Goal: Task Accomplishment & Management: Use online tool/utility

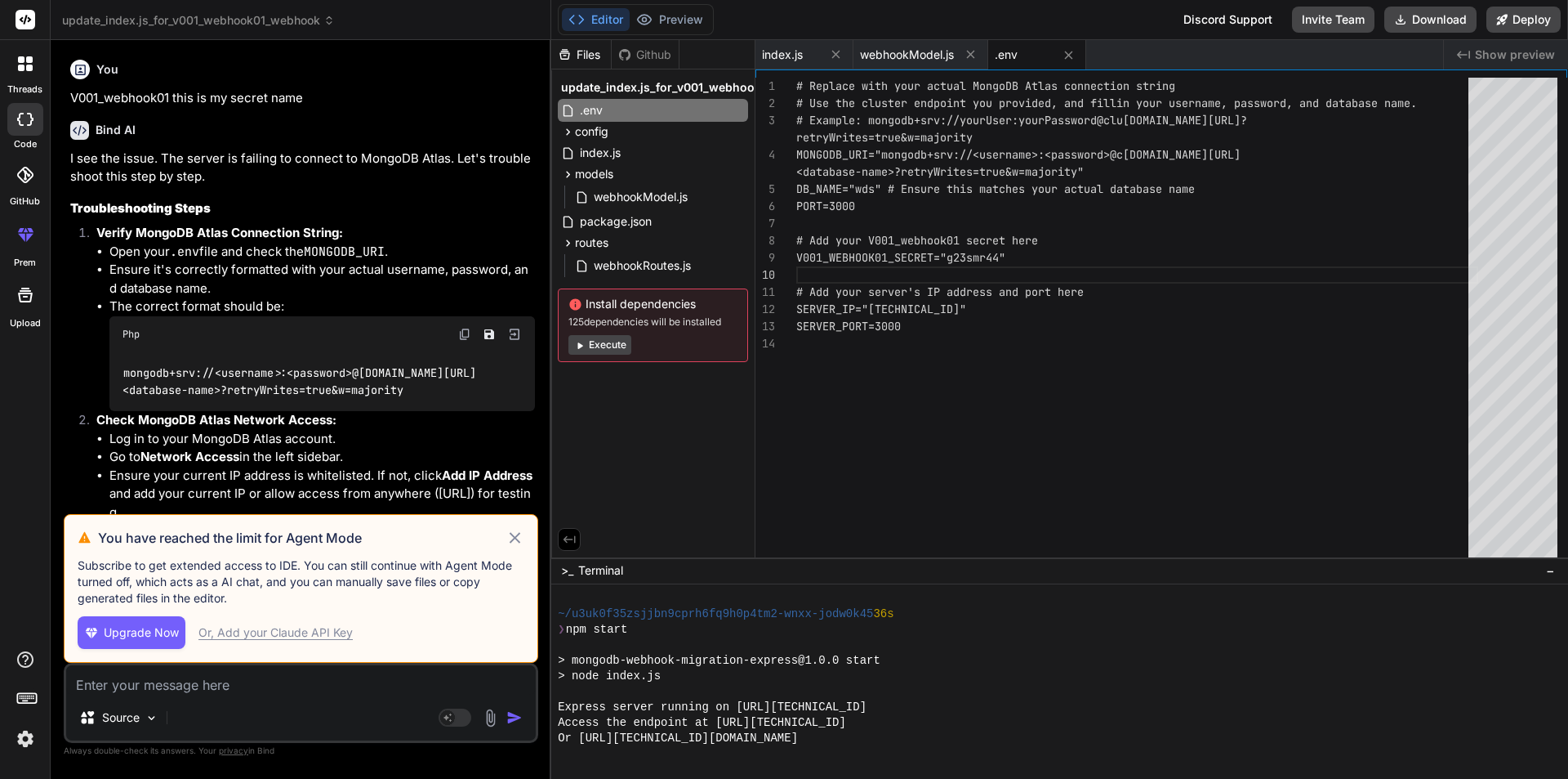
scroll to position [202, 0]
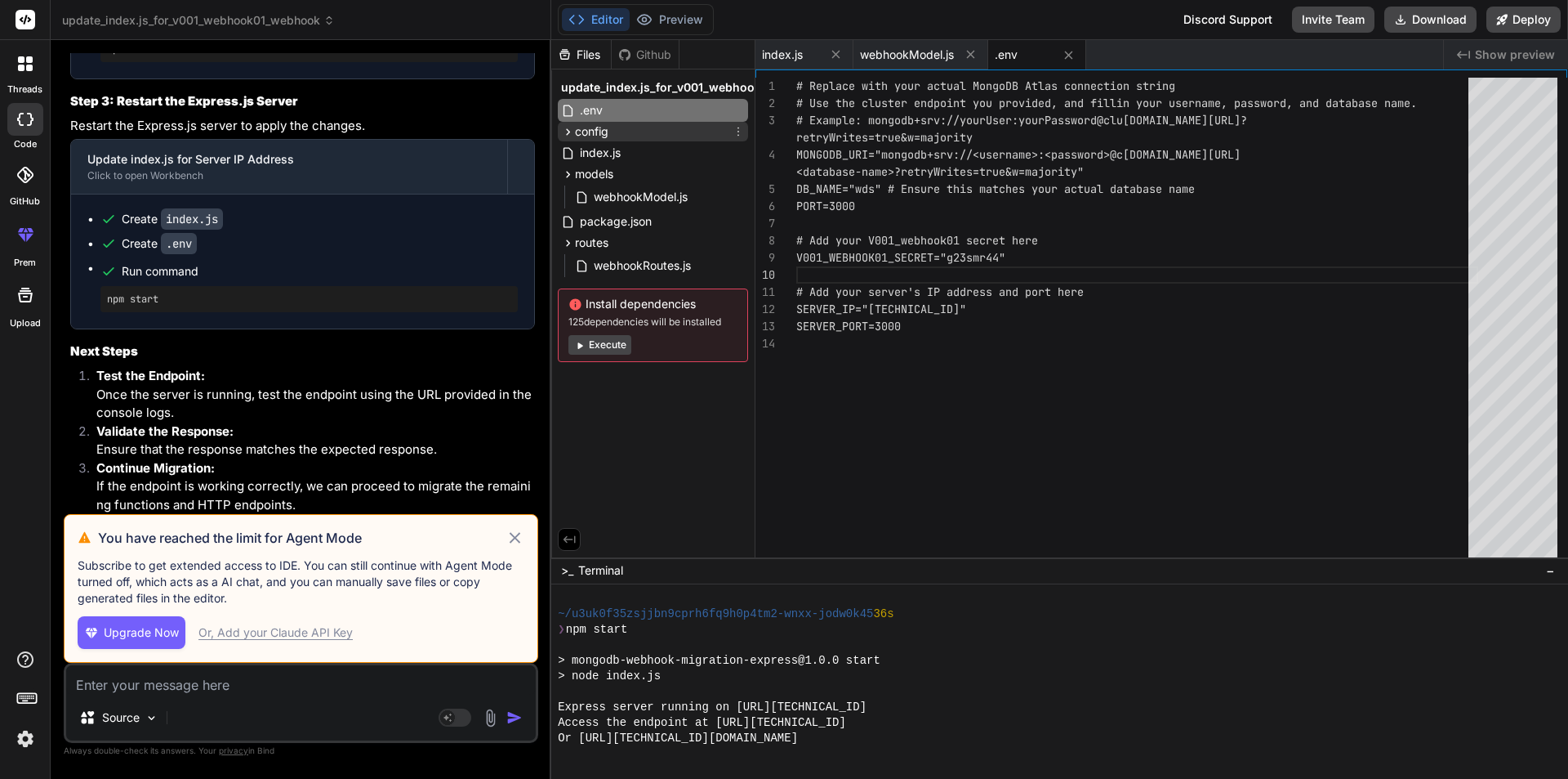
click at [588, 134] on span "config" at bounding box center [592, 132] width 33 height 17
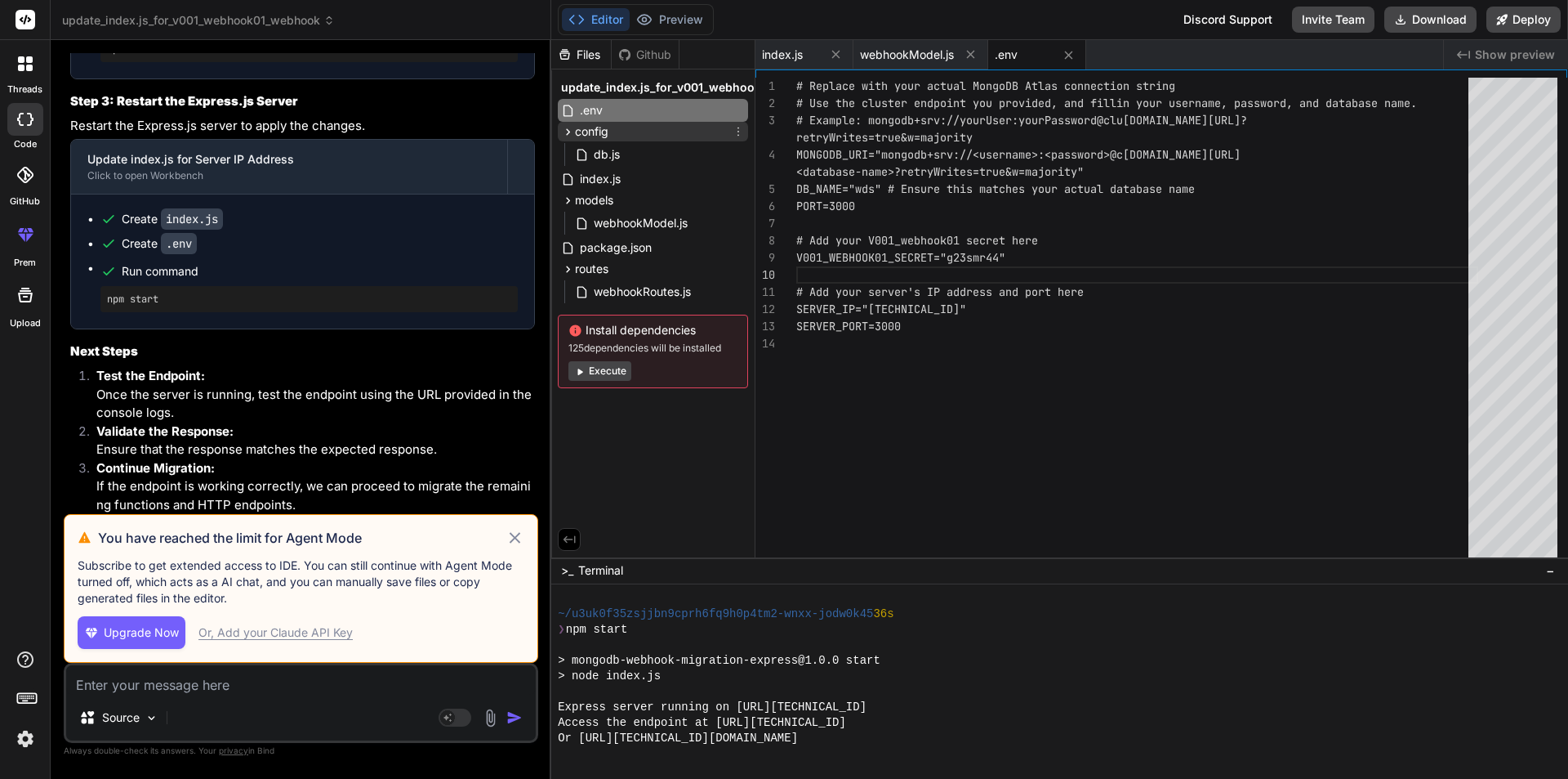
click at [588, 134] on span "config" at bounding box center [592, 132] width 33 height 17
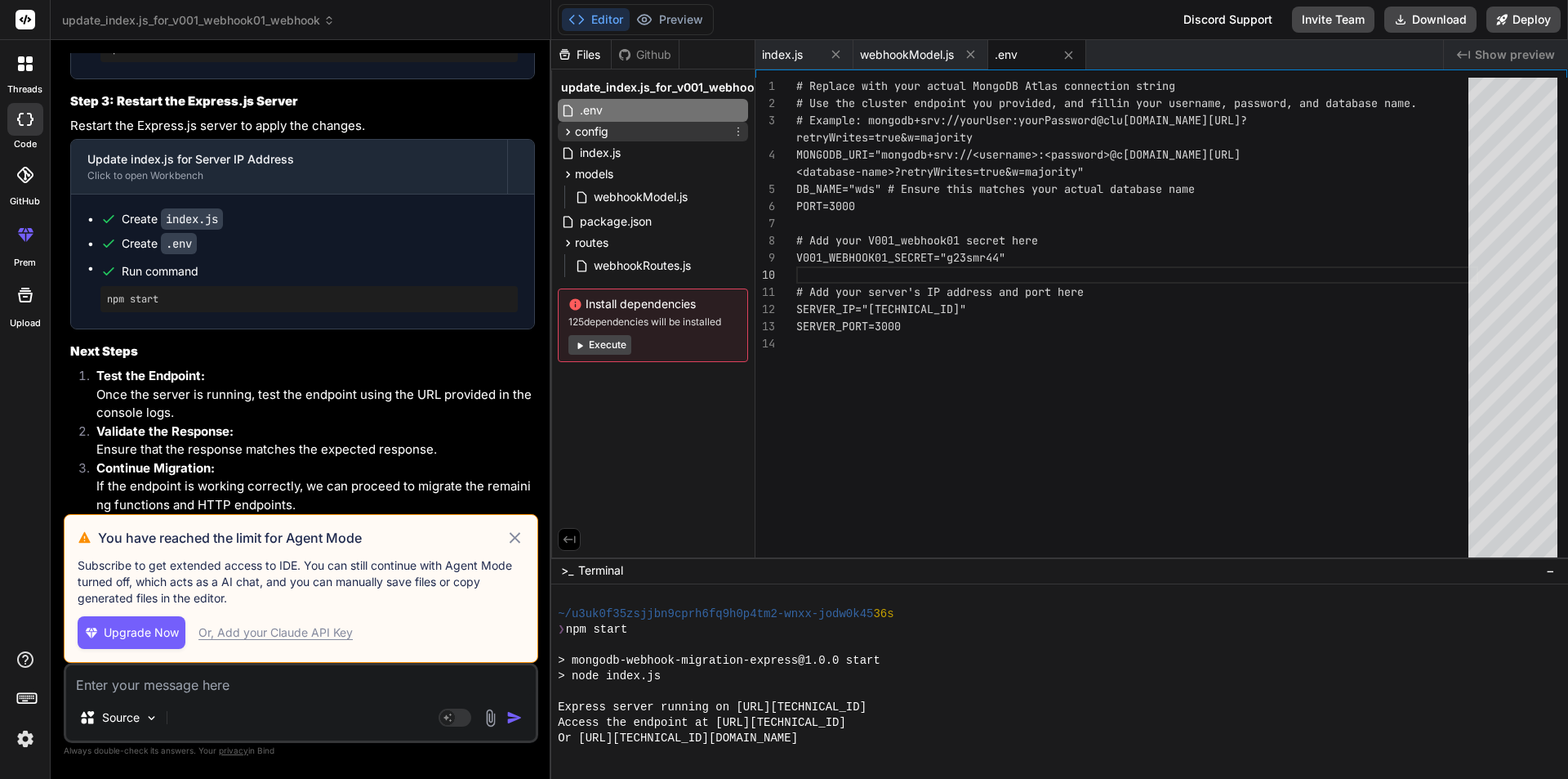
click at [599, 136] on span "config" at bounding box center [592, 132] width 33 height 17
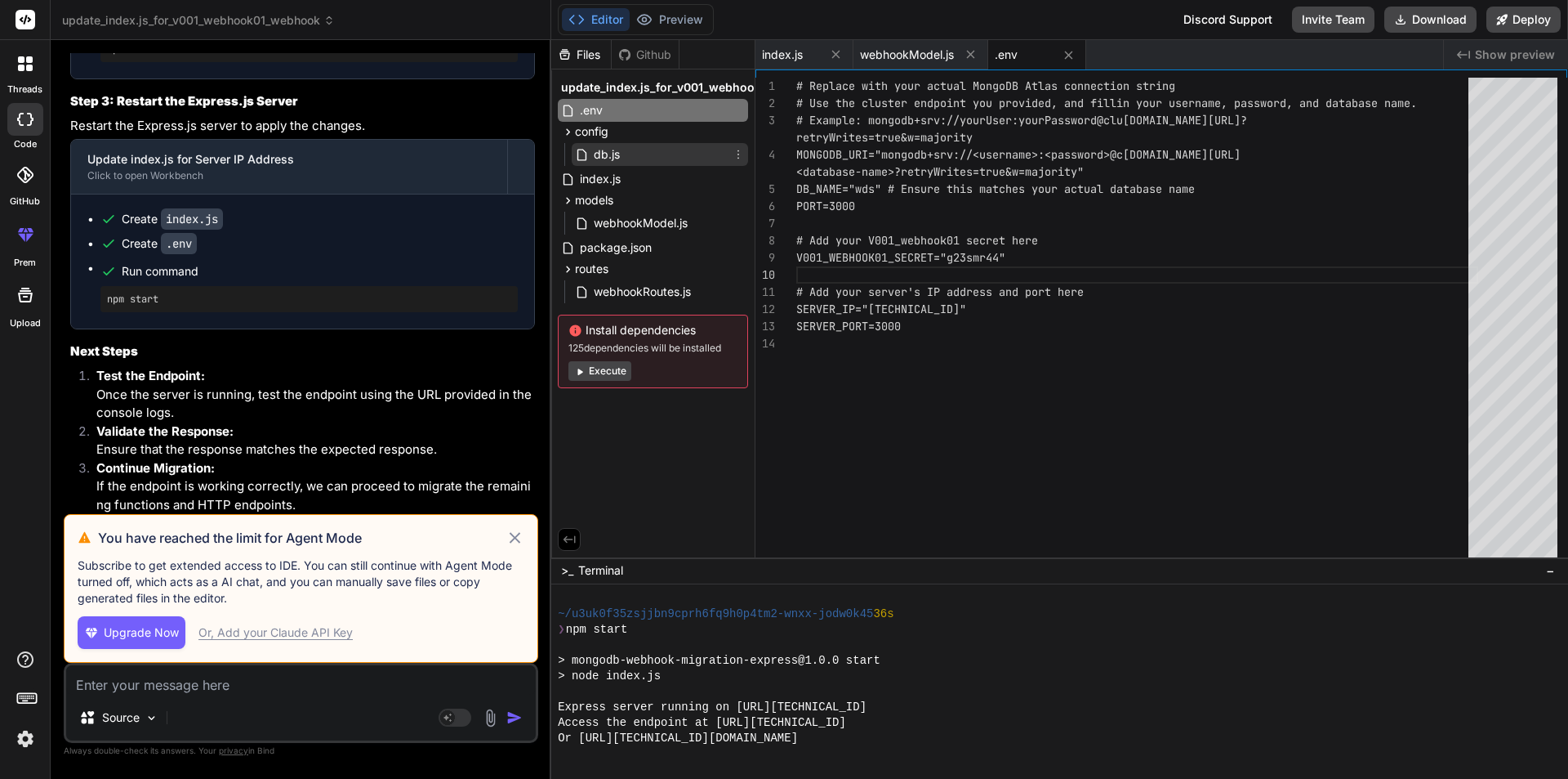
click at [623, 157] on div "db.js" at bounding box center [660, 154] width 177 height 23
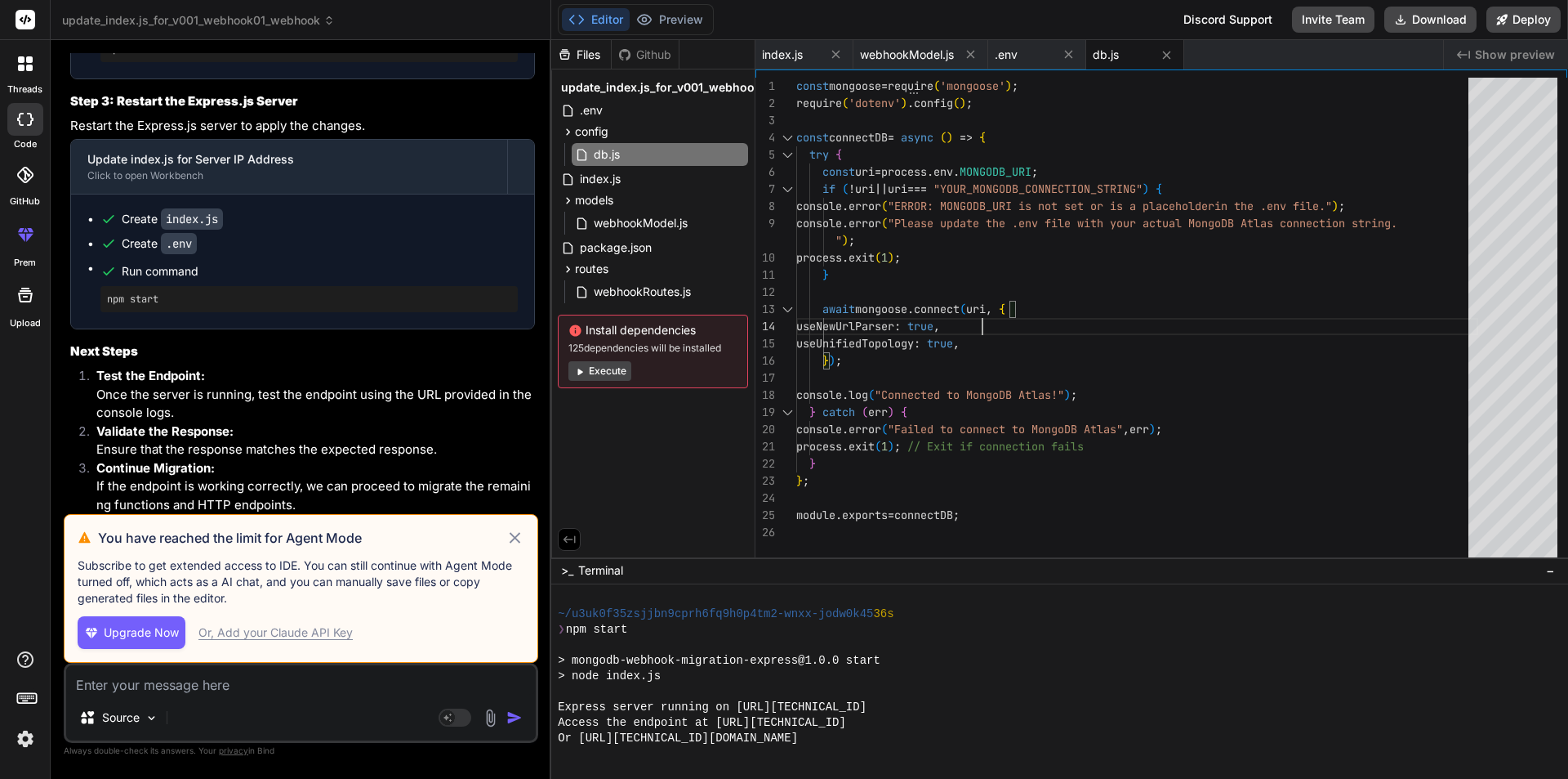
scroll to position [0, 0]
click at [1237, 323] on div "await mongoose . connect ( uri , { try { const uri = process . env . MONGODB_UR…" at bounding box center [1137, 321] width 682 height 487
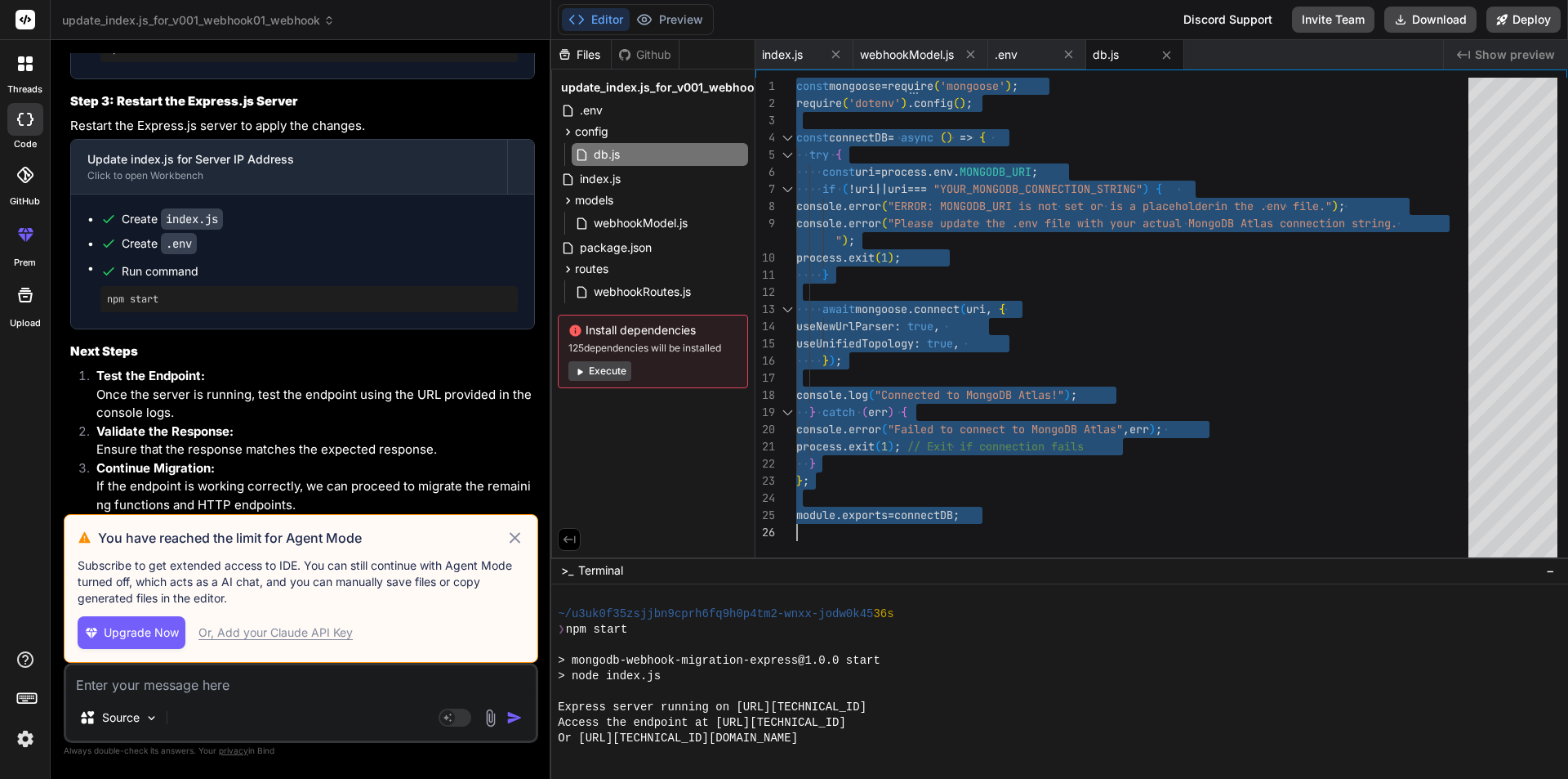
click at [1087, 276] on div "await mongoose . connect ( uri , { try { const uri = process . env . MONGODB_UR…" at bounding box center [1137, 321] width 682 height 487
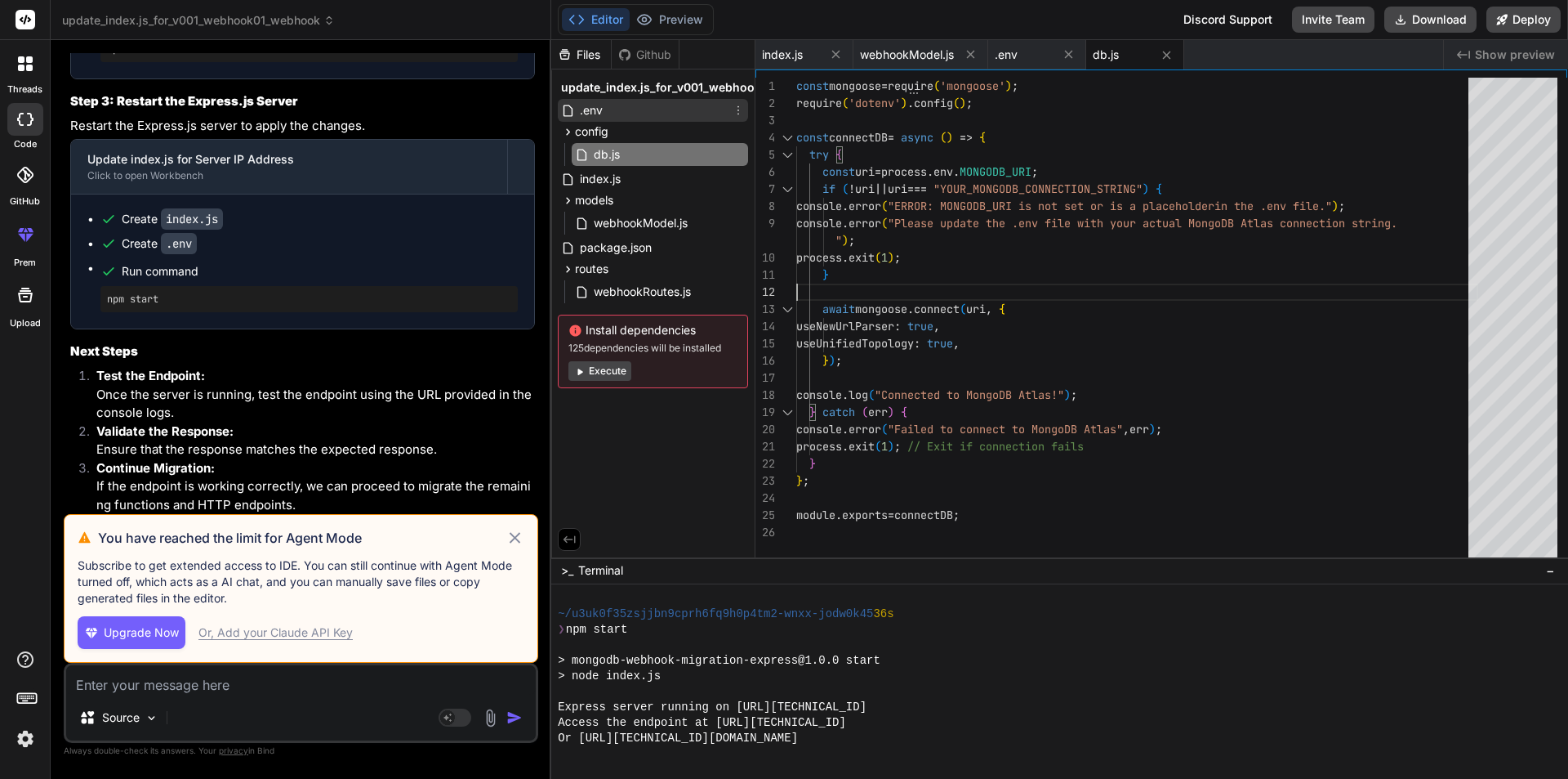
click at [605, 105] on div ".env" at bounding box center [652, 110] width 190 height 23
type textarea "V001_WEBHOOK01_SECRET="g23smr44" # Add your server's IP address and port here S…"
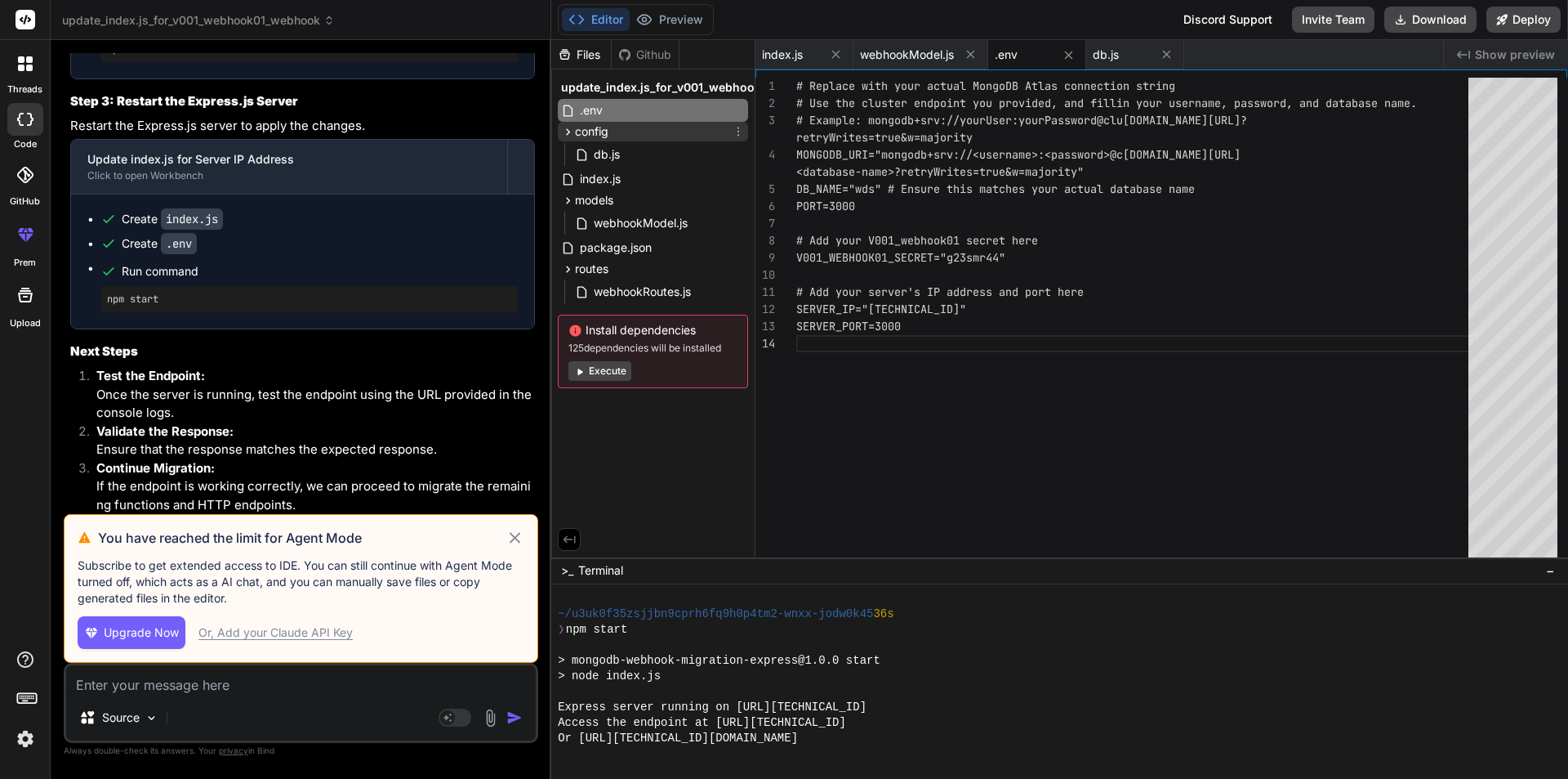
click at [604, 129] on span "config" at bounding box center [592, 132] width 33 height 17
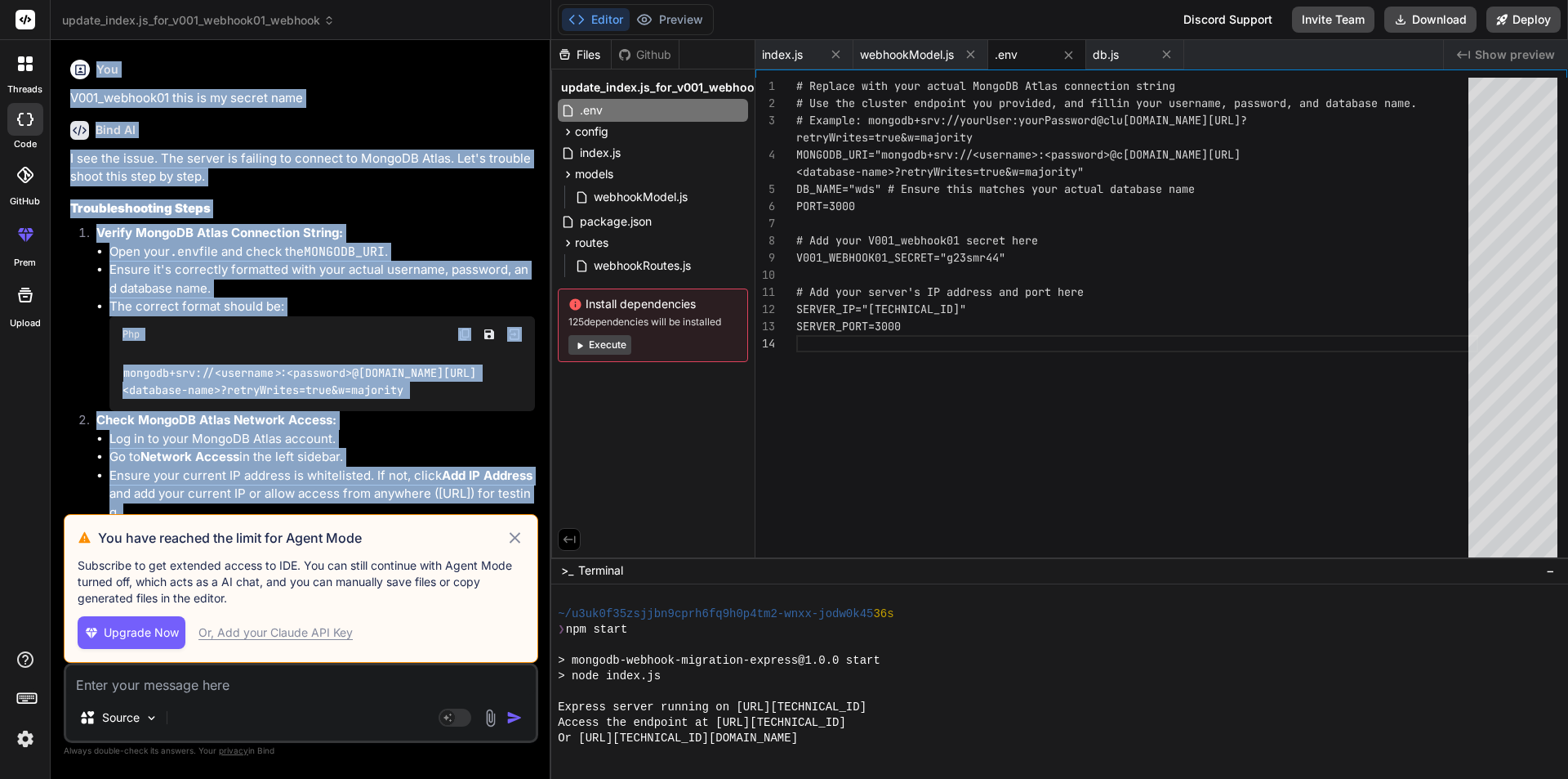
drag, startPoint x: 309, startPoint y: 500, endPoint x: 119, endPoint y: 32, distance: 505.1
click at [119, 32] on div "update_index.js_for_v001_webhook01_webhook Created with Pixso. Bind AI Web Sear…" at bounding box center [301, 390] width 501 height 779
copy div "Created with Pixso. Bind AI Web Search Created with Pixso. Code Generator You V…"
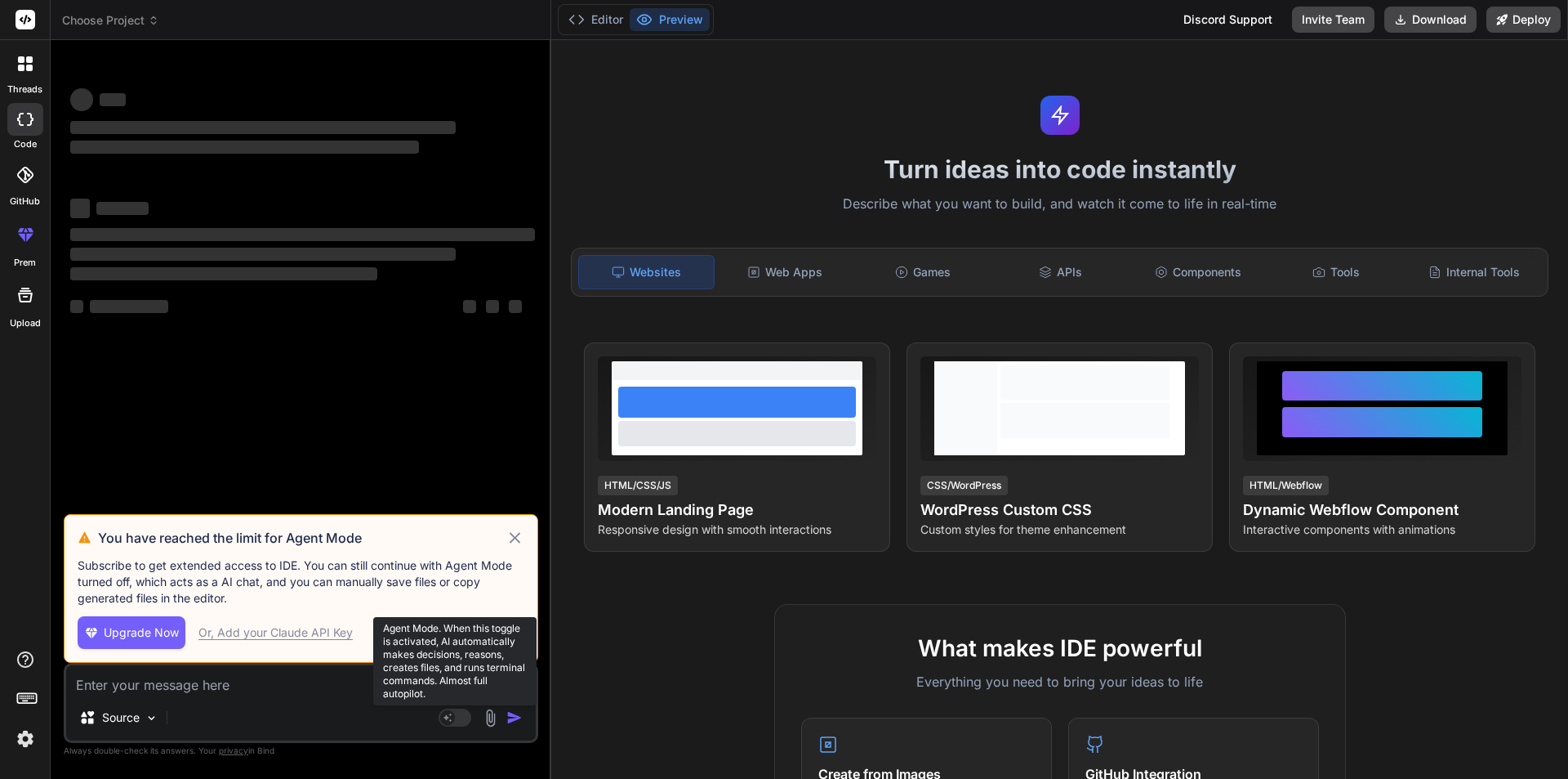
click at [452, 724] on rect at bounding box center [455, 717] width 33 height 18
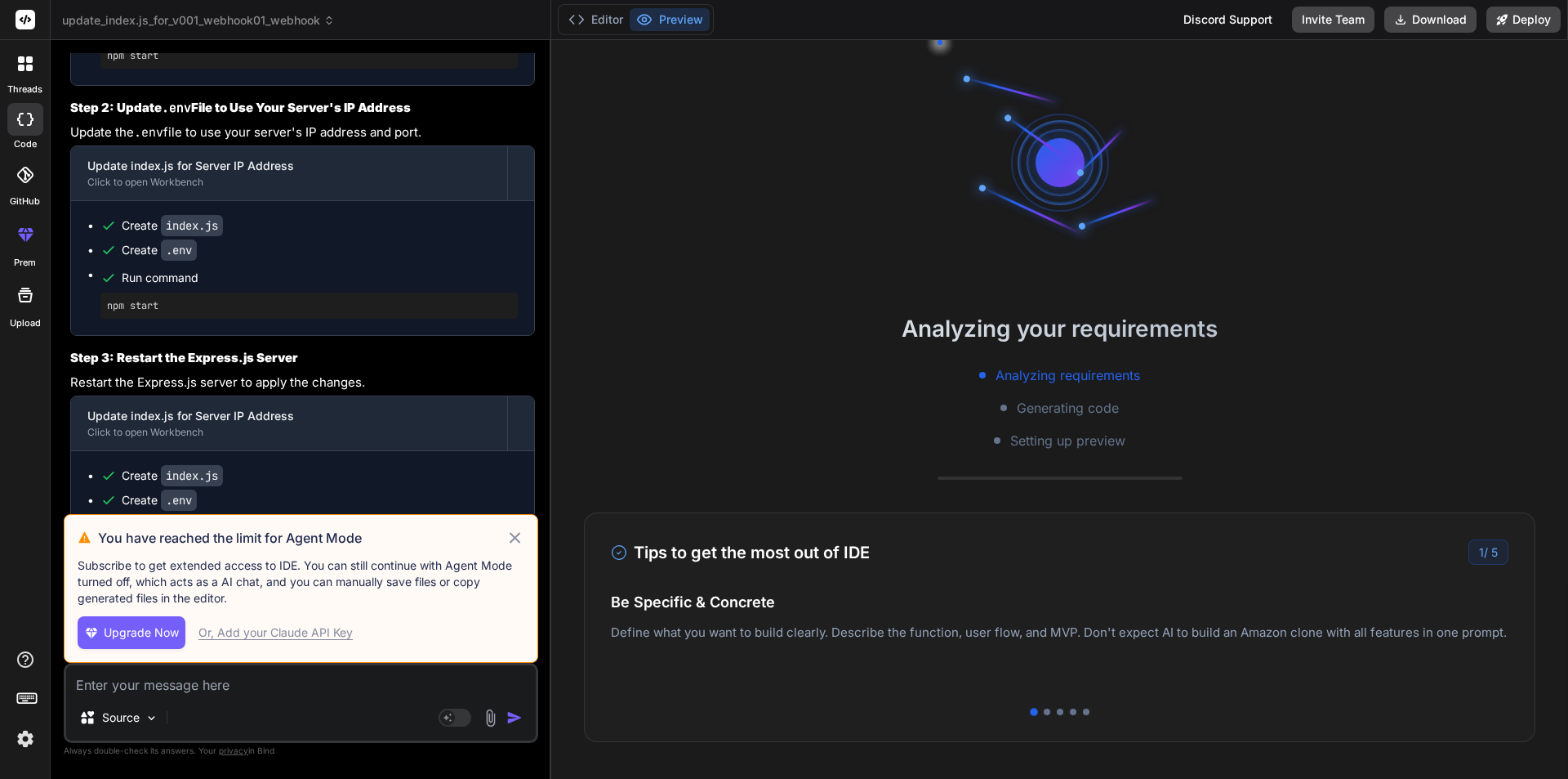
scroll to position [8382, 0]
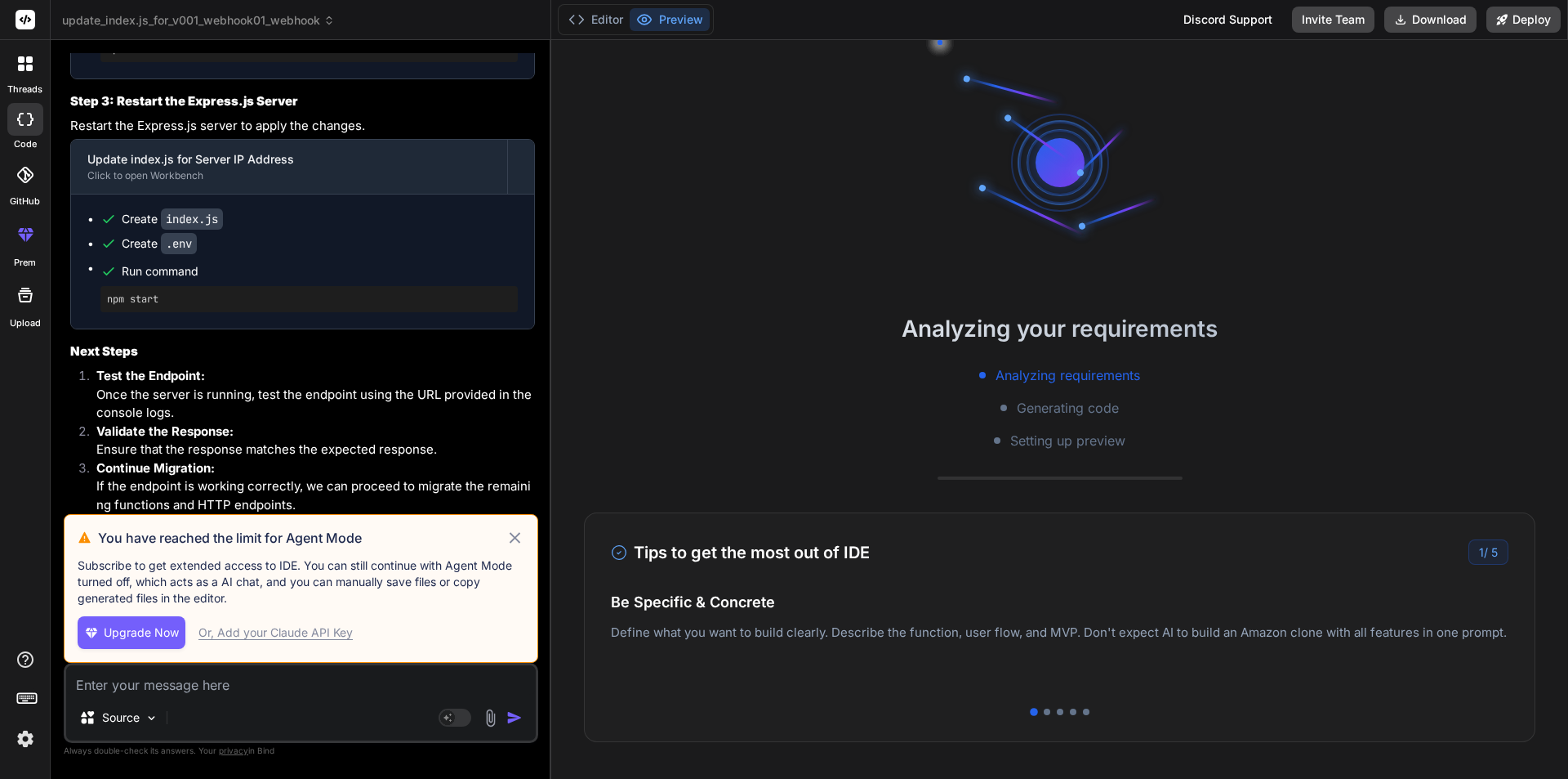
click at [13, 747] on img at bounding box center [25, 738] width 28 height 28
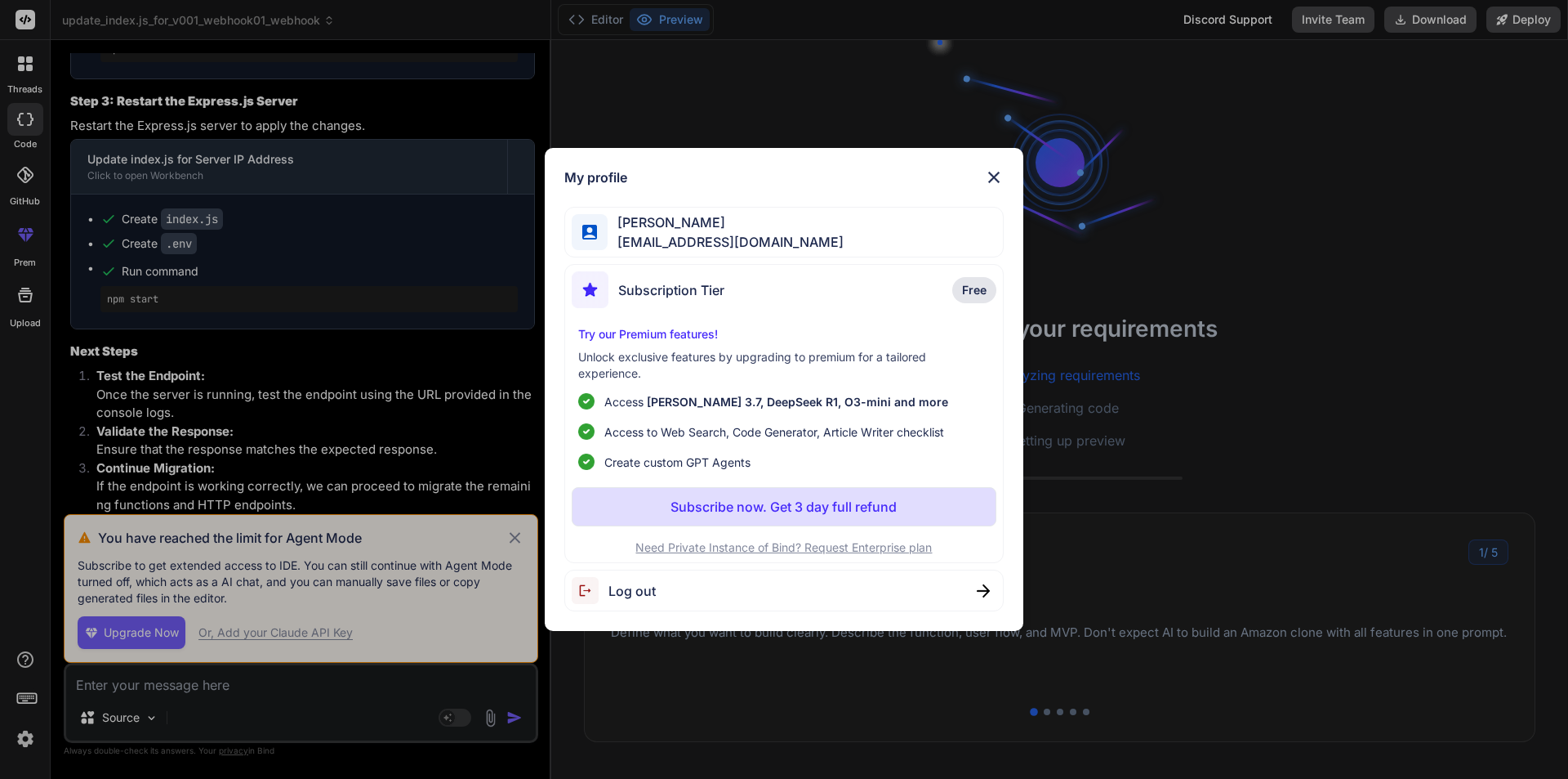
click at [629, 596] on span "Log out" at bounding box center [632, 591] width 48 height 19
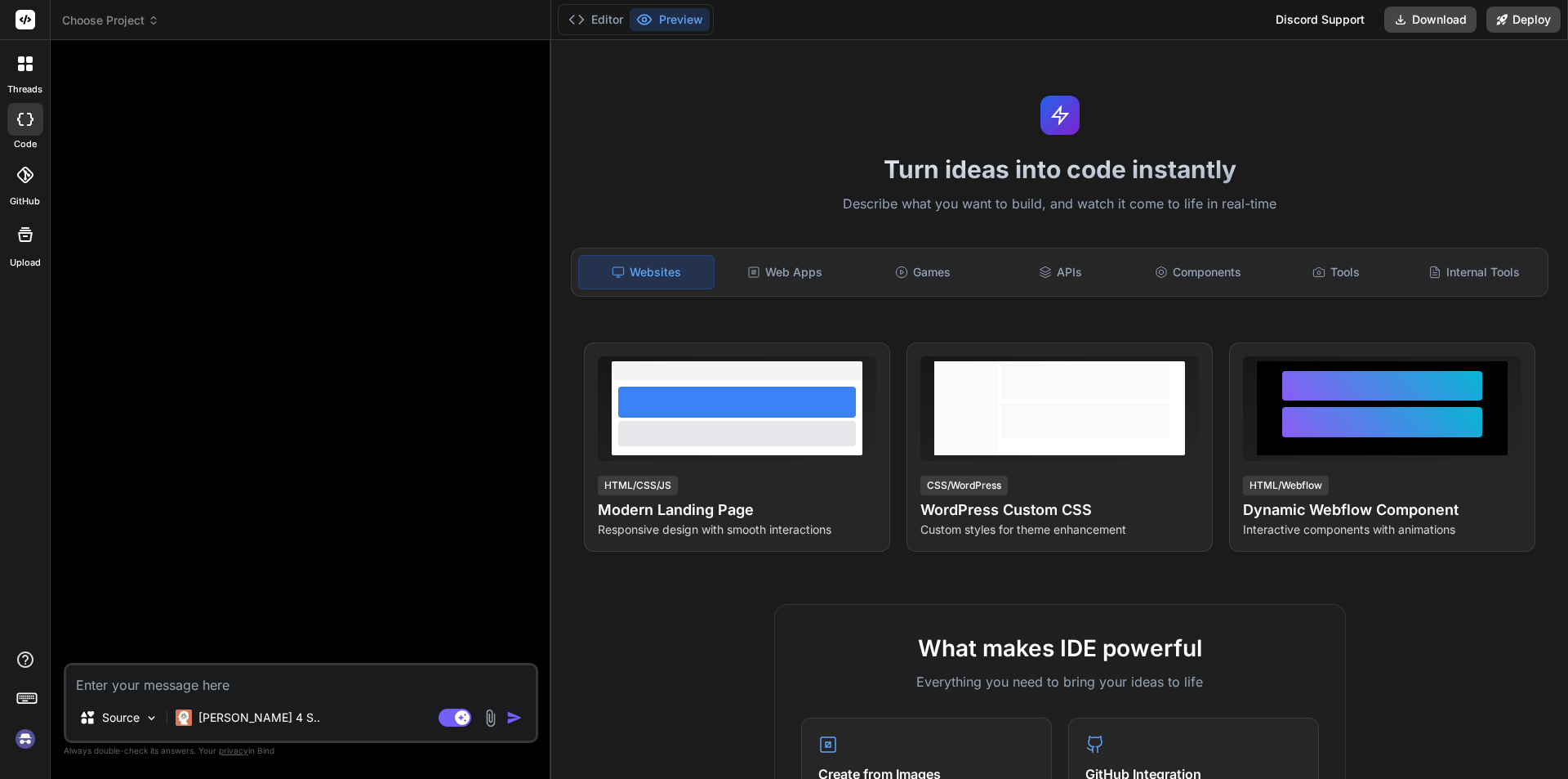
scroll to position [450, 0]
click at [23, 736] on img at bounding box center [25, 738] width 28 height 28
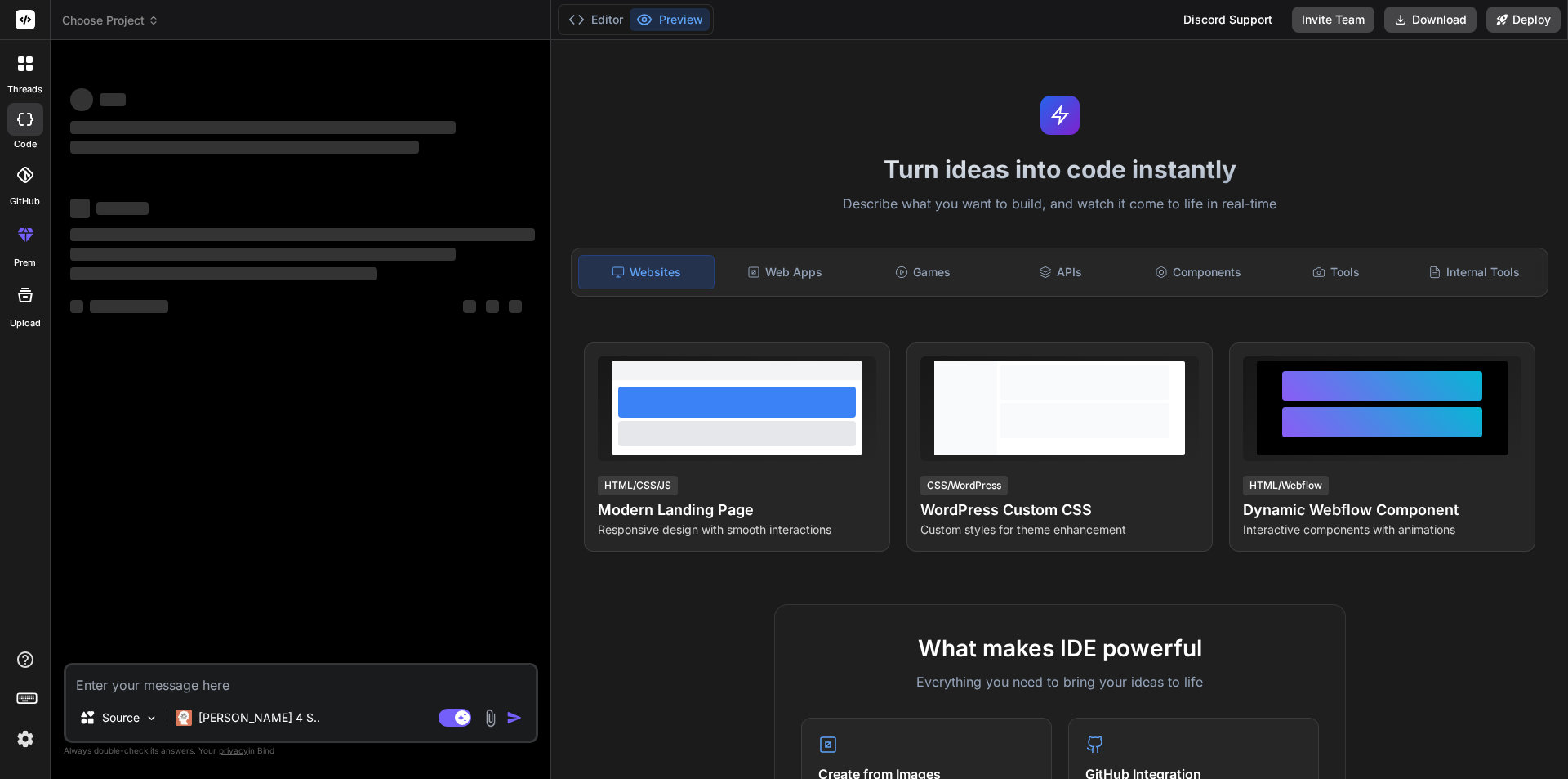
type textarea "x"
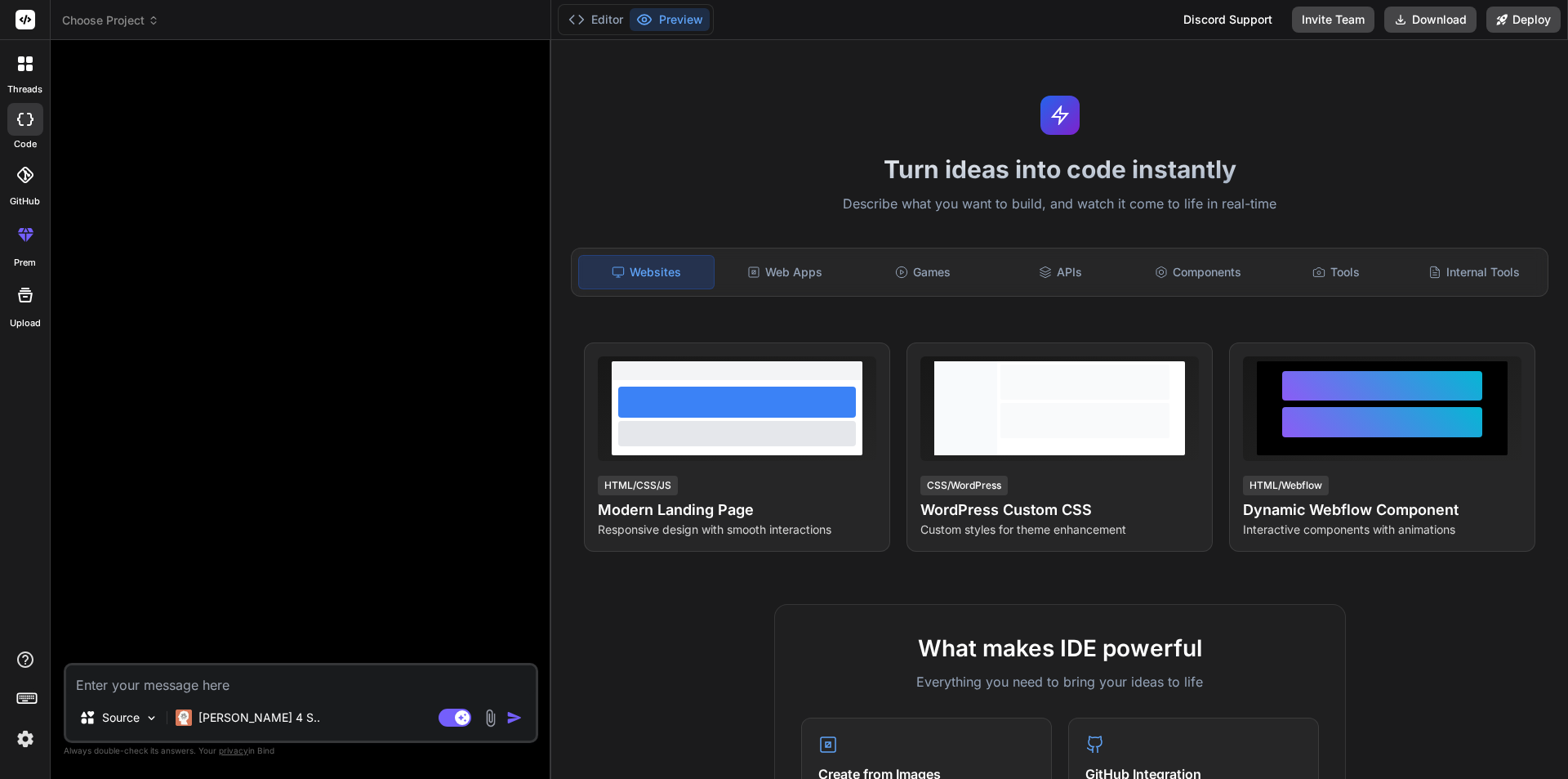
click at [151, 682] on textarea at bounding box center [301, 679] width 470 height 29
type textarea "h"
type textarea "x"
type textarea "hi"
type textarea "x"
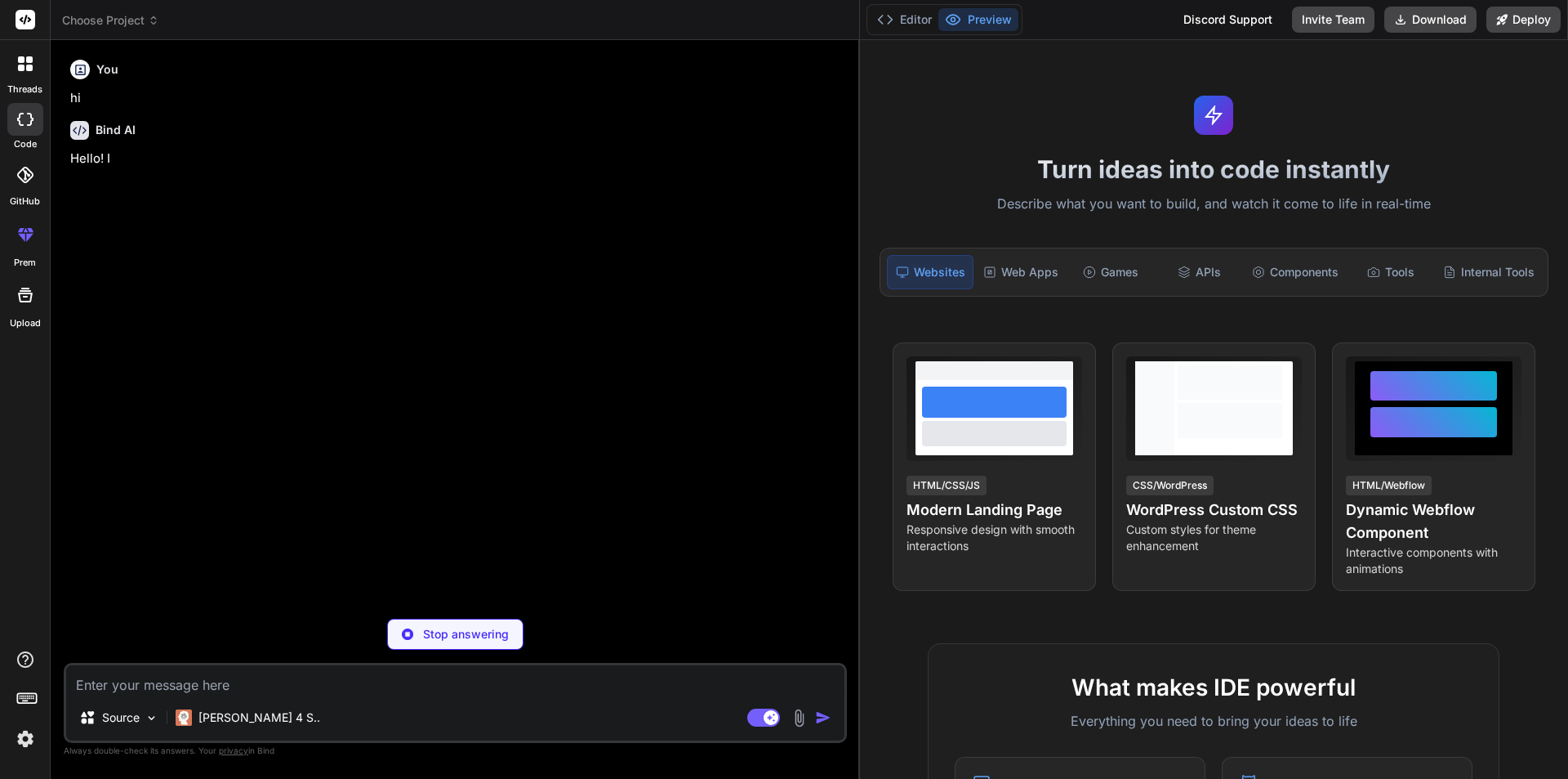
drag, startPoint x: 551, startPoint y: 582, endPoint x: 836, endPoint y: 583, distance: 285.0
click at [836, 583] on div "Bind AI Web Search Created with Pixso. Code Generator You hi Bind AI Hello! I S…" at bounding box center [455, 410] width 810 height 739
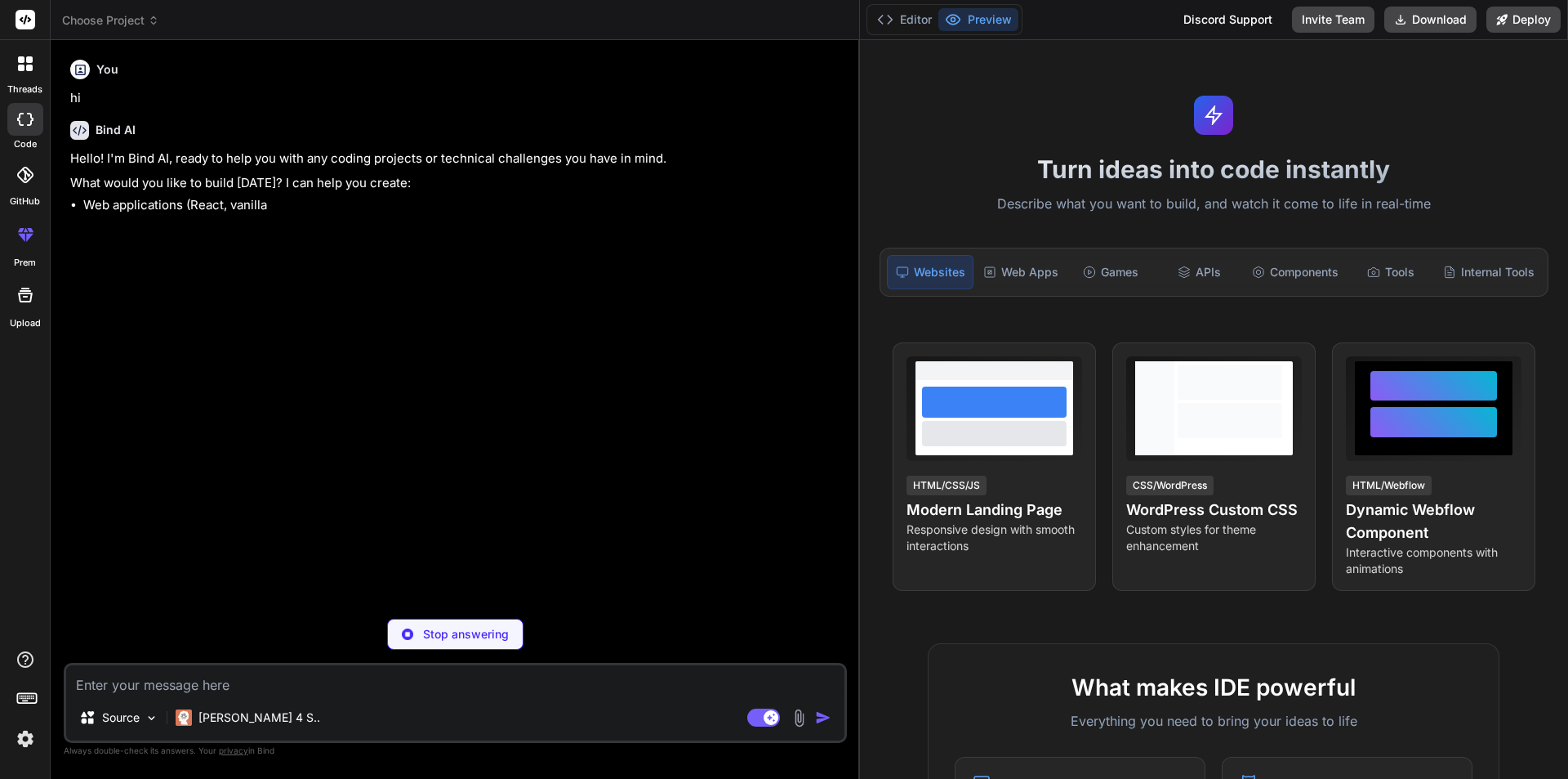
click at [129, 681] on textarea at bounding box center [455, 679] width 779 height 29
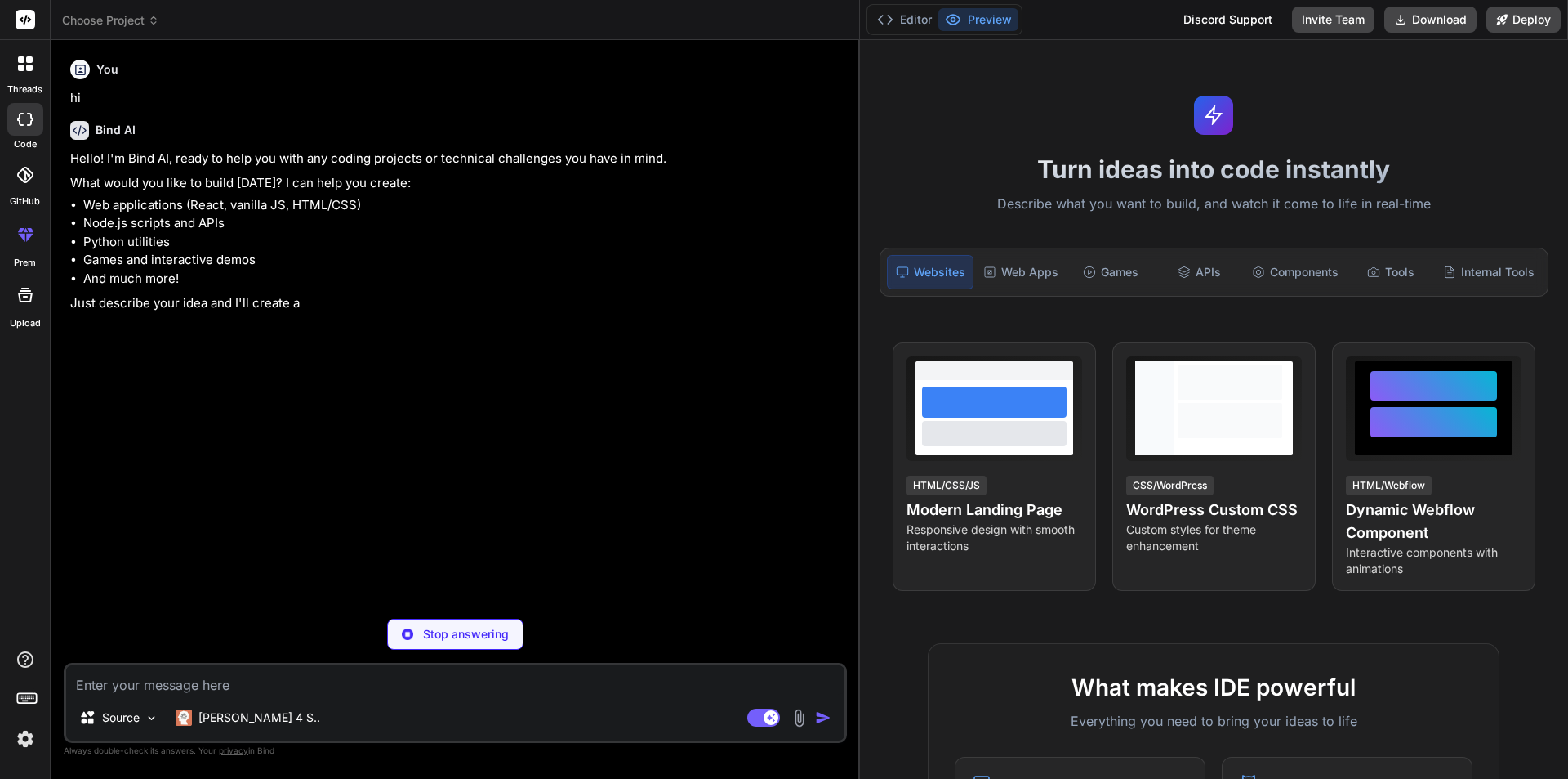
type textarea "x"
paste textarea "You V001_webhook01 this is my secret name Bind AI I see the issue. The server i…"
type textarea "You V001_webhook01 this is my secret name Bind AI I see the issue. The server i…"
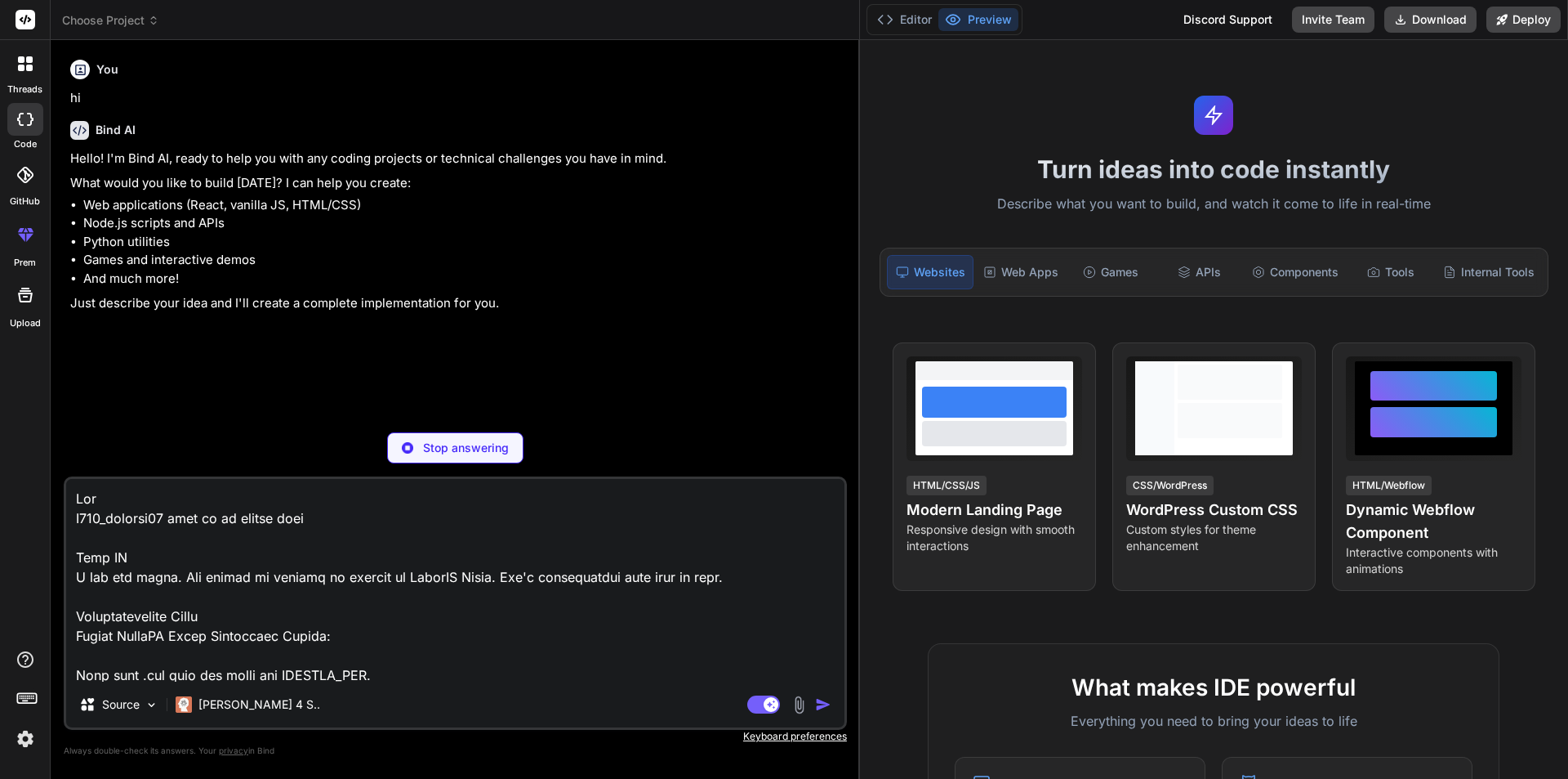
scroll to position [8551, 0]
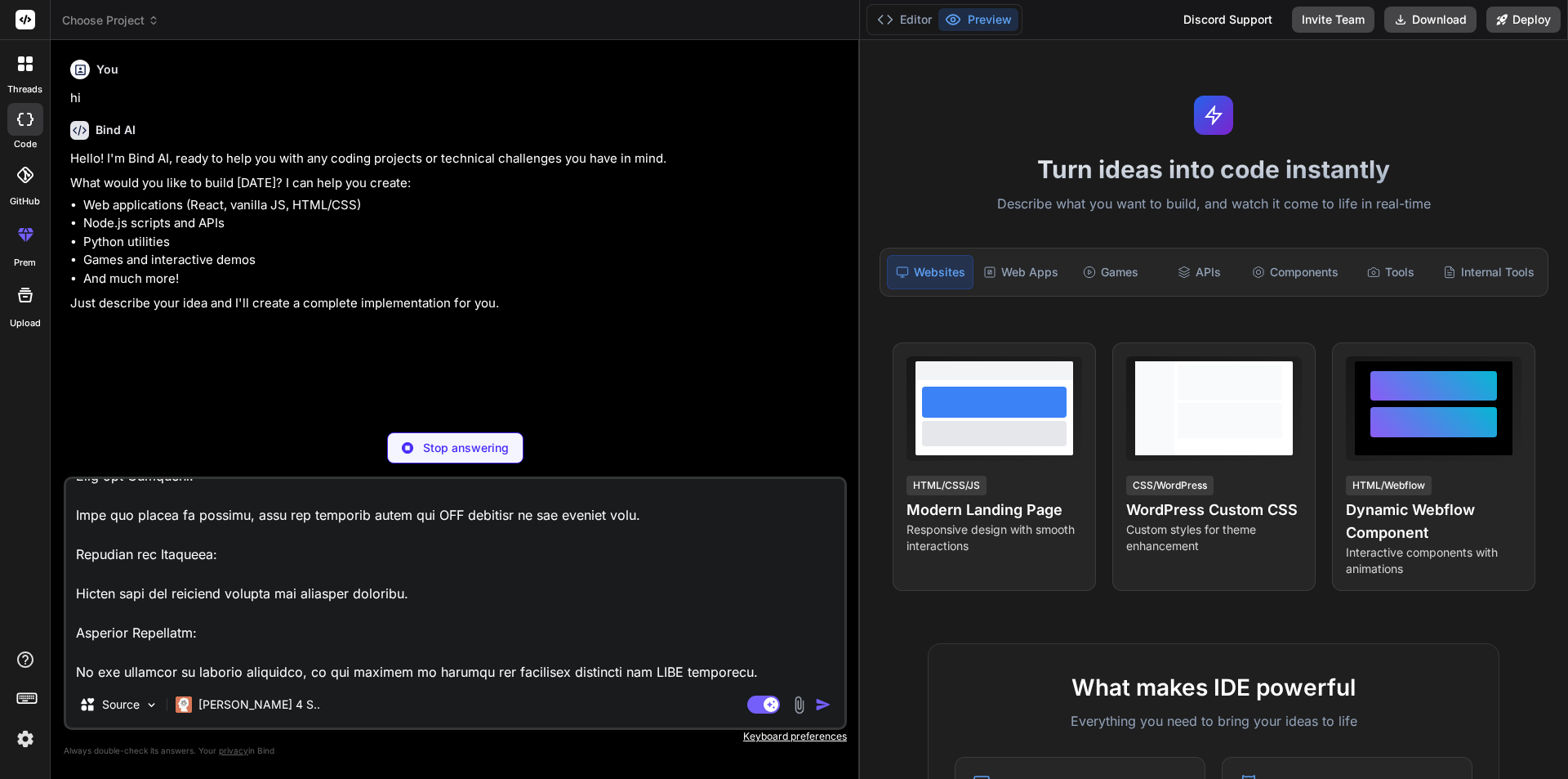
type textarea "x"
type textarea "You V001_webhook01 this is my secret name Bind AI I see the issue. The server i…"
click at [816, 701] on img "button" at bounding box center [824, 704] width 17 height 17
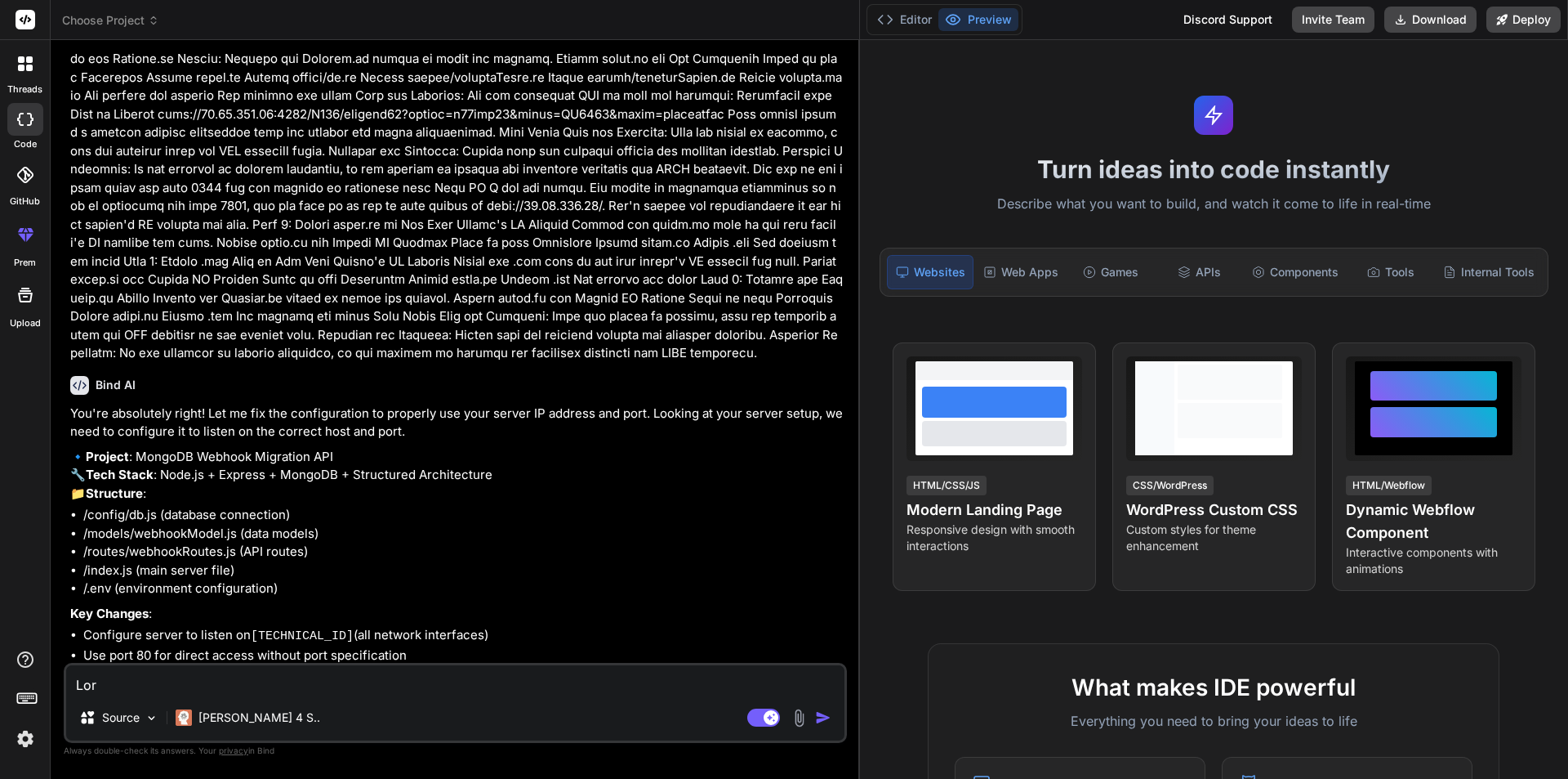
scroll to position [1554, 0]
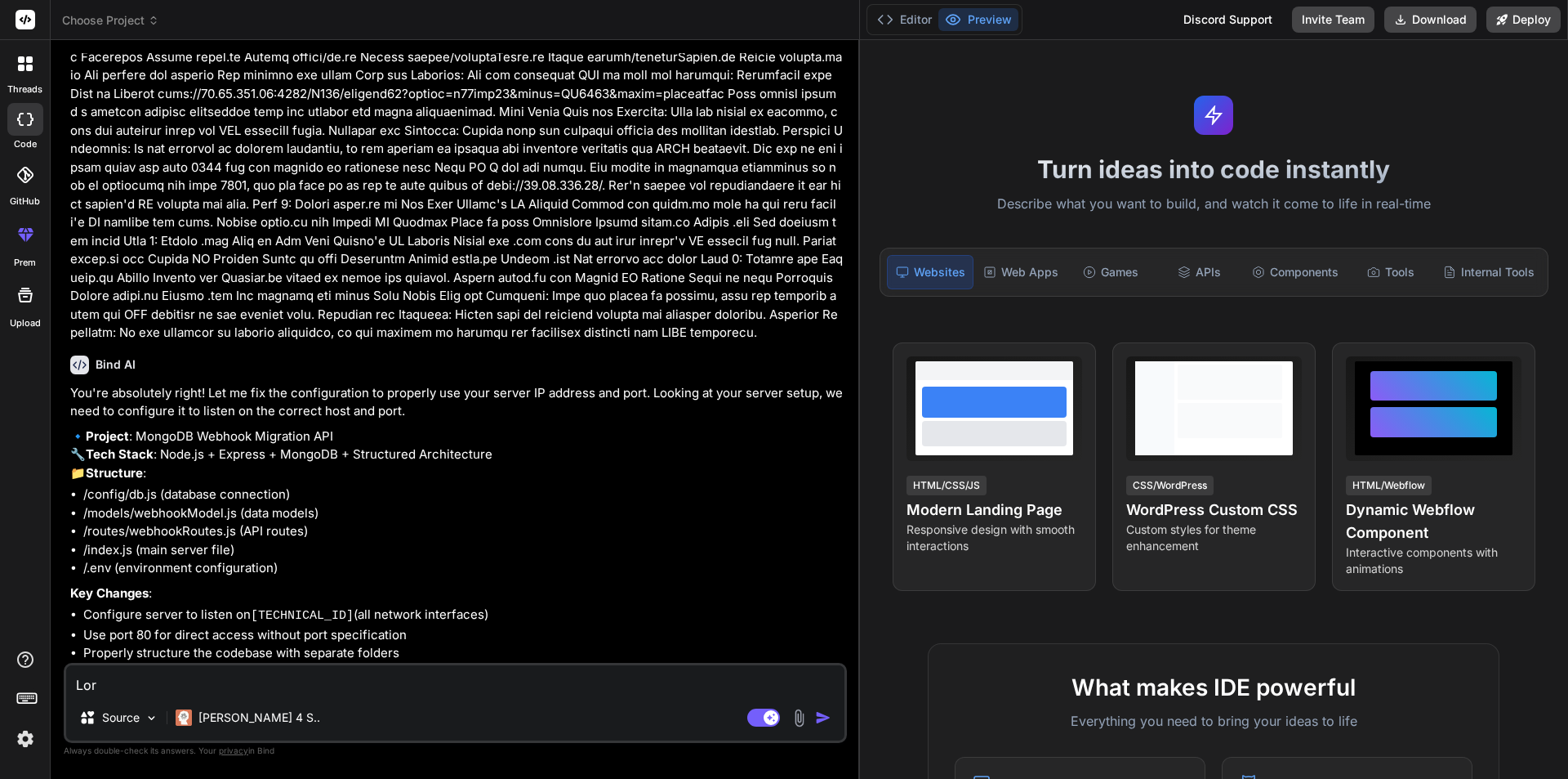
type textarea "x"
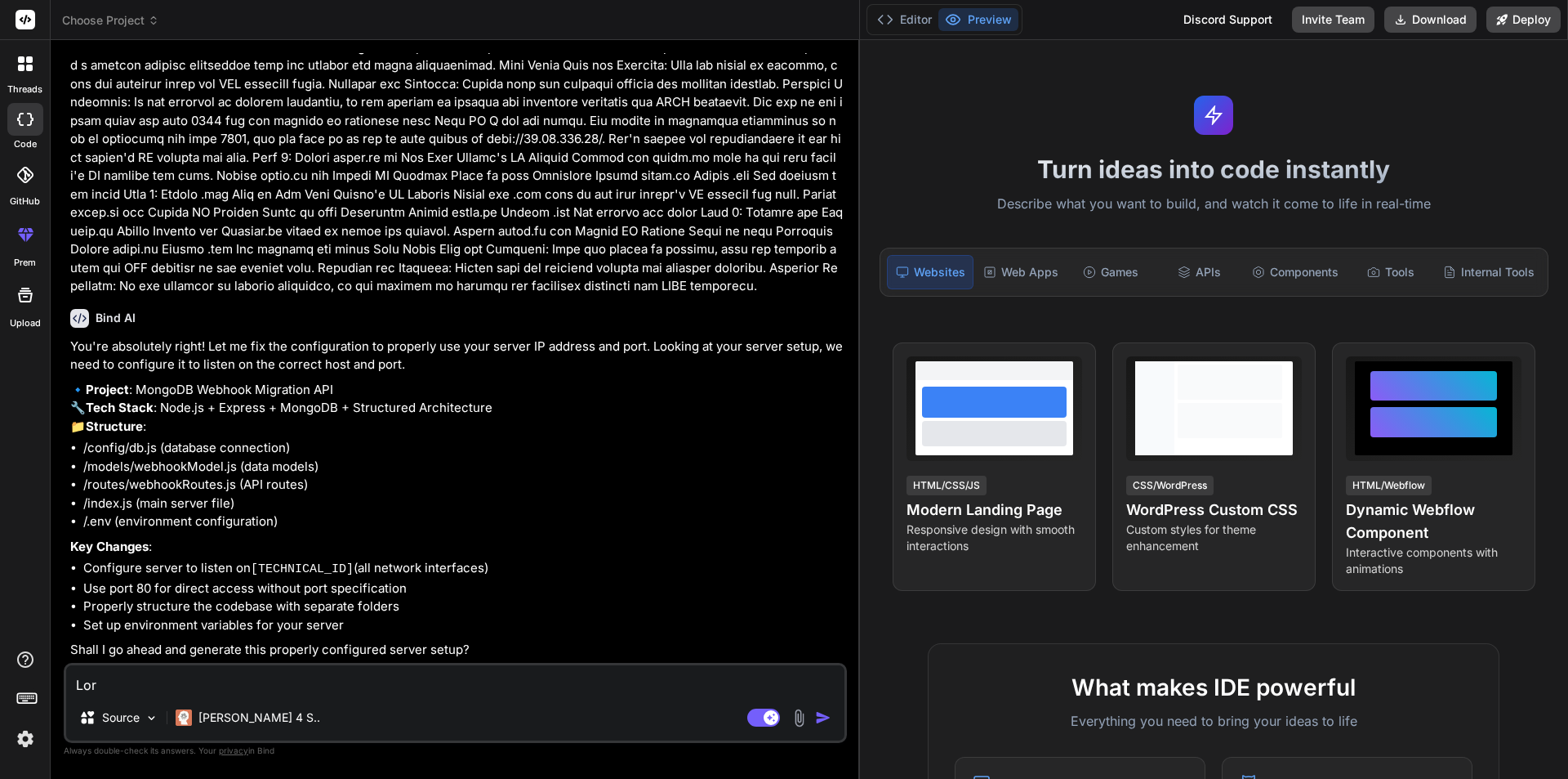
scroll to position [1636, 0]
click at [140, 683] on textarea at bounding box center [455, 679] width 779 height 29
type textarea "y"
type textarea "x"
type textarea "ye"
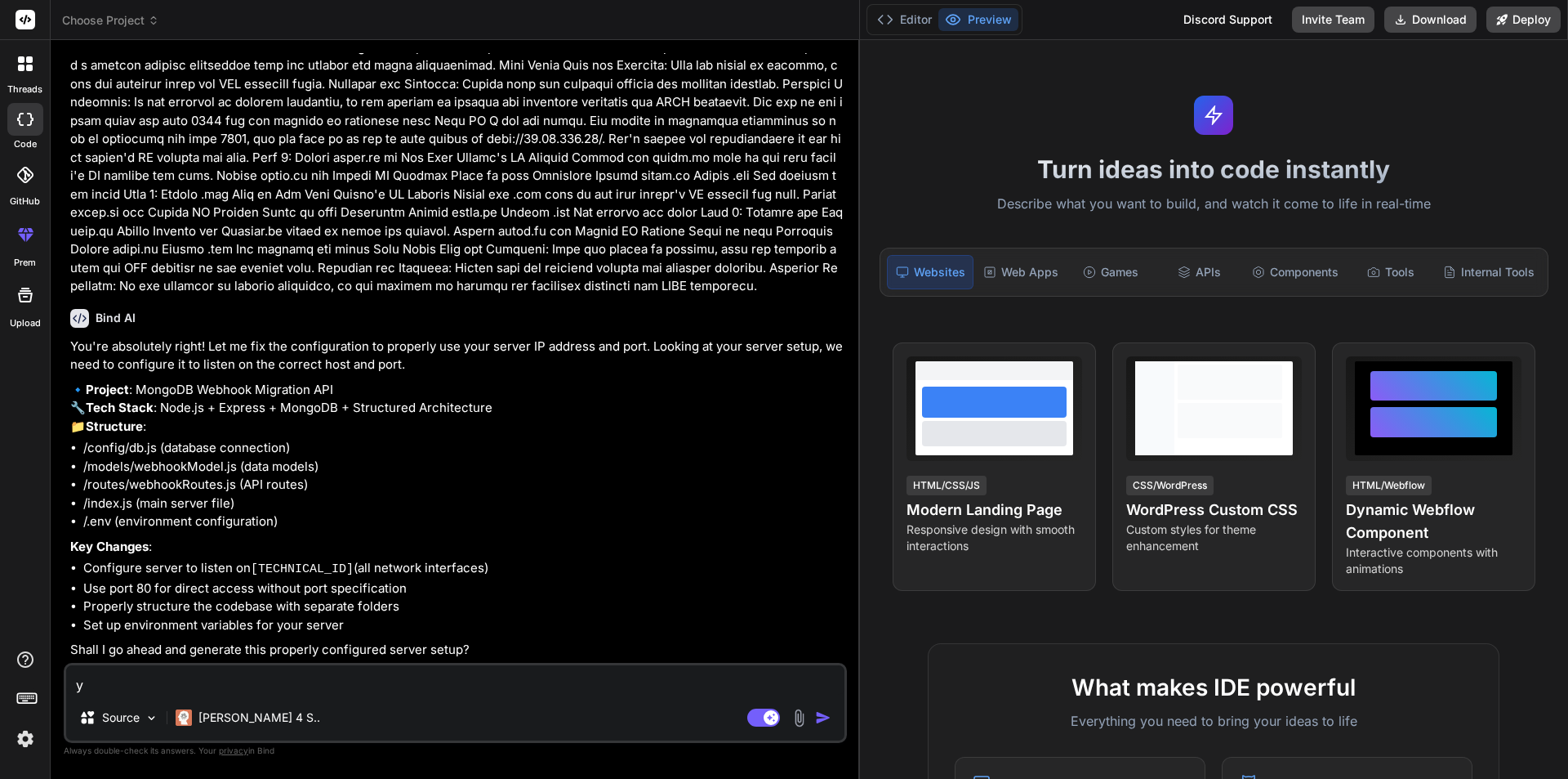
type textarea "x"
type textarea "yes"
type textarea "x"
type textarea "yes"
type textarea "x"
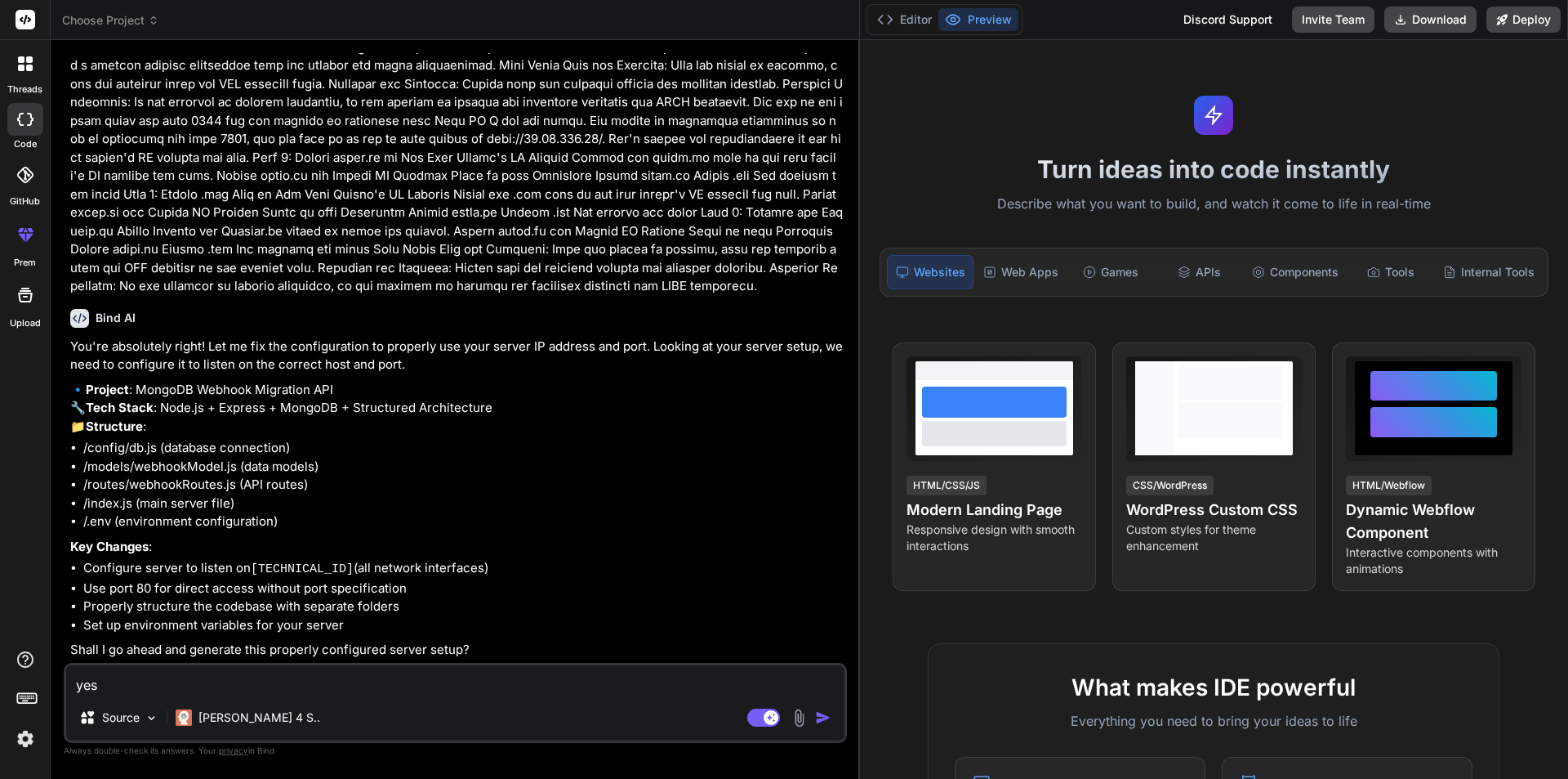
type textarea "yes i"
type textarea "x"
type textarea "yes i"
type textarea "x"
type textarea "yes i a"
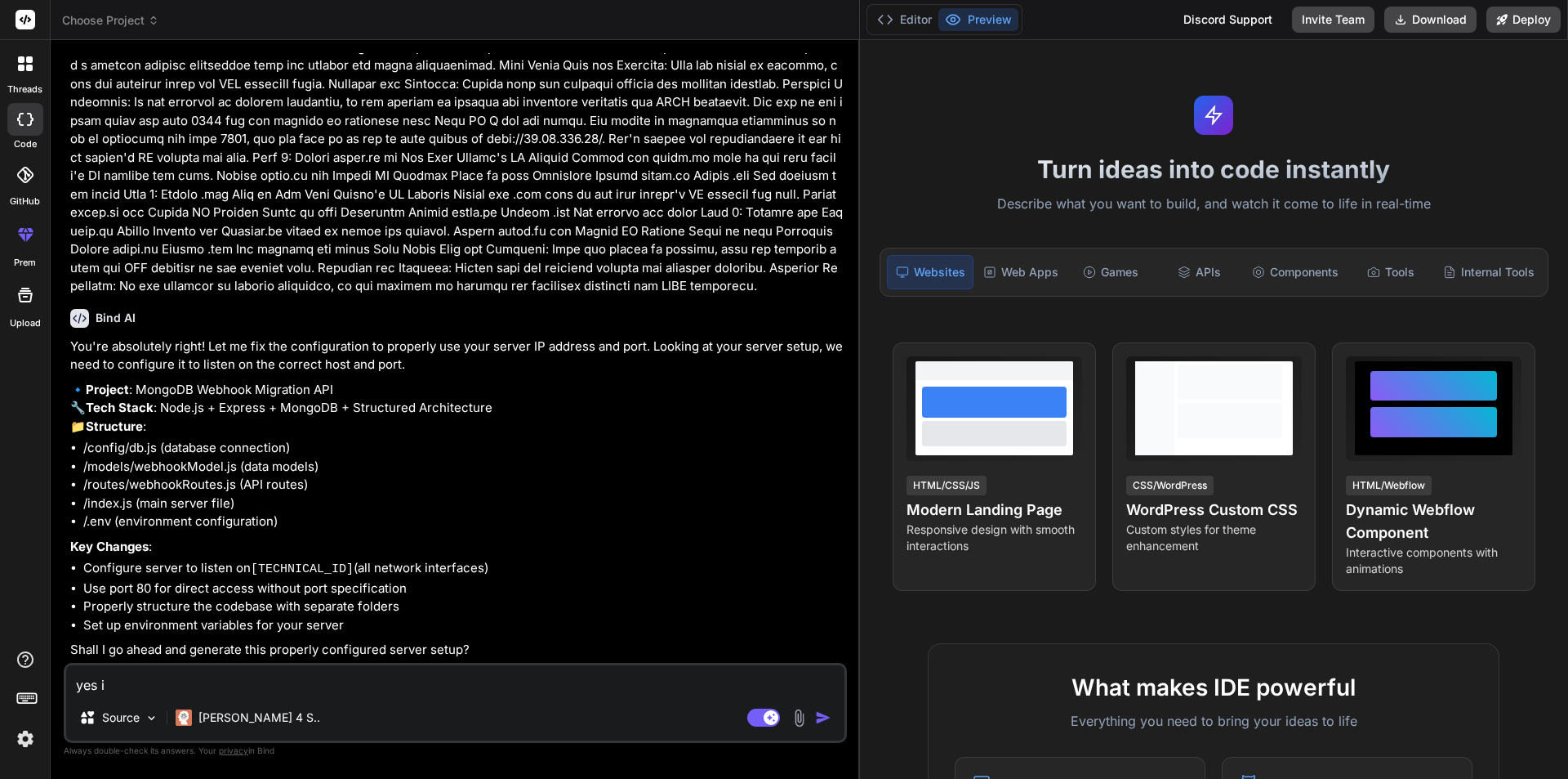
type textarea "x"
type textarea "yes i ah"
type textarea "x"
type textarea "yes i ahv"
type textarea "x"
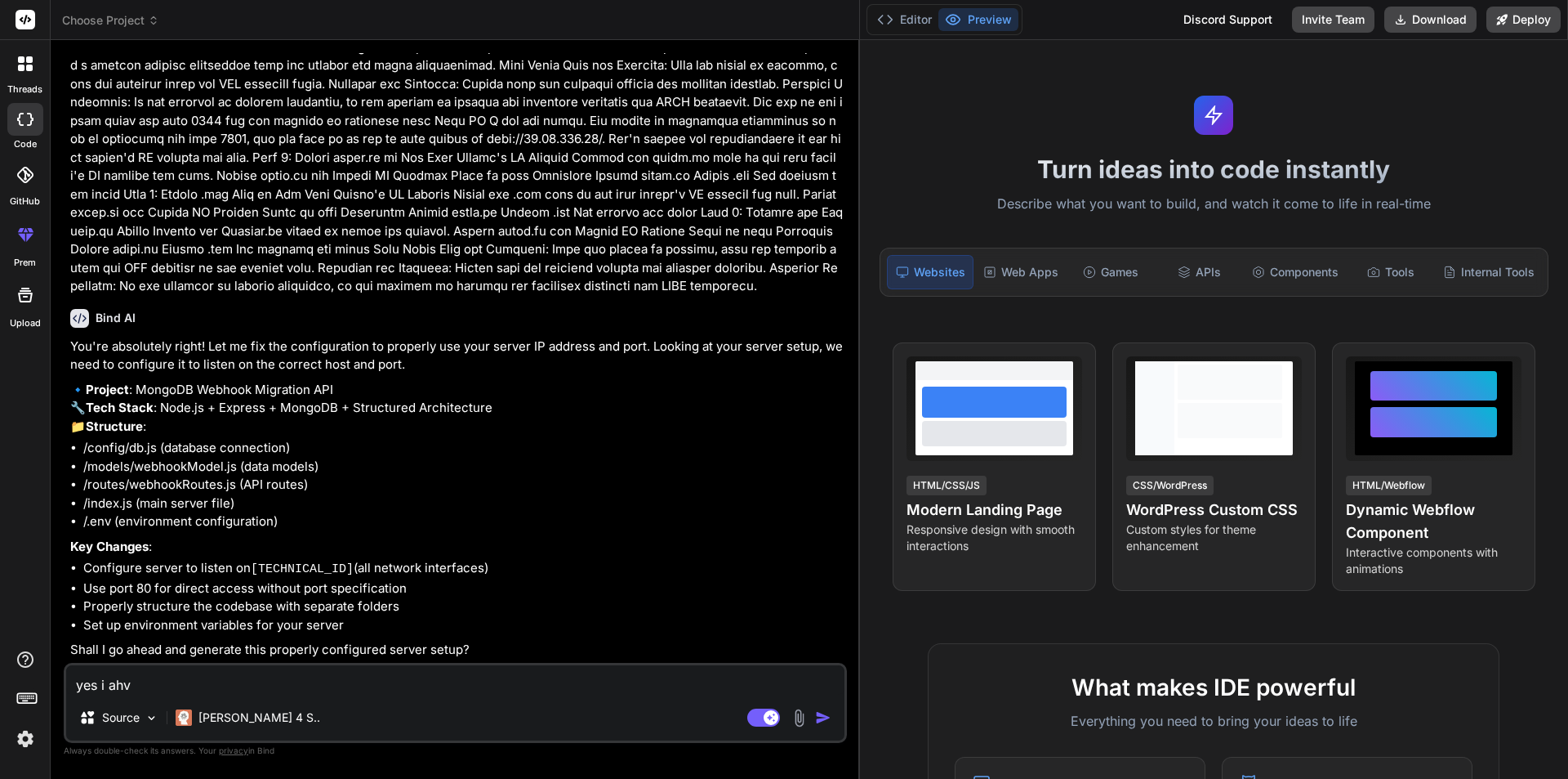
type textarea "yes i ahve"
type textarea "x"
type textarea "yes i ahve"
type textarea "x"
type textarea "yes i ahve s"
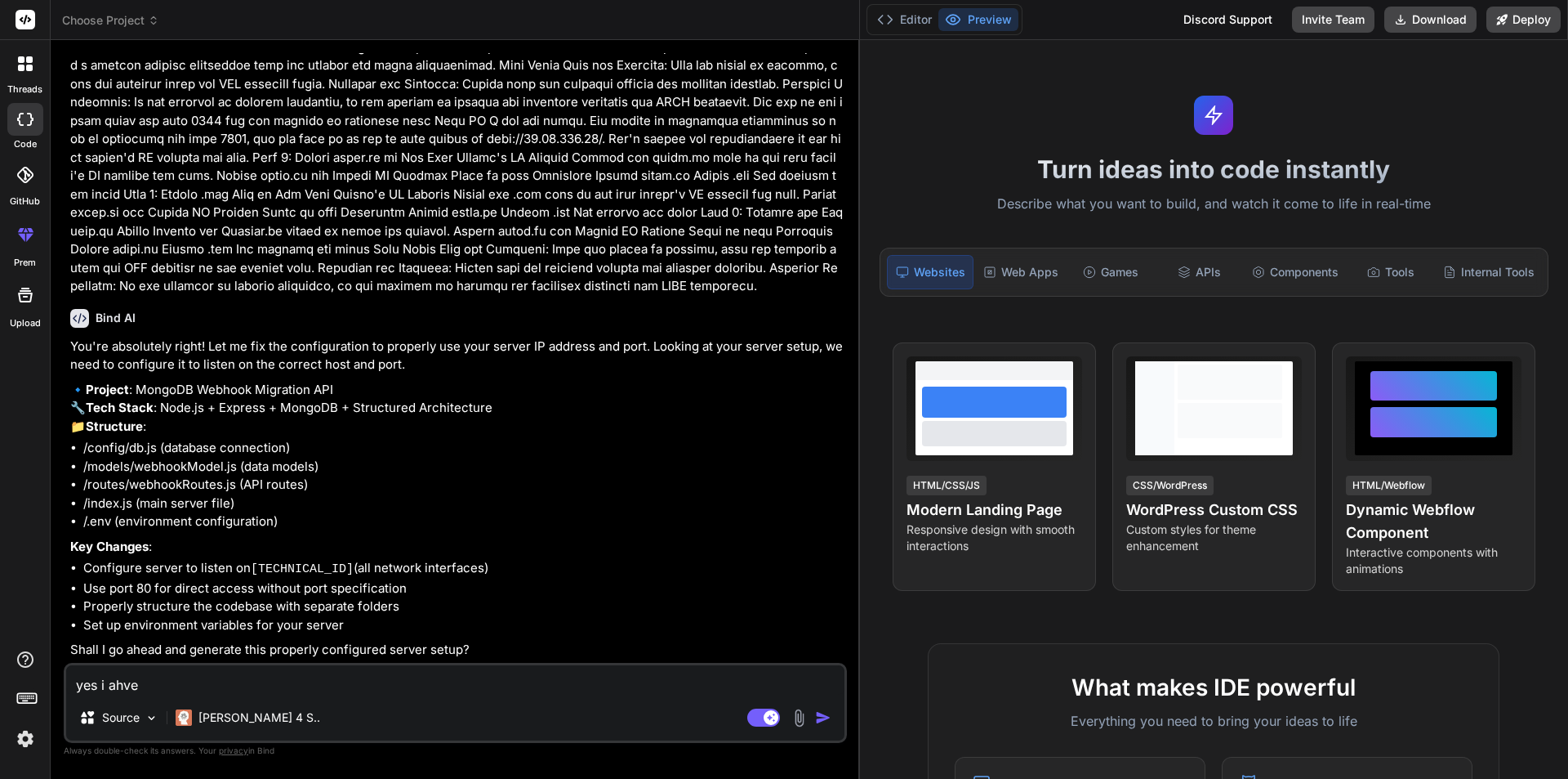
type textarea "x"
type textarea "yes i ahve se"
type textarea "x"
type textarea "yes i ahve s"
type textarea "x"
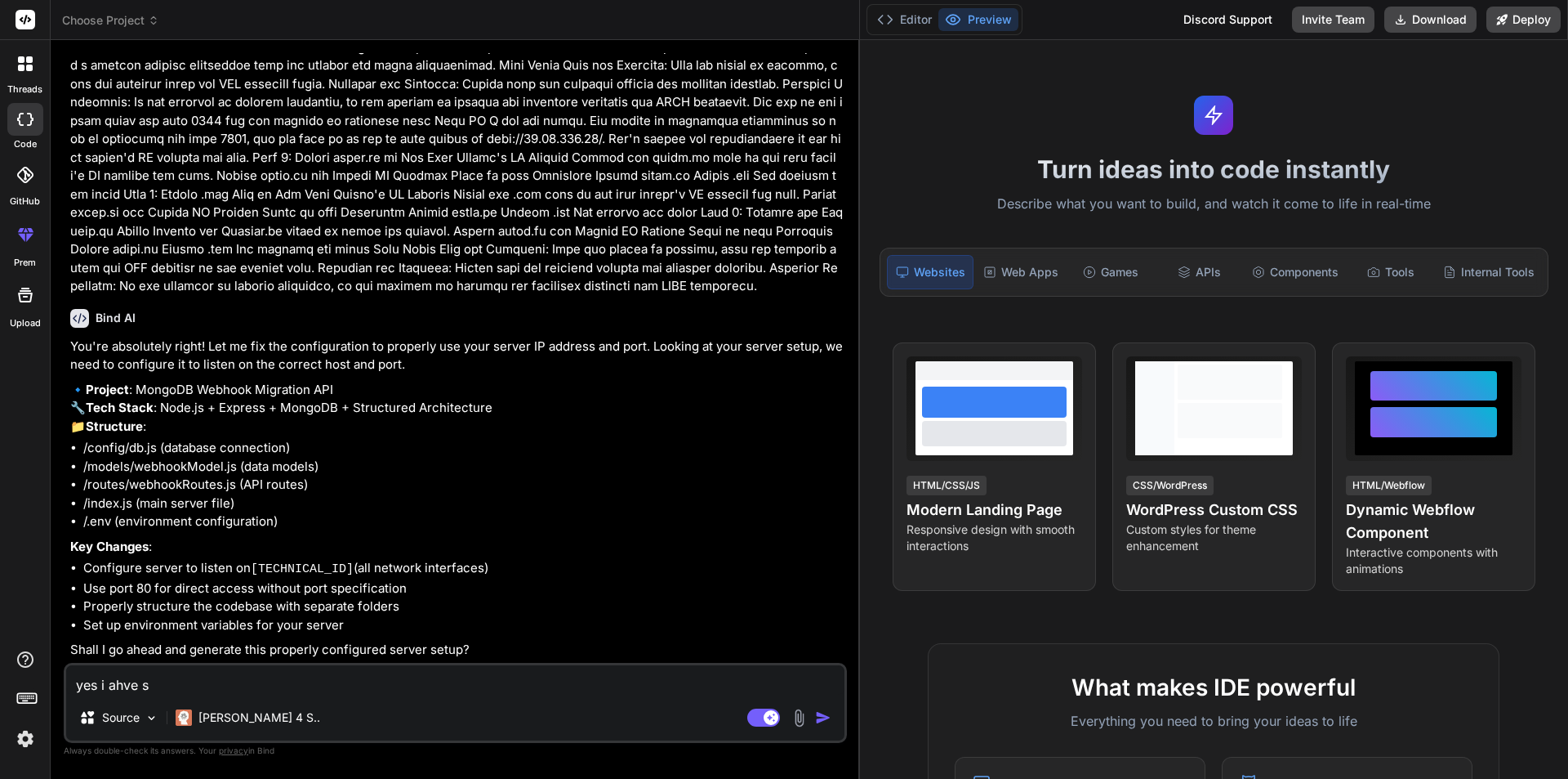
type textarea "yes i ahve"
type textarea "x"
type textarea "yes i ahve"
type textarea "x"
type textarea "yes i ahv"
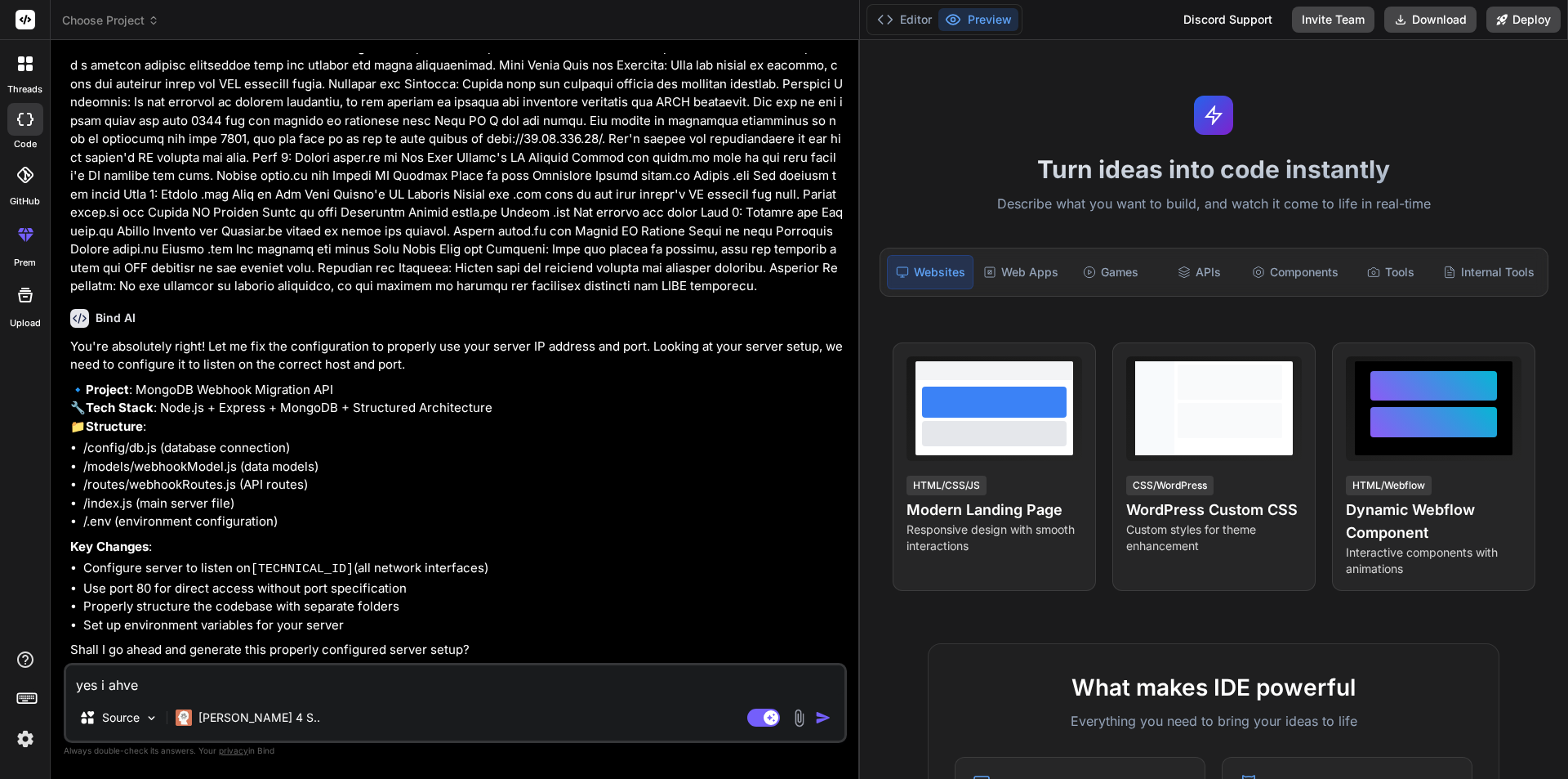
type textarea "x"
type textarea "yes i ah"
type textarea "x"
type textarea "yes i a"
type textarea "x"
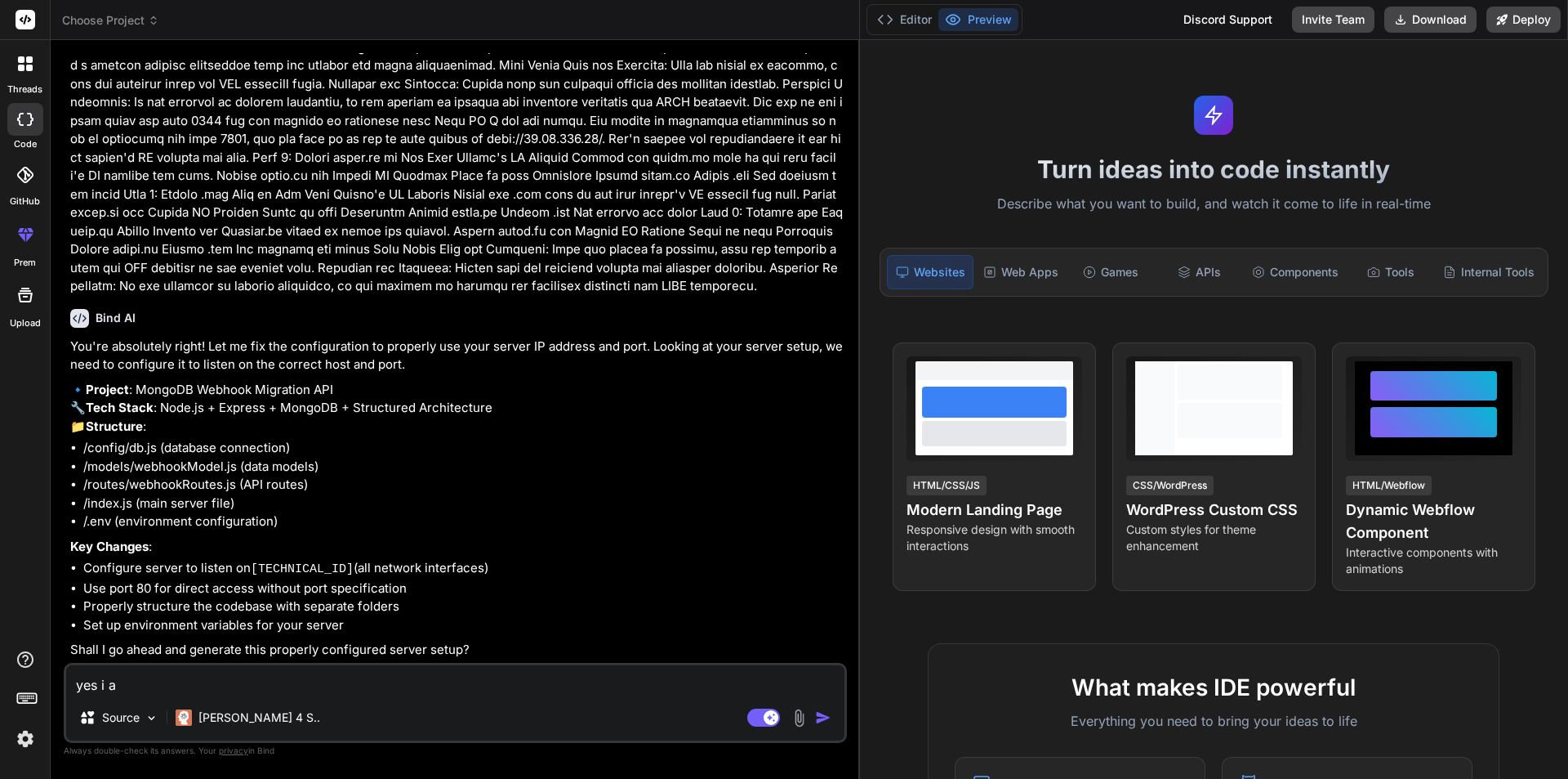
type textarea "yes i"
type textarea "x"
type textarea "yes i h"
type textarea "x"
type textarea "yes i ha"
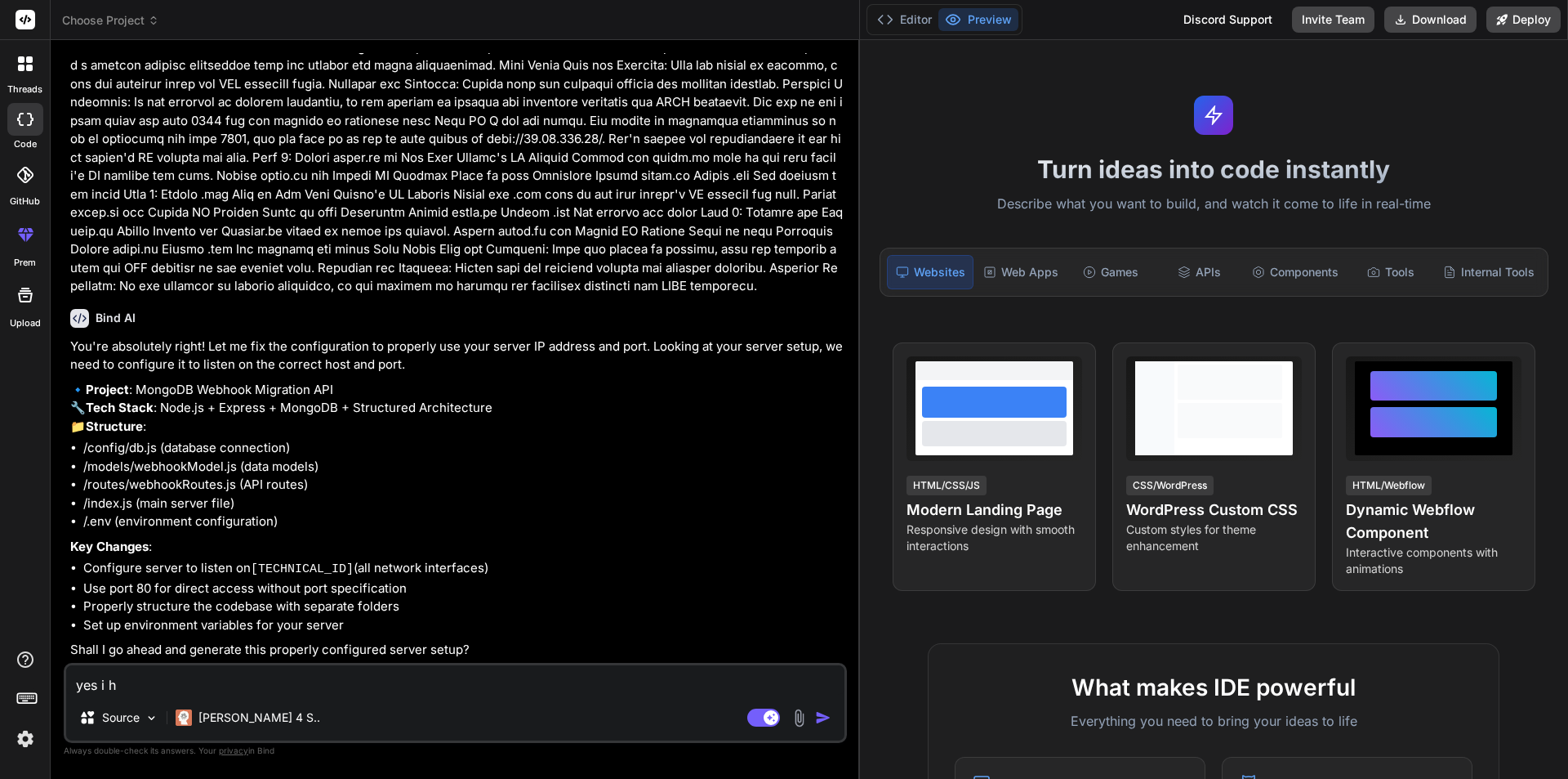
type textarea "x"
type textarea "yes i hav"
type textarea "x"
type textarea "yes i have"
type textarea "x"
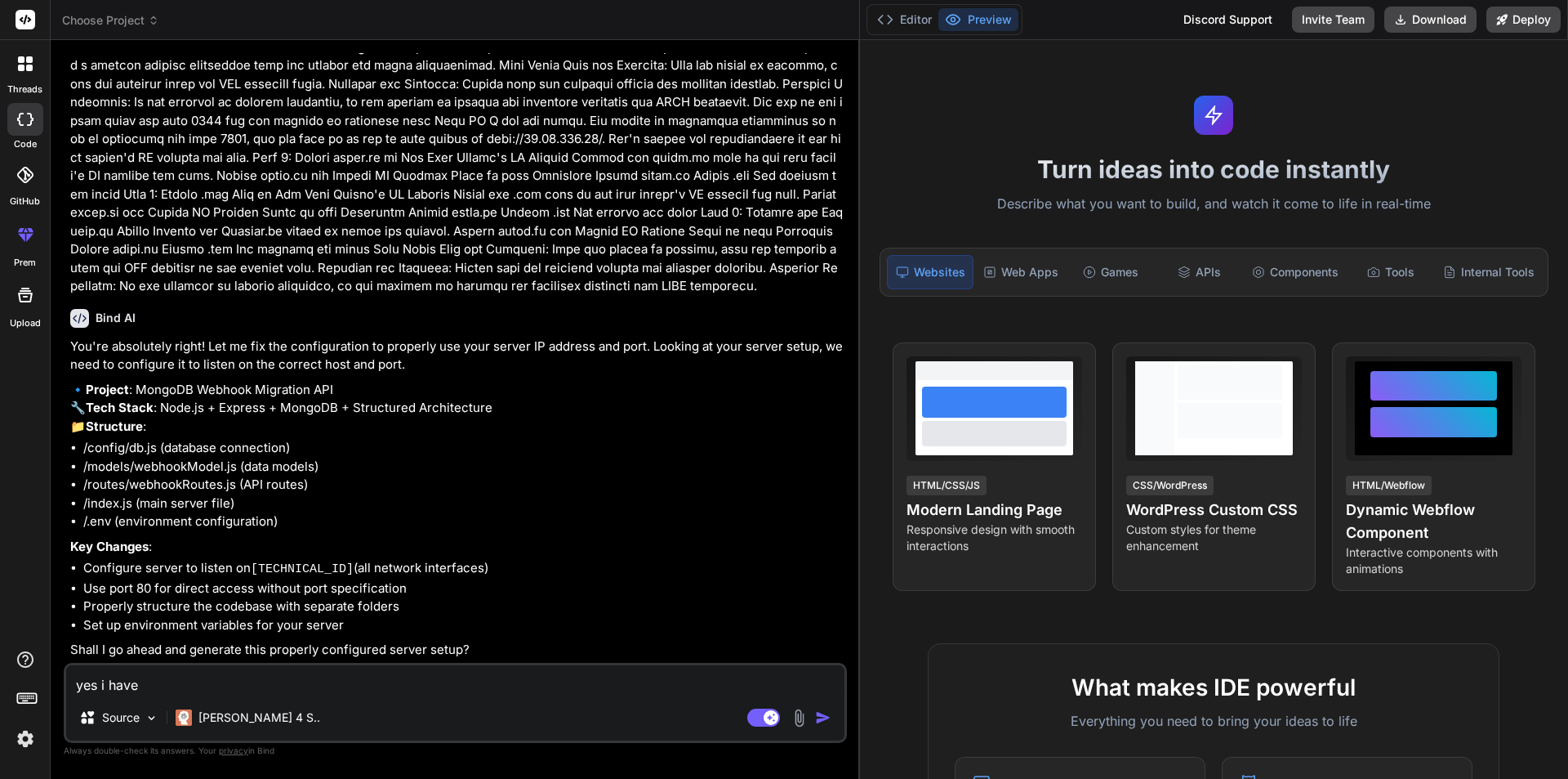
type textarea "yes i have"
type textarea "x"
type textarea "yes i have s"
type textarea "x"
type textarea "yes i have se"
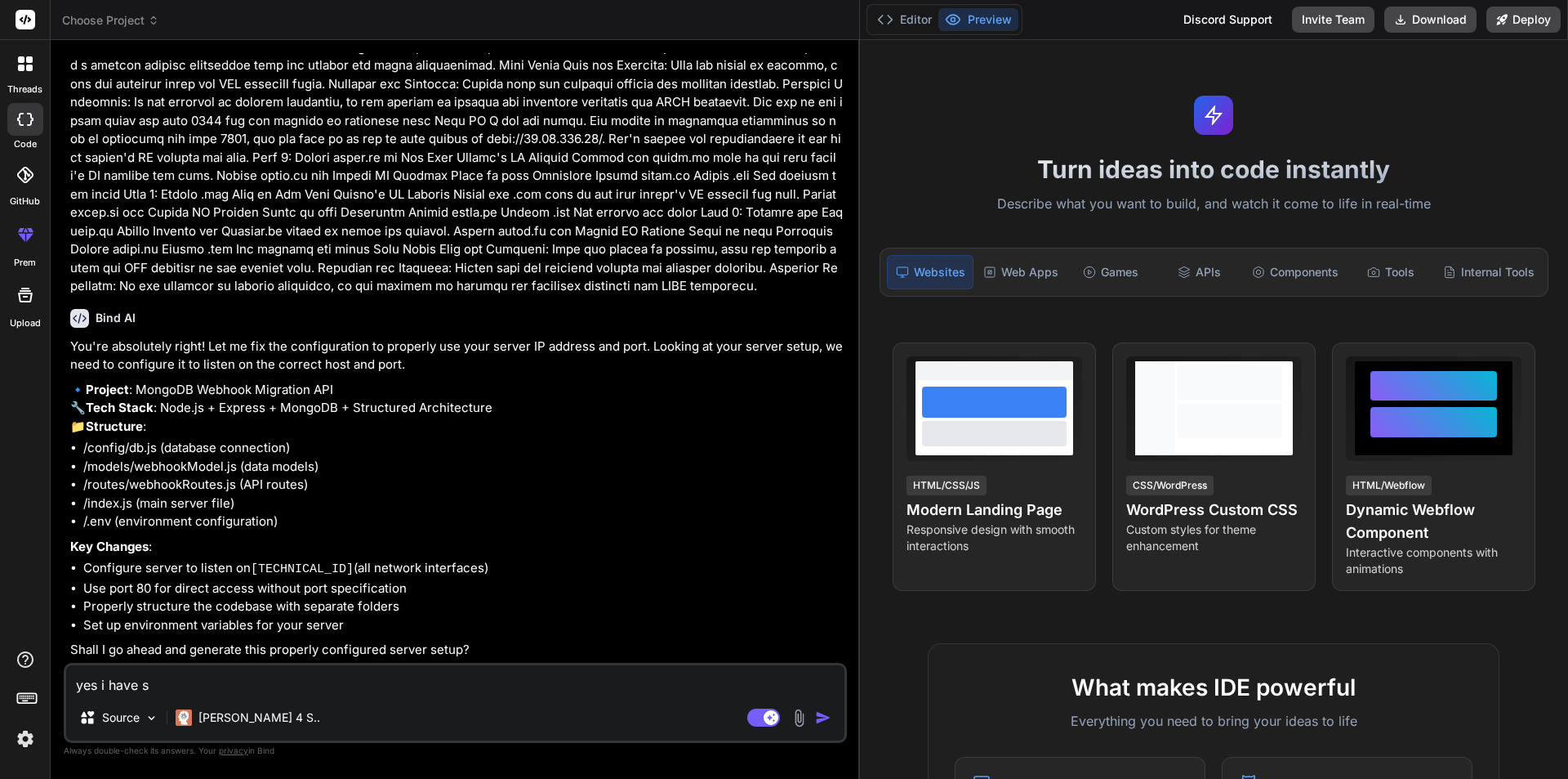
type textarea "x"
type textarea "yes i have set"
type textarea "x"
type textarea "yes i have setu"
type textarea "x"
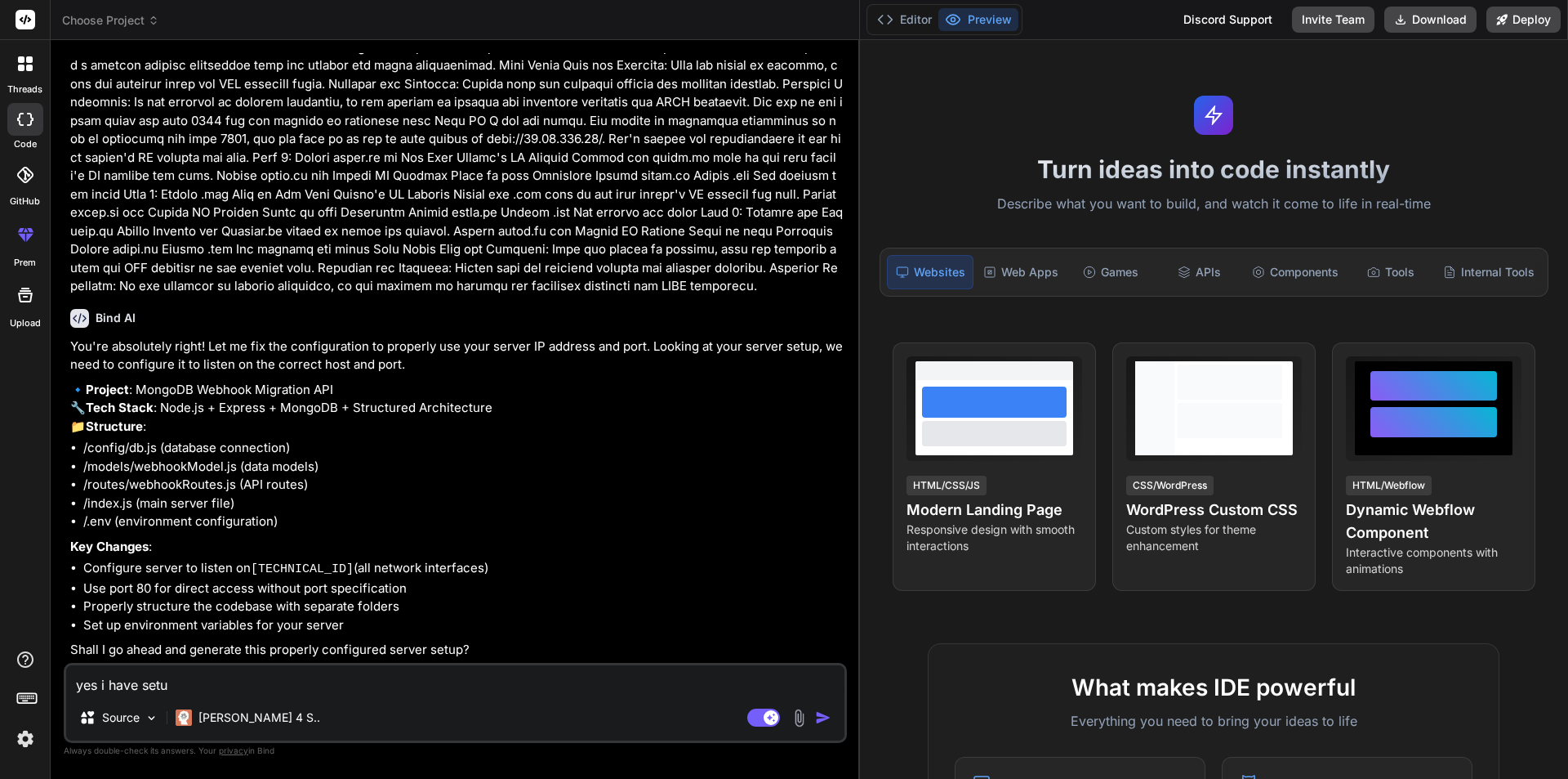
type textarea "yes i have setup"
type textarea "x"
type textarea "yes i have setup"
type textarea "x"
type textarea "yes i have setup a"
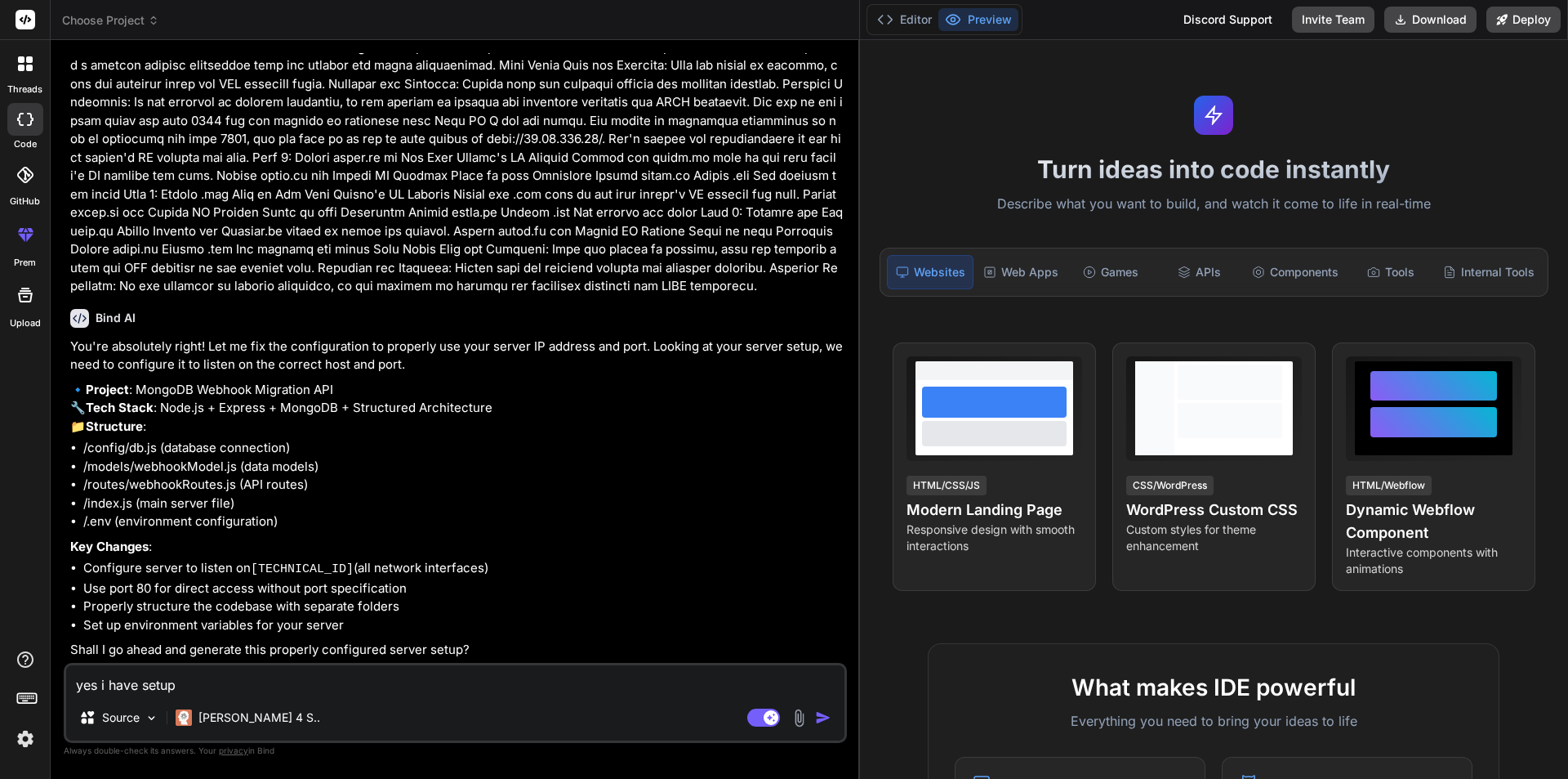
type textarea "x"
type textarea "yes i have setup an"
type textarea "x"
type textarea "yes i have setup and"
type textarea "x"
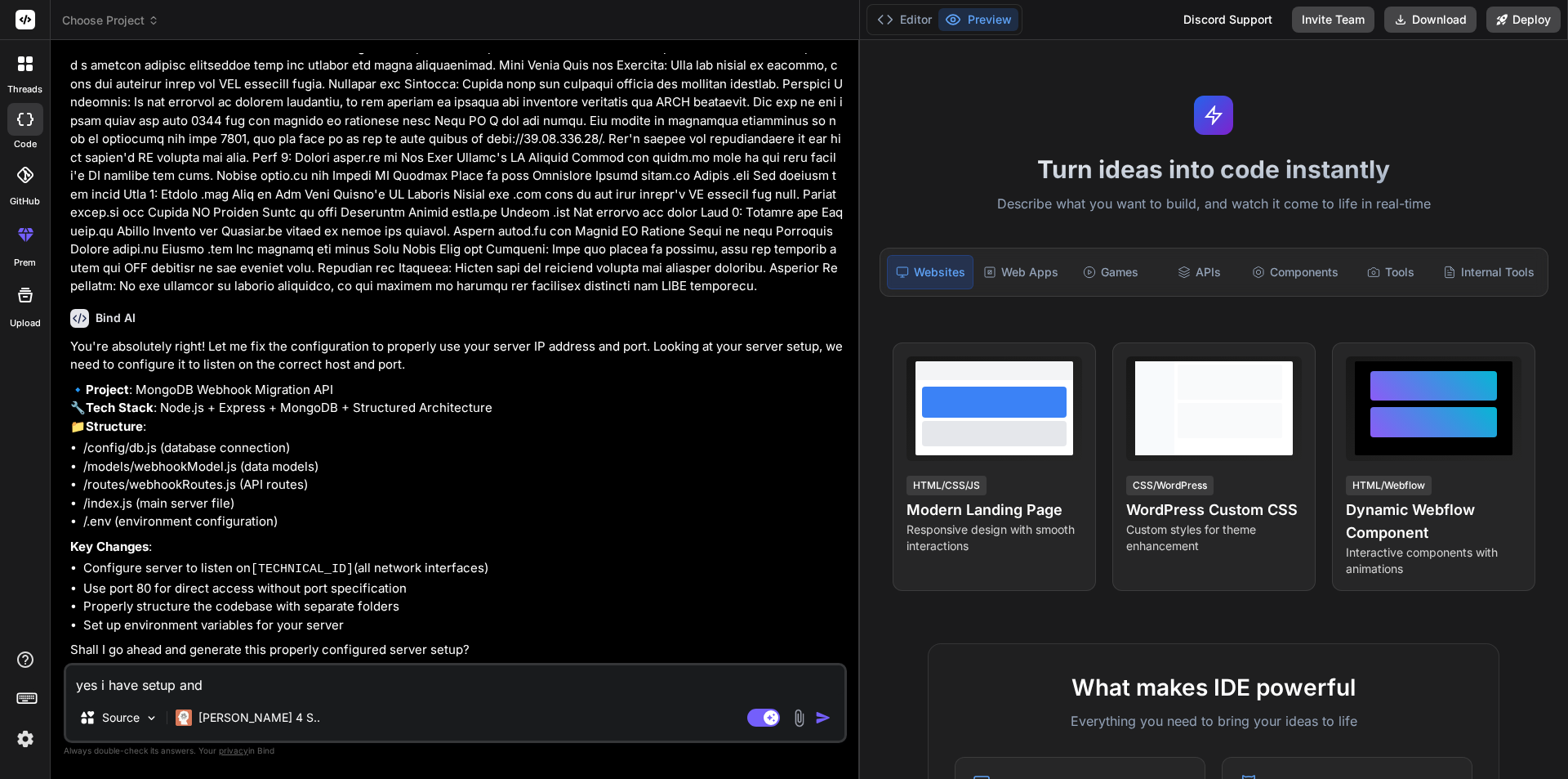
type textarea "yes i have setup and"
type textarea "x"
type textarea "yes i have setup and i"
type textarea "x"
type textarea "yes i have setup and in"
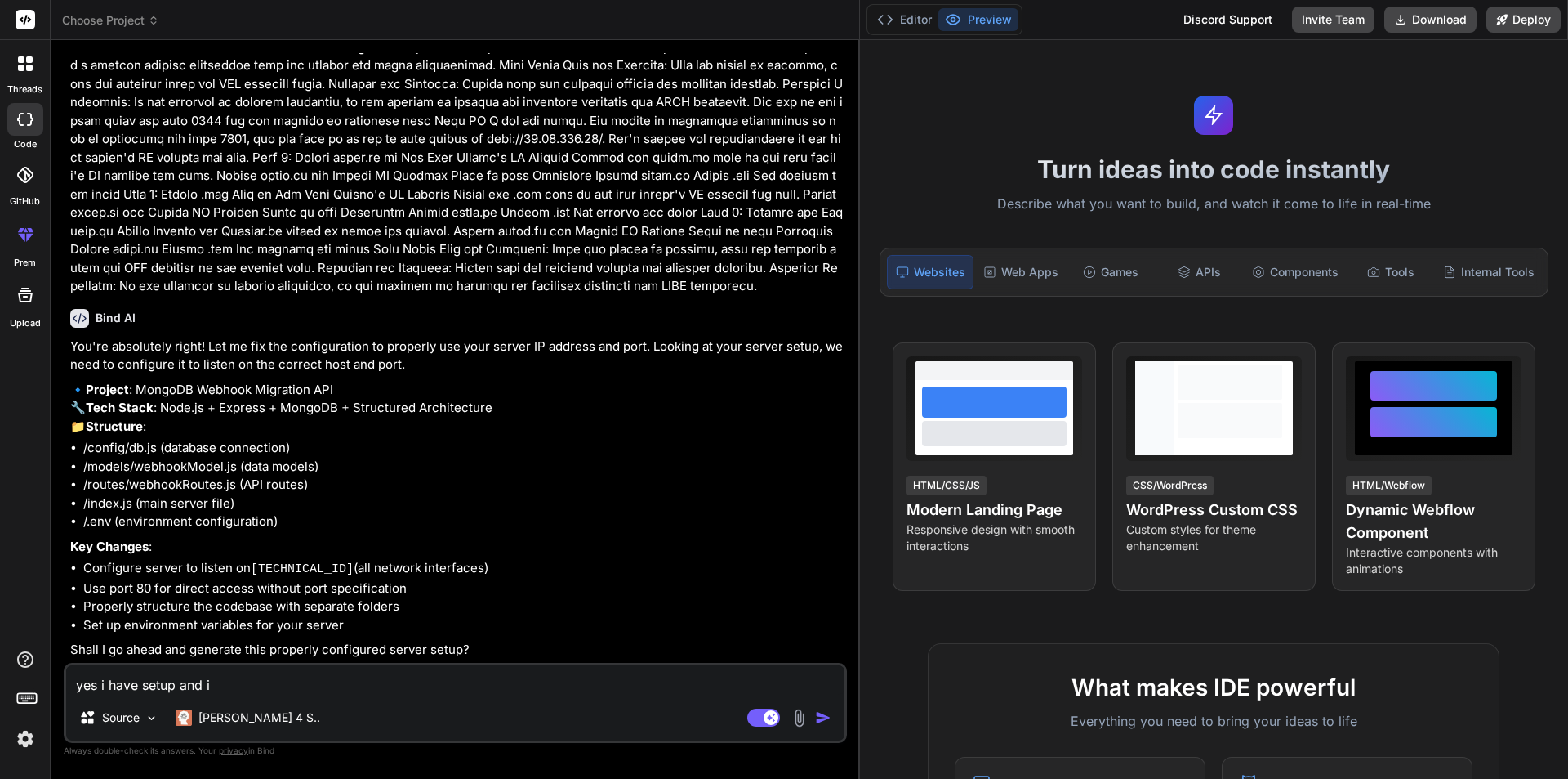
type textarea "x"
type textarea "yes i have setup and in"
type textarea "x"
type textarea "yes i have setup and in t"
type textarea "x"
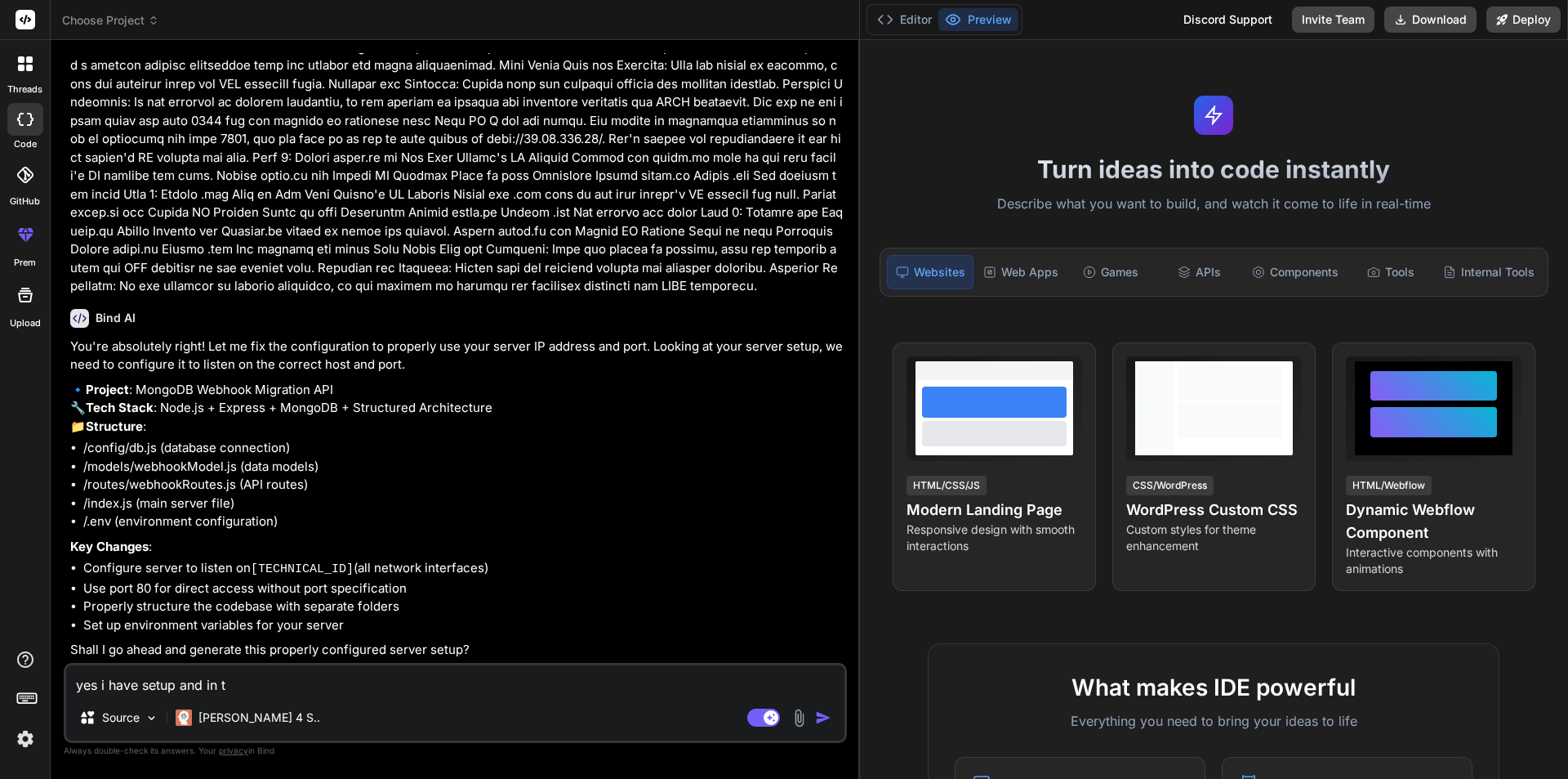
type textarea "yes i have setup and in te"
type textarea "x"
type textarea "yes i have setup and in ter"
type textarea "x"
type textarea "yes i have setup and in term"
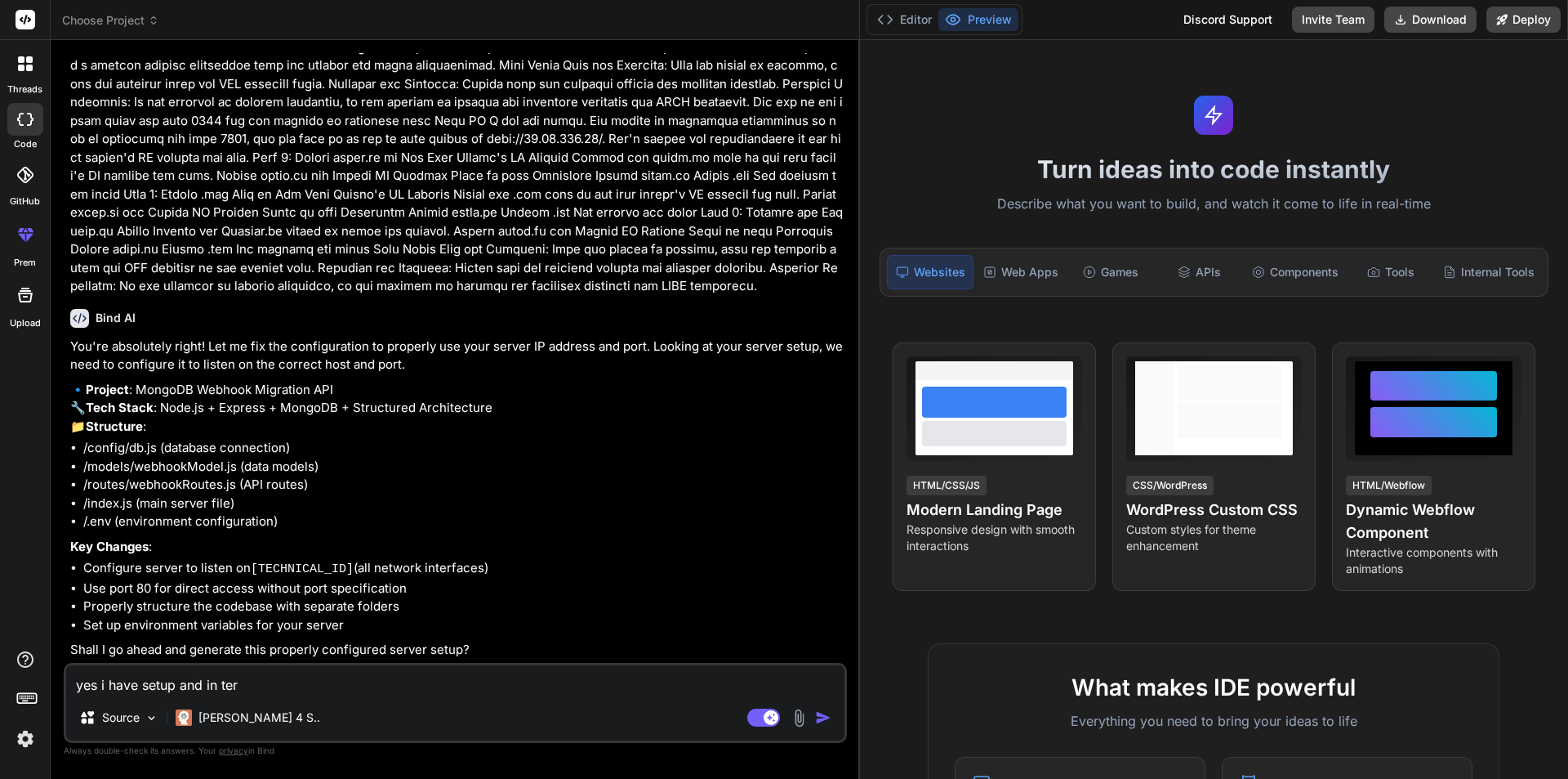
type textarea "x"
type textarea "yes i have setup and in termi"
type textarea "x"
type textarea "yes i have setup and in termin"
type textarea "x"
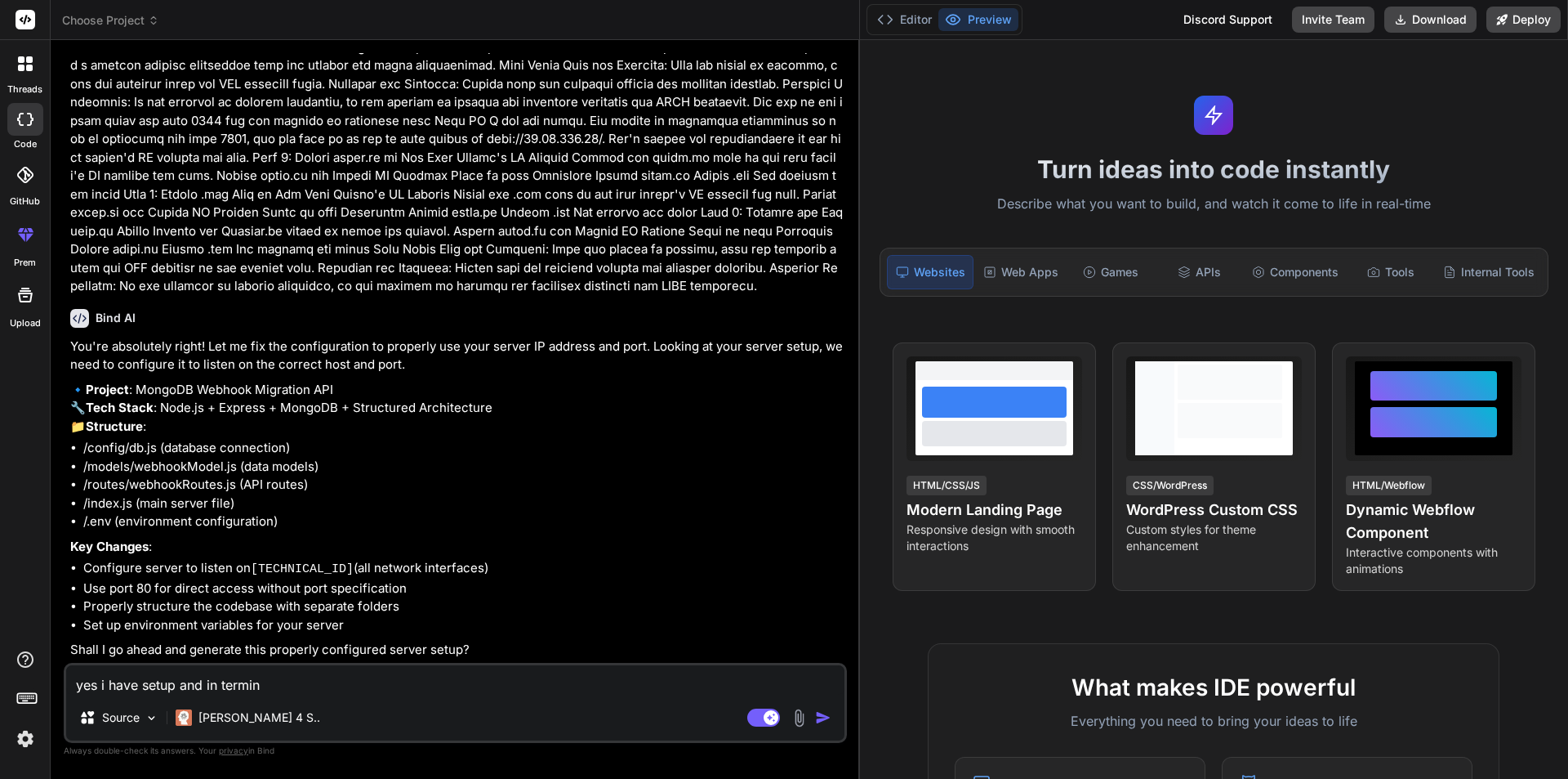
type textarea "yes i have setup and in termina"
type textarea "x"
type textarea "yes i have setup and in terminal"
type textarea "x"
type textarea "yes i have setup and in terminal"
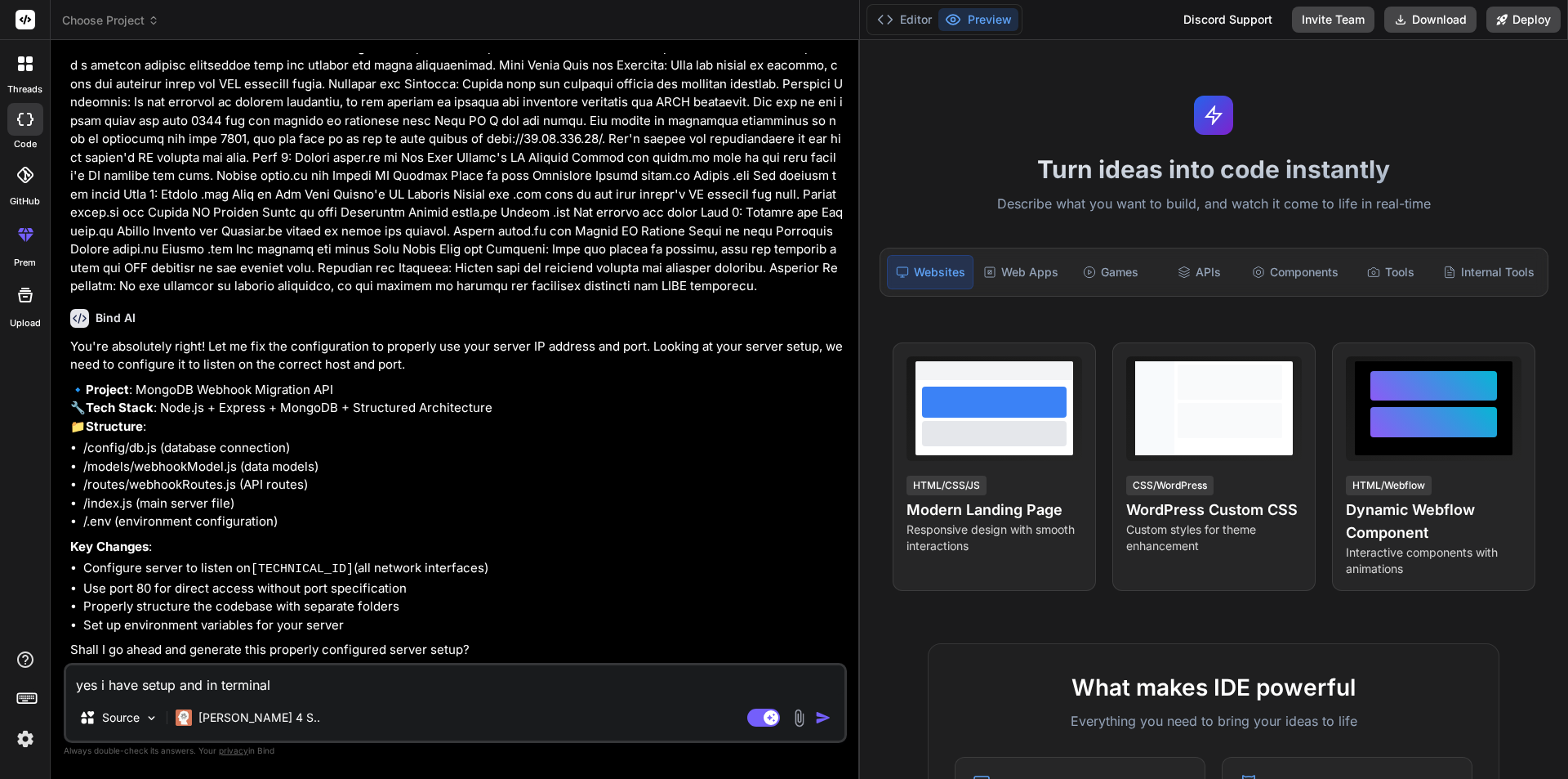
type textarea "x"
type textarea "yes i have setup and in terminal g"
type textarea "x"
type textarea "yes i have setup and in terminal ge"
type textarea "x"
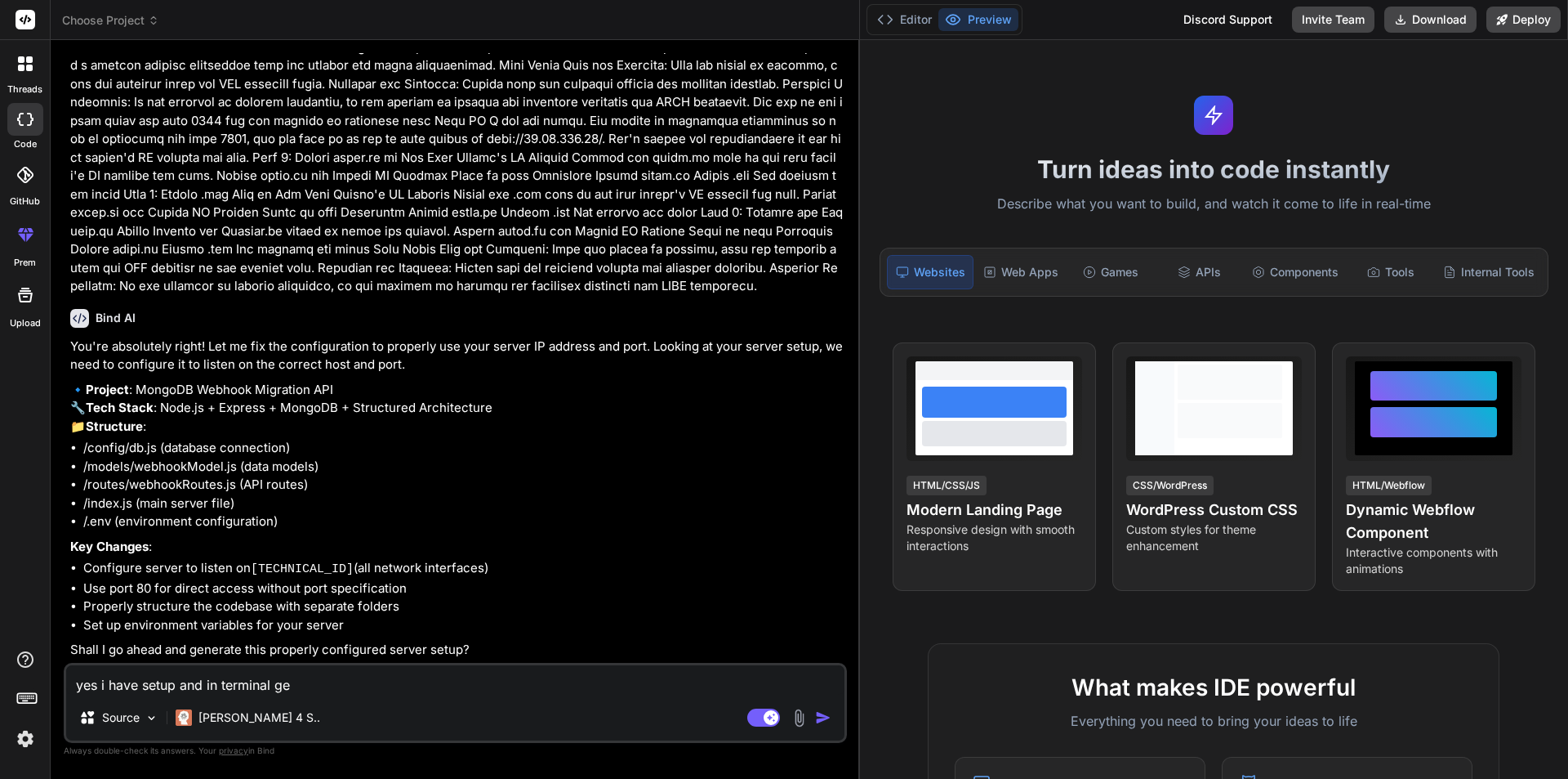
type textarea "yes i have setup and in terminal get"
type textarea "x"
type textarea "yes i have setup and in terminal gett"
type textarea "x"
type textarea "yes i have setup and in terminal getti"
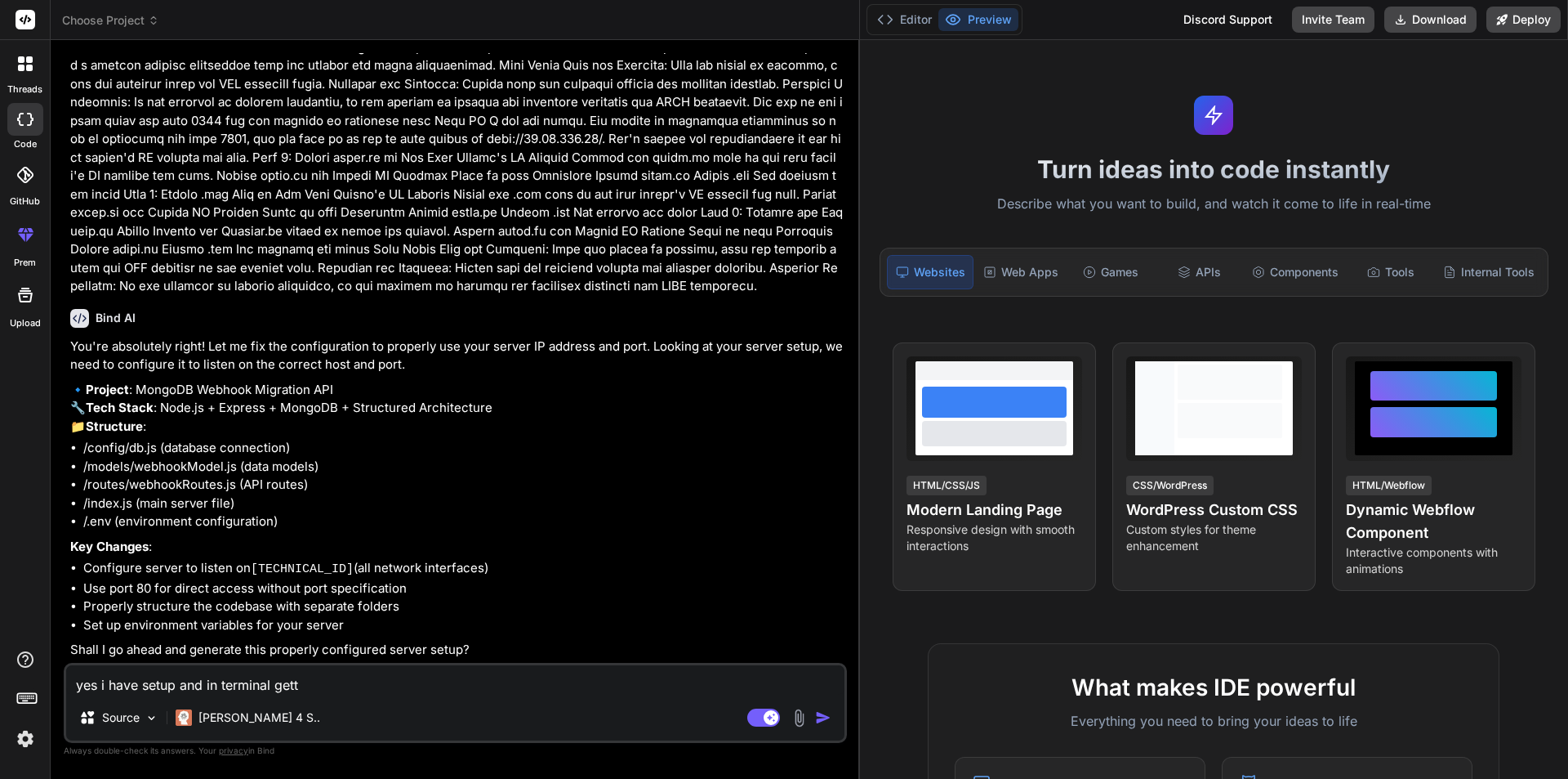
type textarea "x"
type textarea "yes i have setup and in terminal gettin"
type textarea "x"
type textarea "yes i have setup and in terminal getting"
type textarea "x"
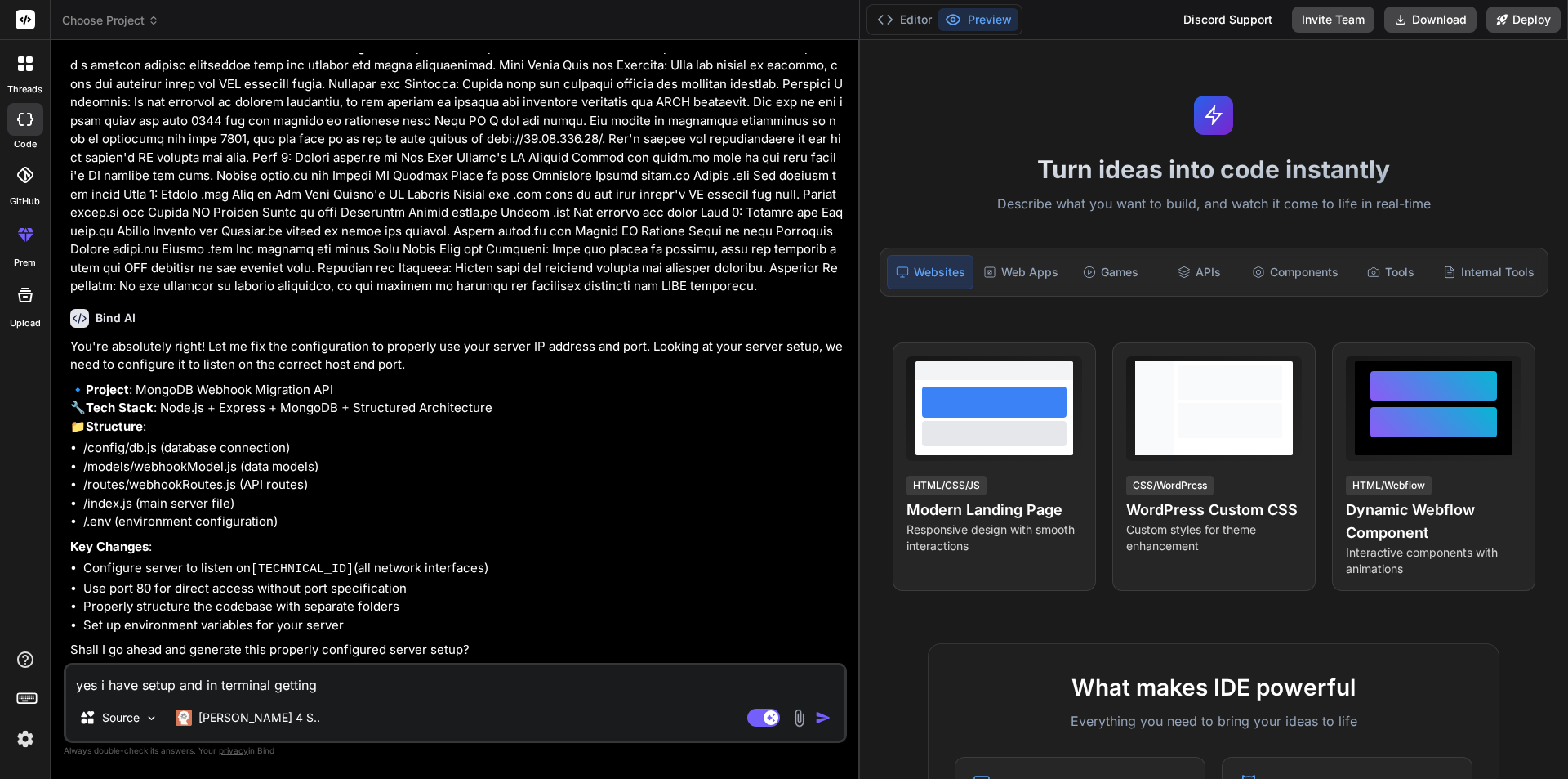
type textarea "yes i have setup and in terminal getting"
type textarea "x"
type textarea "yes i have setup and in terminal getting t"
type textarea "x"
type textarea "yes i have setup and in terminal getting th"
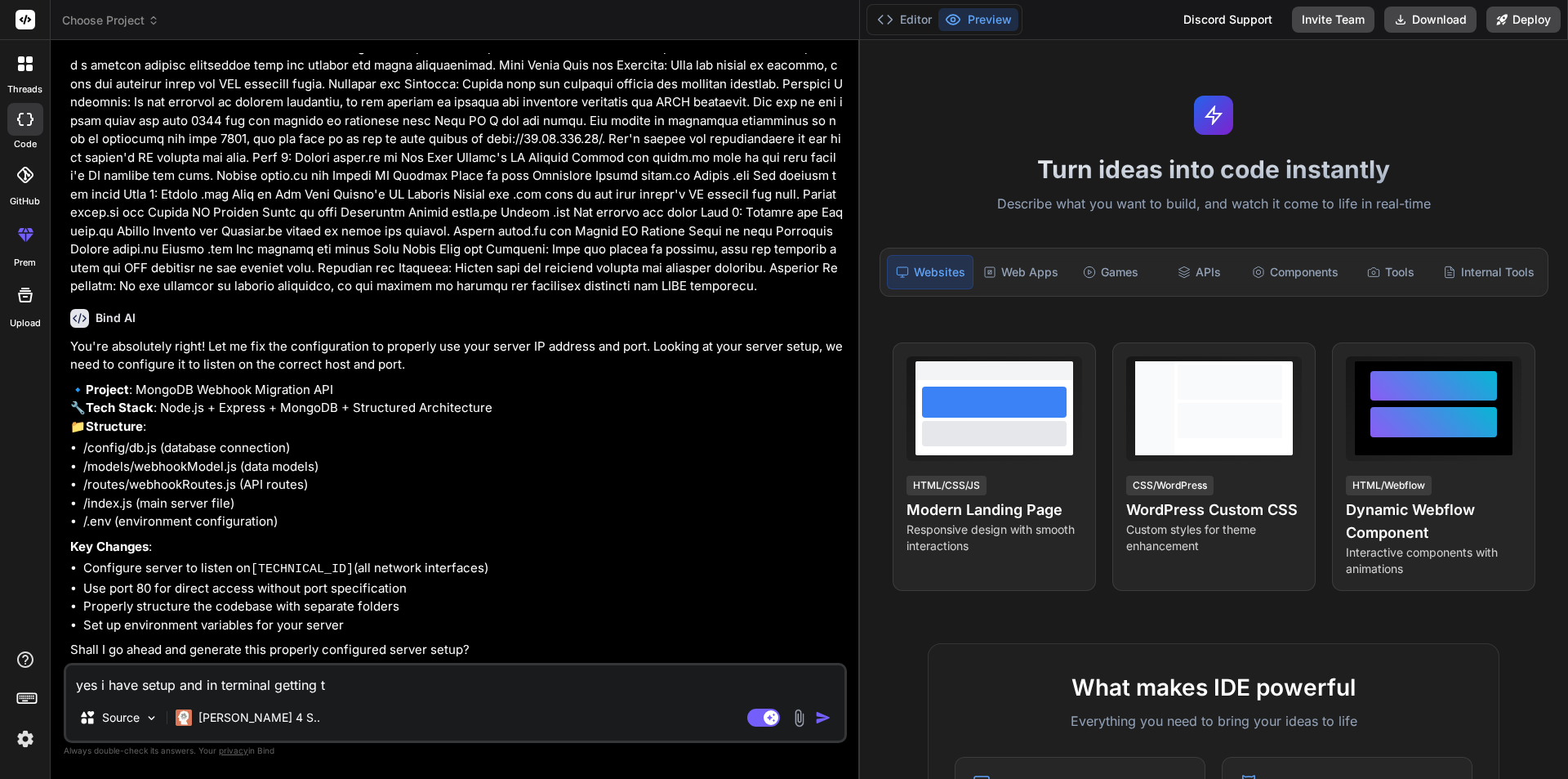
type textarea "x"
type textarea "yes i have setup and in terminal getting thi"
type textarea "x"
type textarea "yes i have setup and in terminal getting this"
type textarea "x"
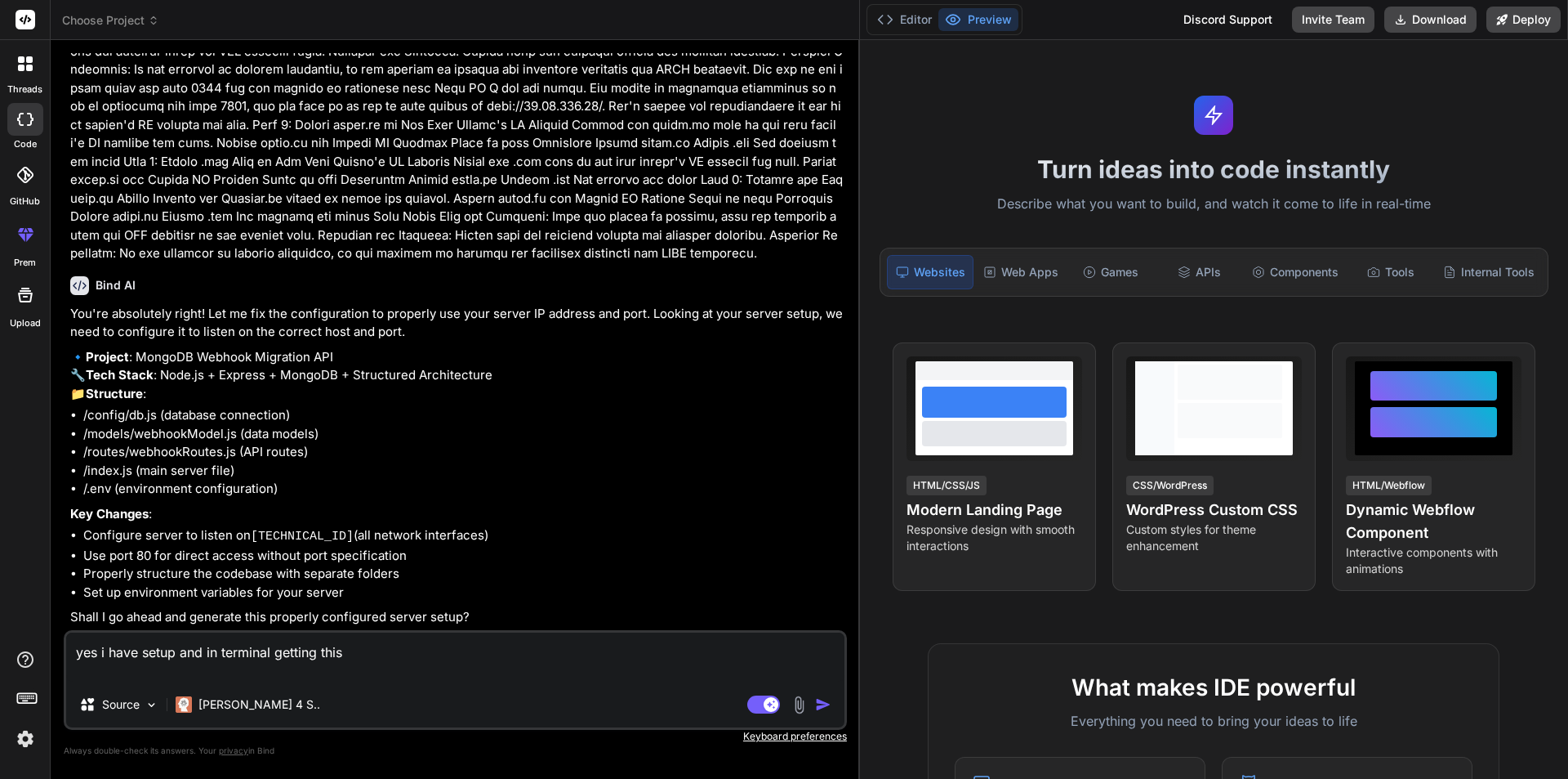
type textarea "yes i have setup and in terminal getting this"
type textarea "x"
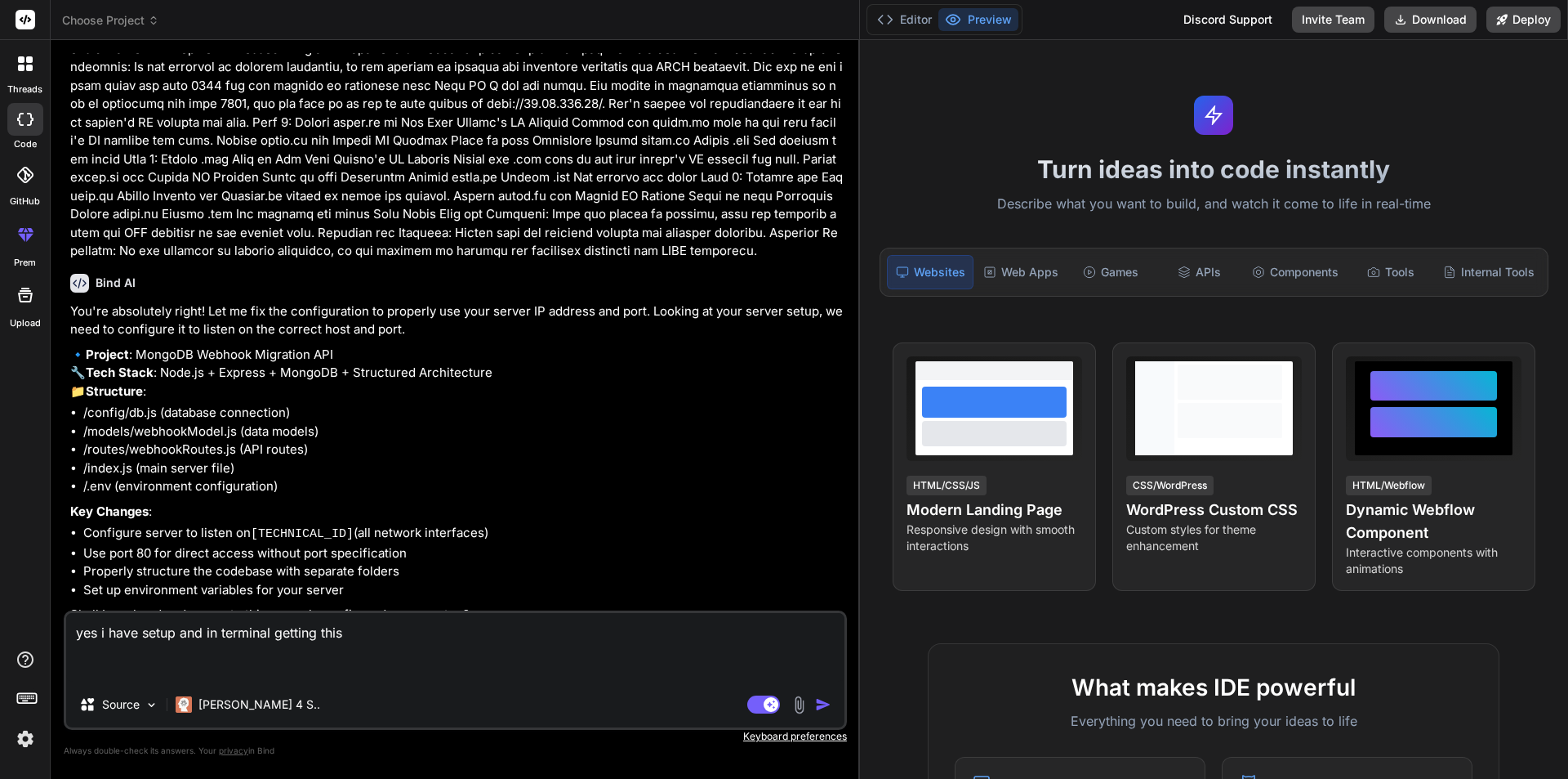
paste textarea "root@Data-API-Testing:/var/www/html# npm start > mongodb-webhook-migration-expr…"
type textarea "yes i have setup and in terminal getting this root@Data-API-Testing:/var/www/ht…"
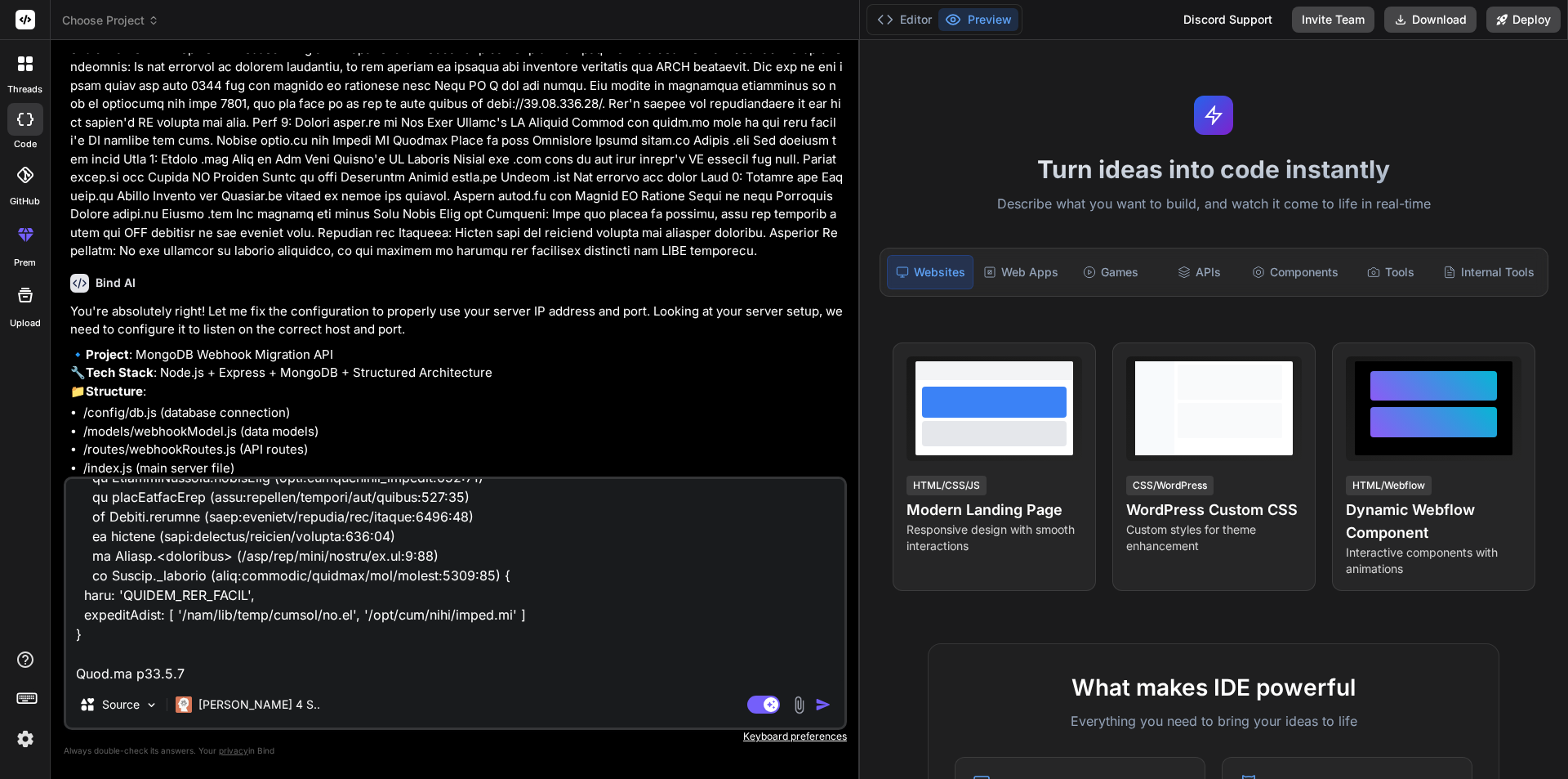
type textarea "x"
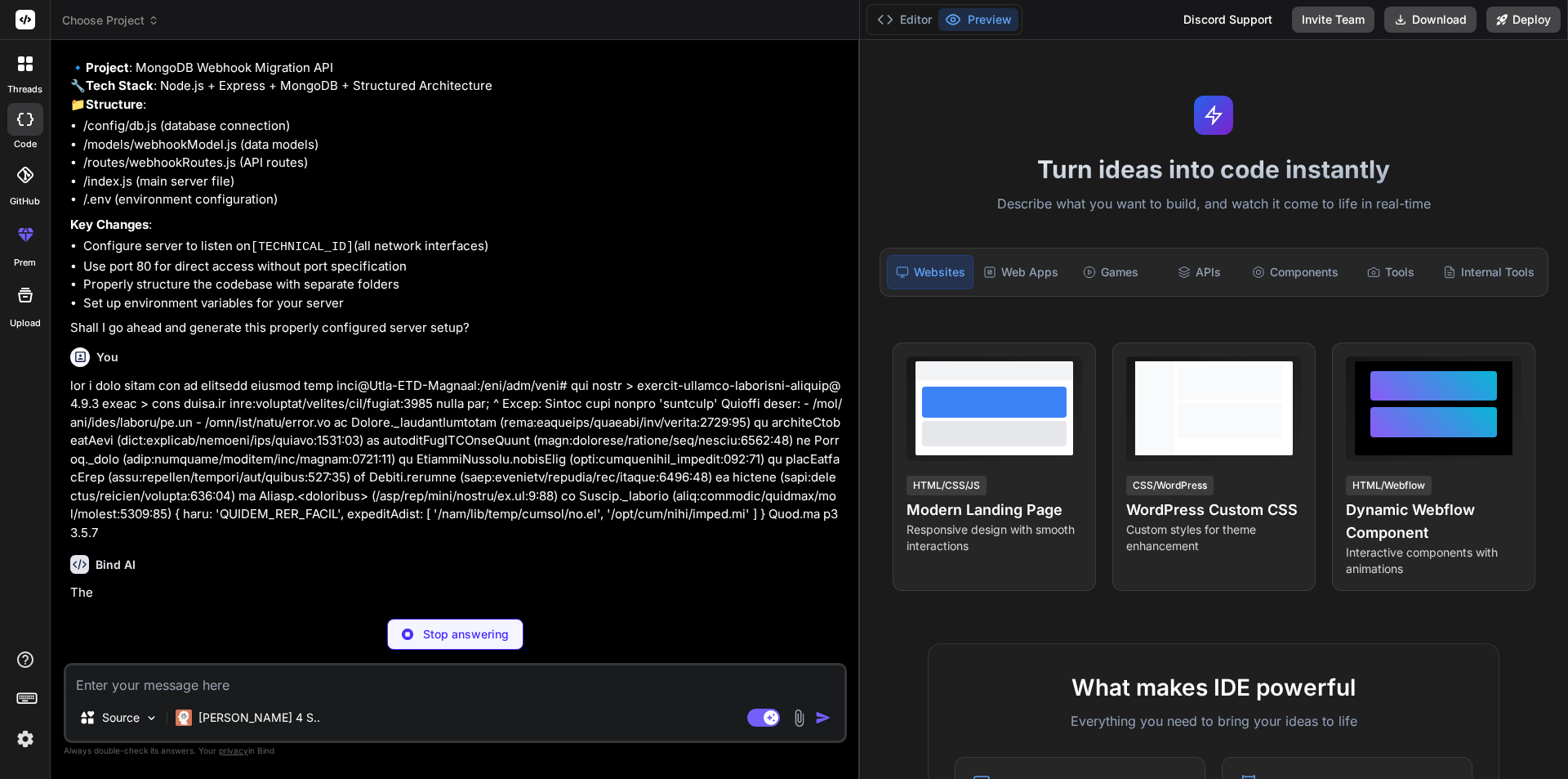
scroll to position [1952, 0]
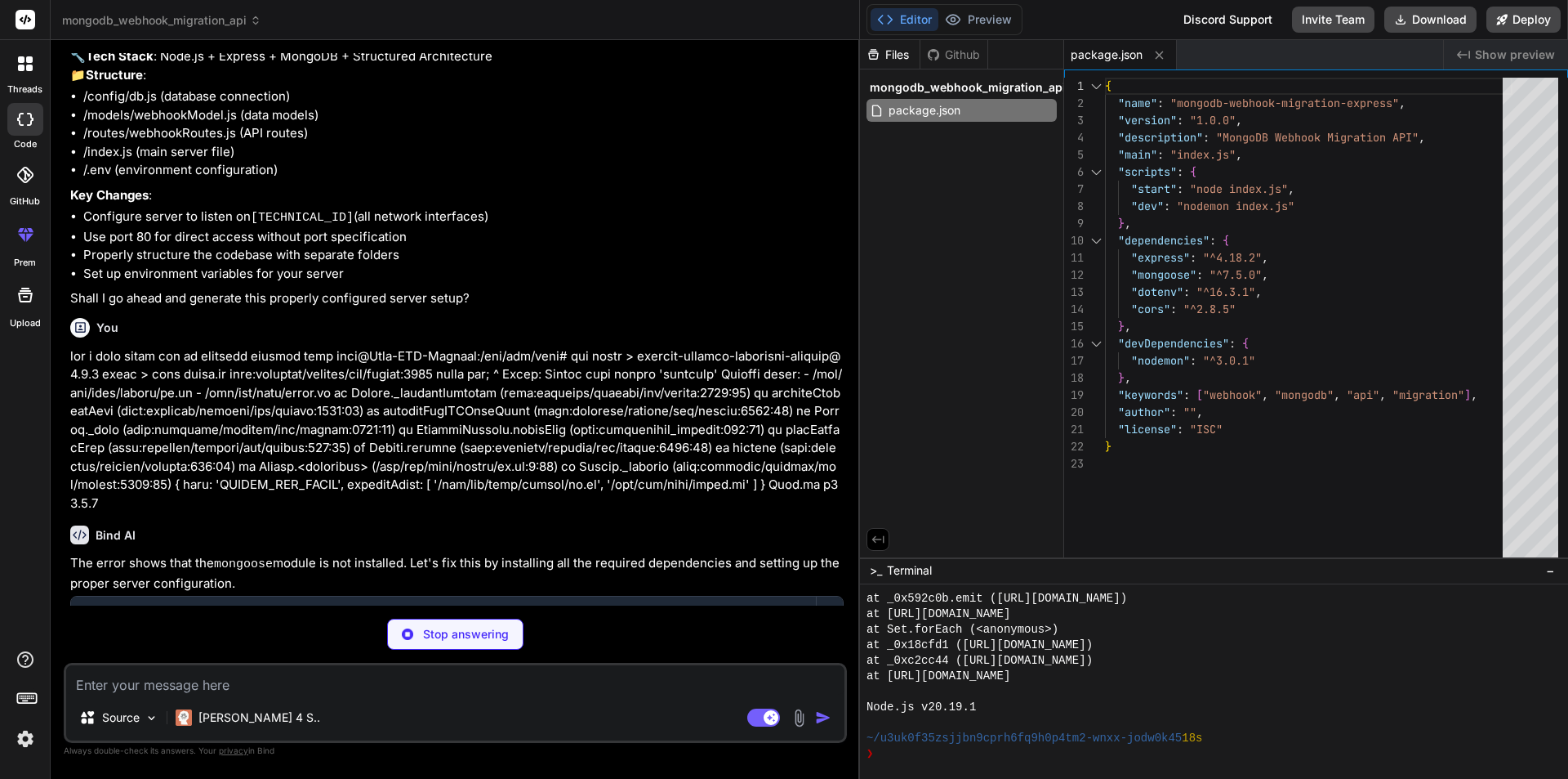
type textarea "x"
type textarea "MONGODB_URI=mongodb+srv://your-username:[EMAIL_ADDRESS][DOMAIN_NAME]/your-datab…"
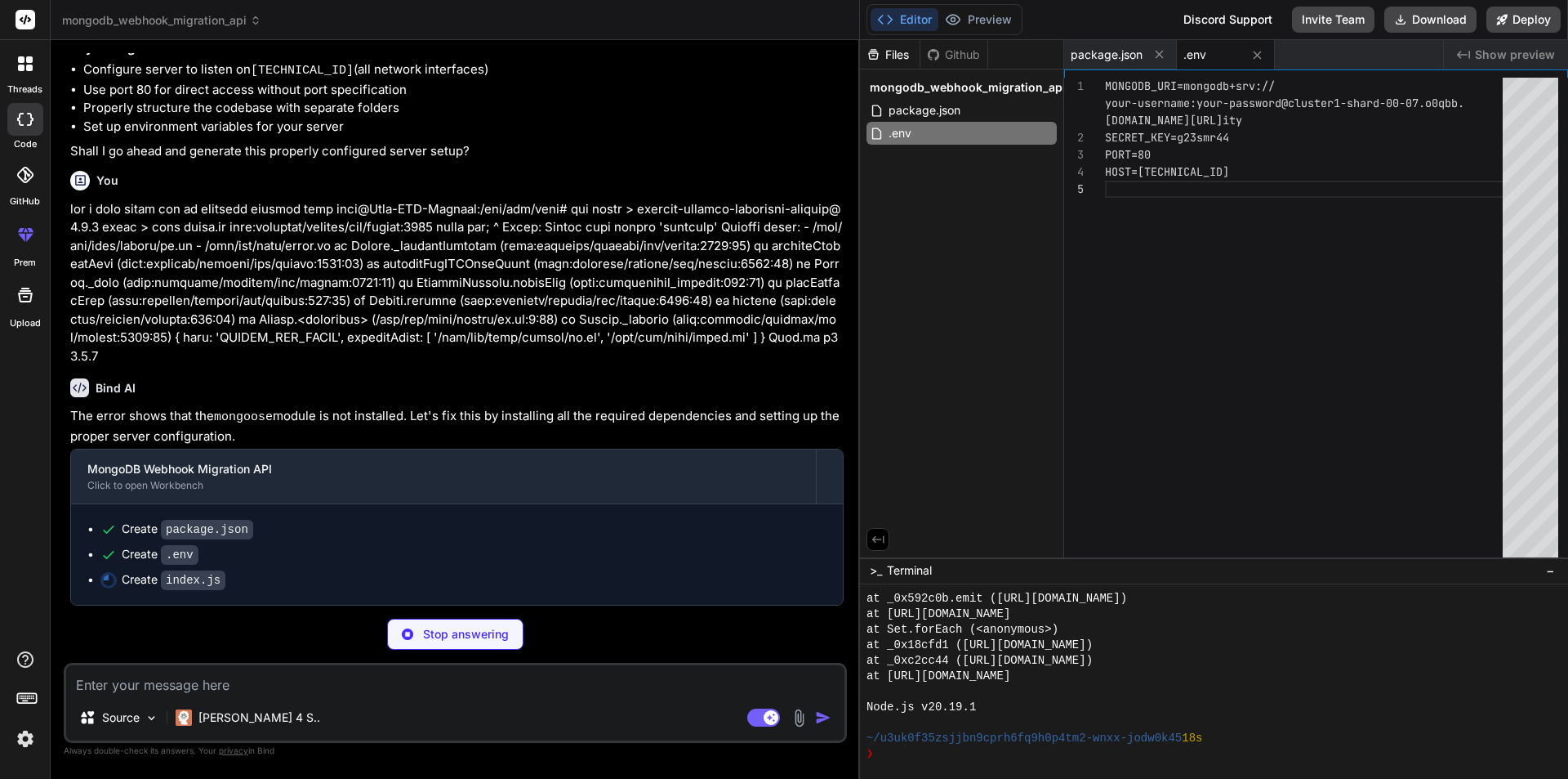
scroll to position [2133, 0]
type textarea "x"
type textarea "console.log(`💚 Health check: http://[TECHNICAL_ID]:${PORT}/health`); });"
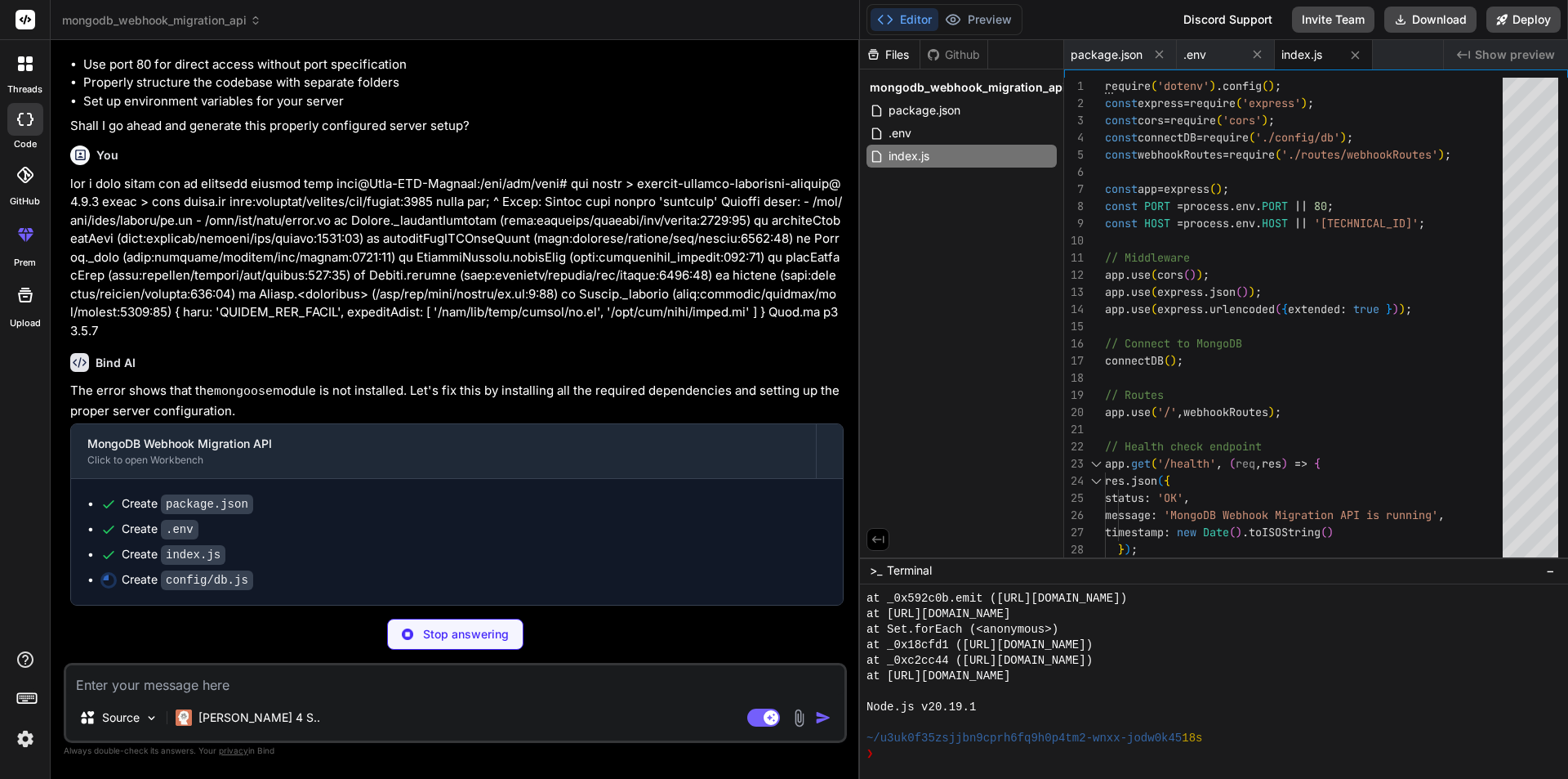
scroll to position [2158, 0]
type textarea "x"
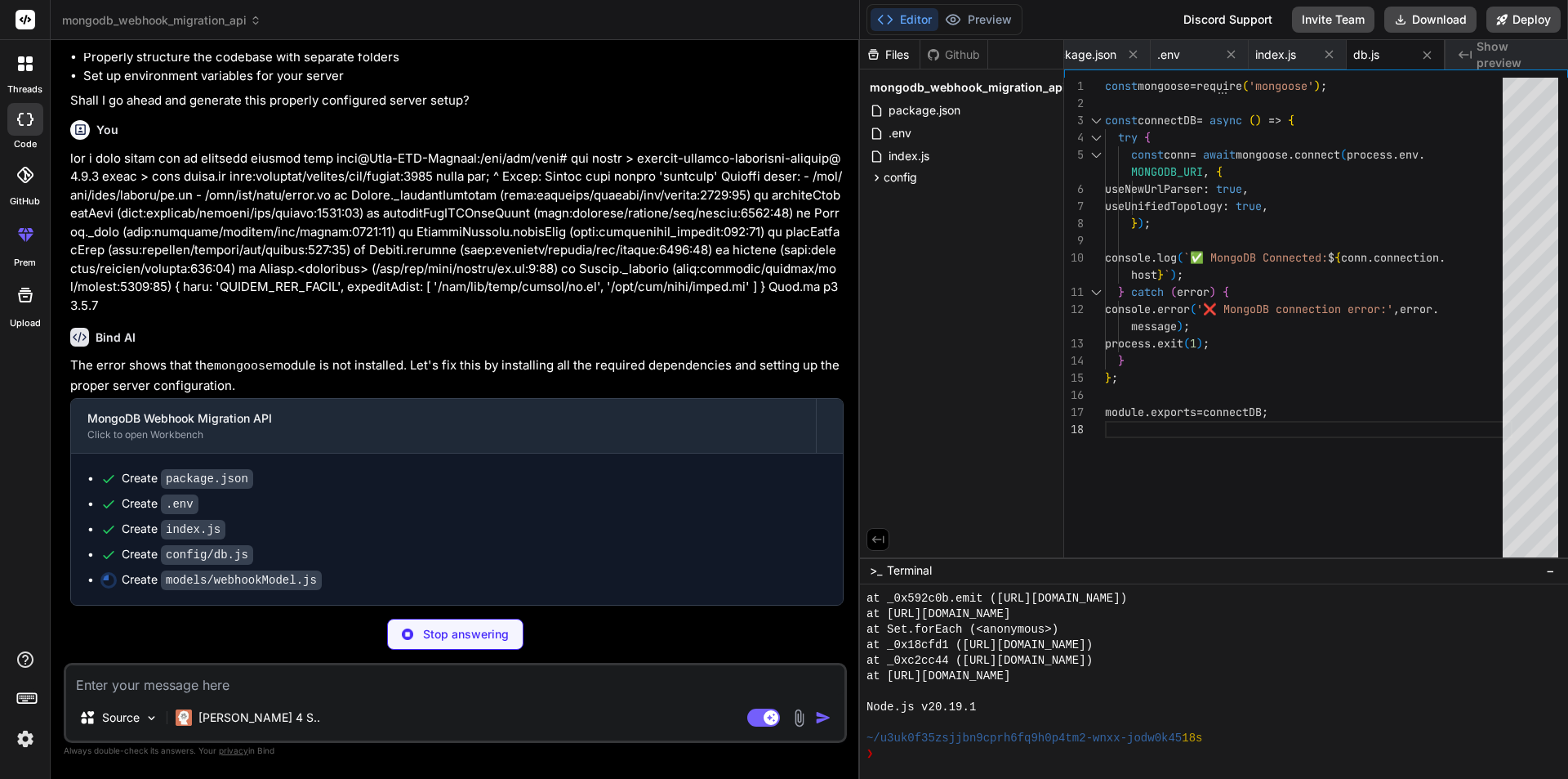
scroll to position [2183, 0]
type textarea "x"
type textarea "module.exports = Webhook;"
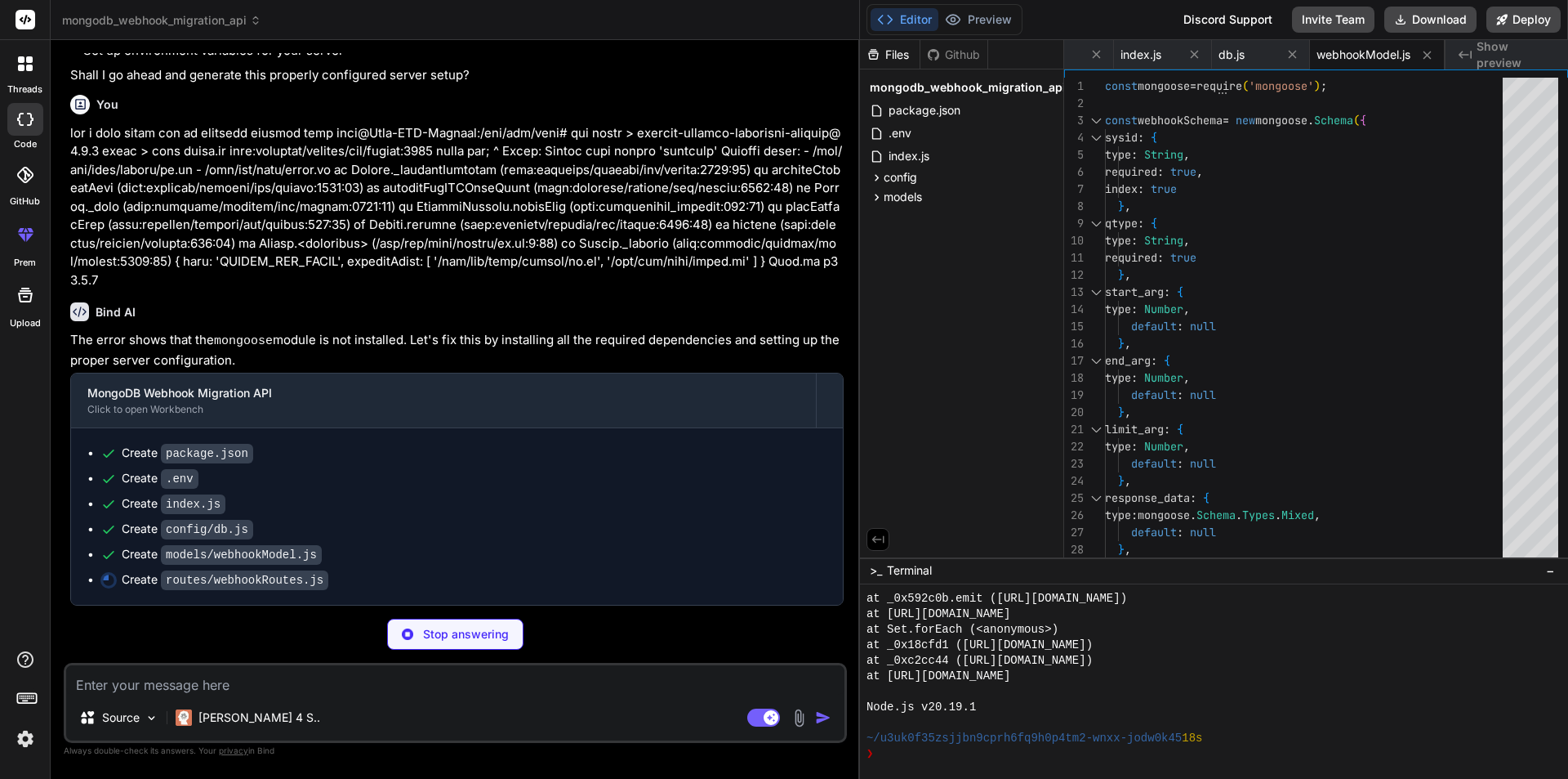
scroll to position [2209, 0]
type textarea "x"
click at [921, 104] on span "package.json" at bounding box center [924, 110] width 75 height 19
type textarea ""license": "ISC" }"
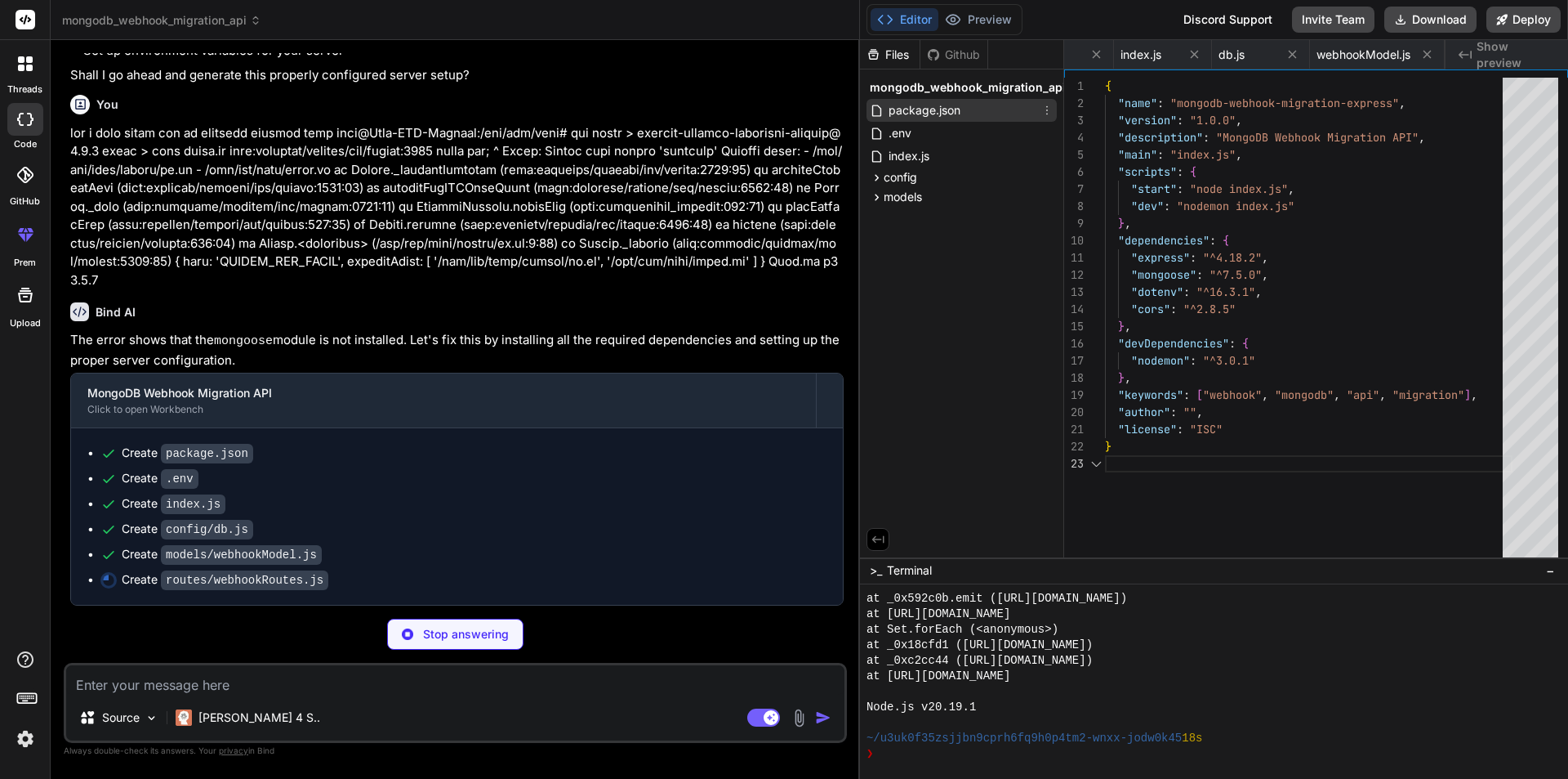
scroll to position [0, 0]
type textarea "x"
type textarea ""express": "^4.18.2", "mongoose": "^7.5.0", "dotenv": "^16.3.1", "cors": "^2.8.…"
click at [1429, 255] on div "{ "name" : "mongodb-webhook-migration-express" , "version" : "1.0.0" , "descrip…" at bounding box center [1308, 321] width 408 height 487
type textarea "x"
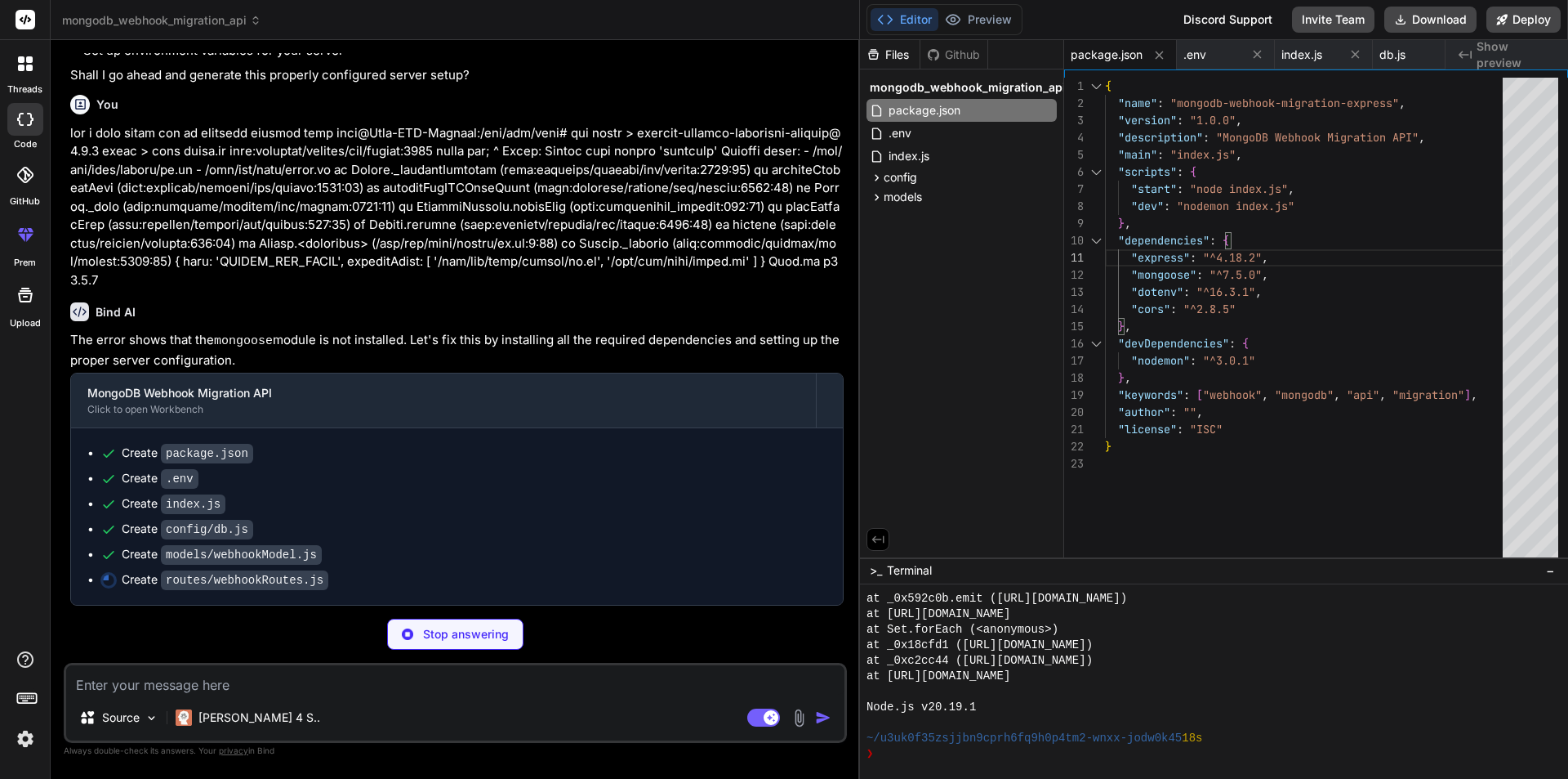
type textarea "error: 'Internal Server Error', message: 'Failed to retrieve webhooks' }); } })…"
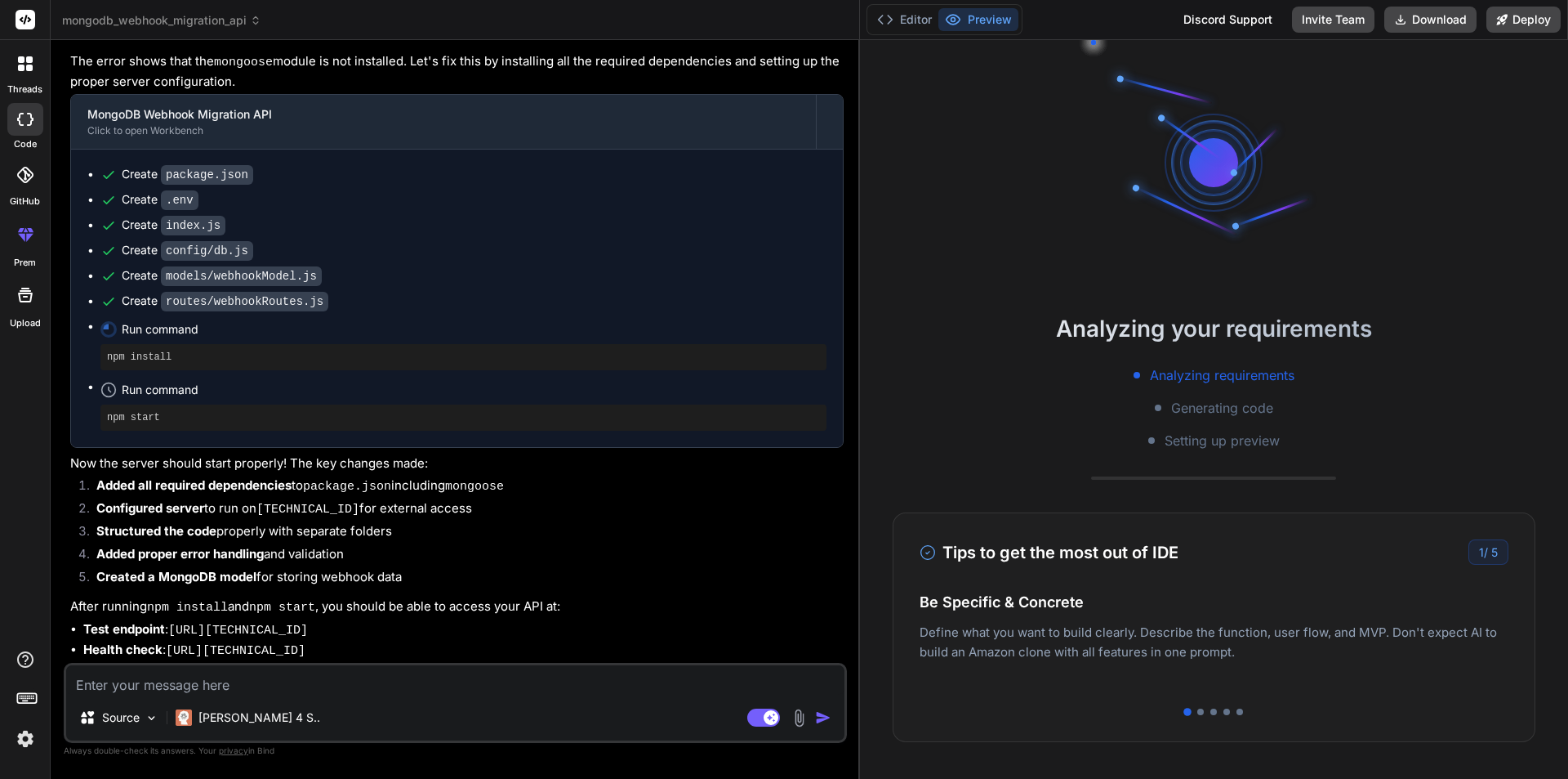
scroll to position [2509, 0]
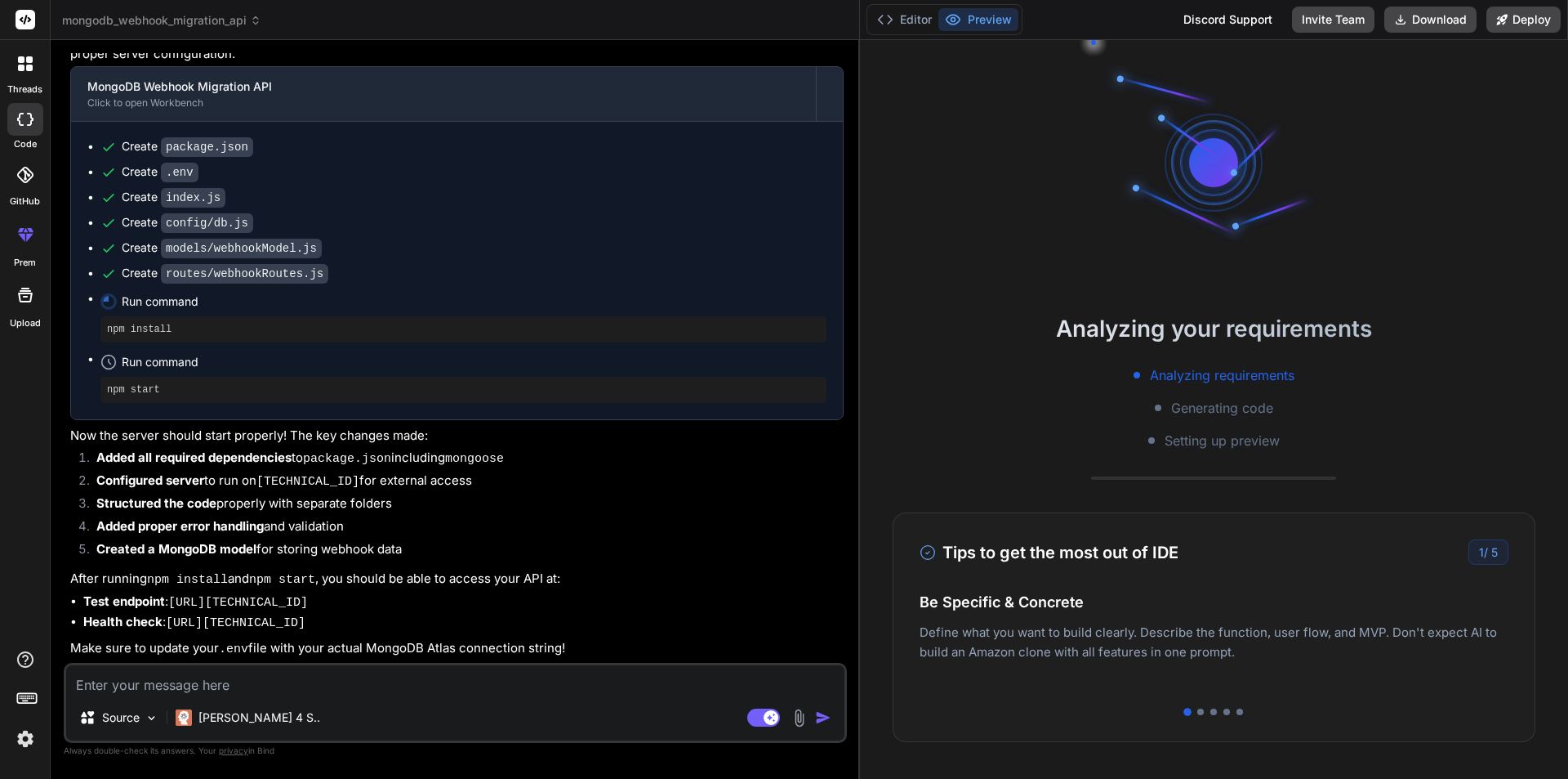
type textarea "x"
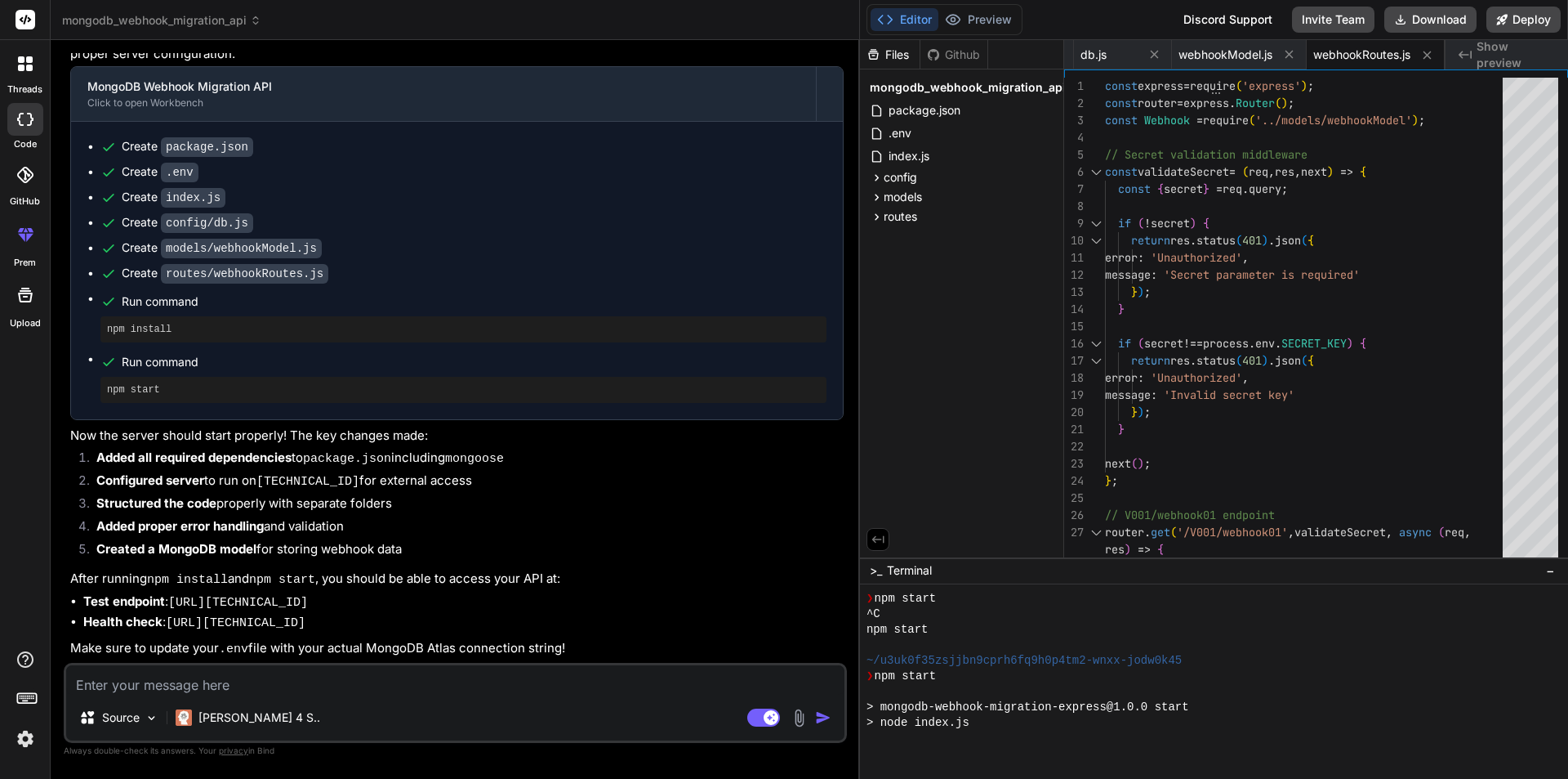
scroll to position [931, 0]
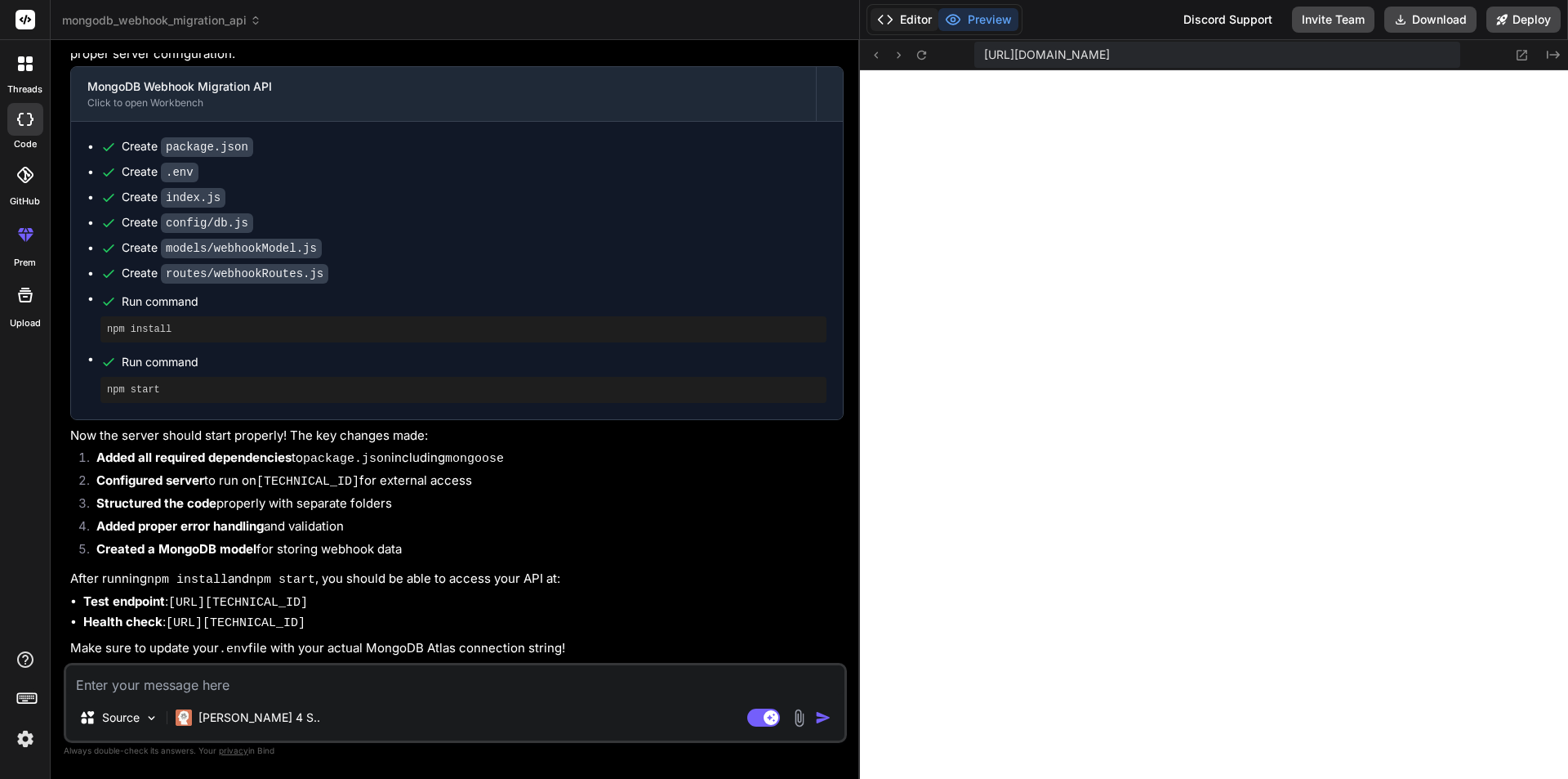
click at [906, 8] on button "Editor" at bounding box center [904, 19] width 68 height 23
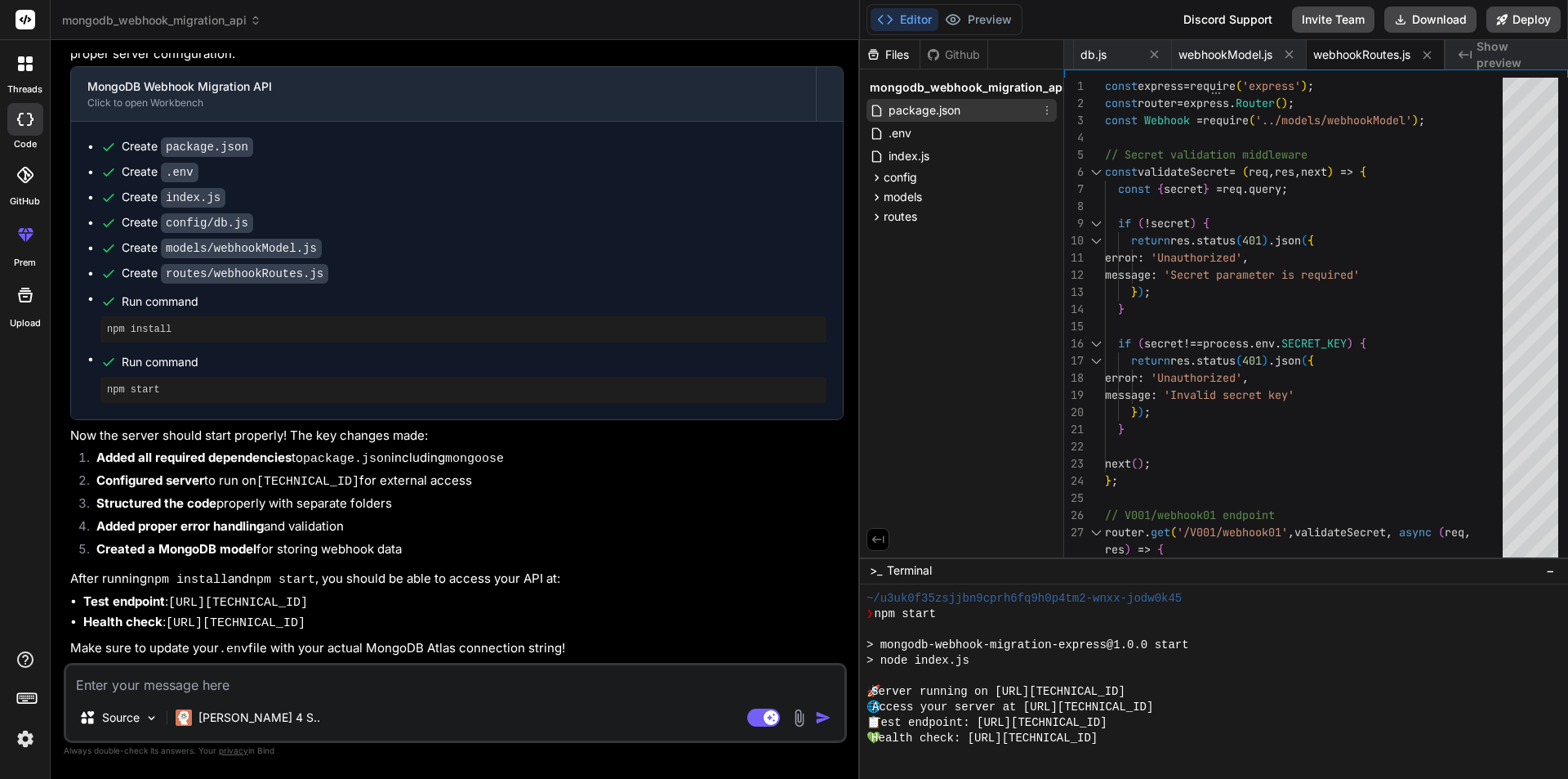
click at [920, 116] on span "package.json" at bounding box center [924, 110] width 75 height 19
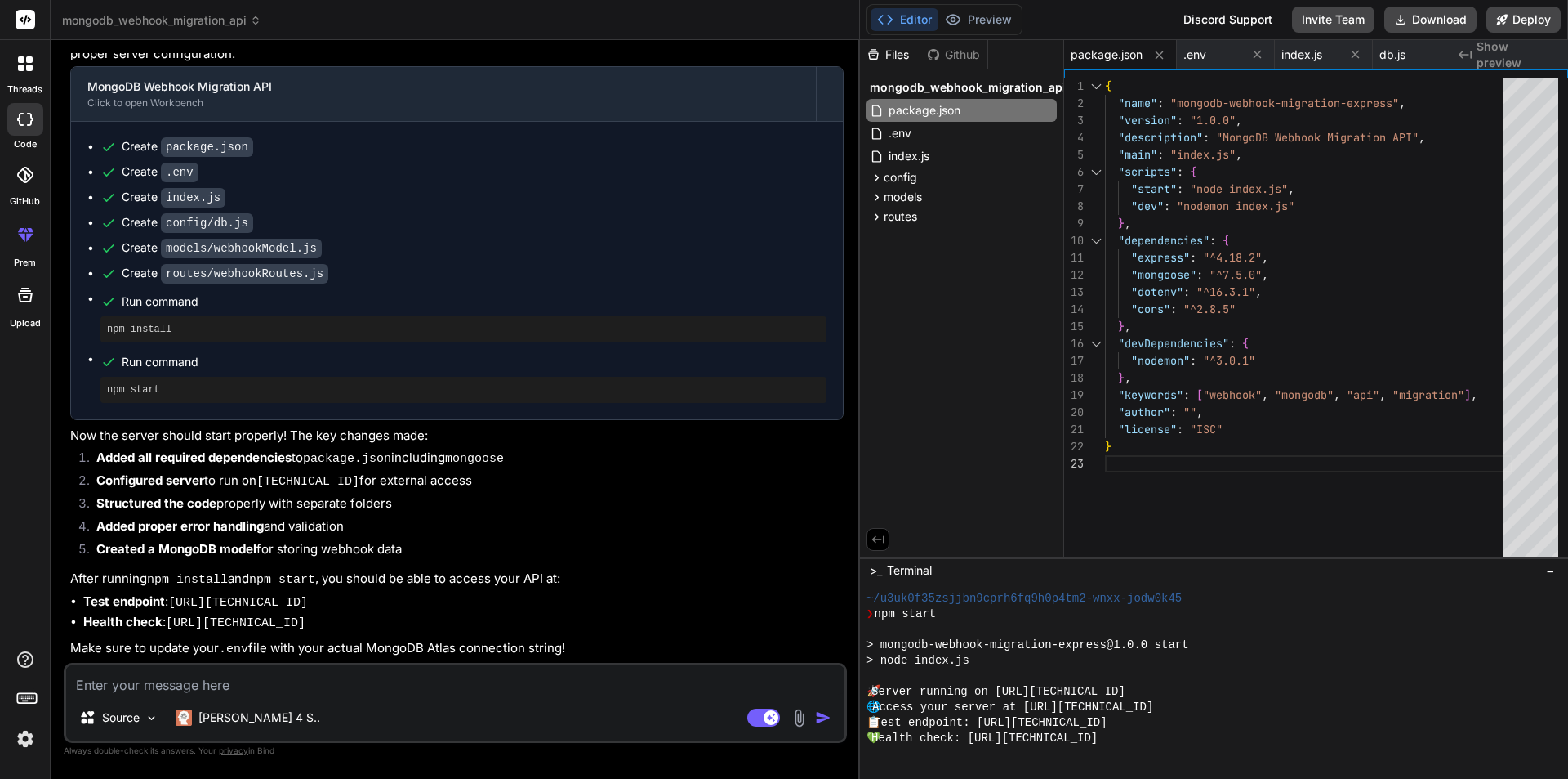
scroll to position [0, 0]
click at [1468, 246] on div "{ "name" : "mongodb-webhook-migration-express" , "version" : "1.0.0" , "descrip…" at bounding box center [1308, 321] width 408 height 487
click at [1218, 474] on div "{ "name" : "mongodb-webhook-migration-express" , "version" : "1.0.0" , "descrip…" at bounding box center [1308, 321] width 408 height 487
click at [939, 136] on div ".env" at bounding box center [961, 132] width 190 height 23
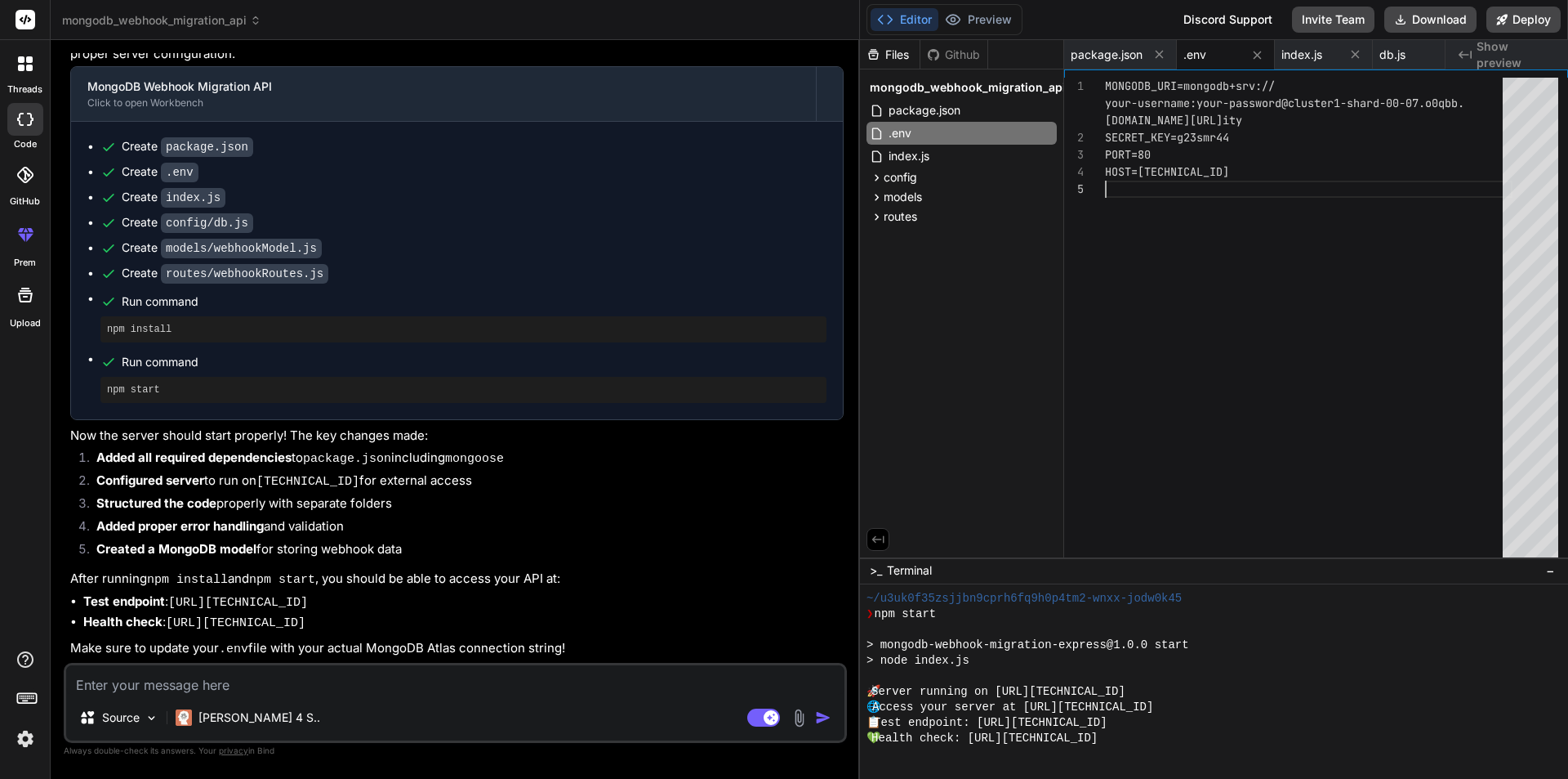
click at [1268, 282] on div "MONGODB_URI=mongodb+srv:// SECRET_KEY=g23smr44 PORT=80 HOST=[TECHNICAL_ID] your…" at bounding box center [1308, 321] width 408 height 487
drag, startPoint x: 1236, startPoint y: 245, endPoint x: 1103, endPoint y: 135, distance: 172.6
click at [1105, 135] on div "MONGODB_URI=mongodb+srv:// SECRET_KEY=g23smr44 PORT=80 HOST=[TECHNICAL_ID] your…" at bounding box center [1308, 321] width 408 height 487
click at [885, 154] on icon at bounding box center [878, 157] width 17 height 14
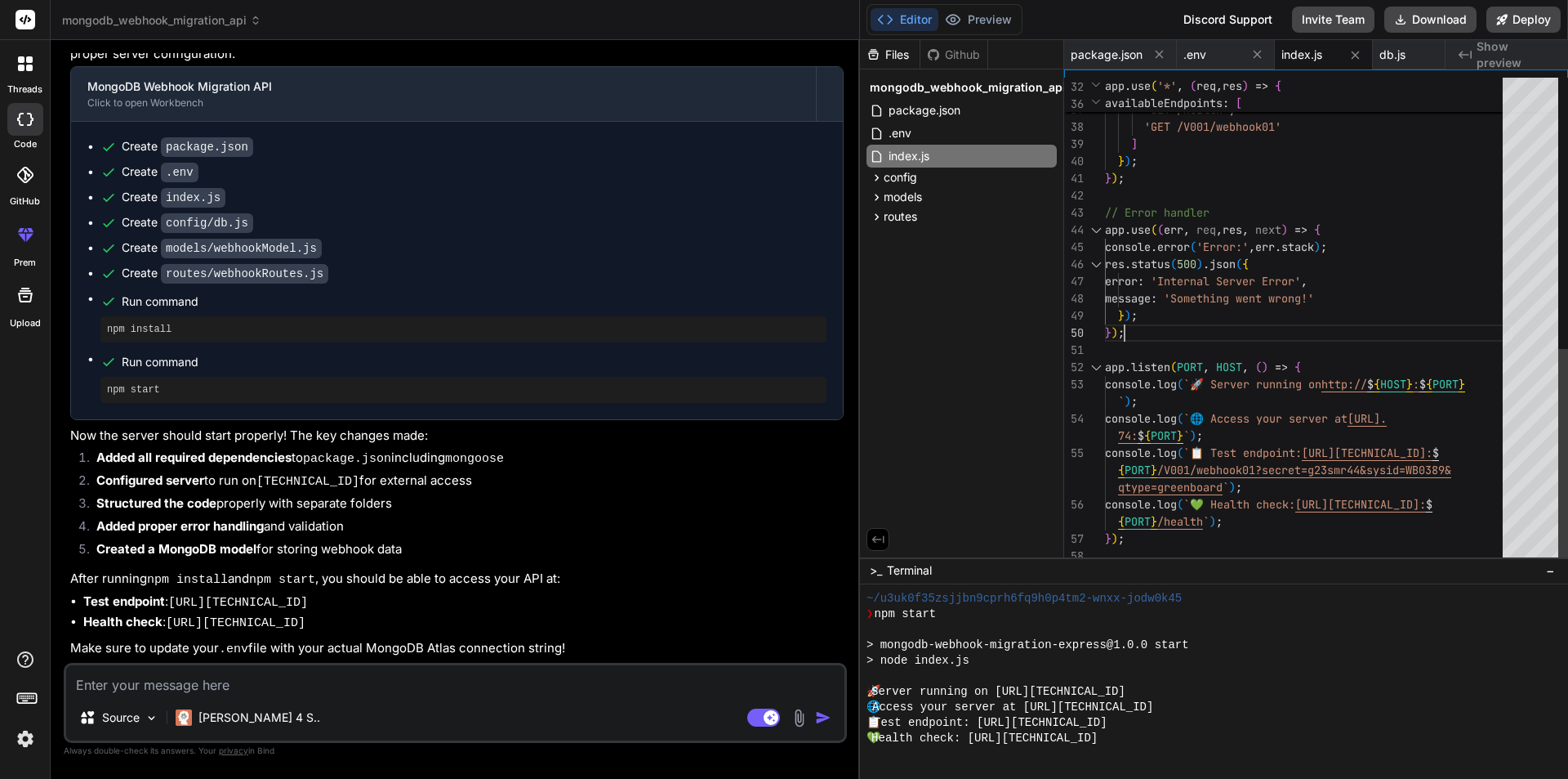
click at [1411, 317] on div "originalUrl } does not exist` , availableEndpoints : [ 'GET /health' , 'GET /V0…" at bounding box center [1308, 15] width 408 height 1098
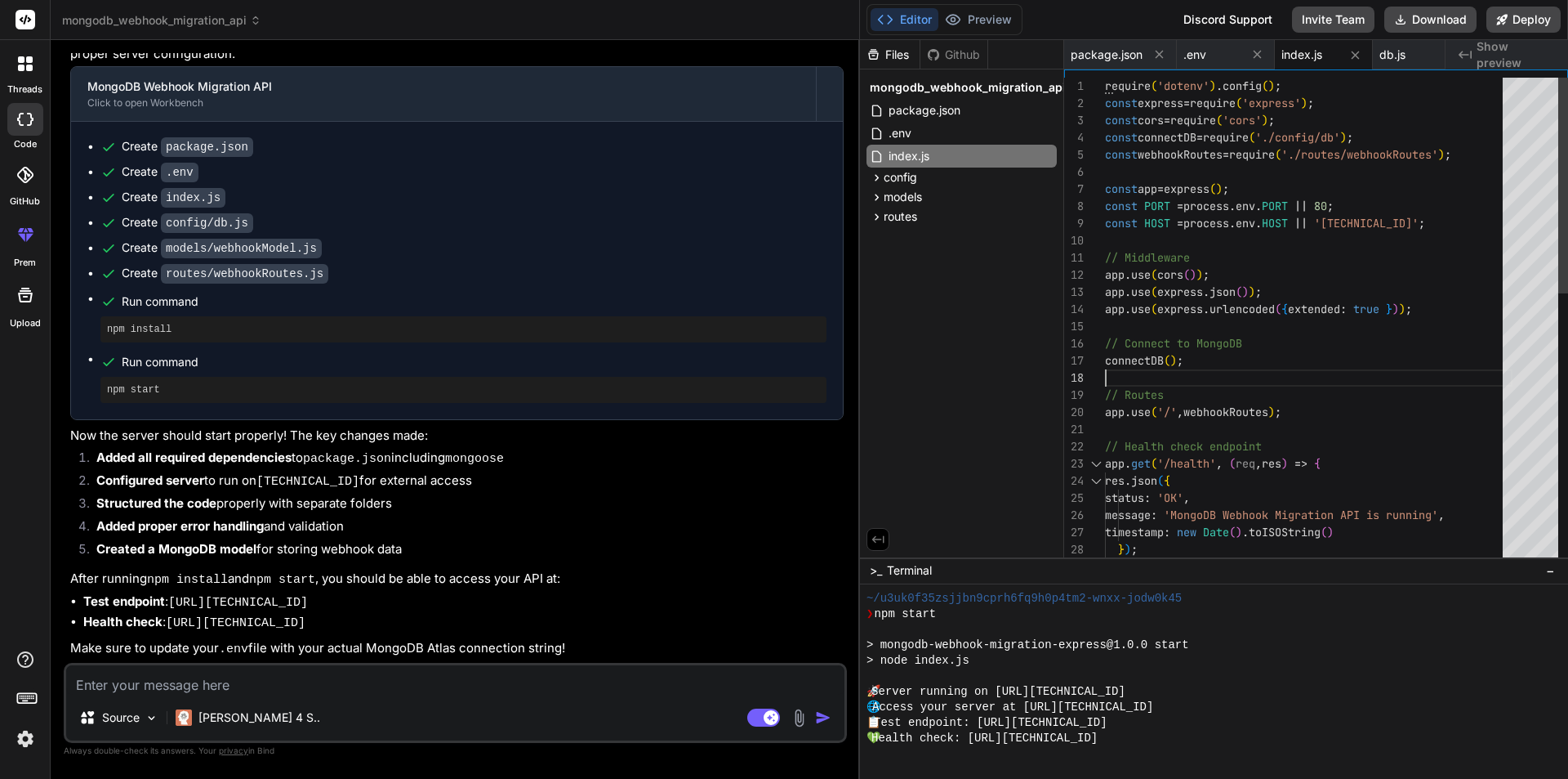
click at [1369, 361] on div "} ) ; timestamp : new Date ( ) . toISOString ( ) } ) ; res . json ( { status : …" at bounding box center [1308, 627] width 408 height 1098
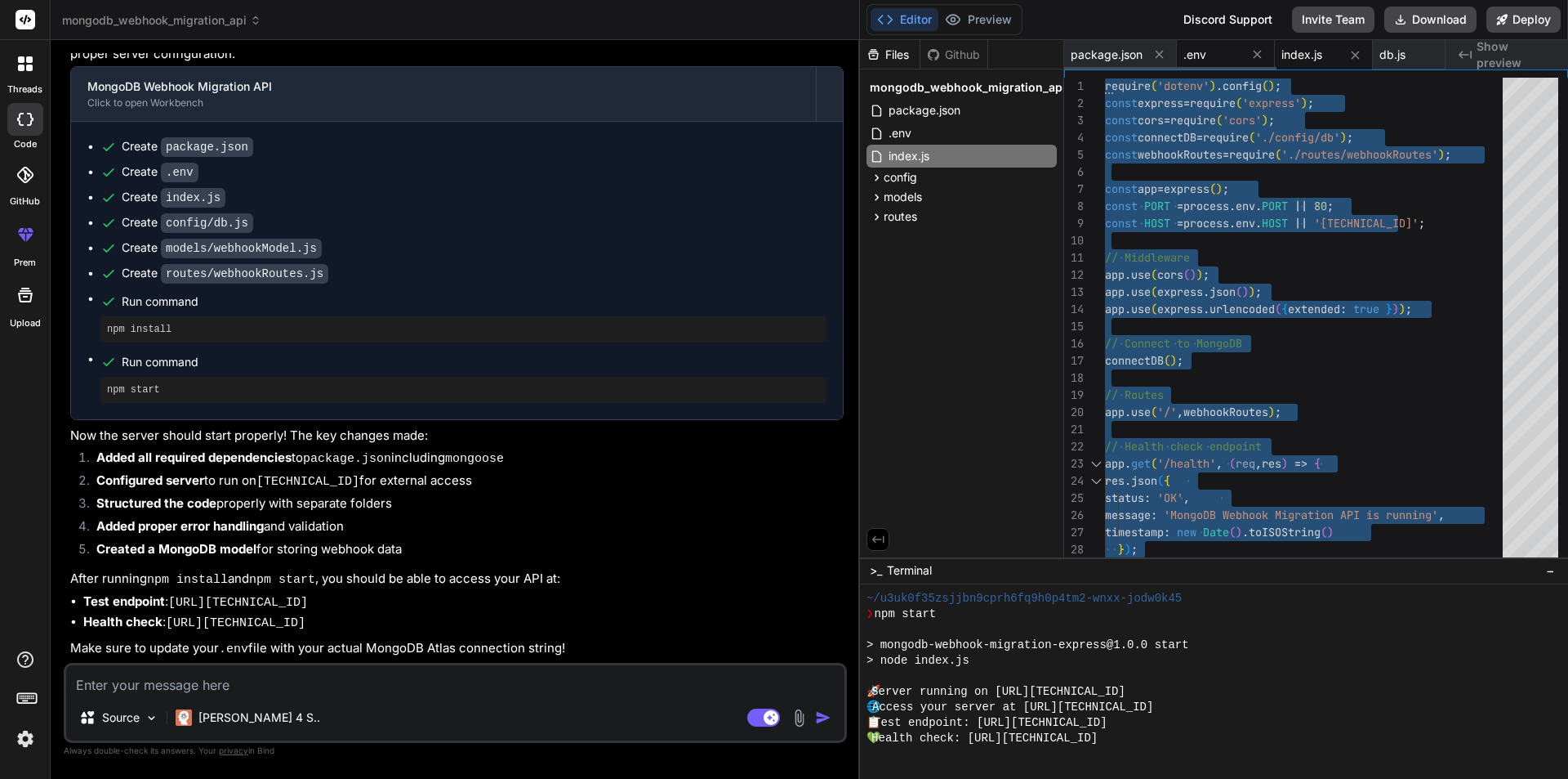
click at [1223, 50] on div ".env" at bounding box center [1211, 55] width 57 height 17
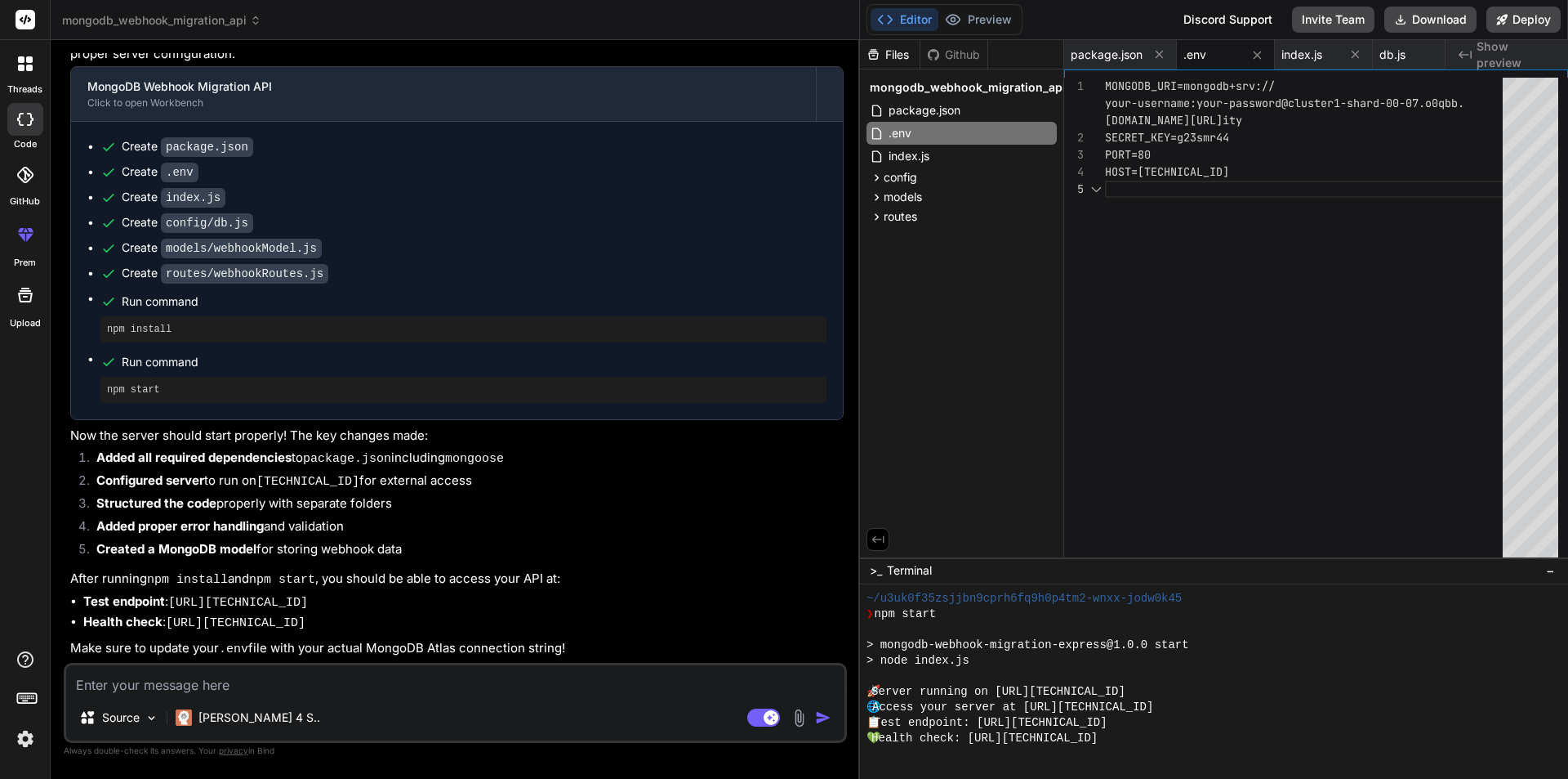
click at [1300, 267] on div "PORT=80 HOST=[TECHNICAL_ID] MONGODB_URI=mongodb+srv:// SECRET_KEY=g23smr44 your…" at bounding box center [1308, 321] width 408 height 487
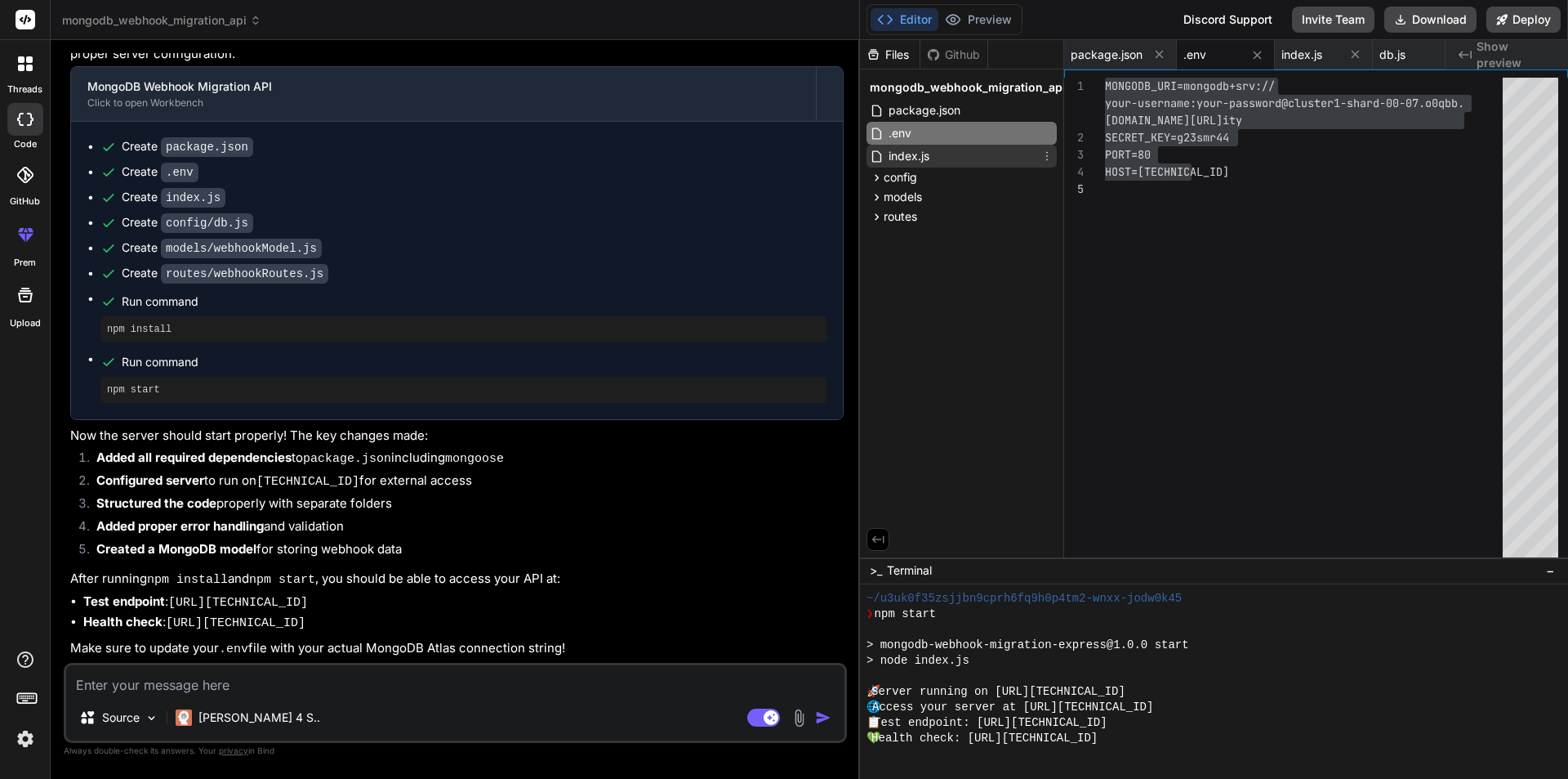
click at [958, 162] on div "index.js" at bounding box center [961, 156] width 190 height 23
type textarea "console.log(`💚 Health check: http://[TECHNICAL_ID]:${PORT}/health`); });"
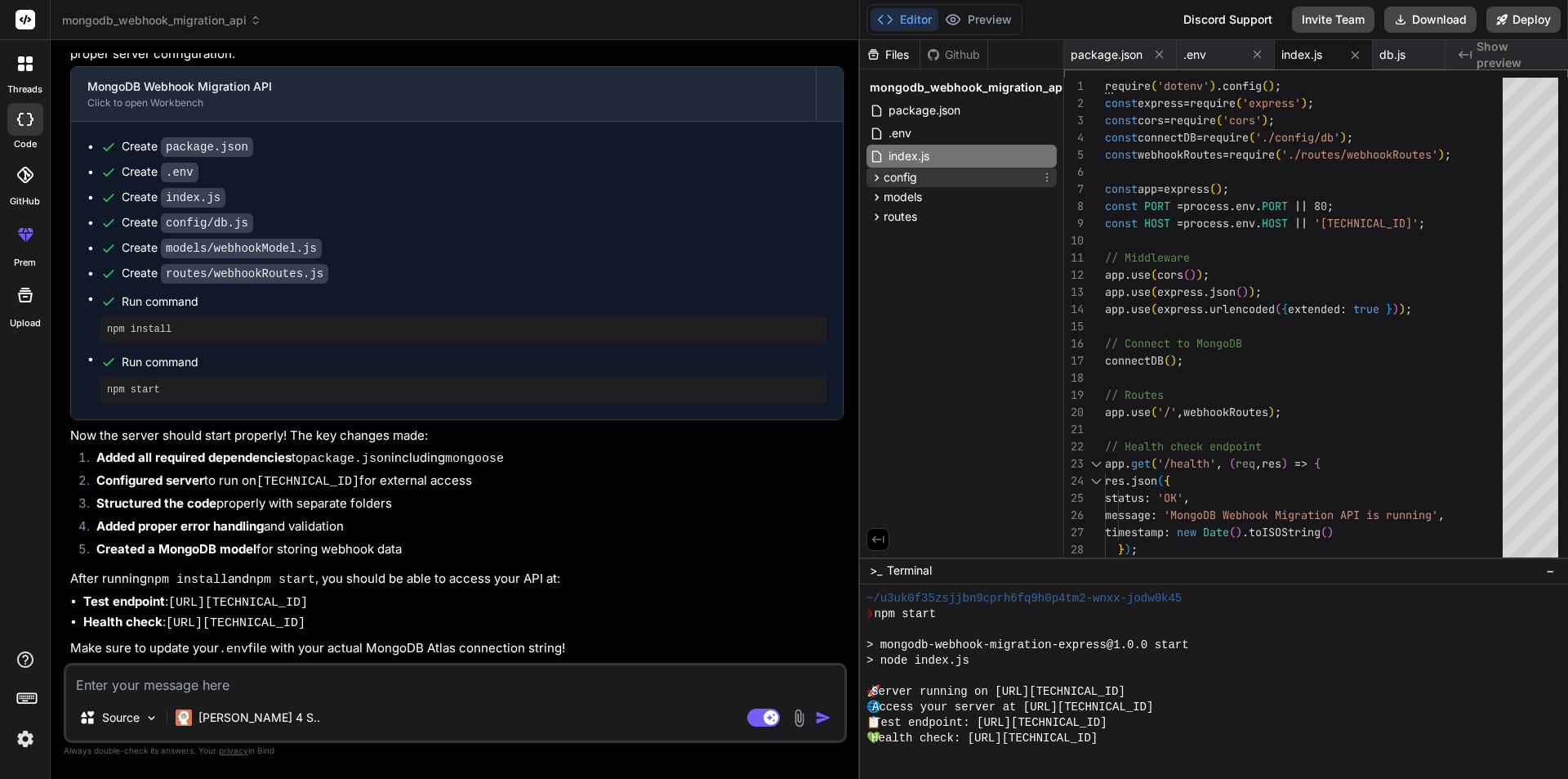
click at [903, 180] on span "config" at bounding box center [900, 178] width 33 height 17
click at [903, 216] on span "models" at bounding box center [902, 224] width 39 height 17
click at [903, 211] on div "db.js" at bounding box center [969, 199] width 177 height 23
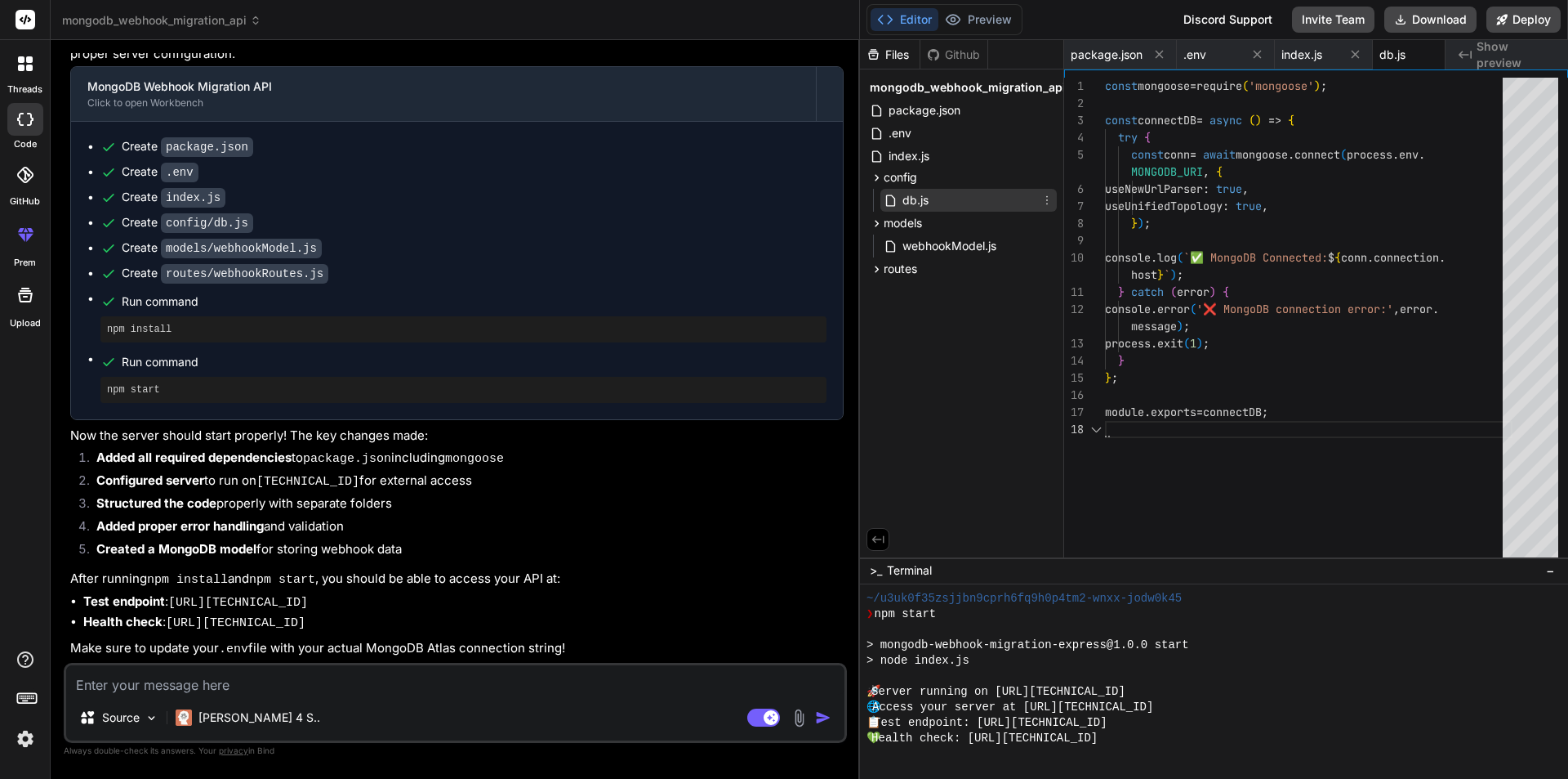
scroll to position [0, 26]
click at [937, 246] on span "webhookModel.js" at bounding box center [949, 245] width 97 height 19
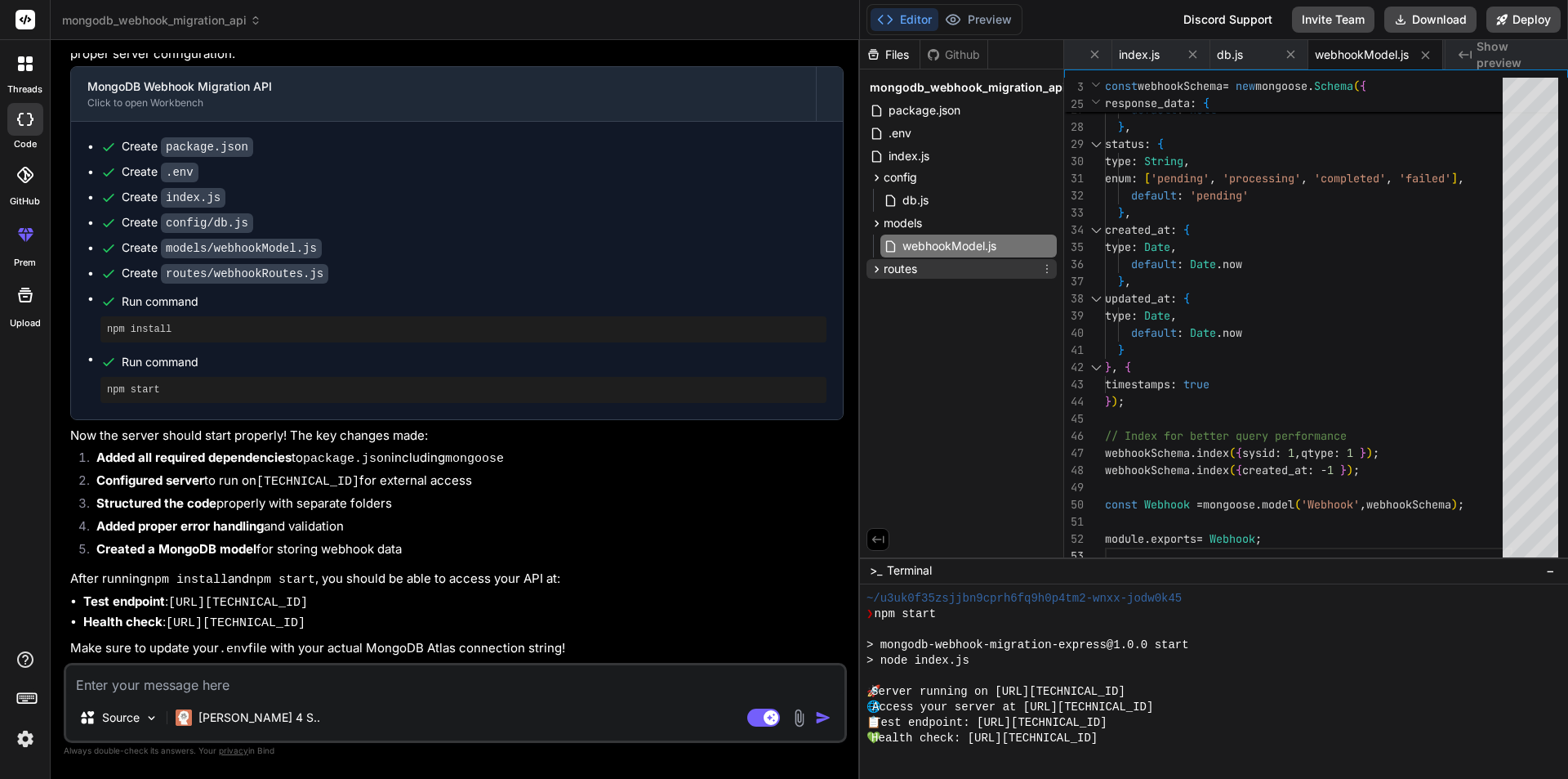
click at [1009, 266] on div "routes" at bounding box center [961, 268] width 190 height 19
click at [133, 673] on textarea at bounding box center [455, 679] width 779 height 29
click at [964, 293] on span "webhookRoutes.js" at bounding box center [951, 291] width 100 height 19
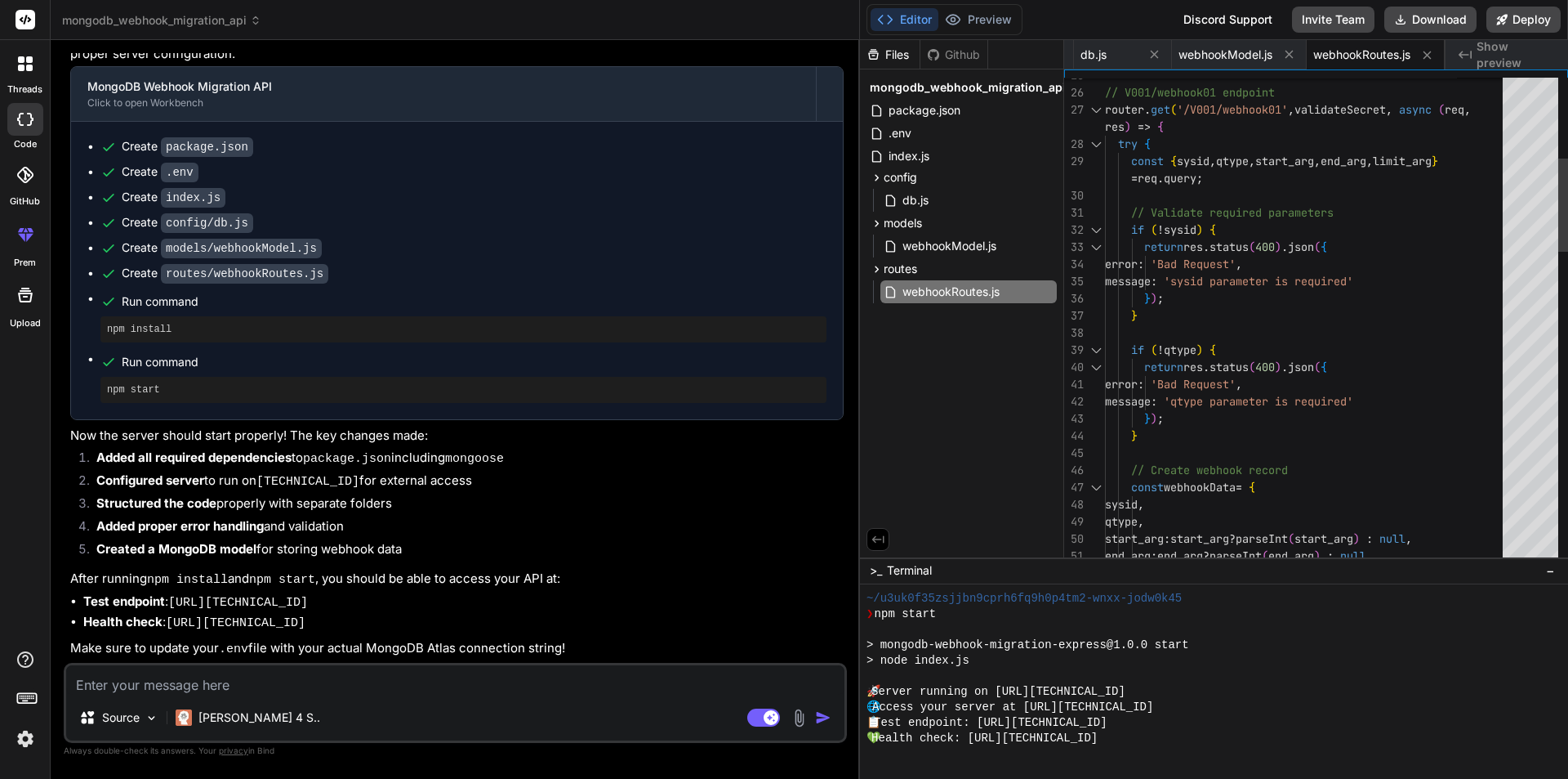
scroll to position [0, 0]
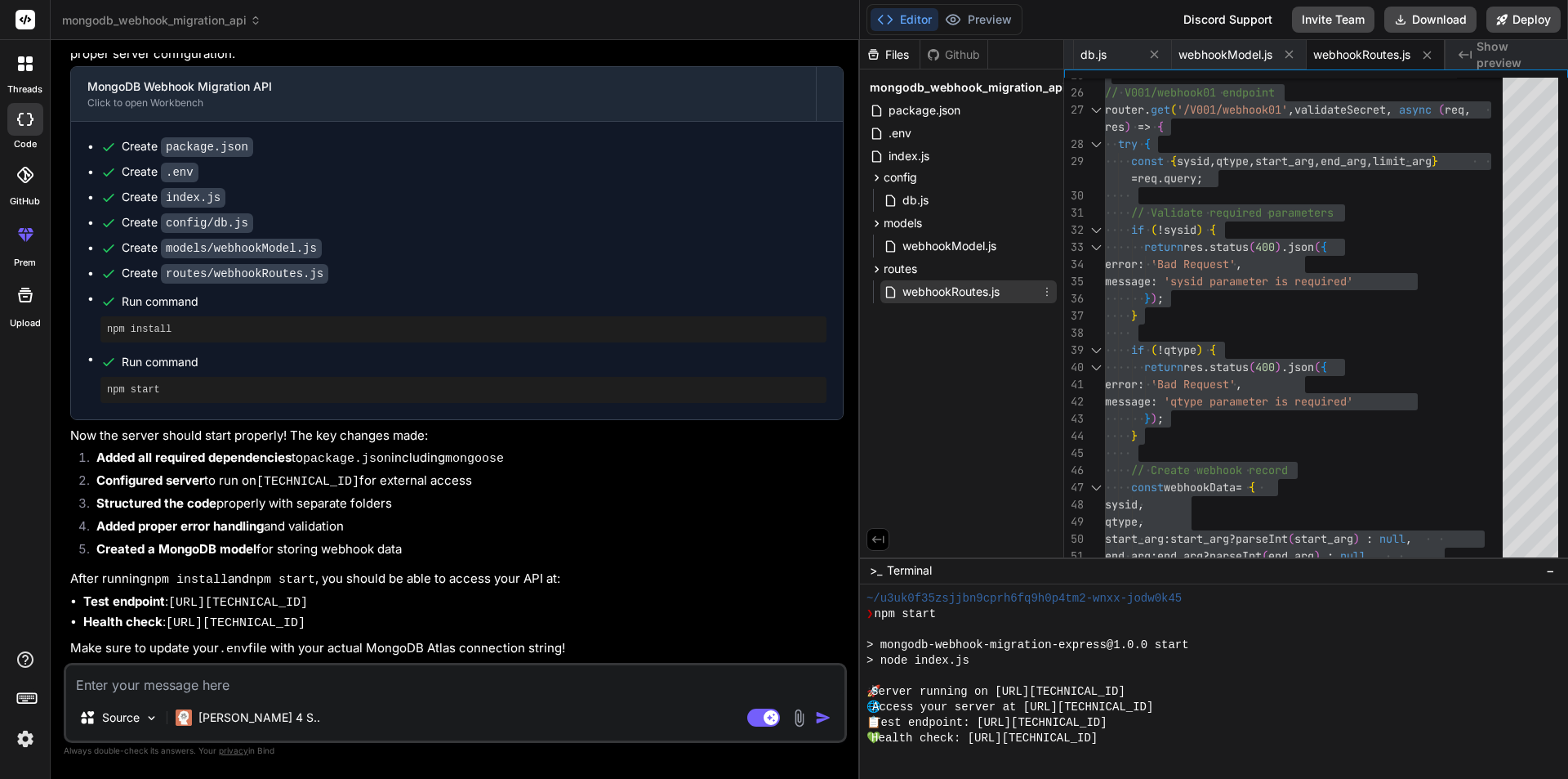
click at [1051, 293] on icon at bounding box center [1047, 291] width 13 height 13
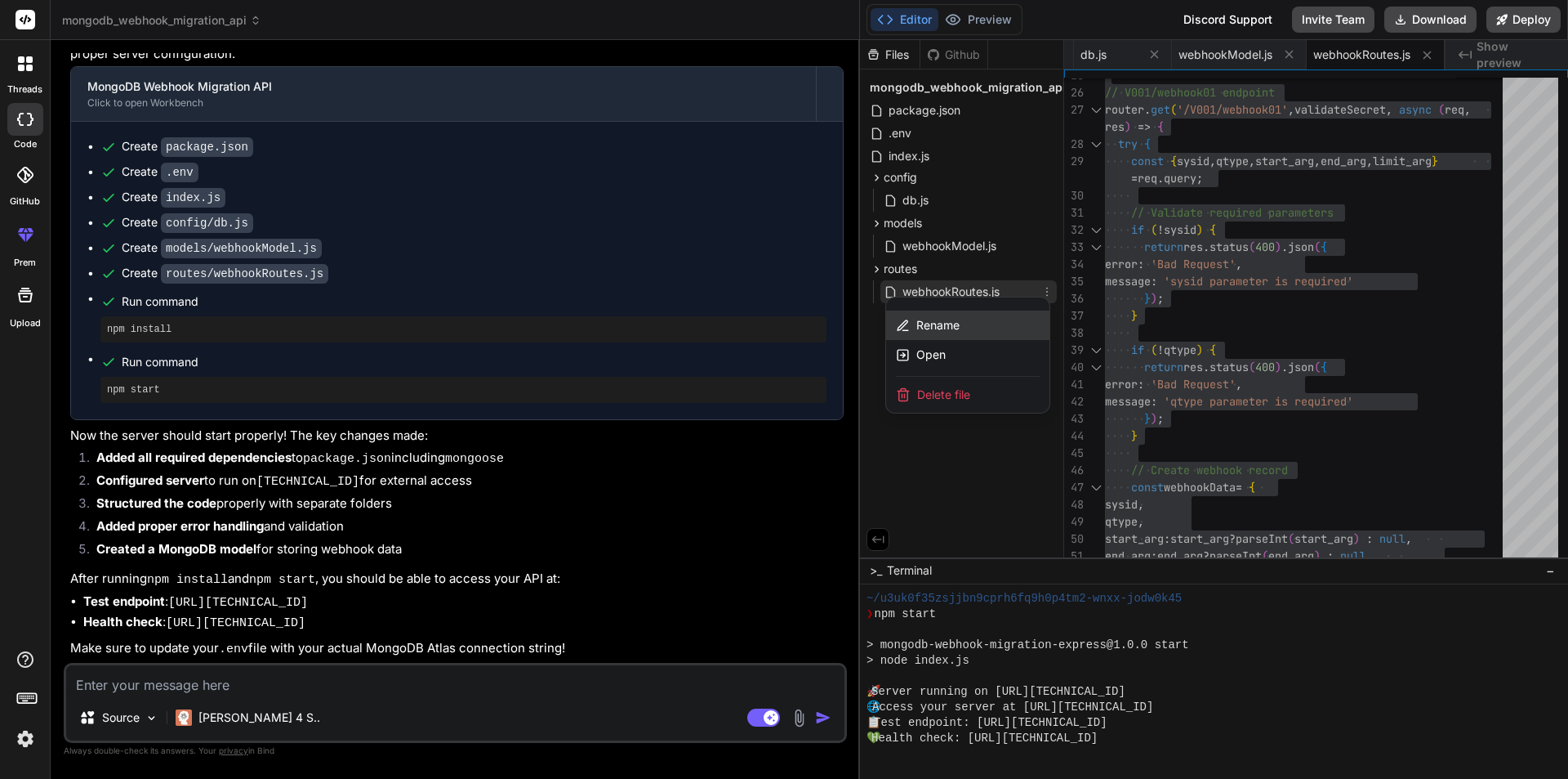
click at [949, 320] on span "Rename" at bounding box center [938, 325] width 44 height 17
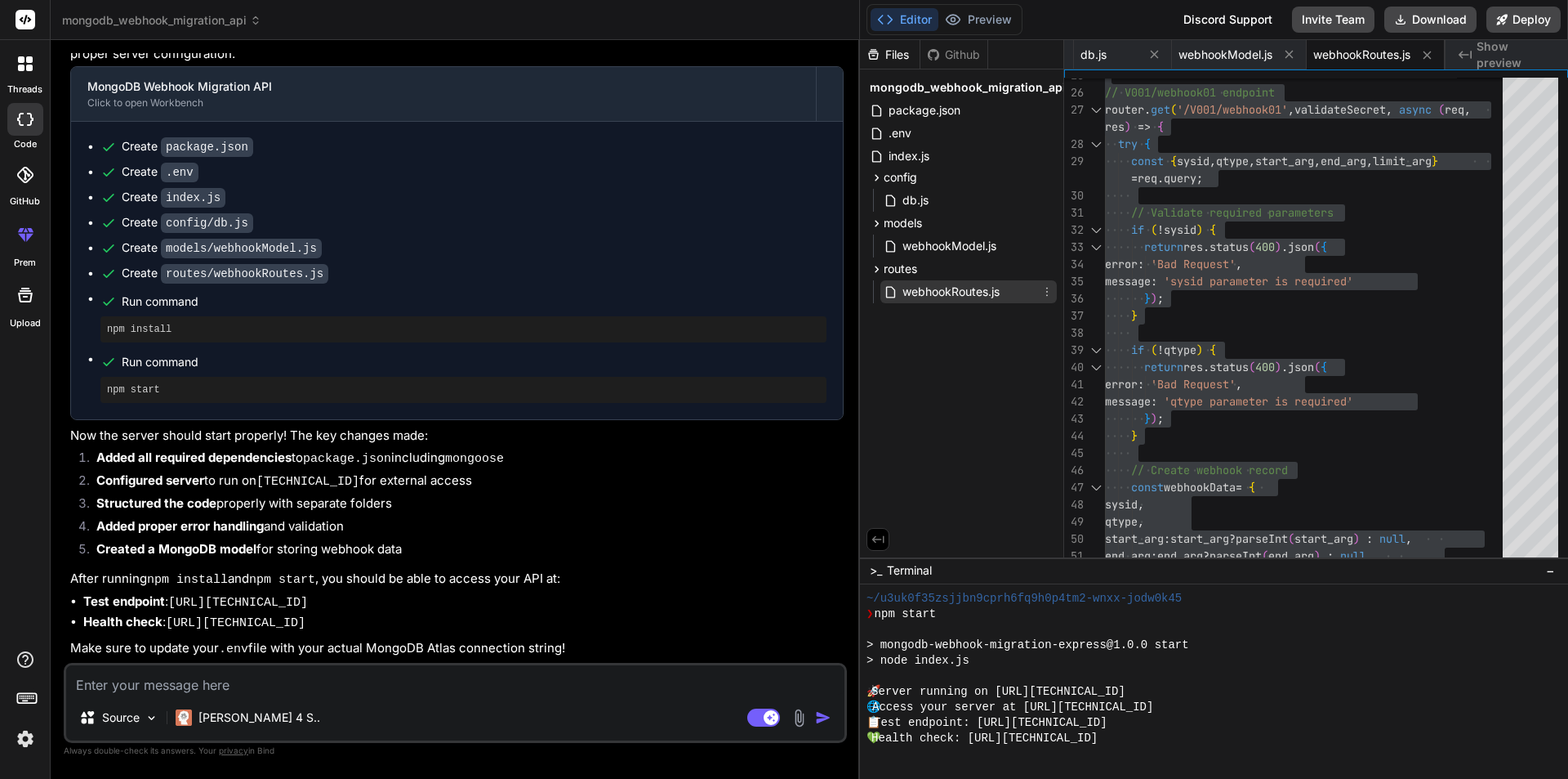
click at [1048, 288] on icon at bounding box center [1047, 291] width 13 height 13
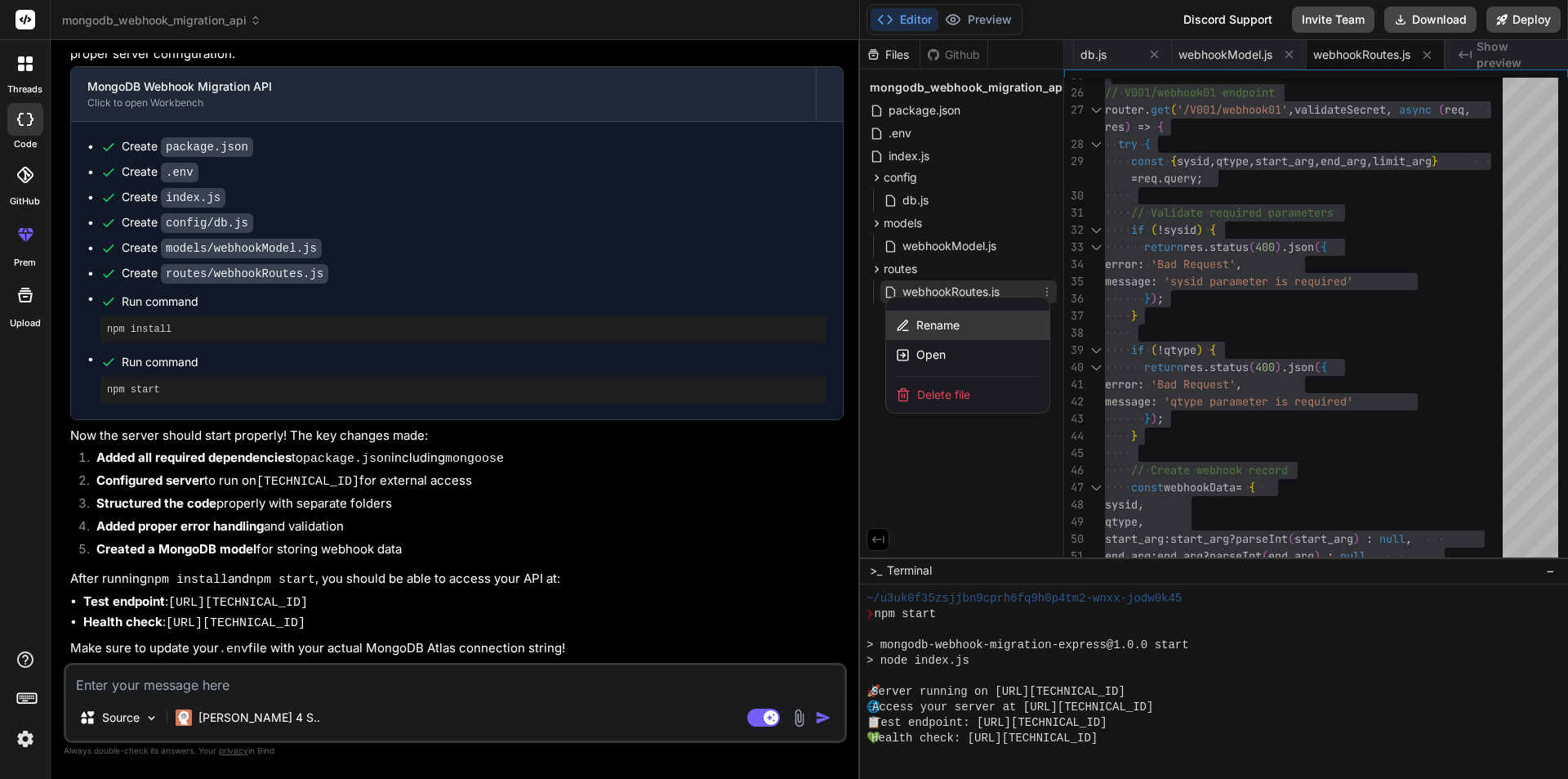
click at [945, 325] on span "Rename" at bounding box center [938, 325] width 44 height 17
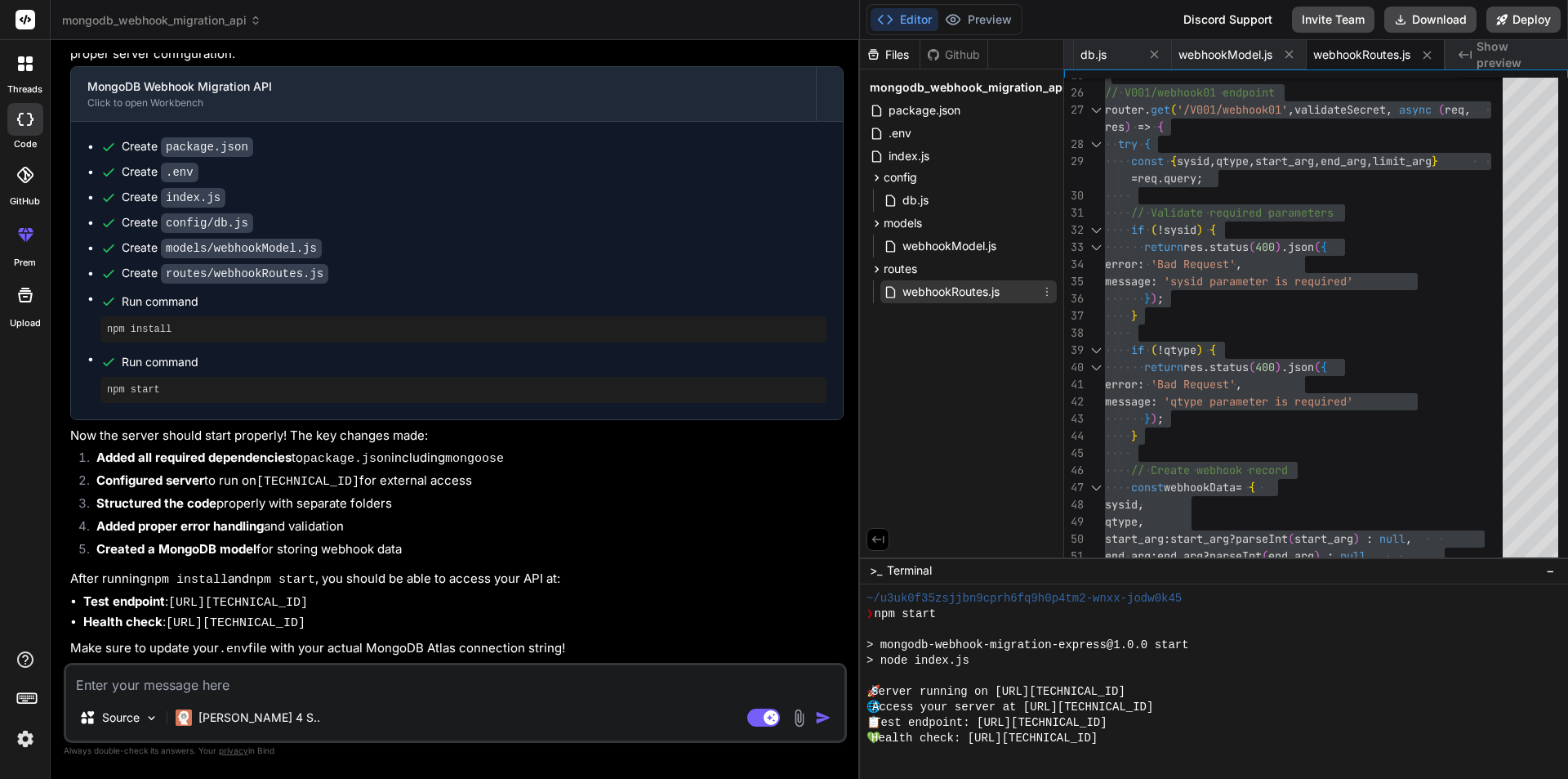
click at [995, 295] on span "webhookRoutes.js" at bounding box center [951, 291] width 100 height 19
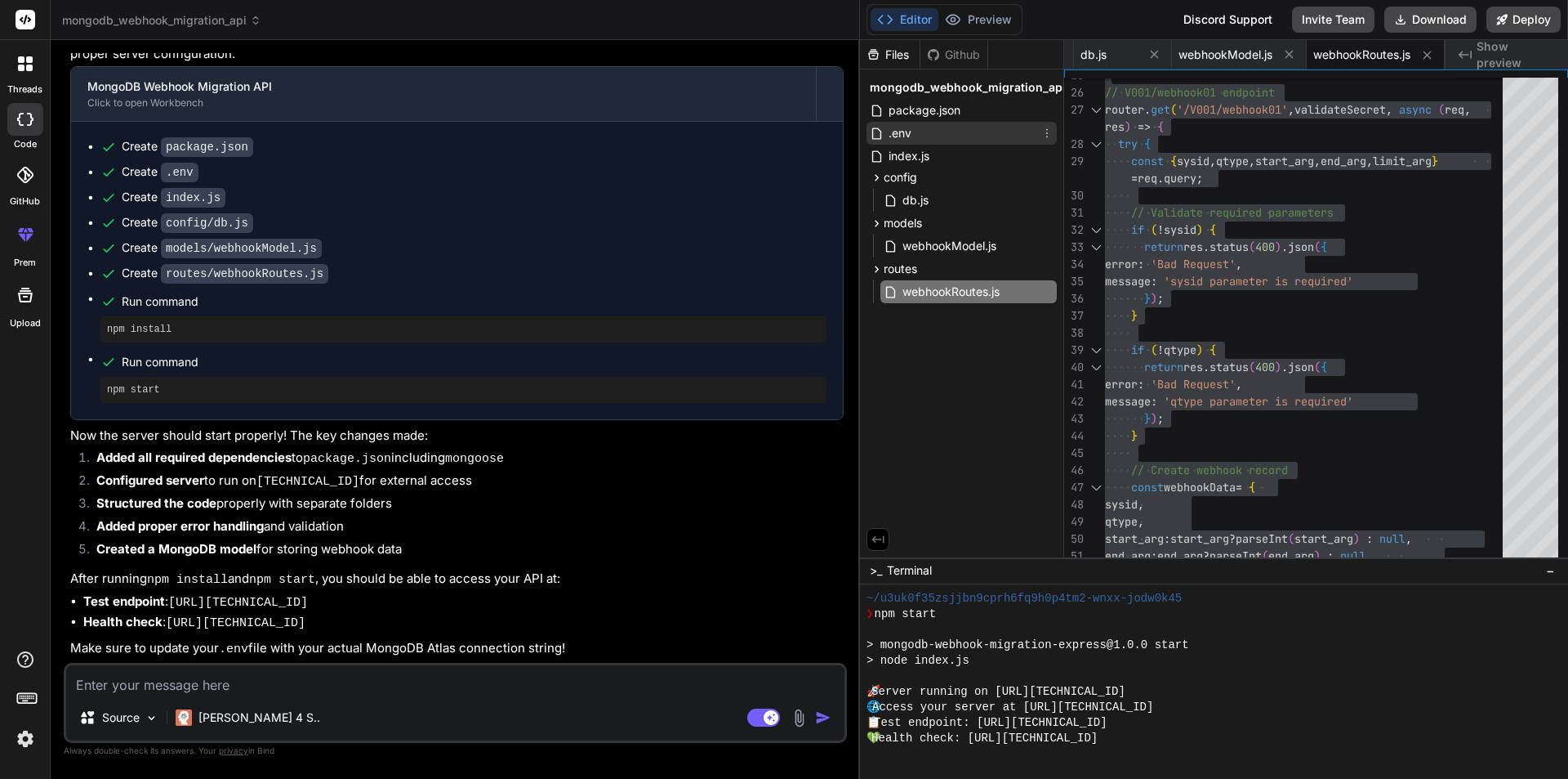
click at [943, 131] on div ".env" at bounding box center [961, 132] width 190 height 23
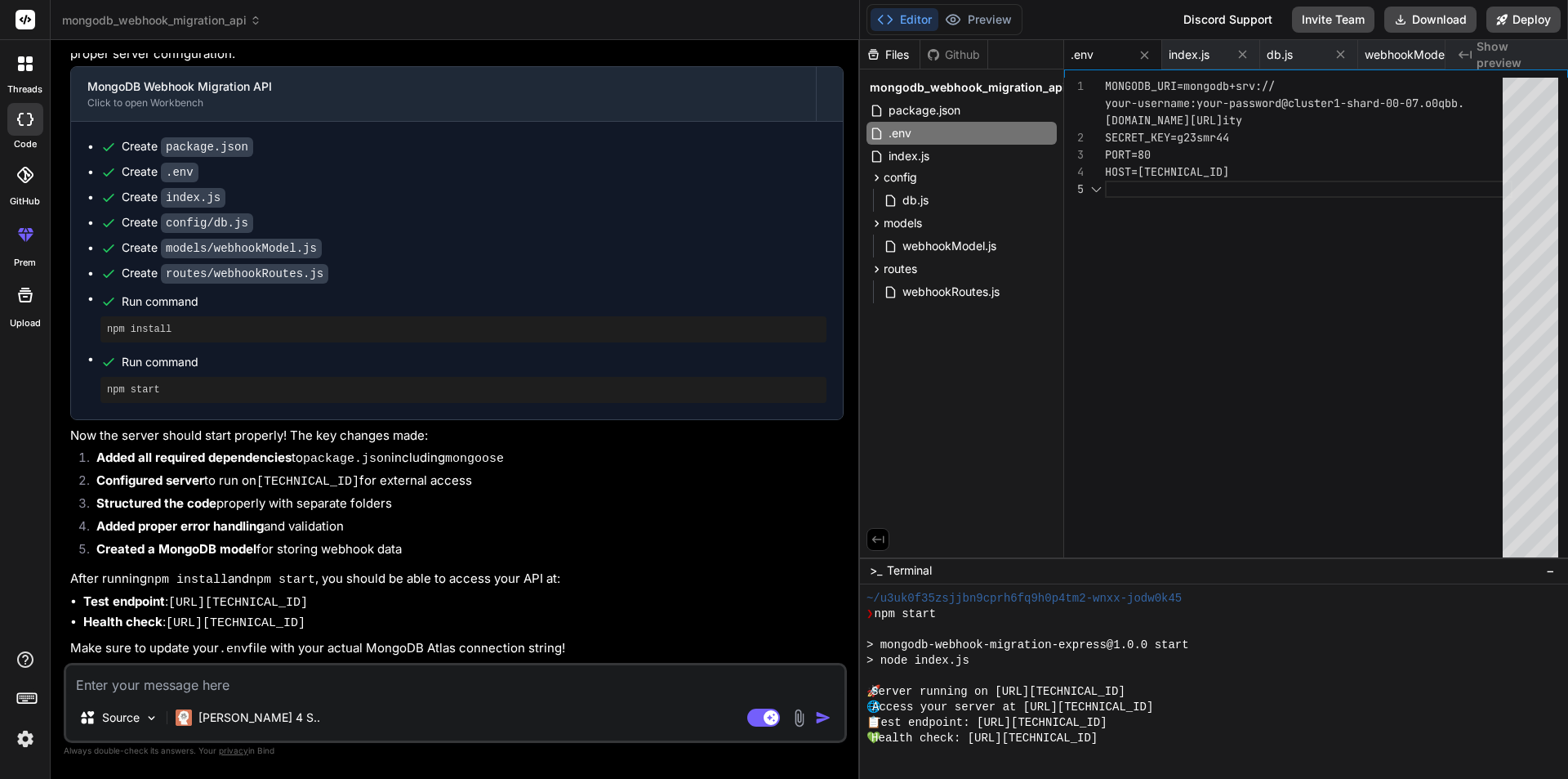
click at [1478, 272] on div "MONGODB_URI=mongodb+srv:// your-username:your-password@cluster1-shard-00-07.o 0…" at bounding box center [1308, 321] width 408 height 487
click at [943, 156] on div "index.js" at bounding box center [961, 156] width 190 height 23
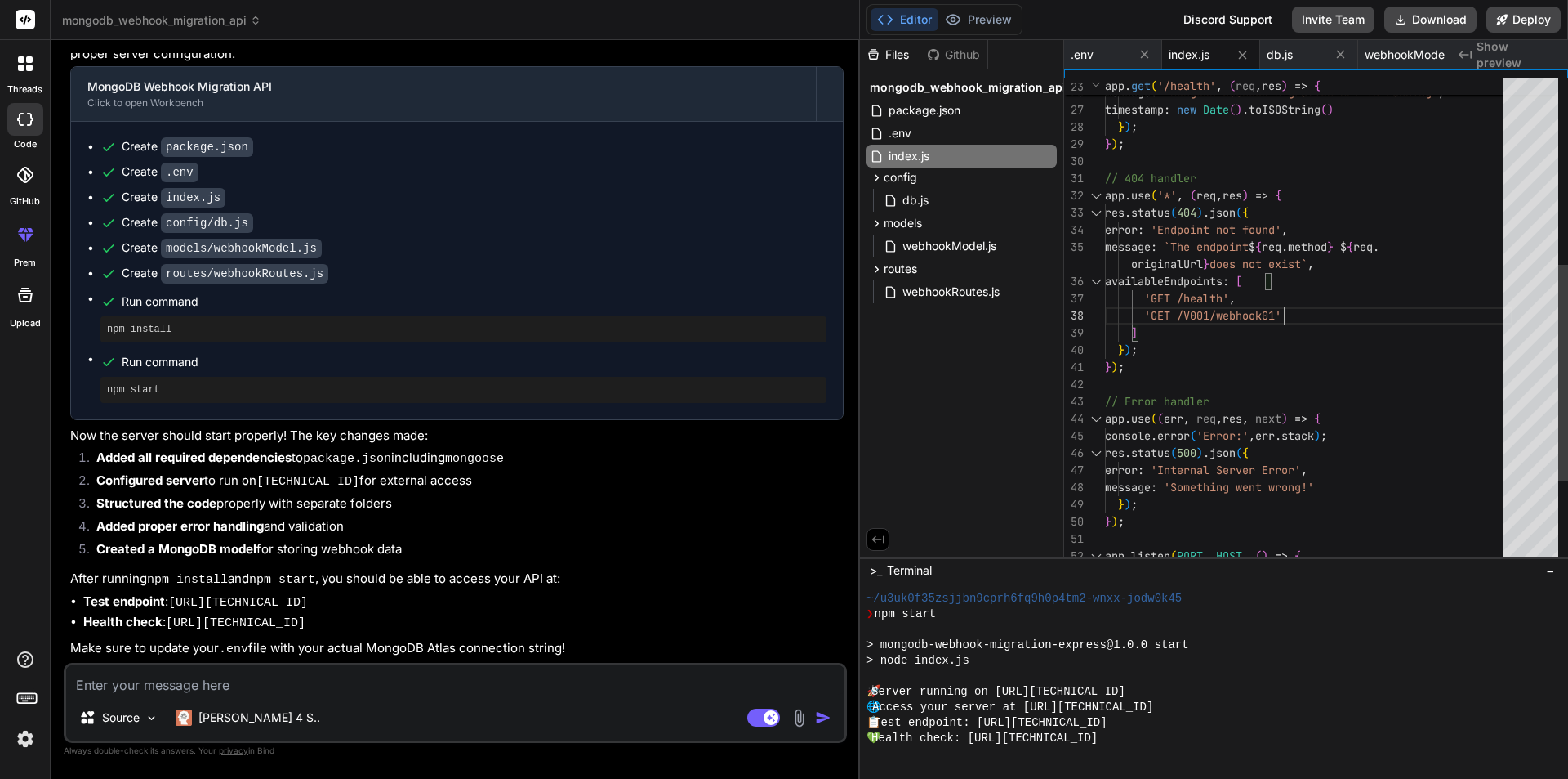
click at [1334, 312] on div "status : 'OK' , message : 'MongoDB Webhook Migration API is running' , timestam…" at bounding box center [1308, 204] width 408 height 1098
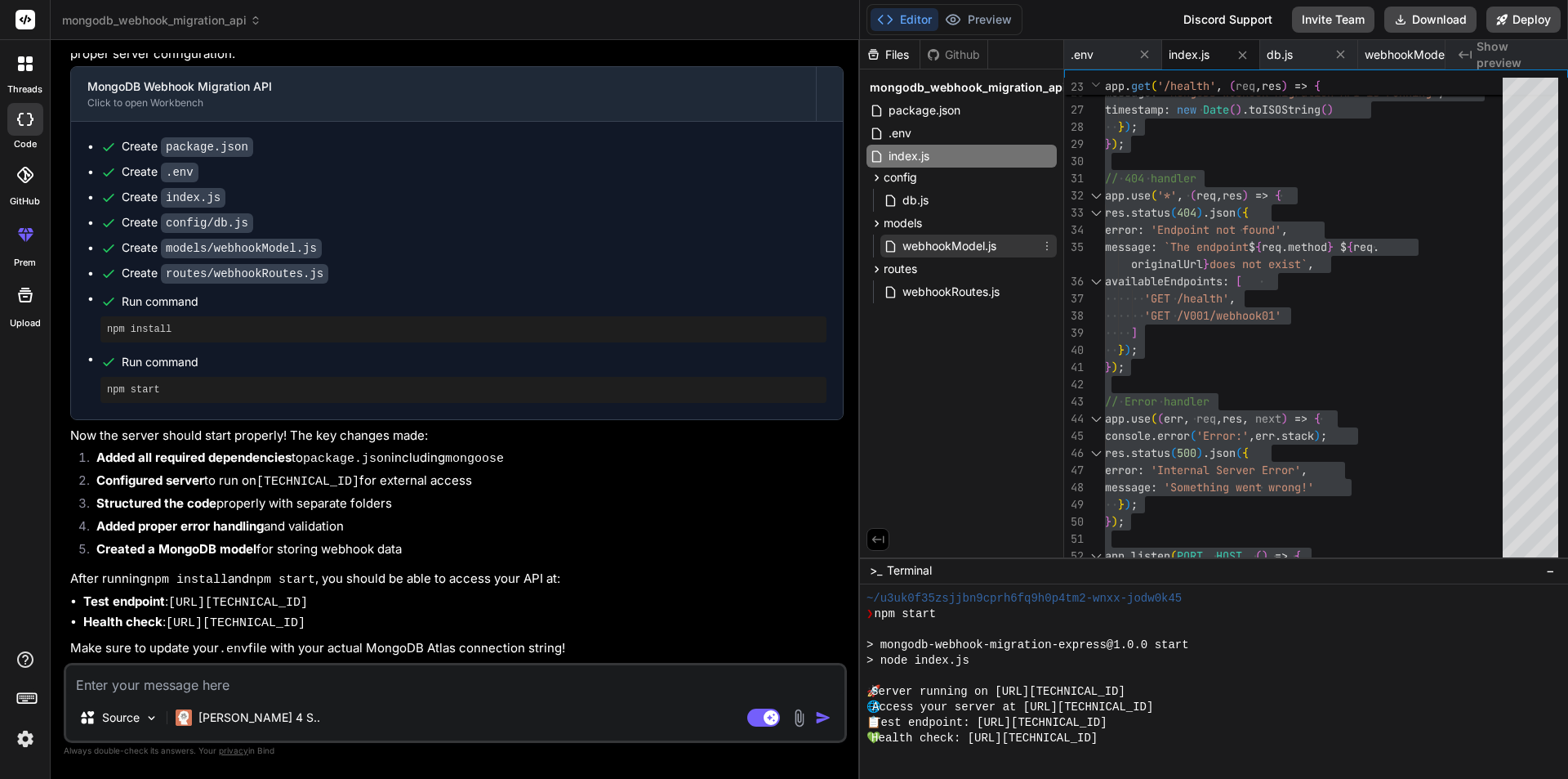
click at [944, 246] on span "webhookModel.js" at bounding box center [949, 245] width 97 height 19
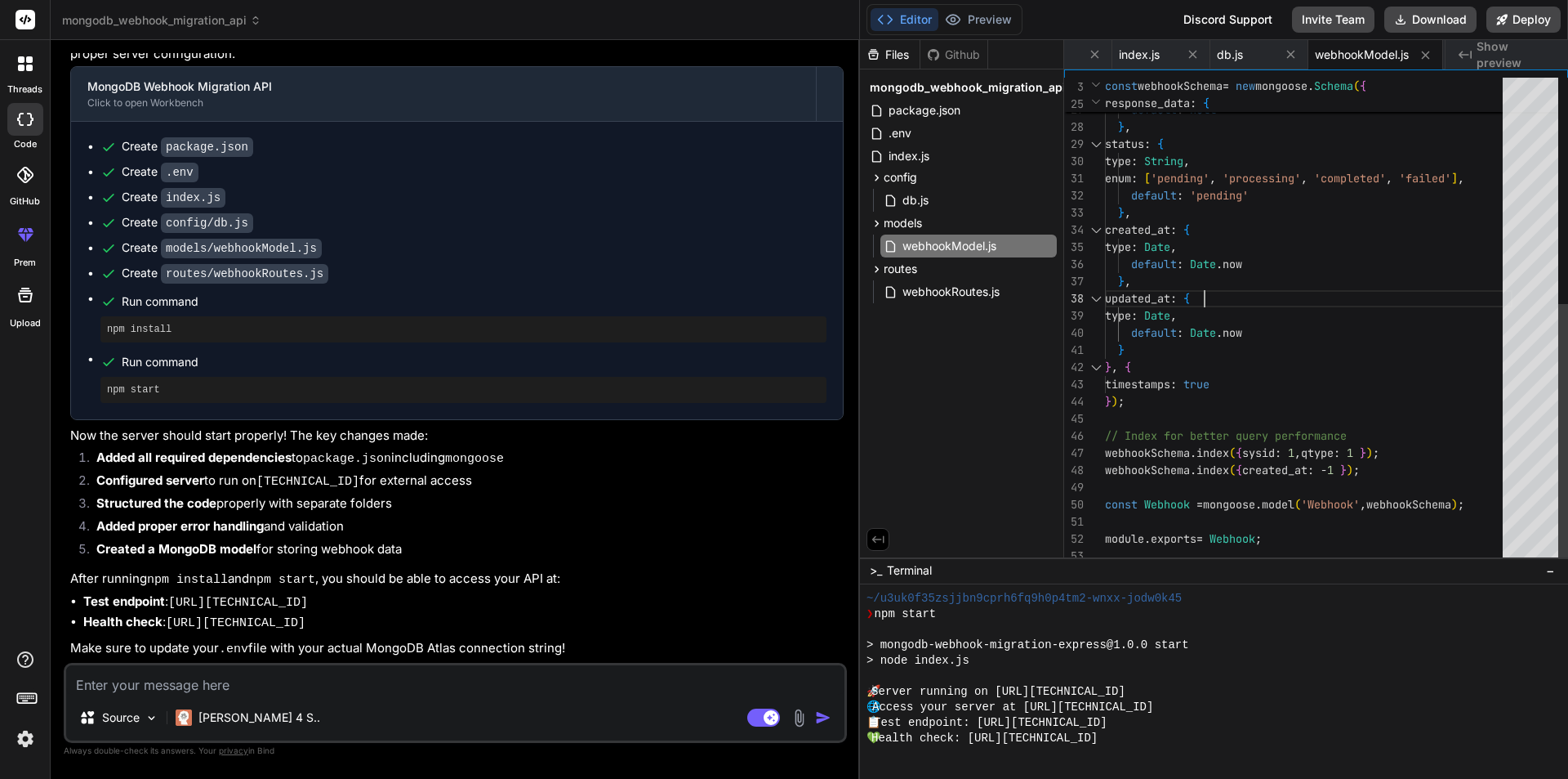
click at [1378, 287] on div "response_data : { type : mongoose . Schema . Types . Mixed , default : null } ,…" at bounding box center [1308, 110] width 408 height 910
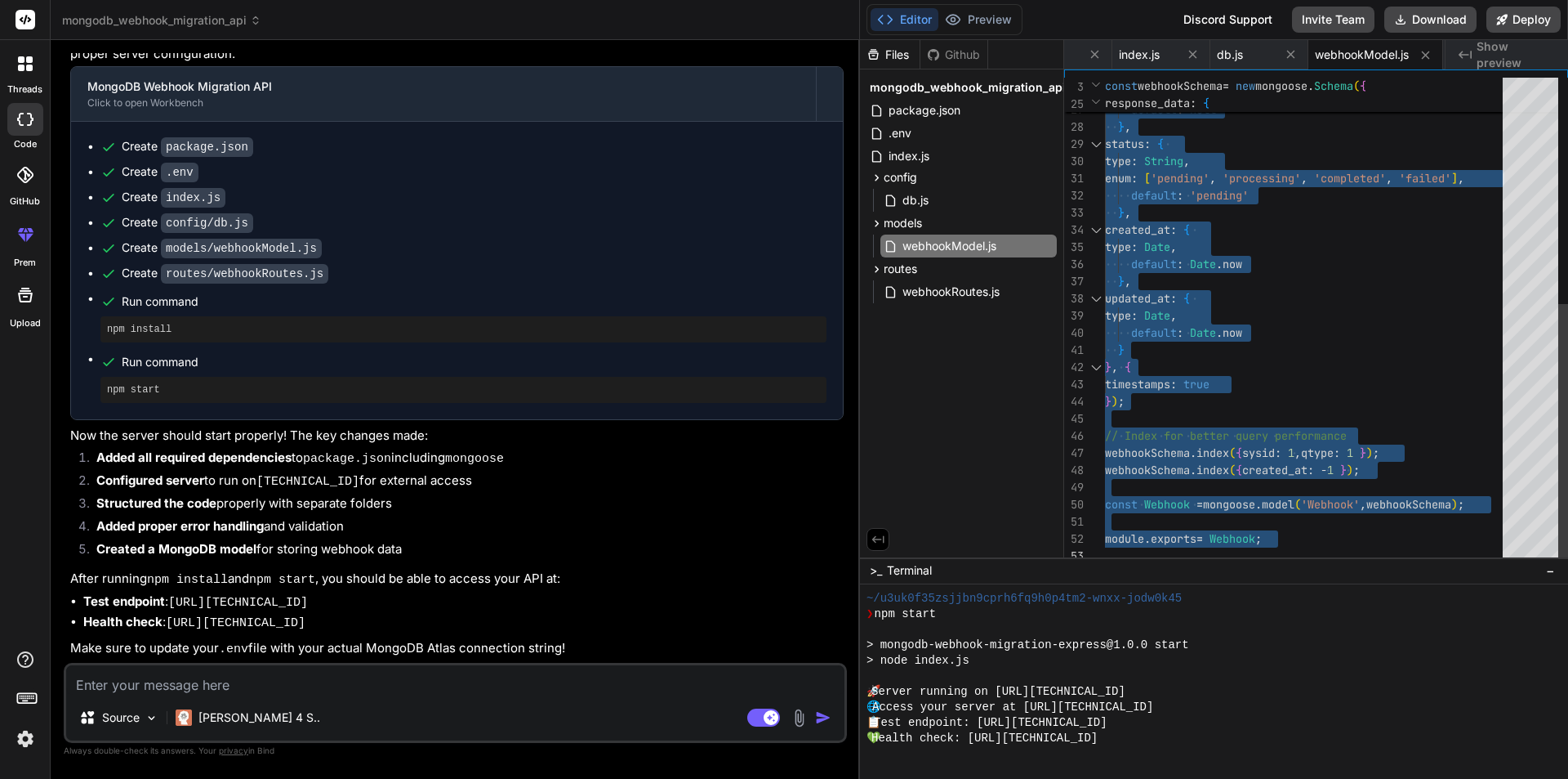
type textarea "} }, { timestamps: true }); // Index for better query performance webhookSchema…"
click at [1416, 345] on div "response_data : { type : mongoose . Schema . Types . Mixed , default : null } ,…" at bounding box center [1308, 110] width 408 height 910
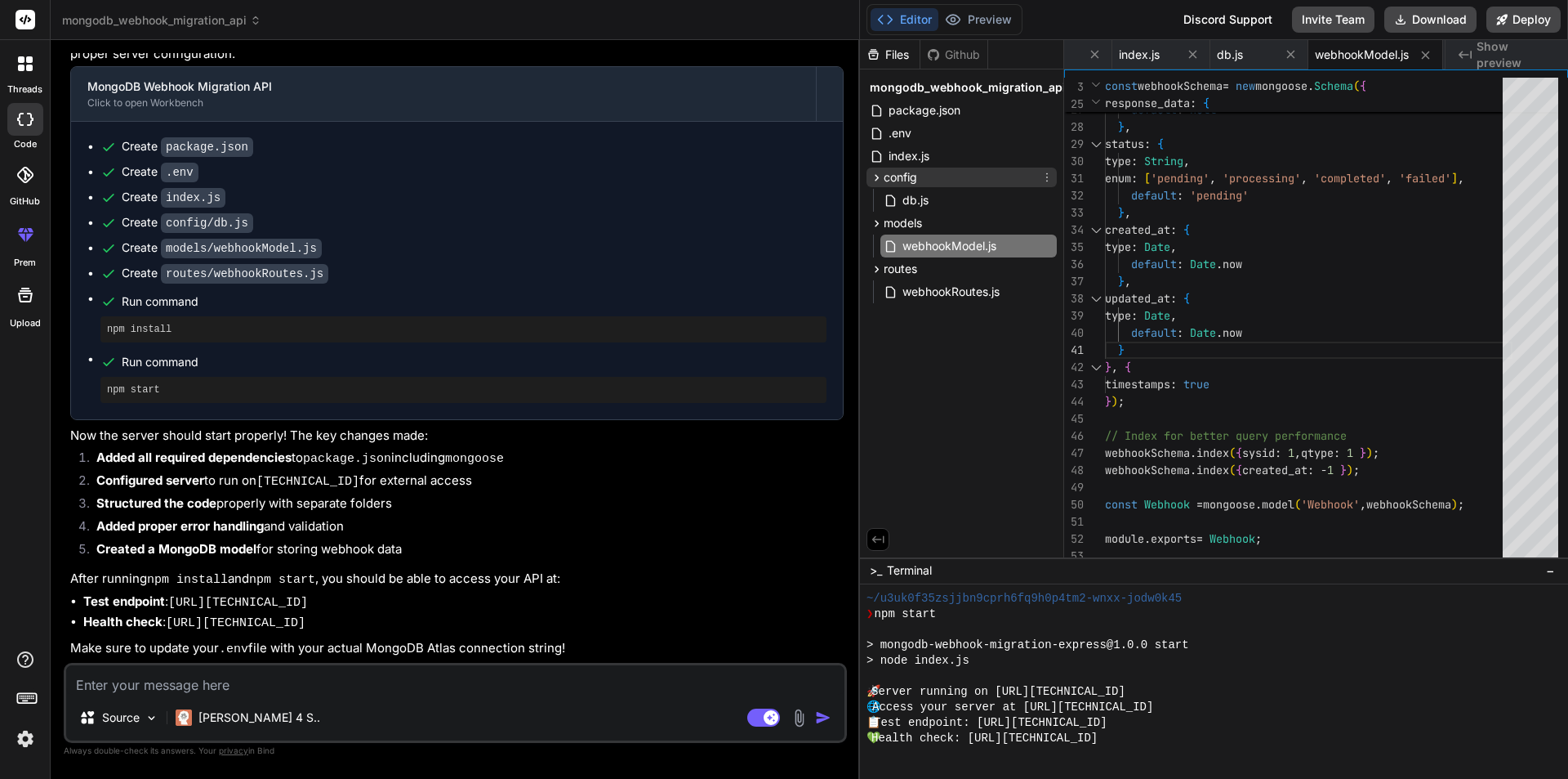
click at [954, 178] on div "config" at bounding box center [961, 177] width 190 height 19
click at [945, 202] on div "db.js" at bounding box center [969, 199] width 177 height 23
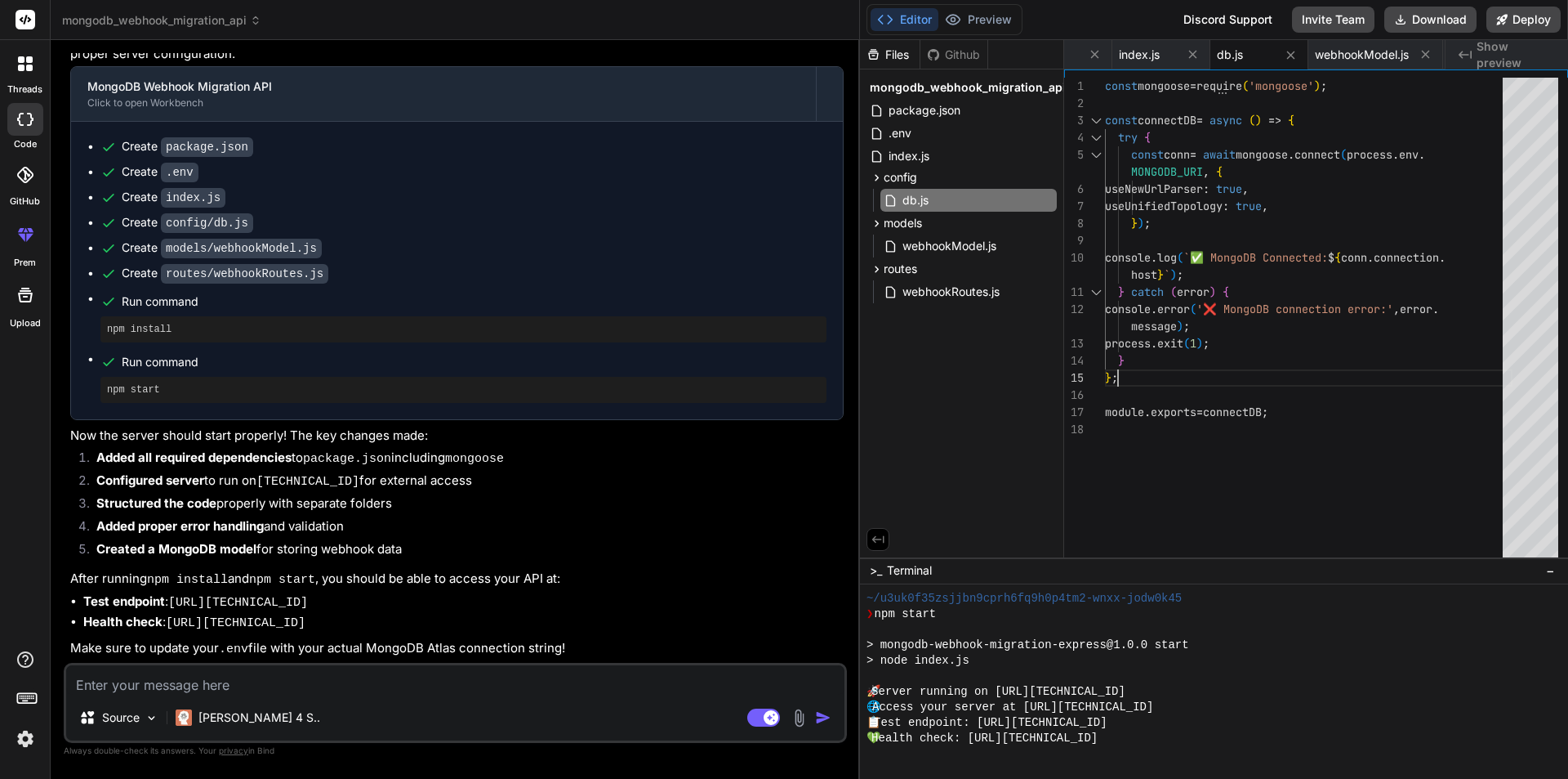
click at [1344, 376] on div "const mongoose = require ( 'mongoose' ) ; const connectDB = async ( ) => { try …" at bounding box center [1308, 321] width 408 height 487
type textarea "const mongoose = require('mongoose'); const connectDB = async () => { try { con…"
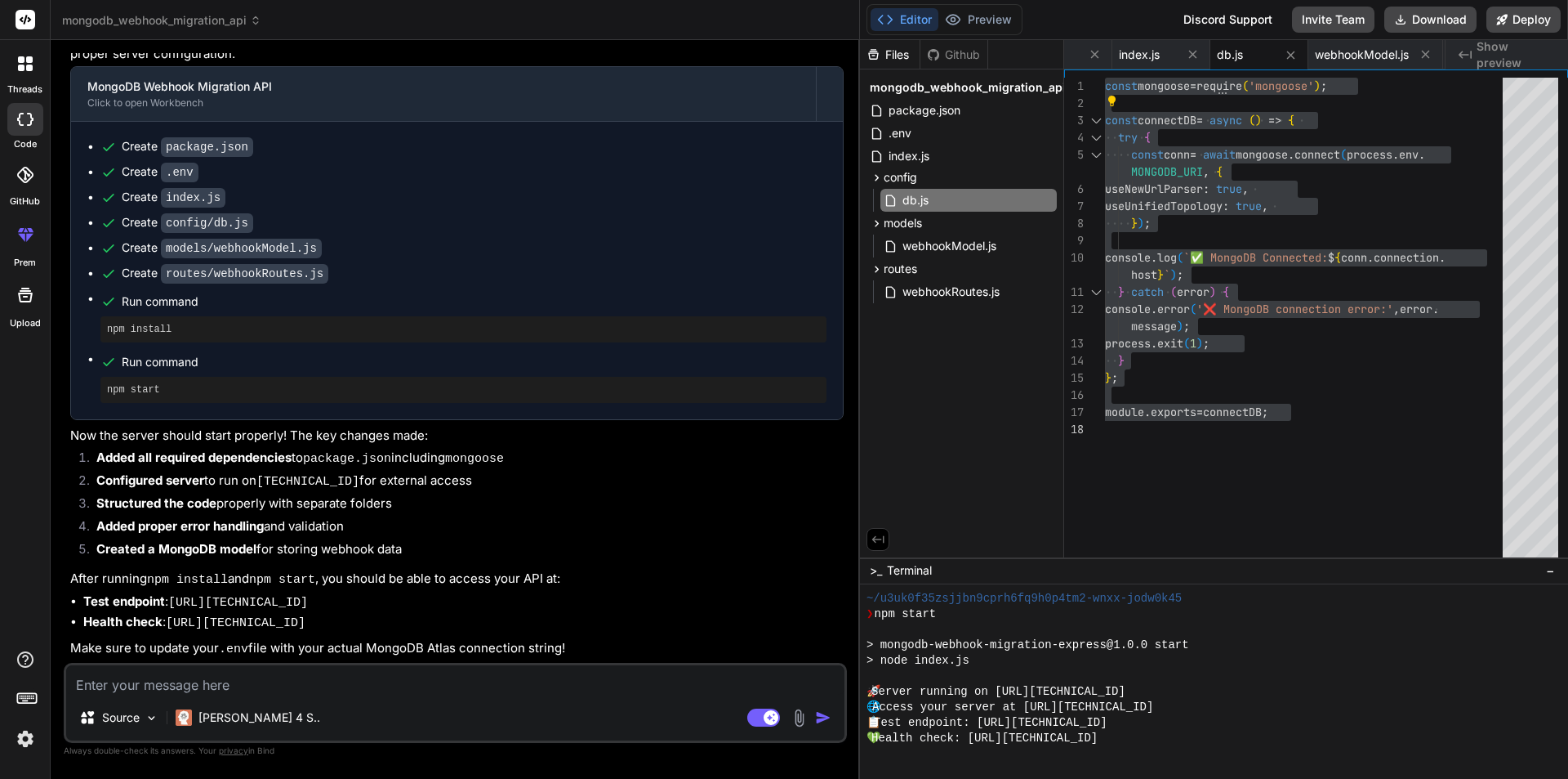
click at [368, 675] on textarea at bounding box center [455, 679] width 779 height 29
paste textarea "Node.js v24.8.0 root@Data-API-Testing:/var/www/html# npm start > mongodb-webhoo…"
type textarea "Node.js v24.8.0 root@Data-API-Testing:/var/www/html# npm start > mongodb-webhoo…"
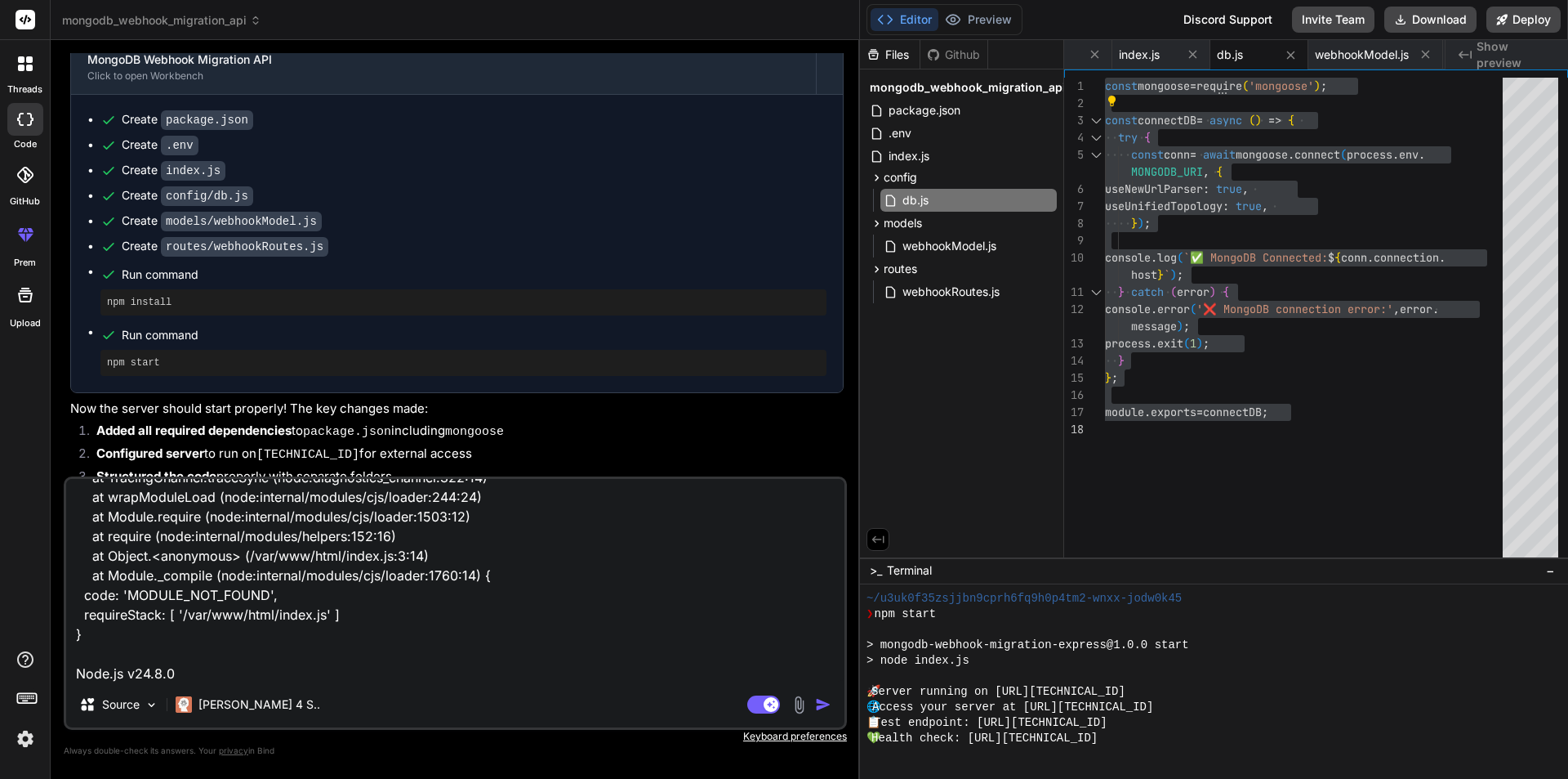
type textarea "x"
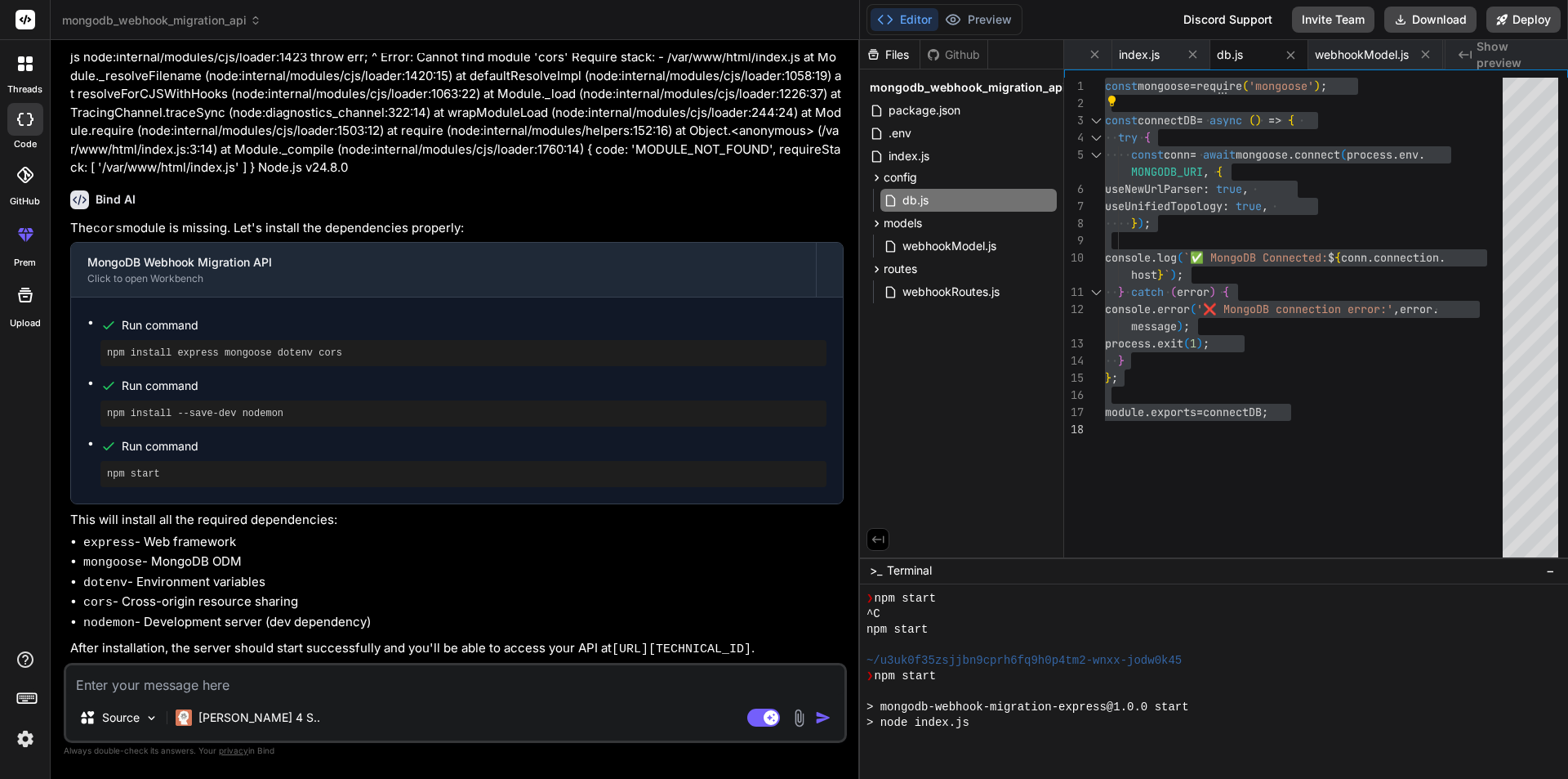
scroll to position [3183, 0]
type textarea "x"
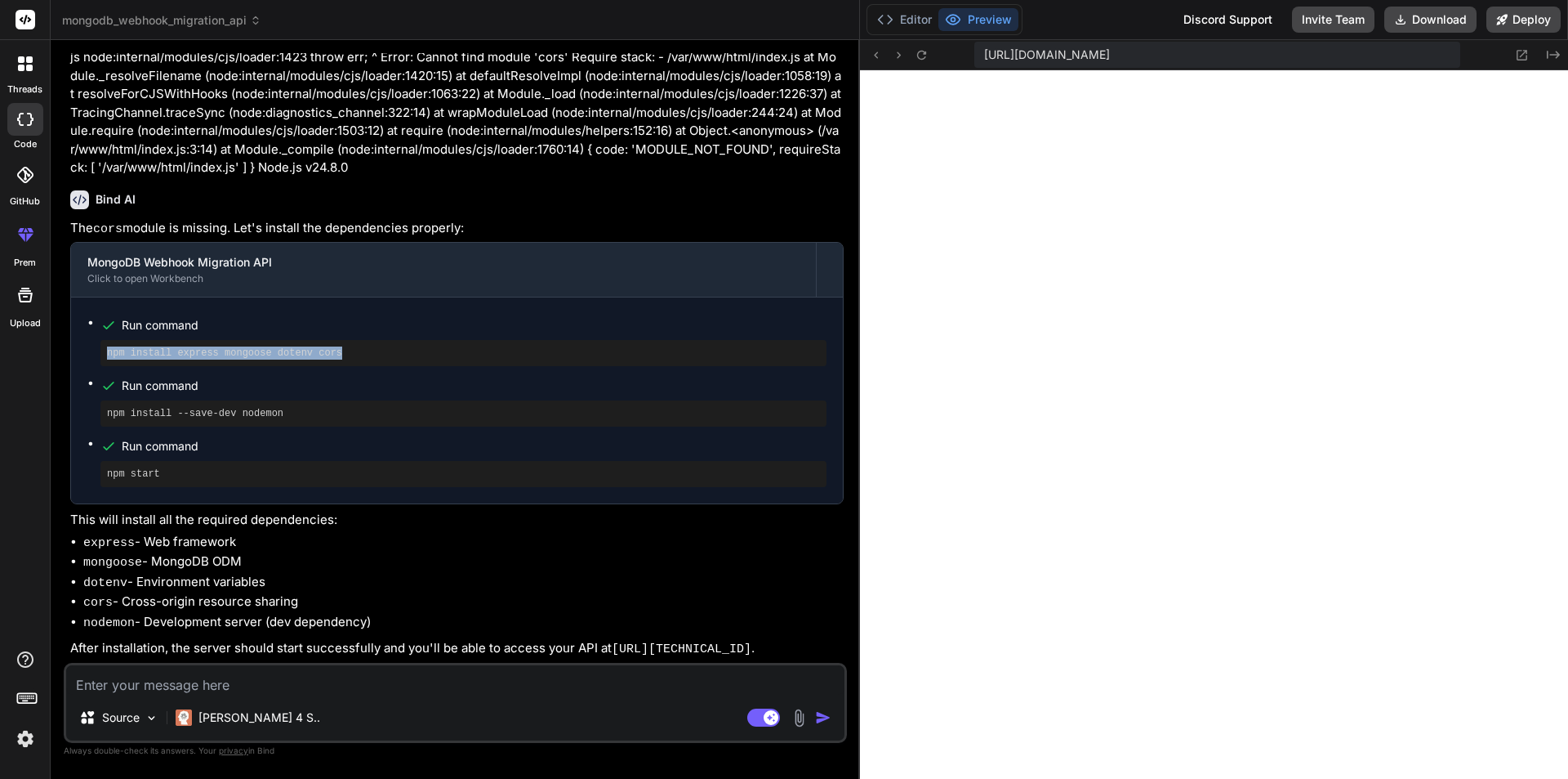
drag, startPoint x: 325, startPoint y: 343, endPoint x: 85, endPoint y: 341, distance: 240.0
click at [85, 341] on div "Run command npm install express mongoose dotenv cors Run command npm install --…" at bounding box center [457, 400] width 772 height 206
copy pre "npm install express mongoose dotenv cors"
drag, startPoint x: 277, startPoint y: 406, endPoint x: 105, endPoint y: 406, distance: 172.0
click at [105, 406] on div "npm install --save-dev nodemon" at bounding box center [463, 413] width 726 height 26
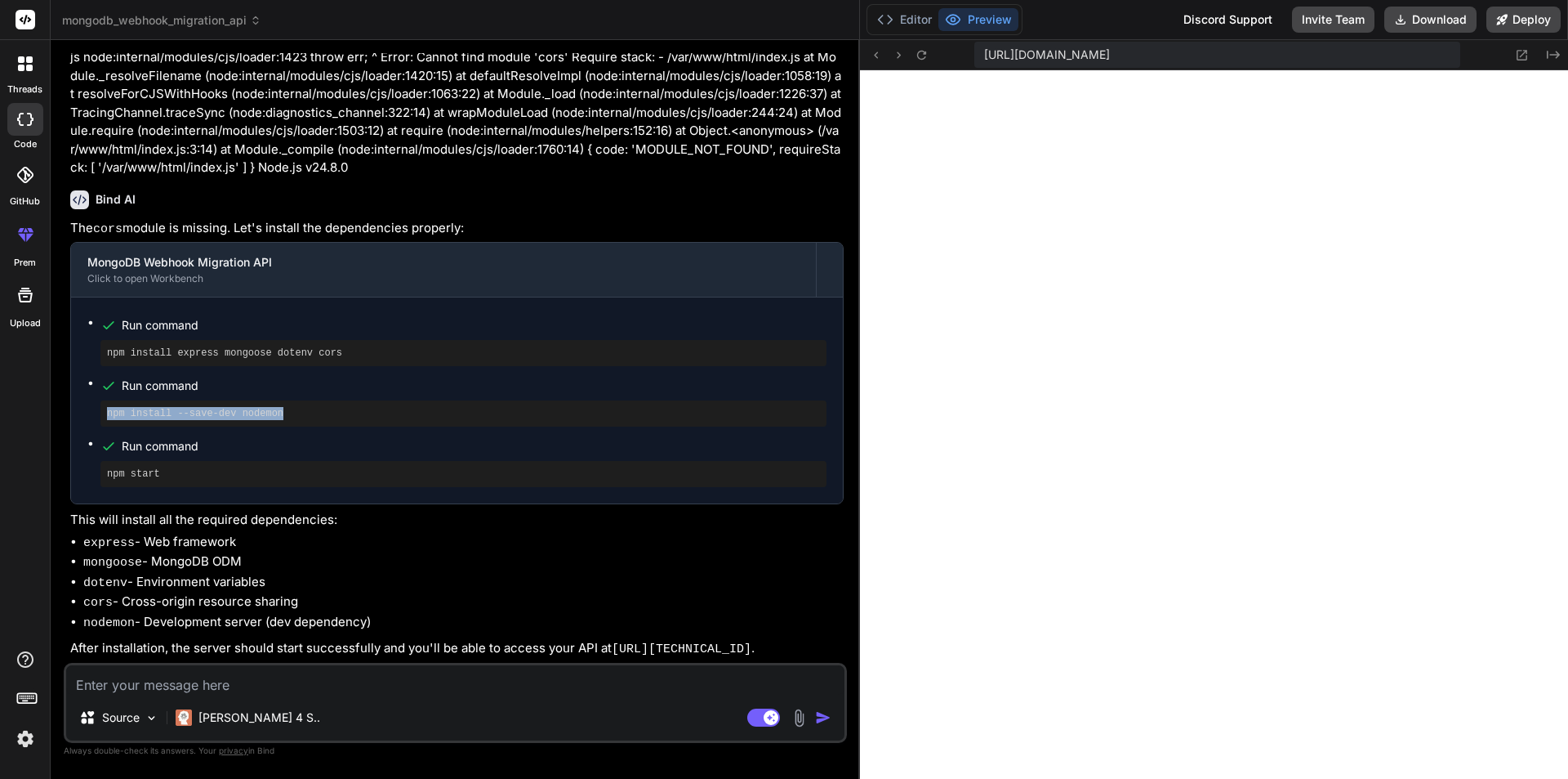
copy pre "npm install --save-dev nodemon"
click at [158, 683] on textarea at bounding box center [455, 679] width 779 height 29
paste textarea "Node.js v24.8.0 root@Data-API-Testing:/var/www/html# npm start > mongodb-webhoo…"
type textarea "Node.js v24.8.0 root@Data-API-Testing:/var/www/html# npm start > mongodb-webhoo…"
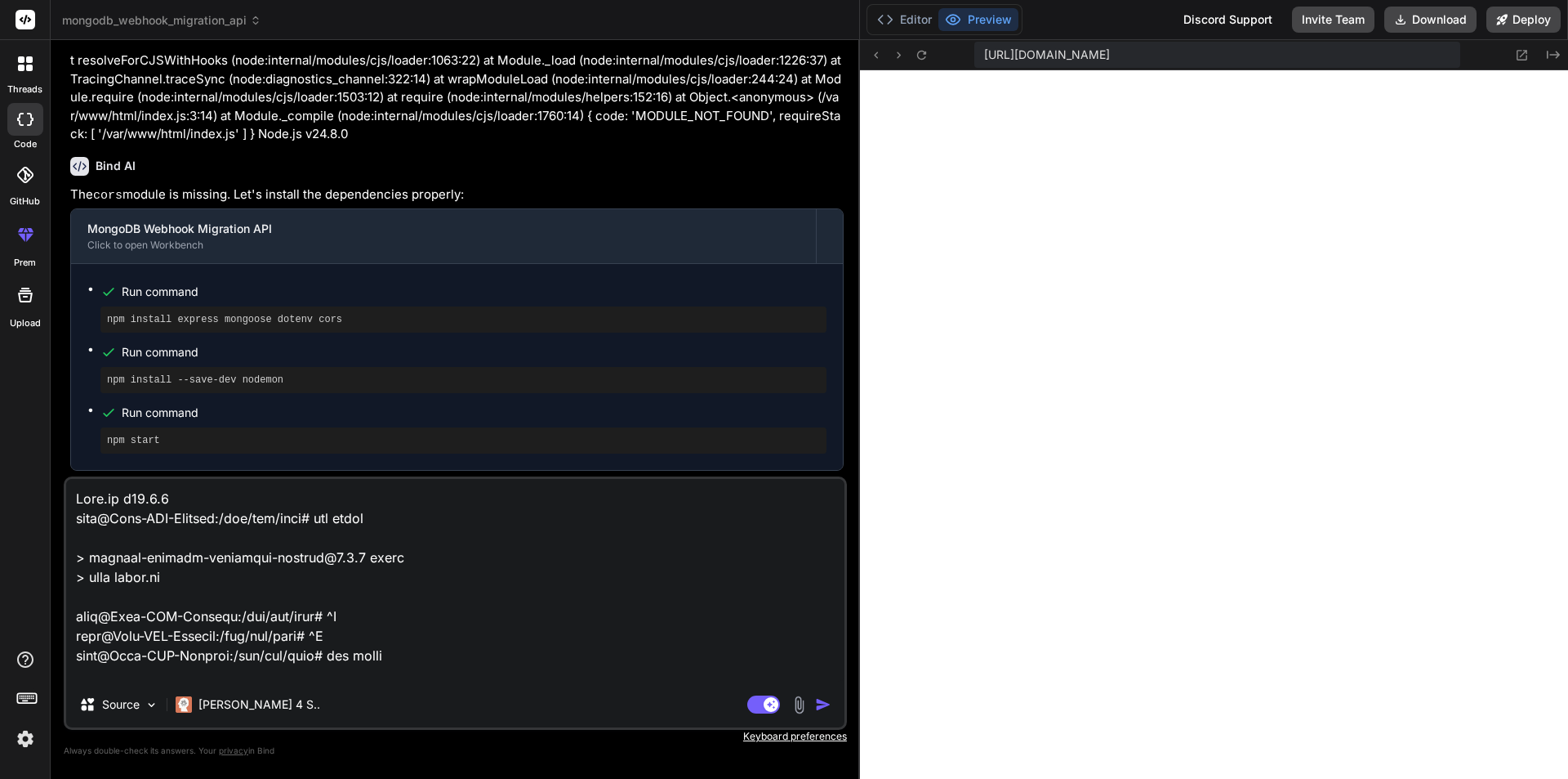
scroll to position [825, 0]
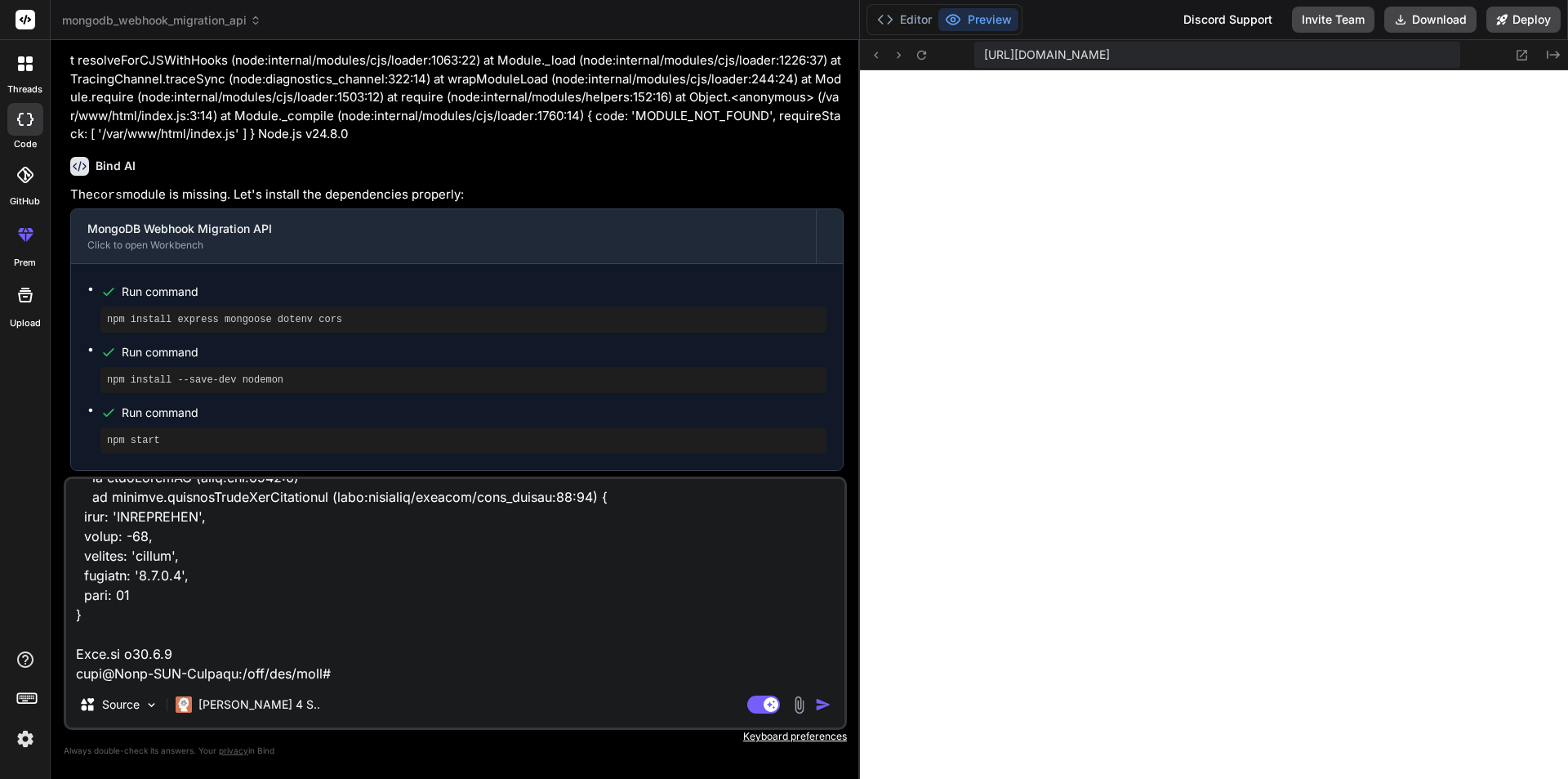
type textarea "x"
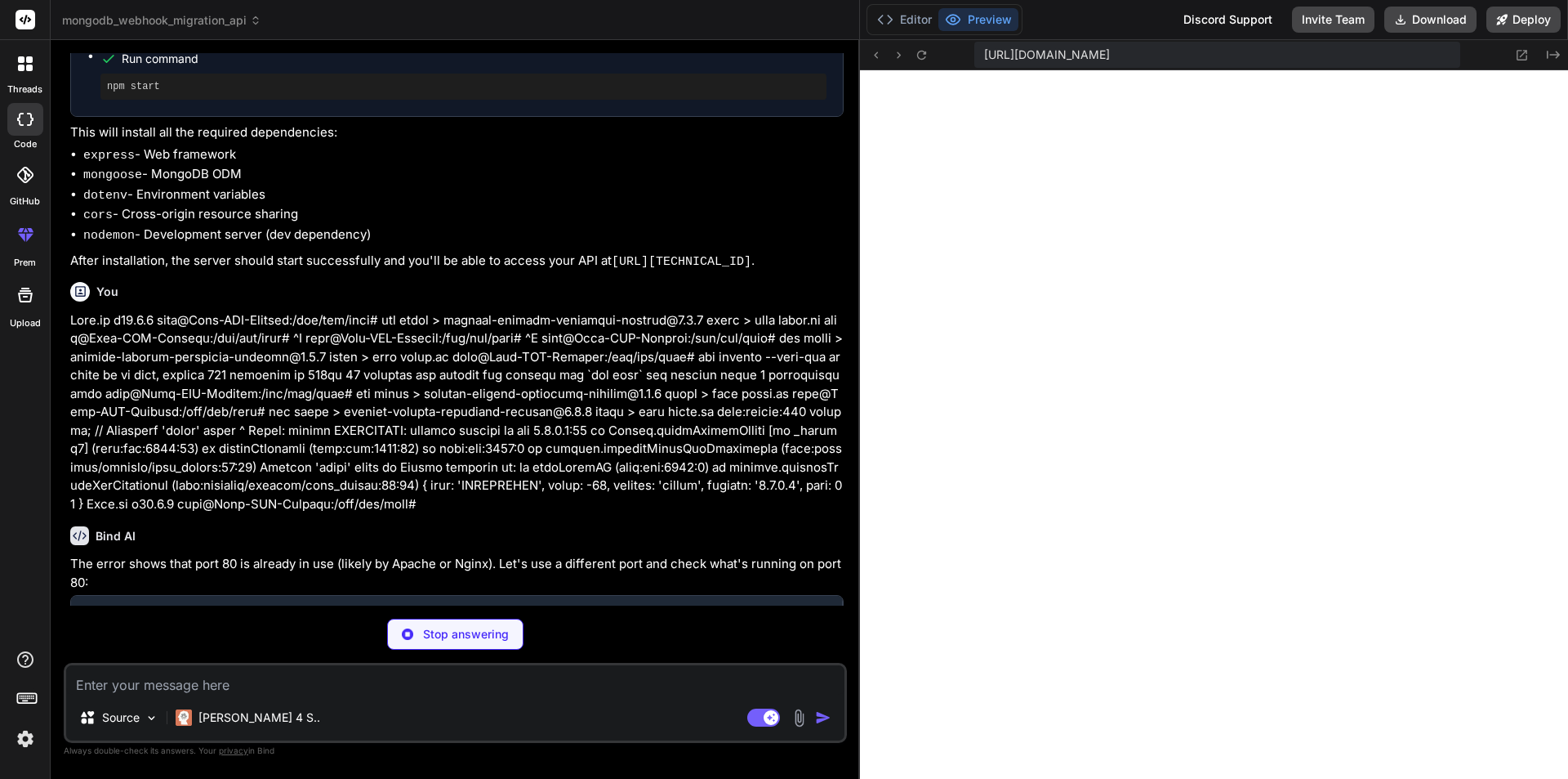
scroll to position [1832, 0]
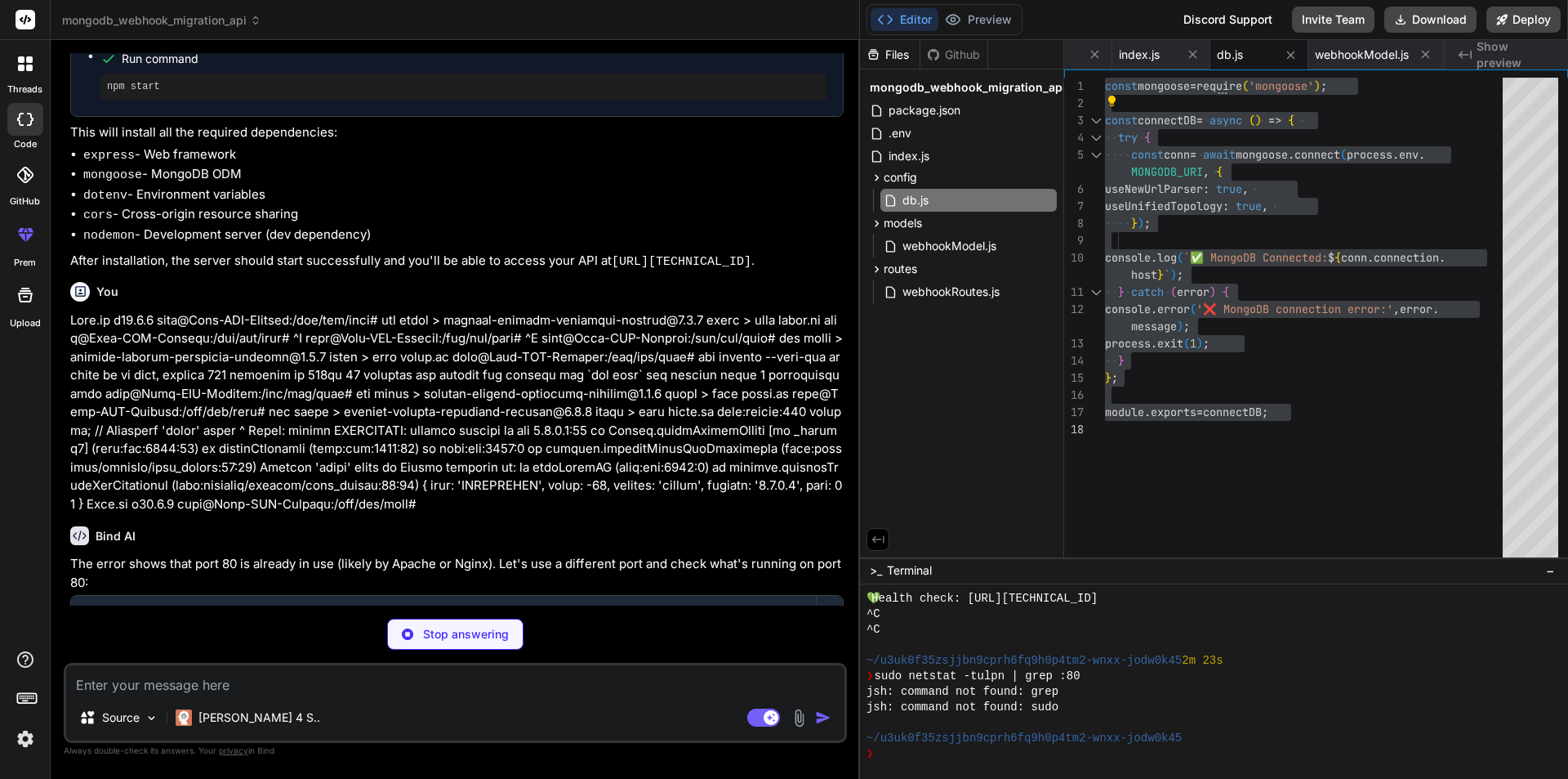
type textarea "x"
type textarea "MONGODB_URI=mongodb+srv://your-username:[EMAIL_ADDRESS][DOMAIN_NAME]/your-datab…"
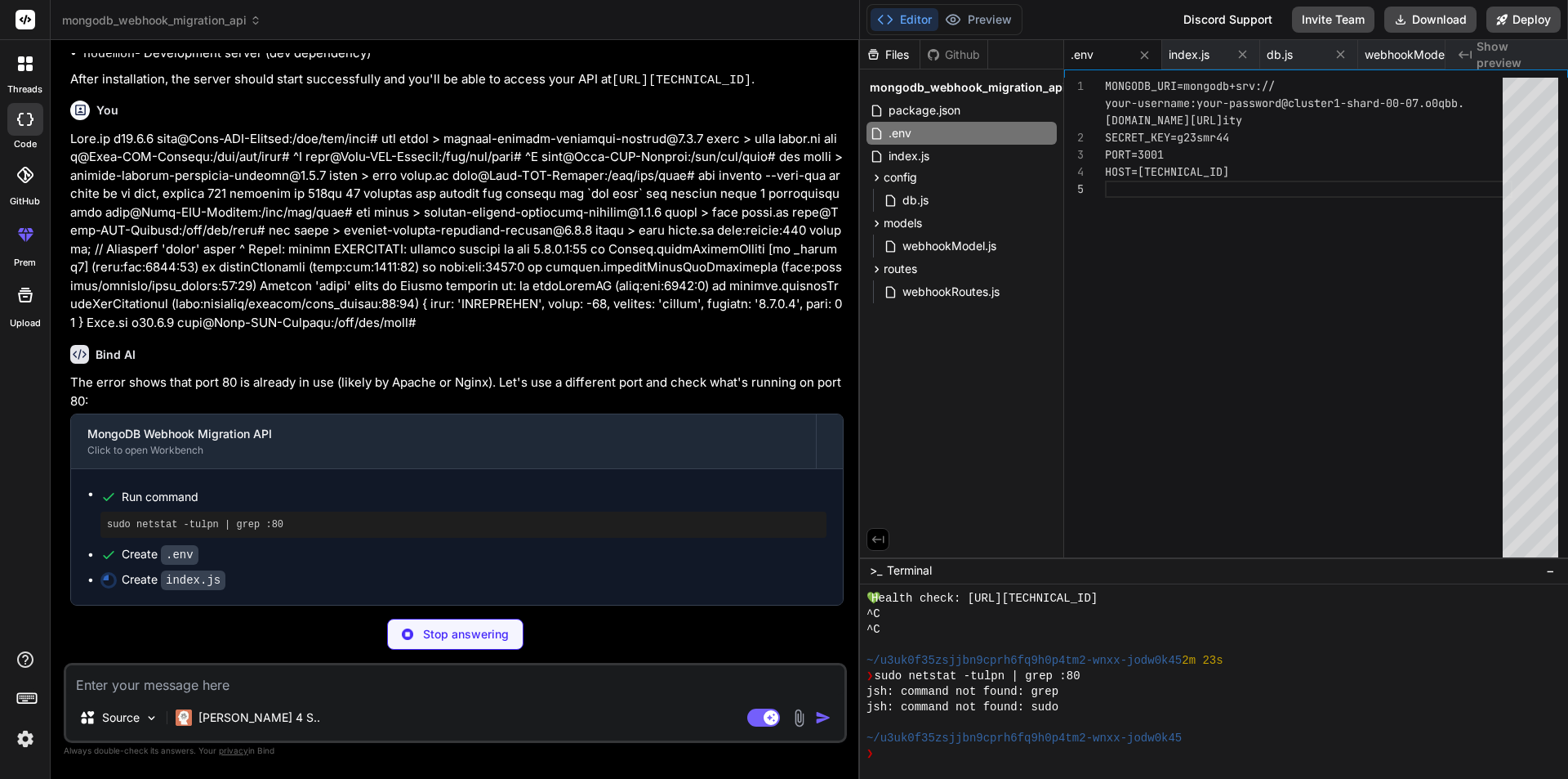
scroll to position [3753, 0]
type textarea "x"
type textarea "console.log(`💚 Health check: http://[TECHNICAL_ID]:${PORT}/health`); });"
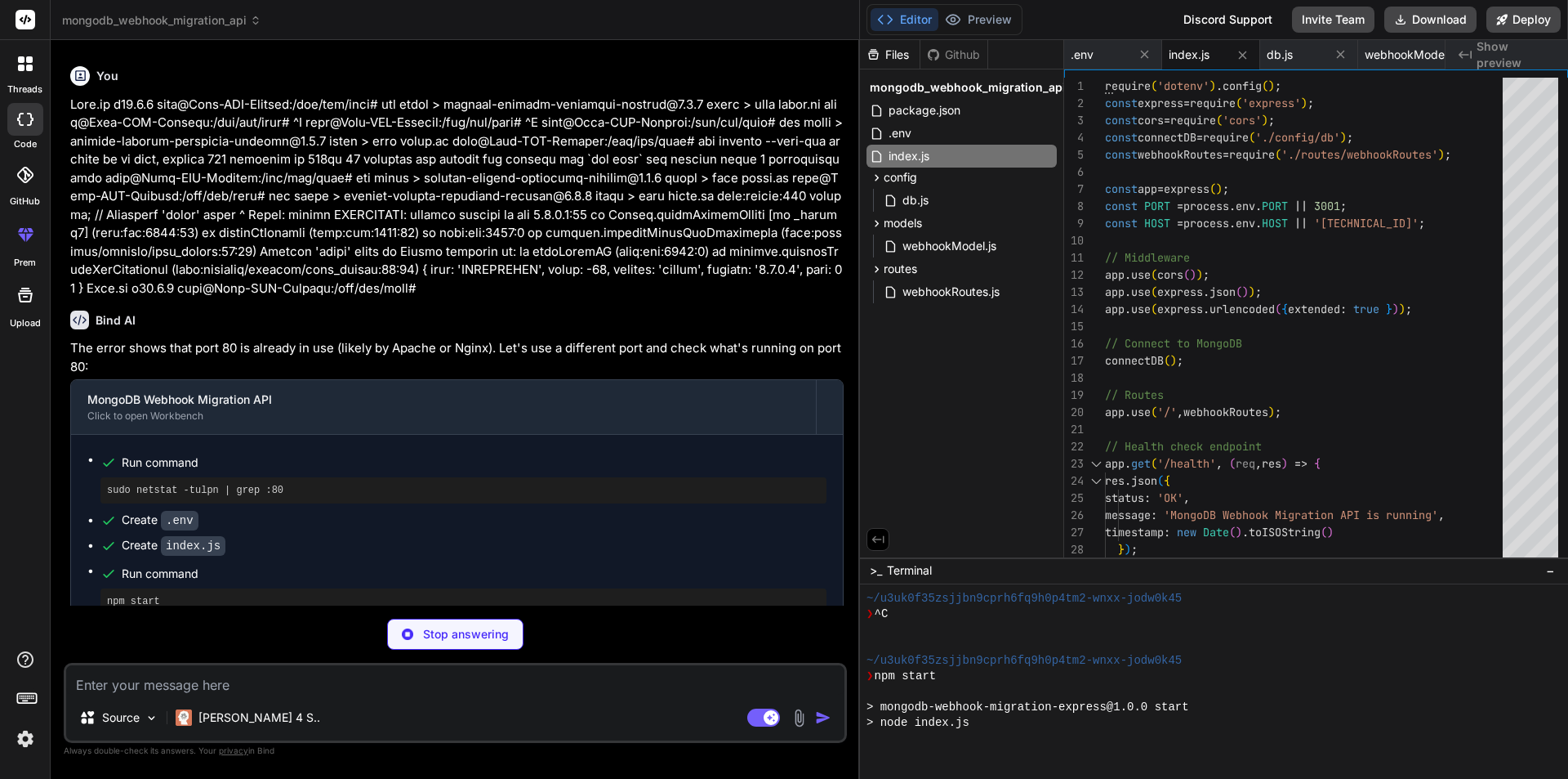
scroll to position [2034, 0]
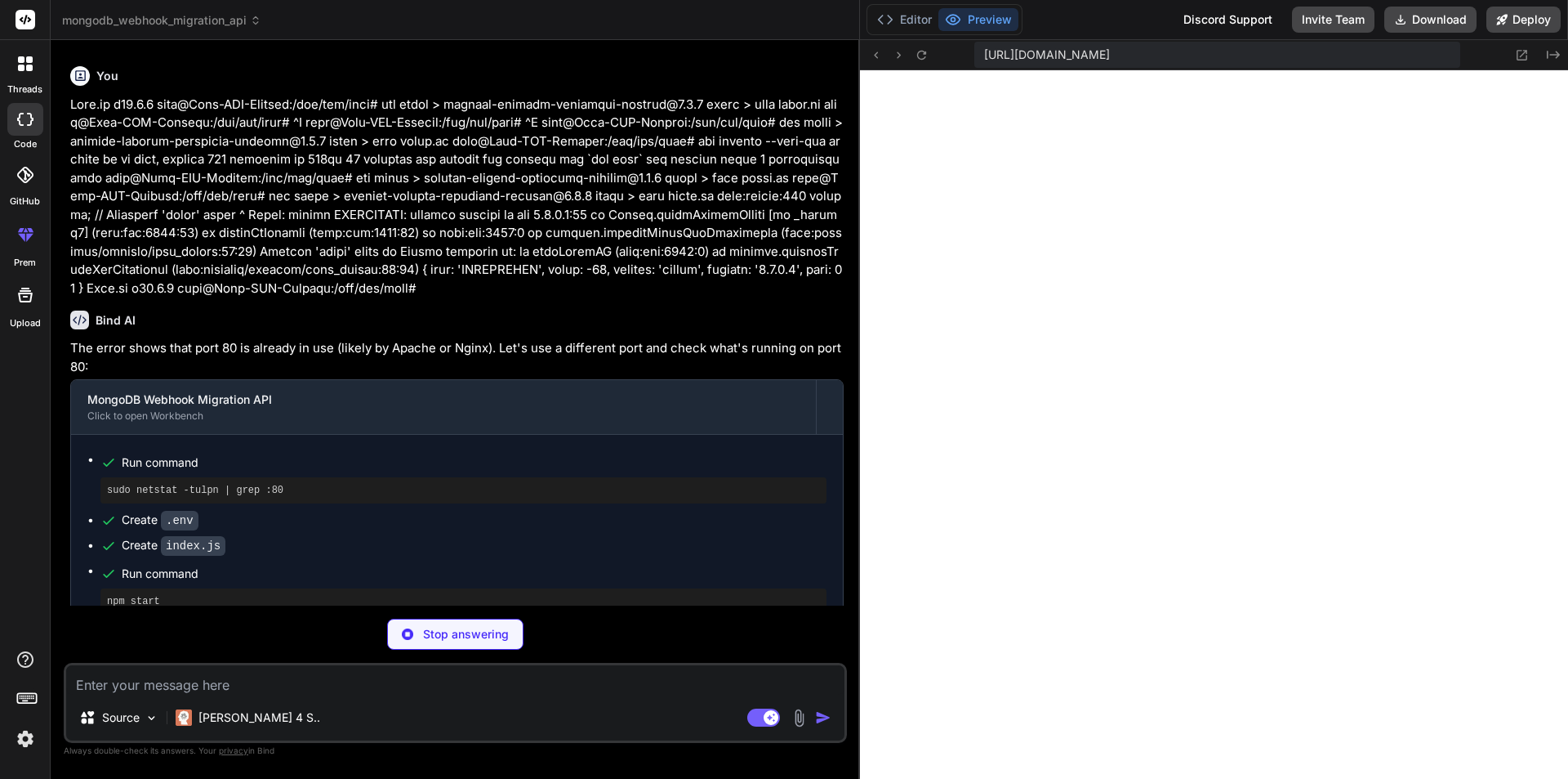
click at [102, 689] on textarea at bounding box center [455, 679] width 779 height 29
type textarea "x"
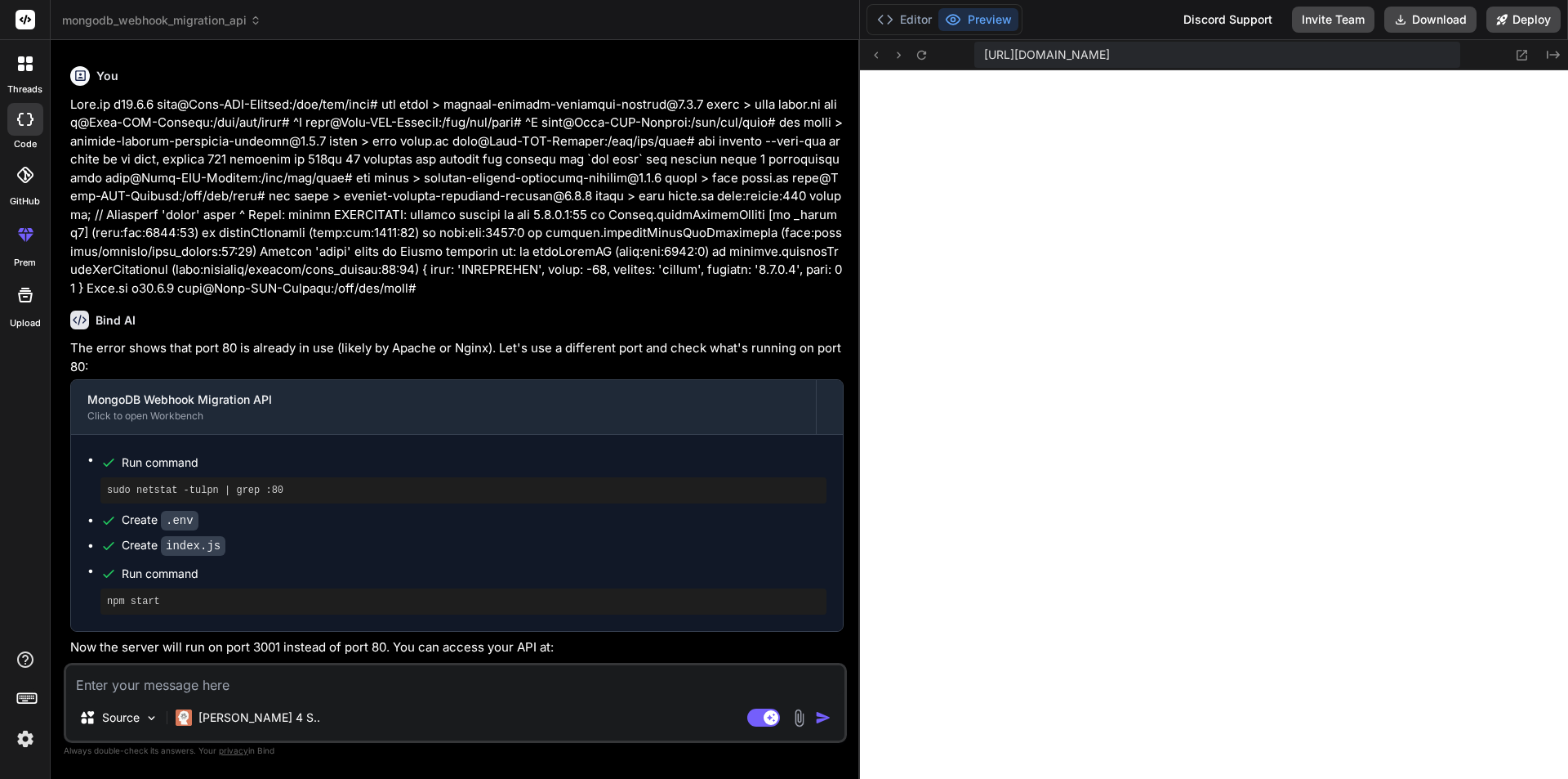
type textarea "u"
type textarea "x"
type textarea "us"
type textarea "x"
type textarea "use"
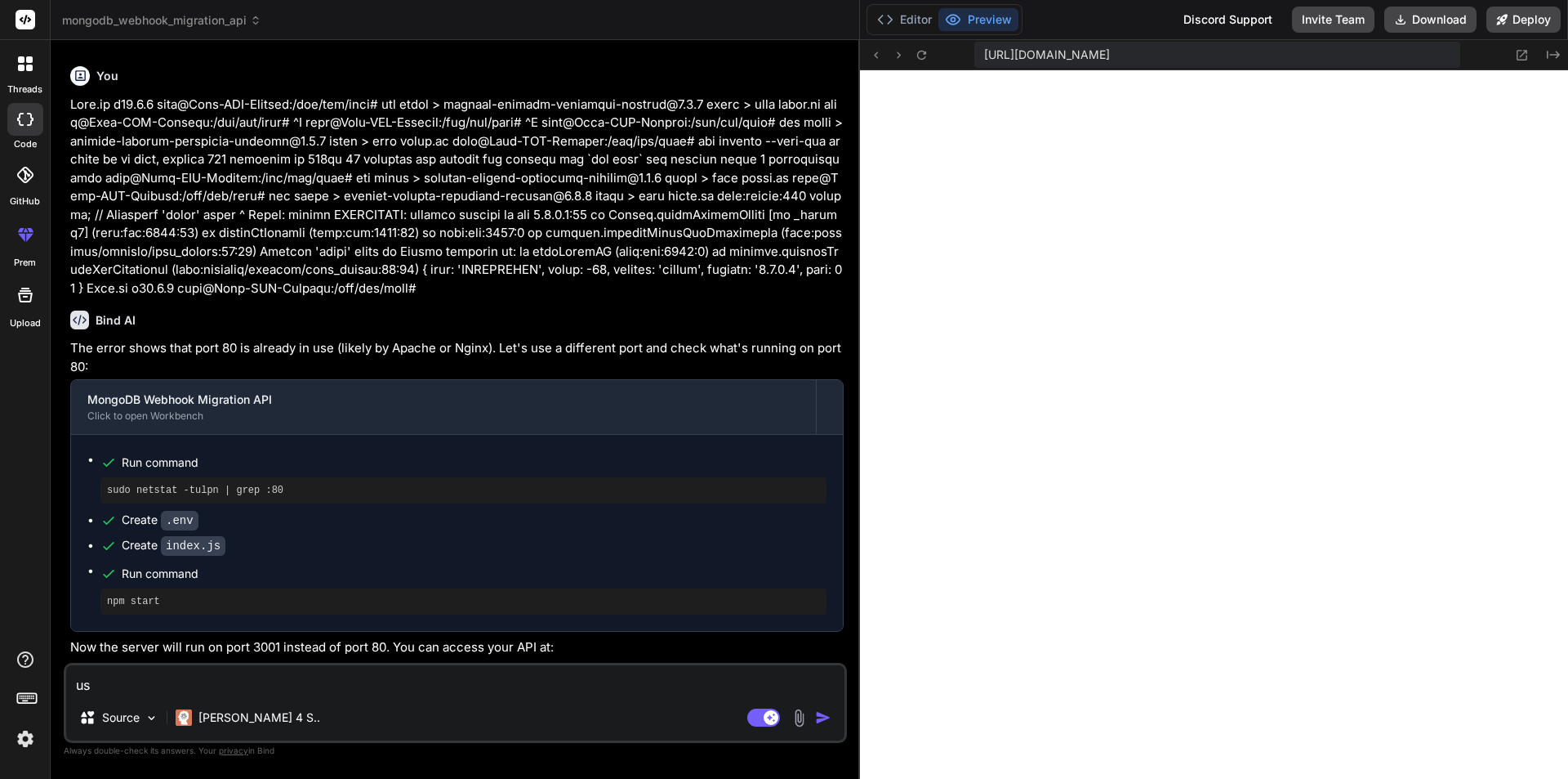
type textarea "x"
type textarea "use"
type textarea "x"
type textarea "use p"
type textarea "x"
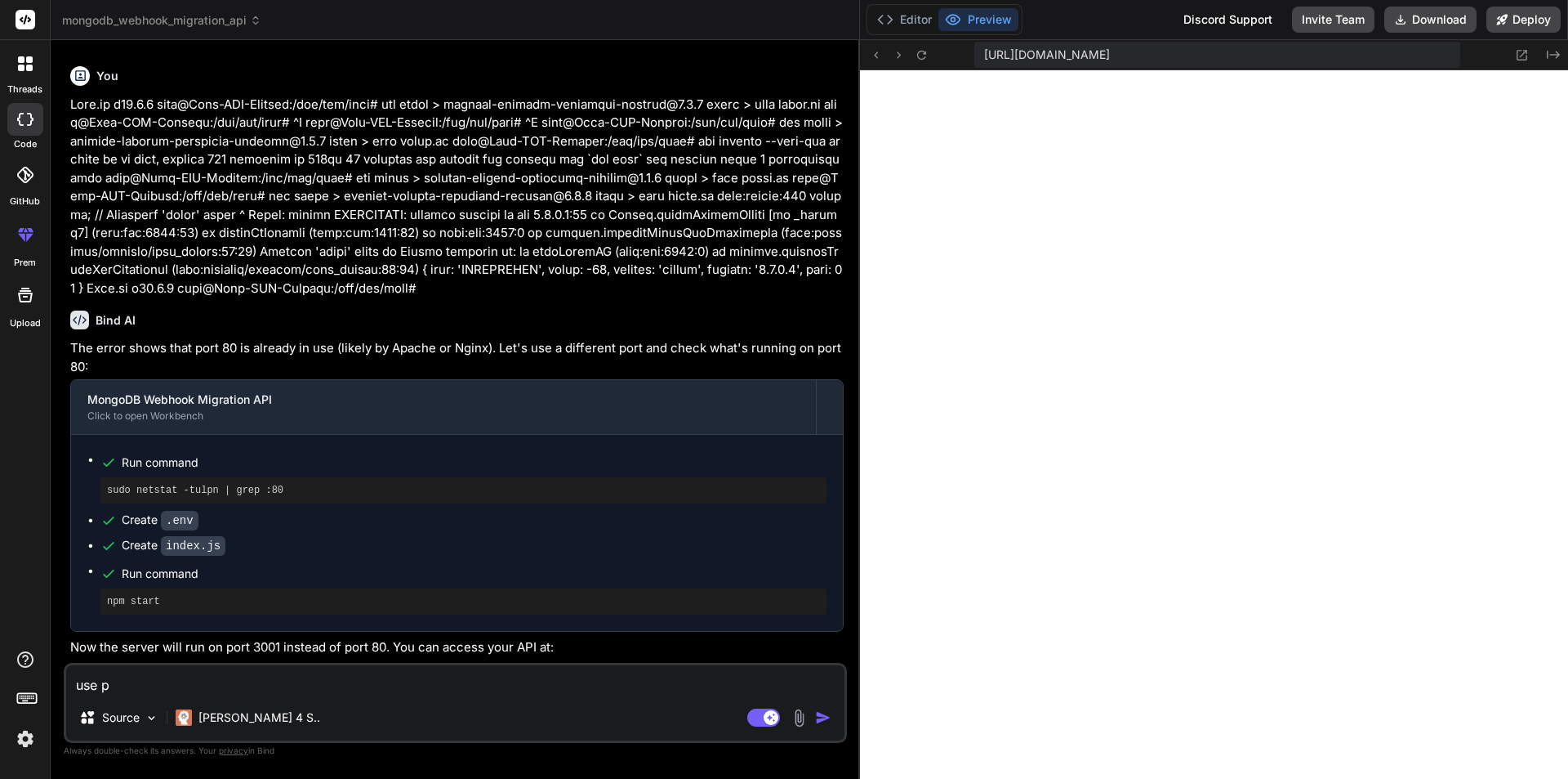
type textarea "use po"
type textarea "x"
type textarea "use po"
type textarea "x"
type textarea "use po r"
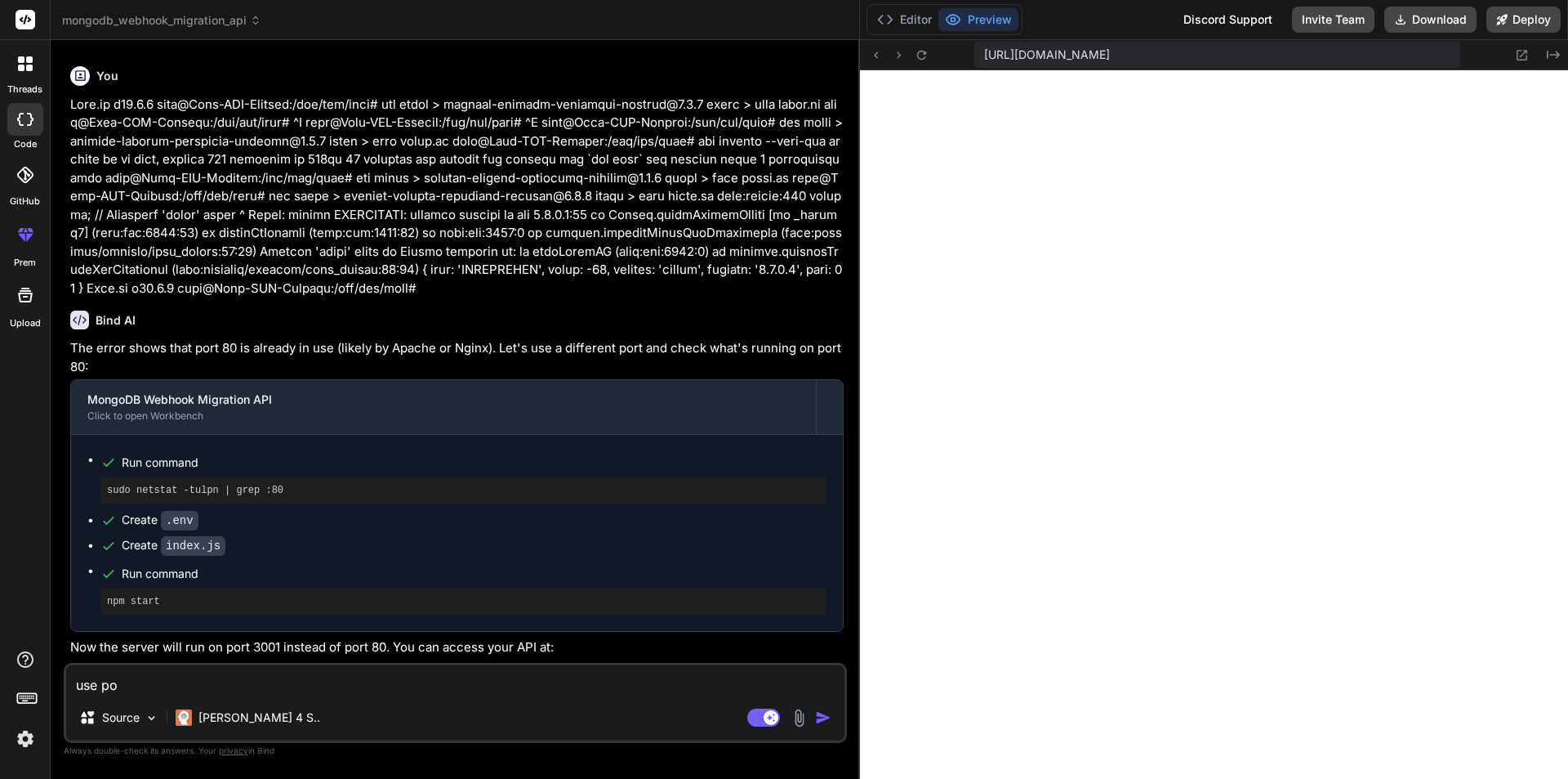
type textarea "x"
type textarea "use po rt"
type textarea "x"
type textarea "use po rt"
type textarea "x"
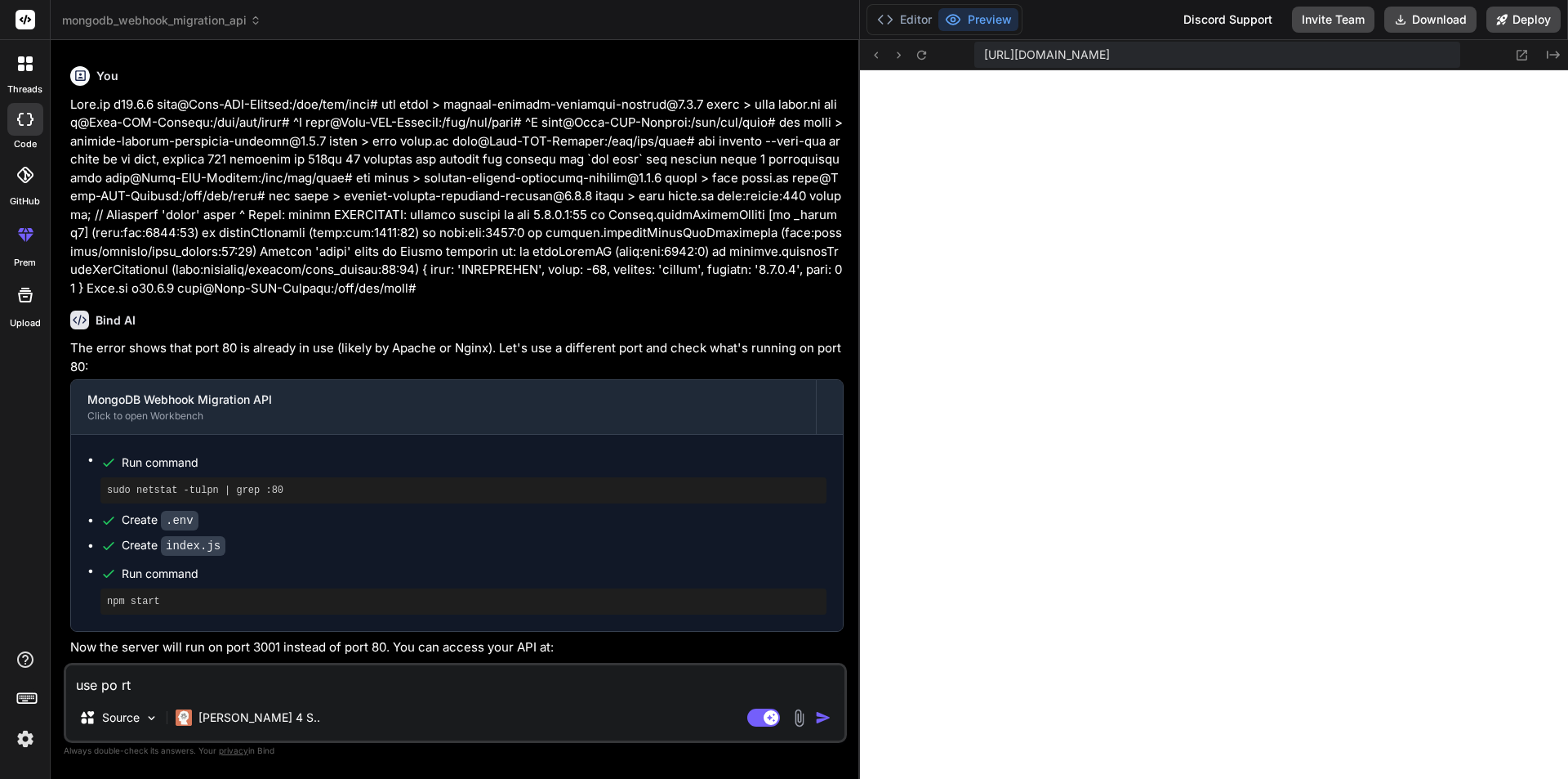
type textarea "use po rt"
type textarea "x"
type textarea "use po r"
type textarea "x"
type textarea "use po"
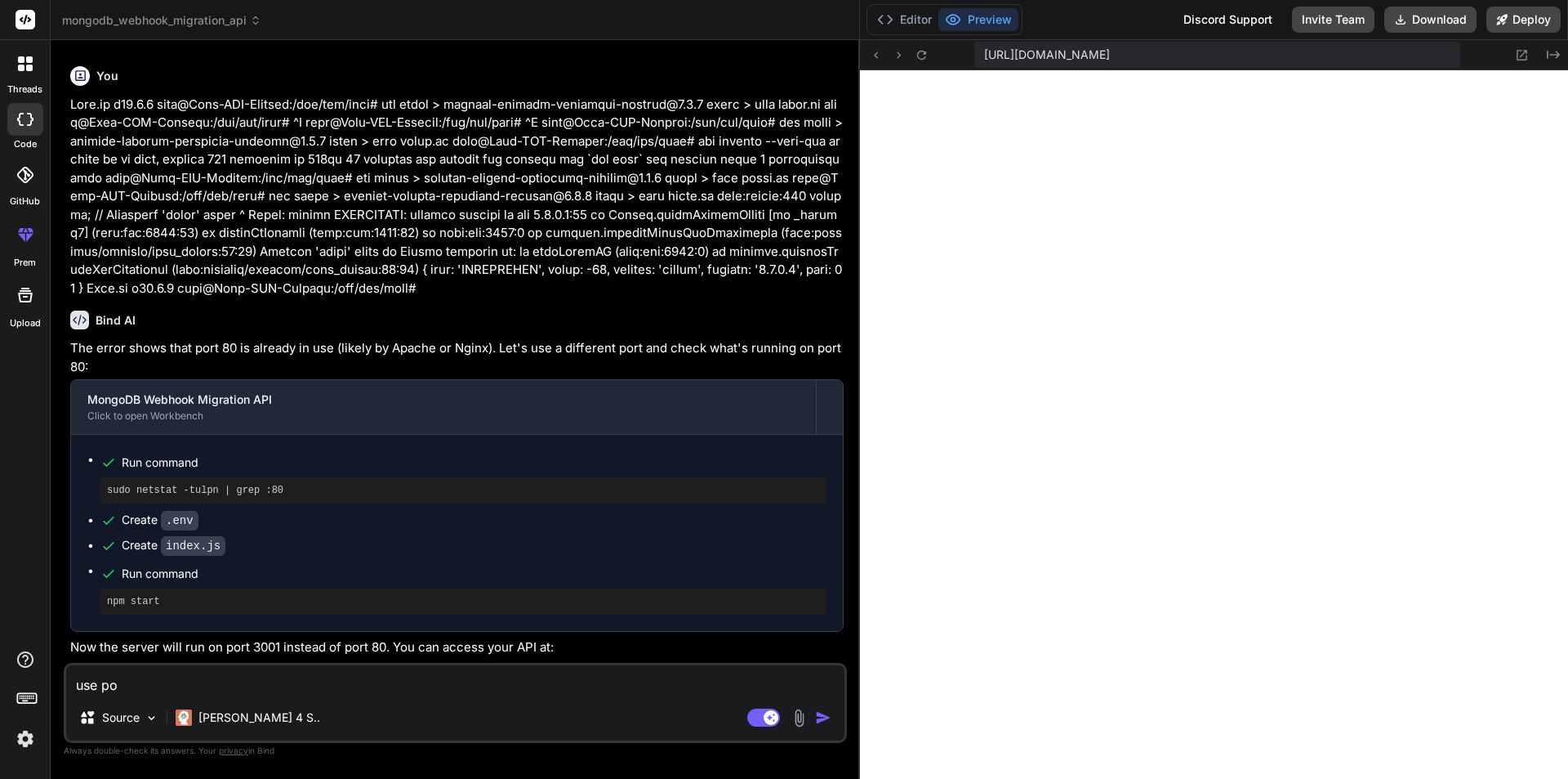
type textarea "x"
type textarea "use po"
type textarea "x"
type textarea "use por"
type textarea "x"
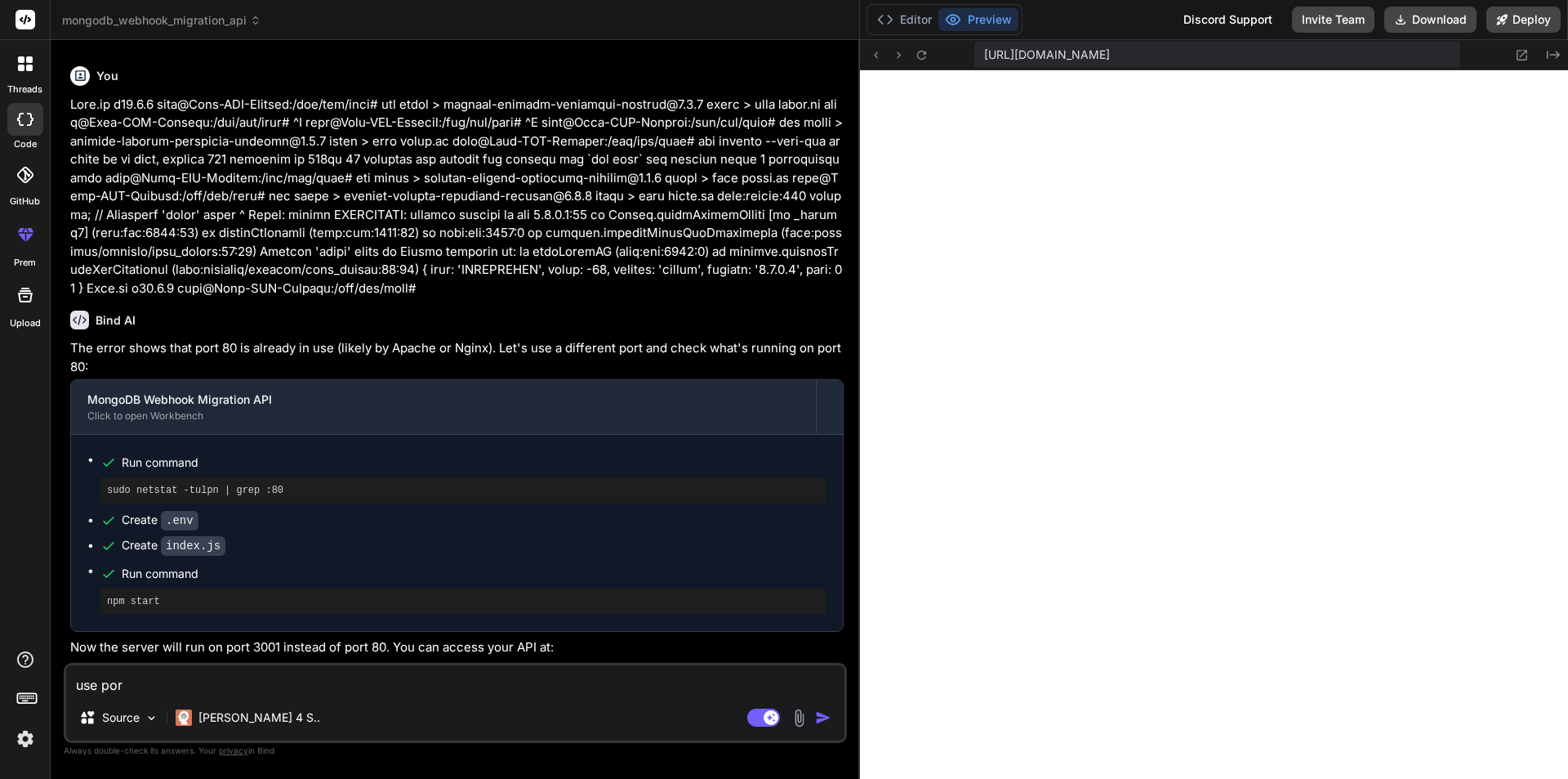
type textarea "use port"
type textarea "x"
type textarea "use port"
type textarea "x"
type textarea "use port 3"
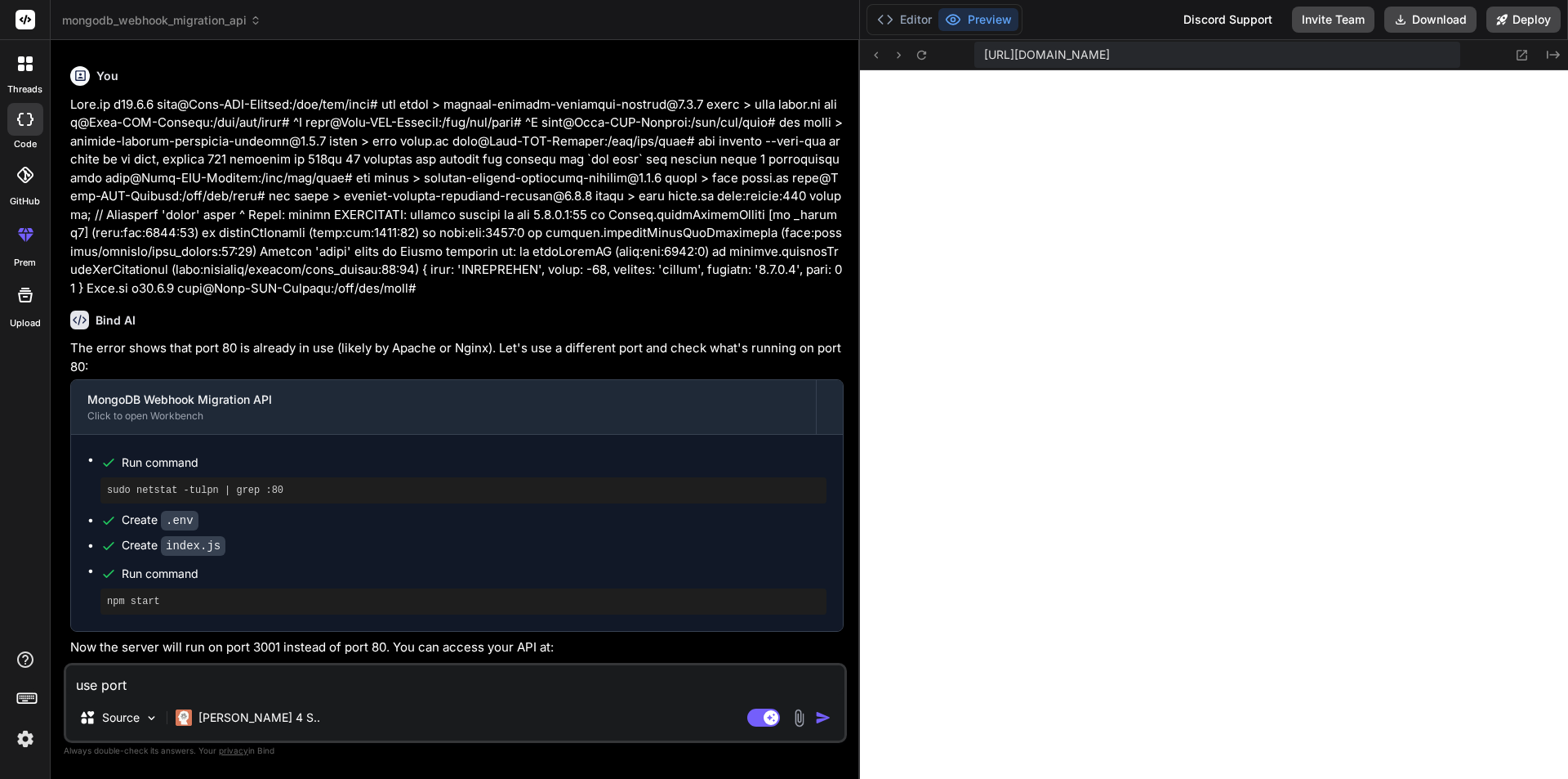
type textarea "x"
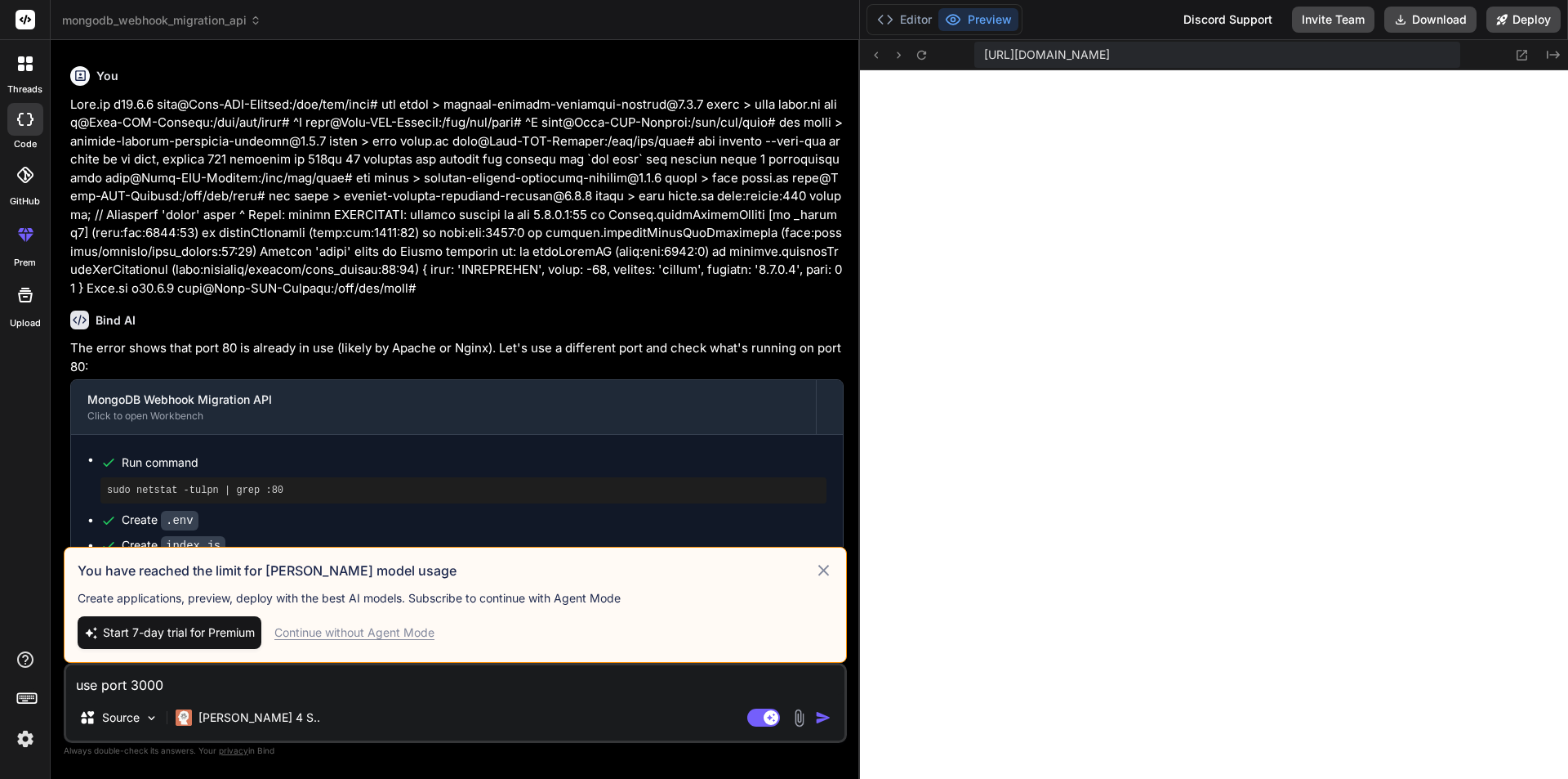
click at [323, 634] on div "Continue without Agent Mode" at bounding box center [354, 632] width 160 height 17
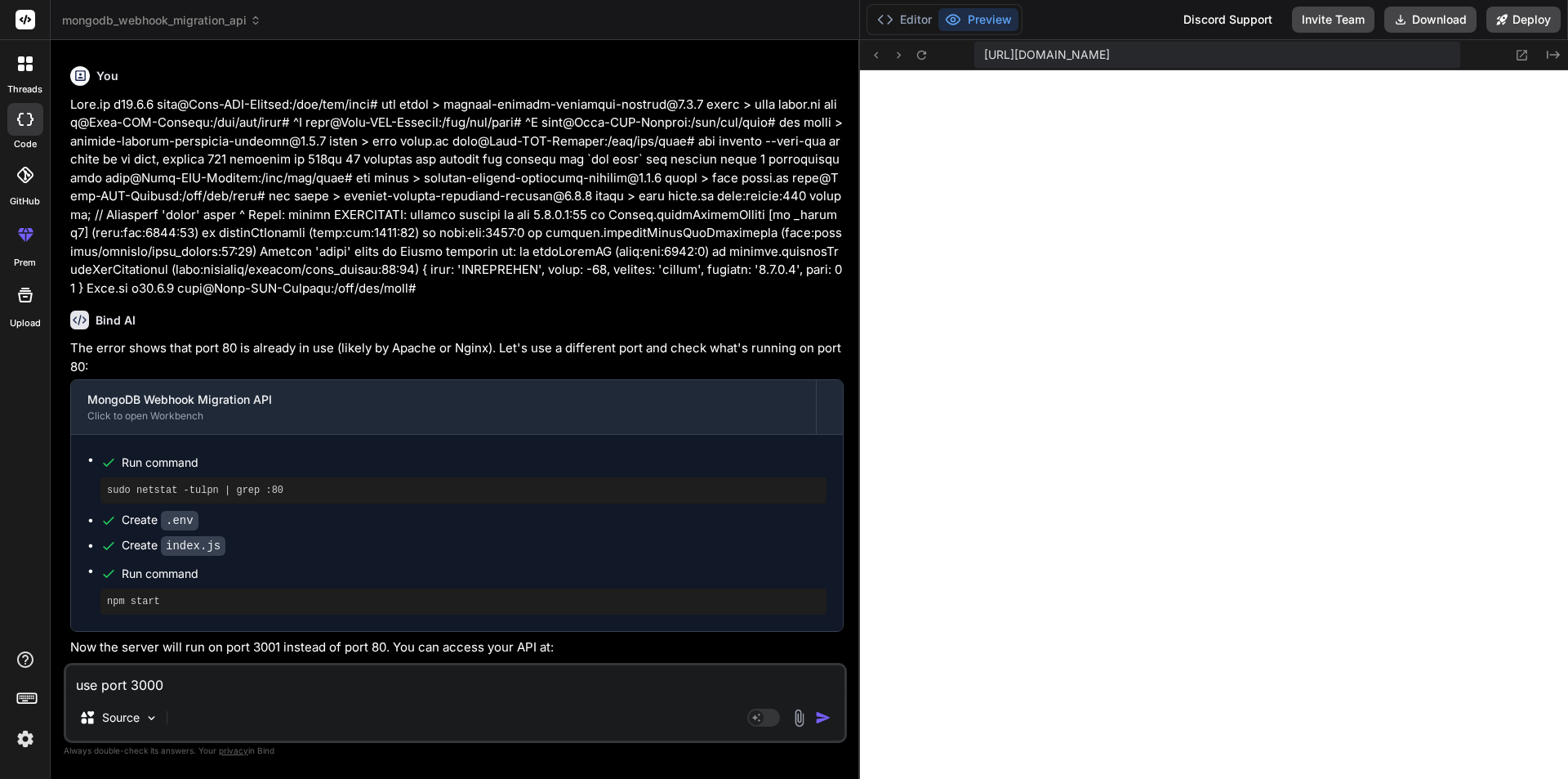
click at [256, 673] on textarea "use port 3000" at bounding box center [455, 679] width 779 height 29
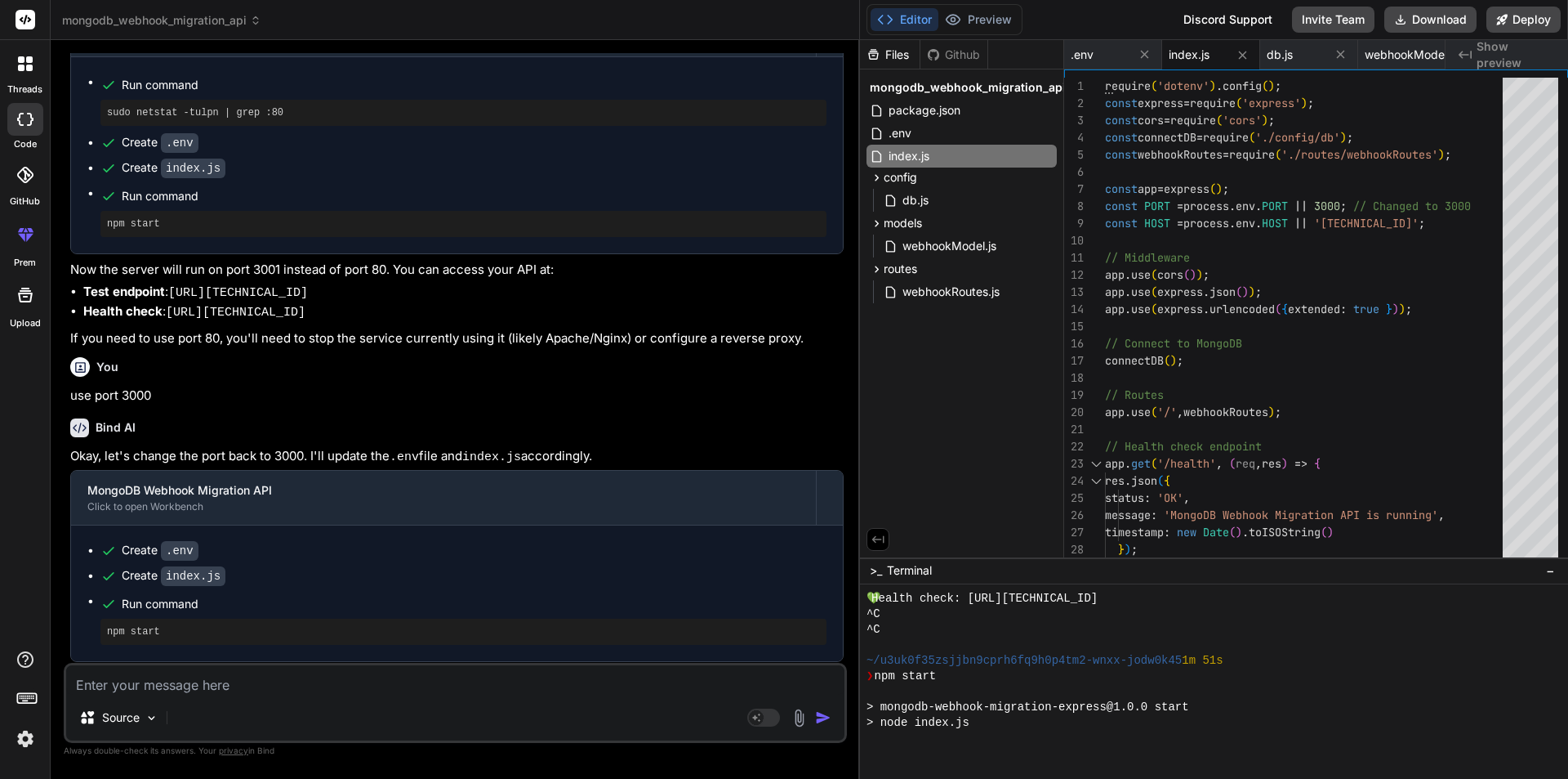
scroll to position [2236, 0]
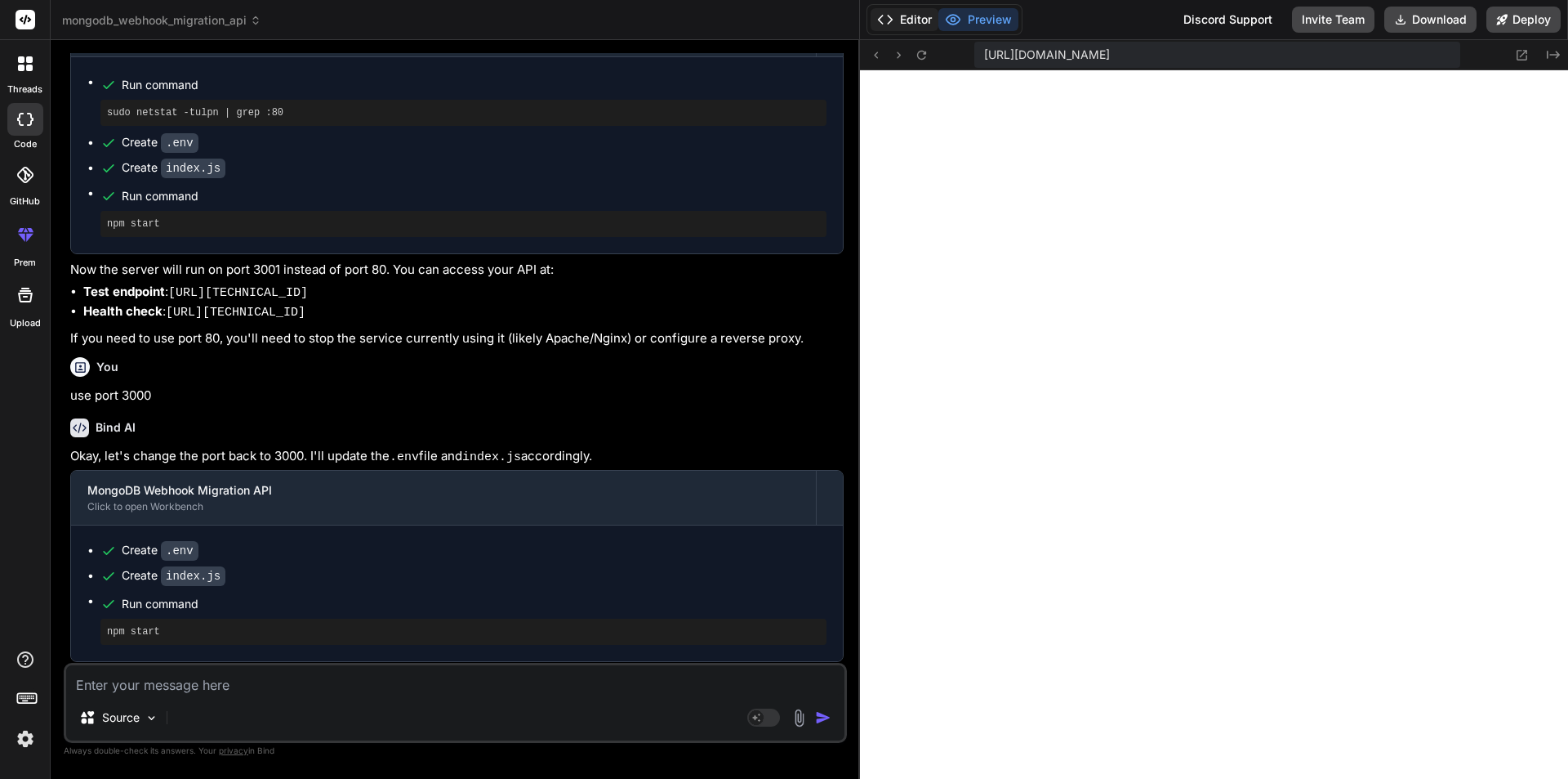
click at [914, 18] on button "Editor" at bounding box center [904, 19] width 68 height 23
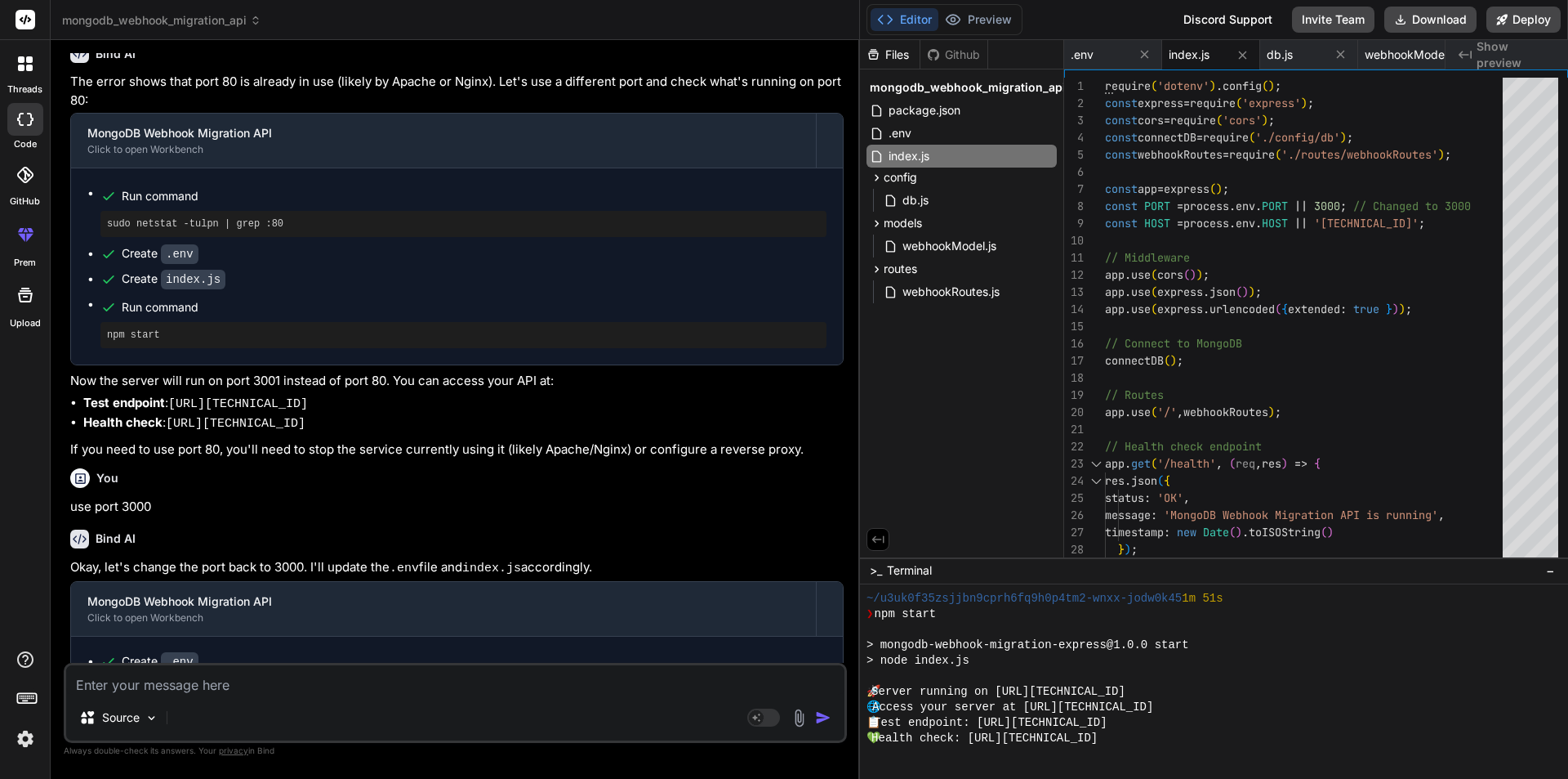
scroll to position [4267, 0]
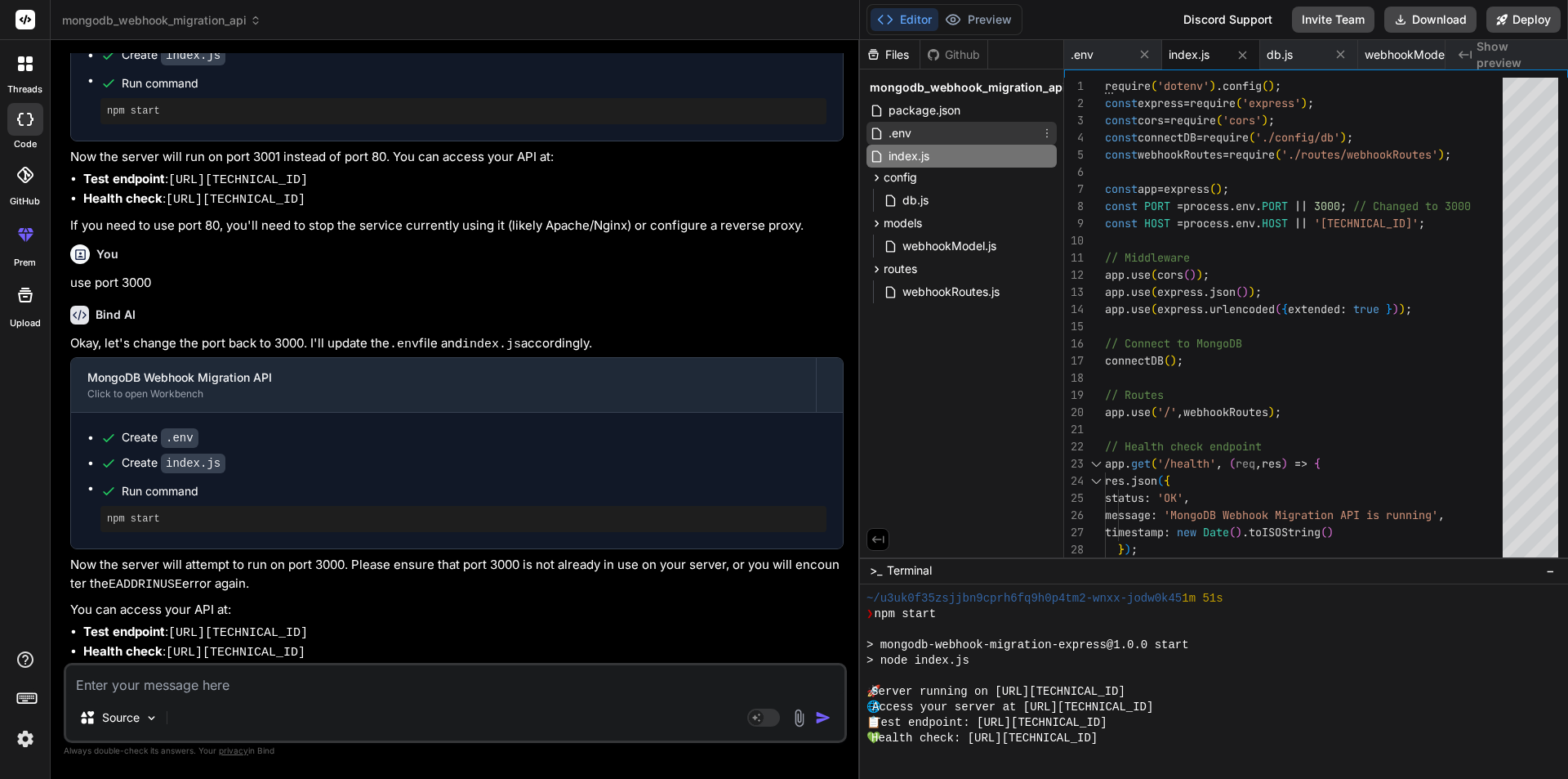
click at [913, 131] on span ".env" at bounding box center [899, 132] width 26 height 19
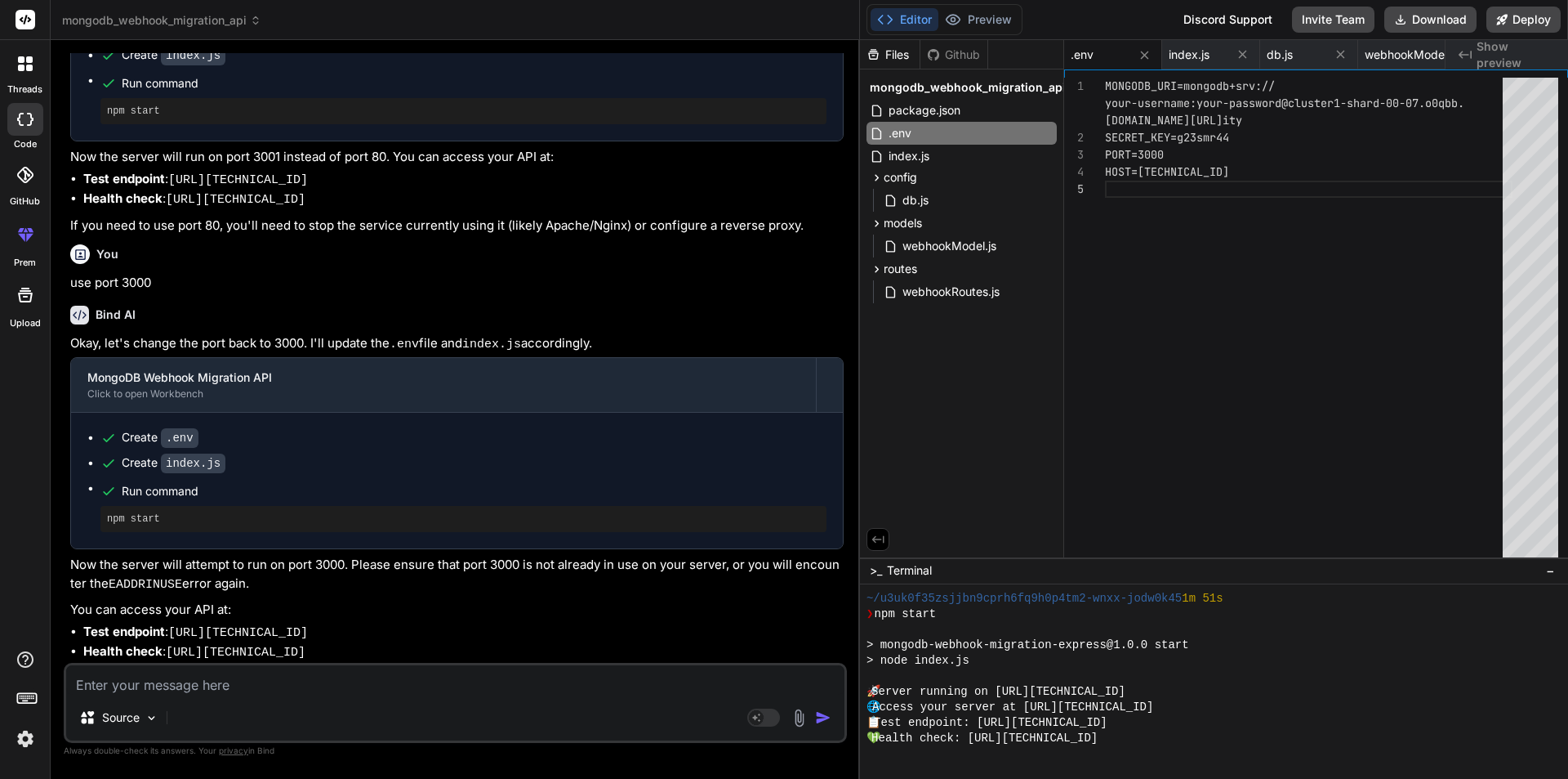
scroll to position [0, 0]
click at [1291, 272] on div "MONGODB_URI=mongodb+srv:// SECRET_KEY=g23smr44 PORT=3000 HOST=[TECHNICAL_ID] yo…" at bounding box center [1308, 321] width 408 height 487
drag, startPoint x: 1231, startPoint y: 209, endPoint x: 1103, endPoint y: 145, distance: 143.1
click at [1105, 145] on div "MONGODB_URI=mongodb+srv:// SECRET_KEY=g23smr44 PORT=3000 HOST=[TECHNICAL_ID] yo…" at bounding box center [1308, 321] width 408 height 487
click at [932, 296] on span "webhookRoutes.js" at bounding box center [951, 291] width 100 height 19
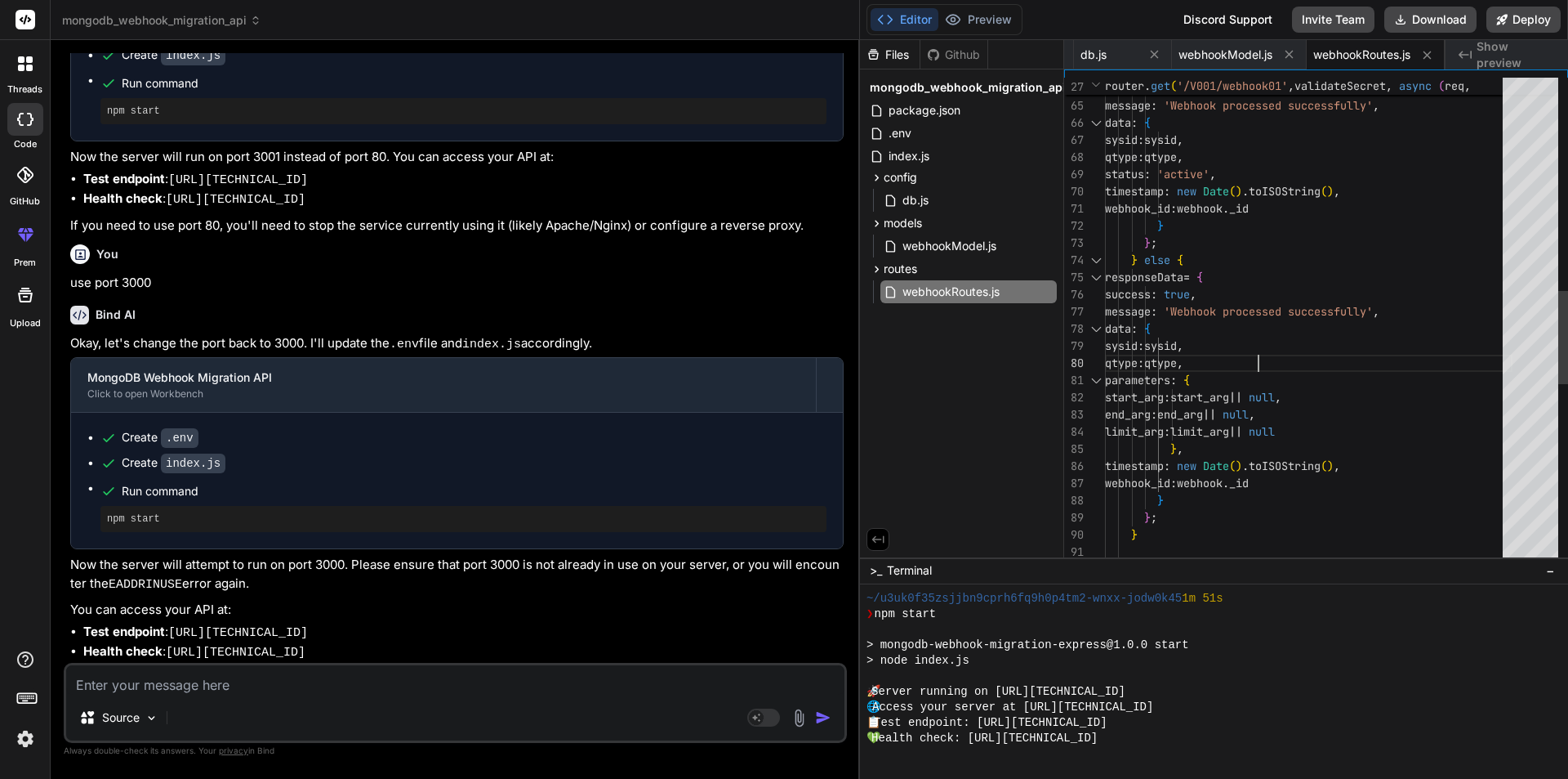
click at [1345, 355] on div "// Update webhook with response data } webhook_id : webhook . _id } } ; } , tim…" at bounding box center [1308, 235] width 408 height 2540
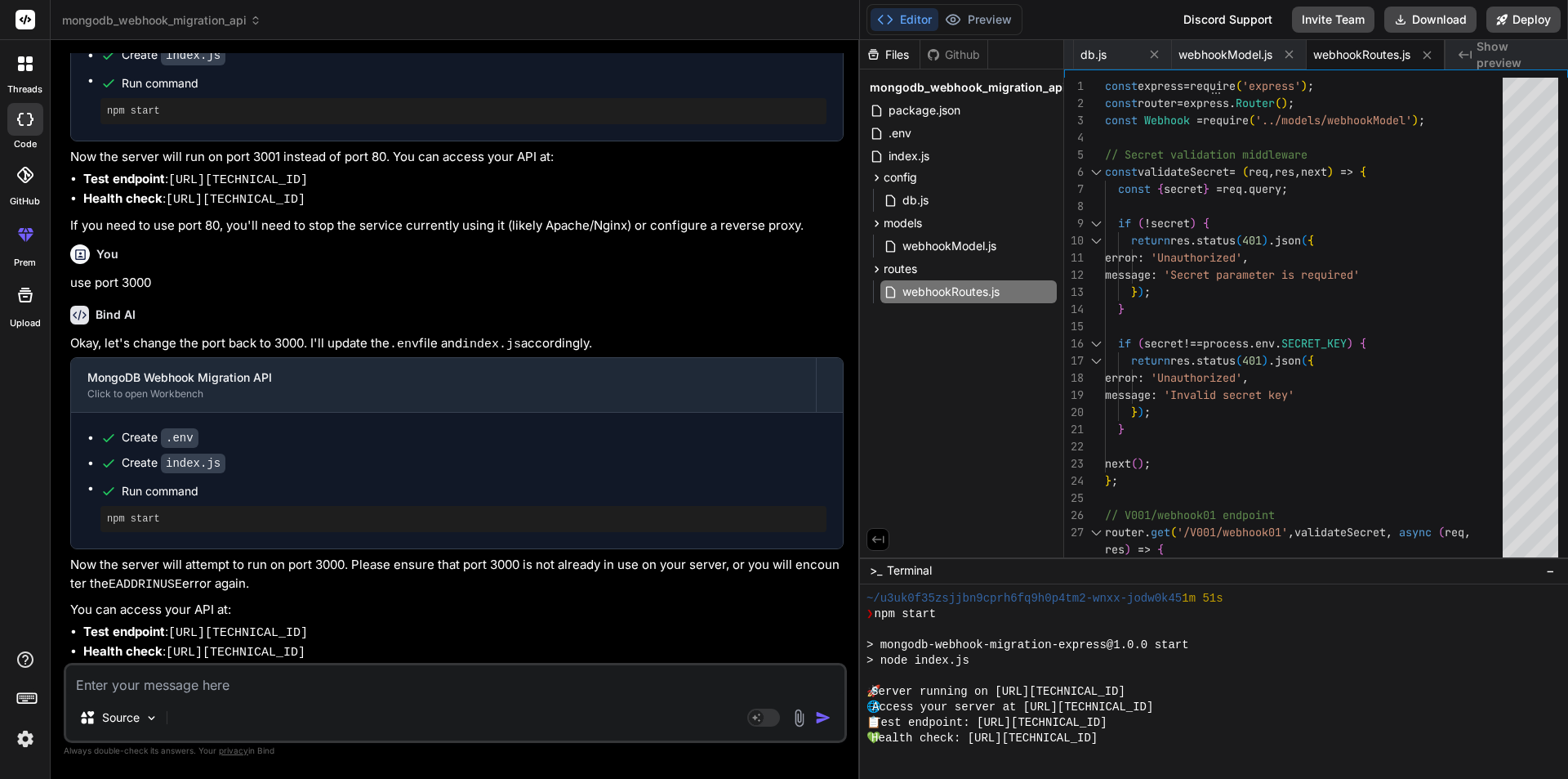
click at [173, 684] on textarea at bounding box center [455, 679] width 779 height 29
paste textarea "Node.js v24.8.0 root@Data-API-Testing:/var/www/html# npm start > mongodb-webhoo…"
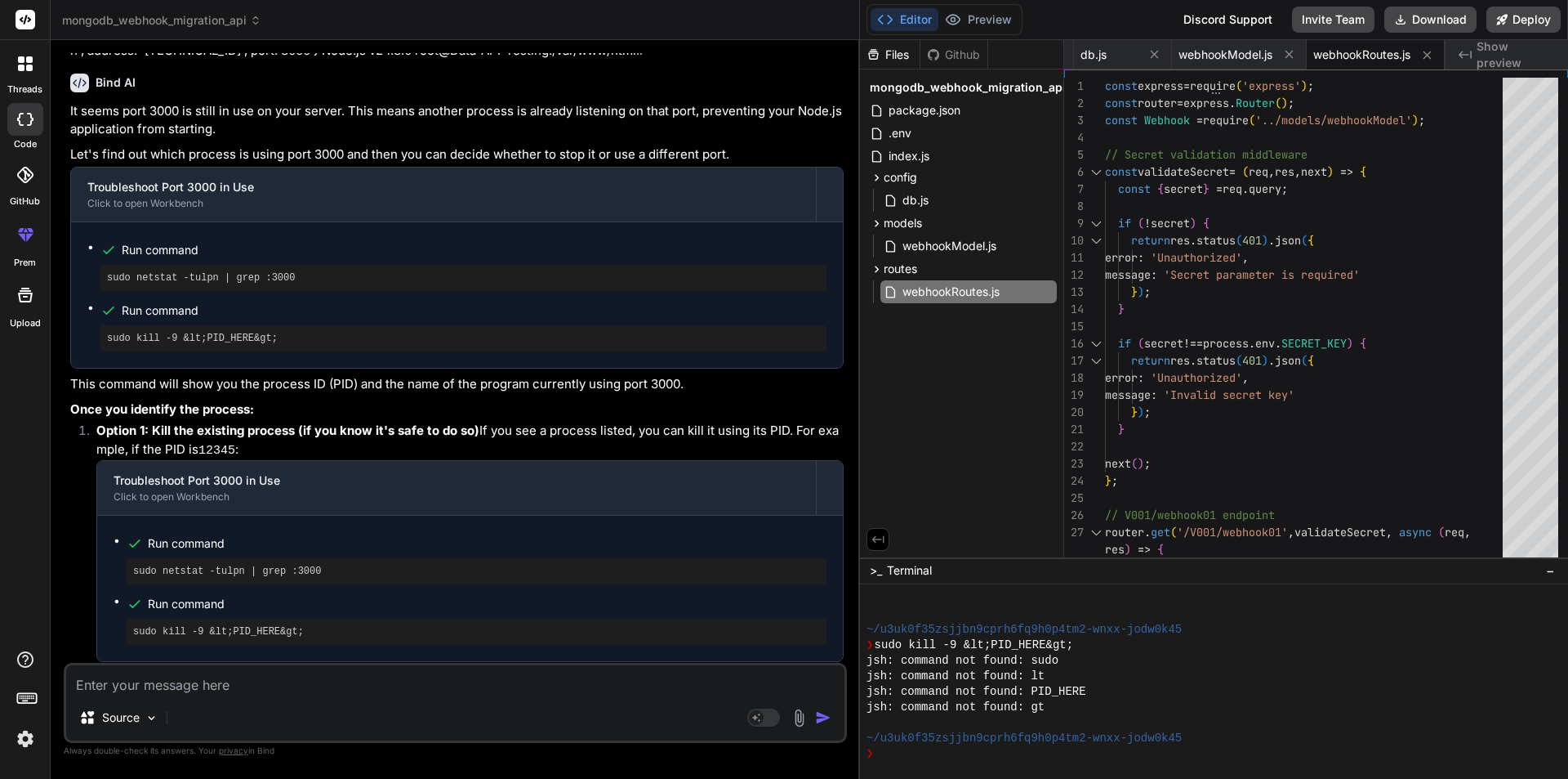
scroll to position [5087, 0]
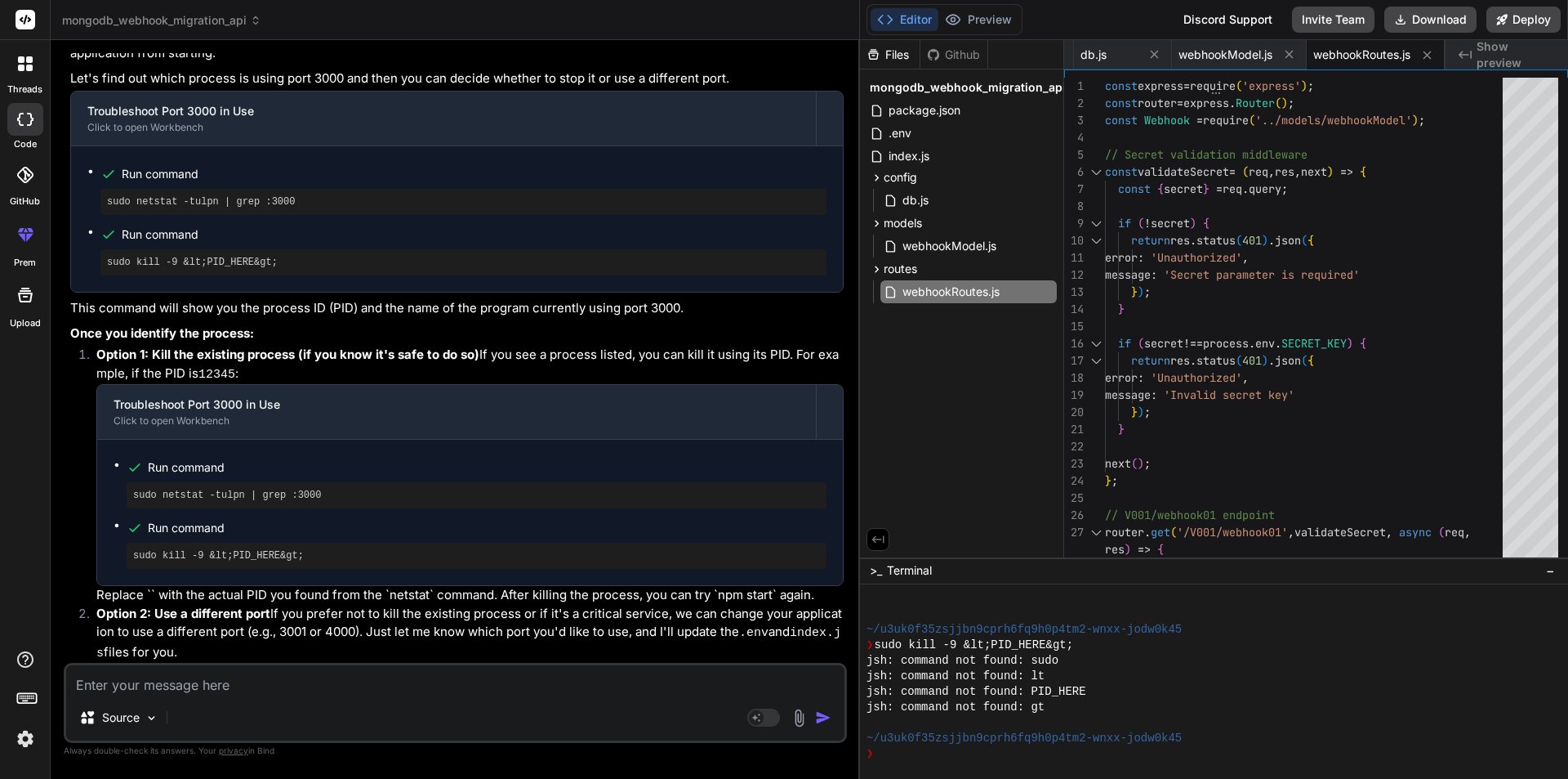
click at [152, 678] on textarea at bounding box center [455, 679] width 779 height 29
paste textarea "Now Application run via pm2. While you stop & start the application use “pm2 st…"
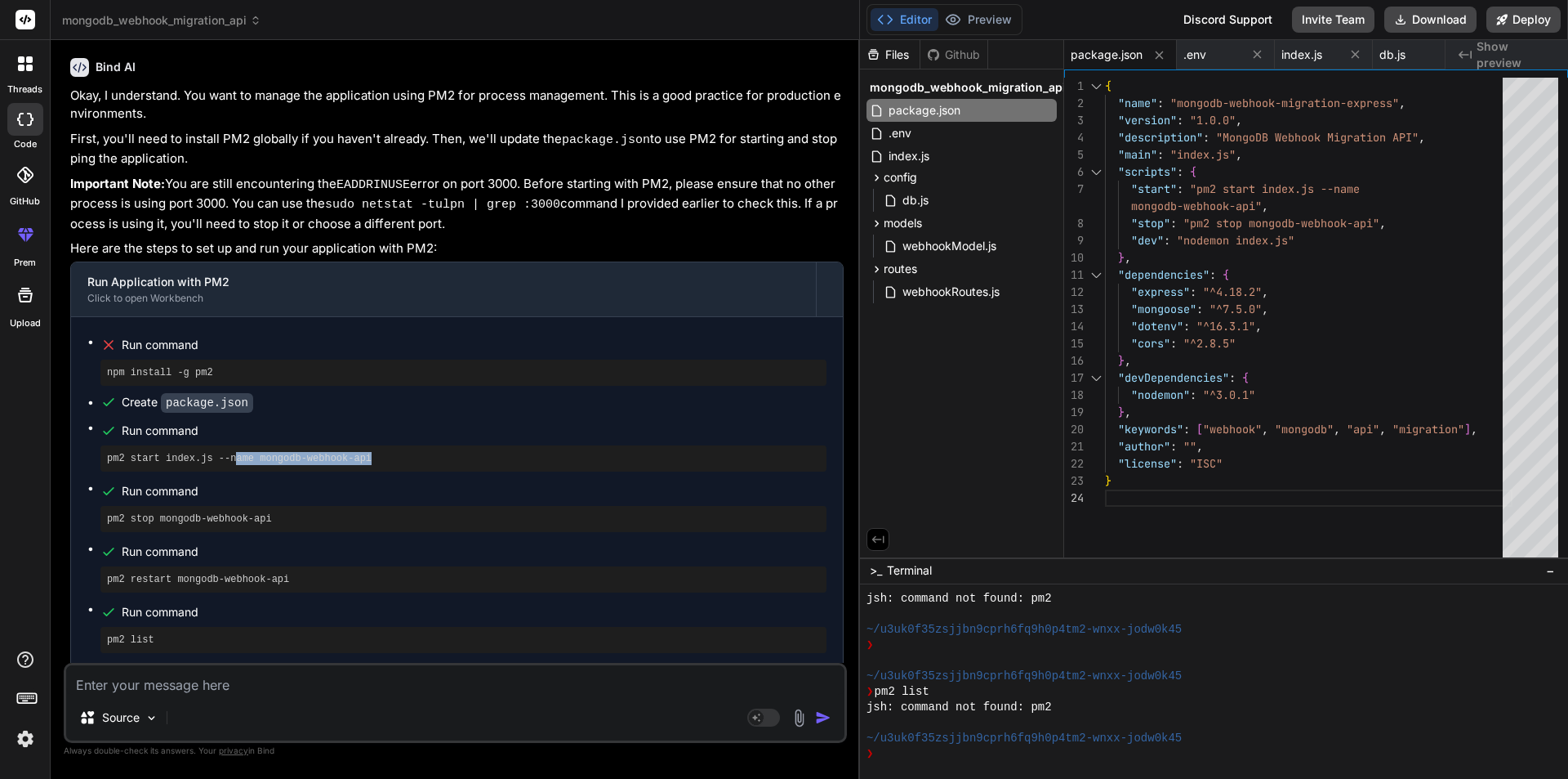
scroll to position [3648, 0]
drag, startPoint x: 375, startPoint y: 470, endPoint x: 105, endPoint y: 469, distance: 270.0
click at [105, 469] on div "pm2 start index.js --name mongodb-webhook-api" at bounding box center [463, 458] width 726 height 26
copy pre "pm2 start index.js --name mongodb-webhook-api"
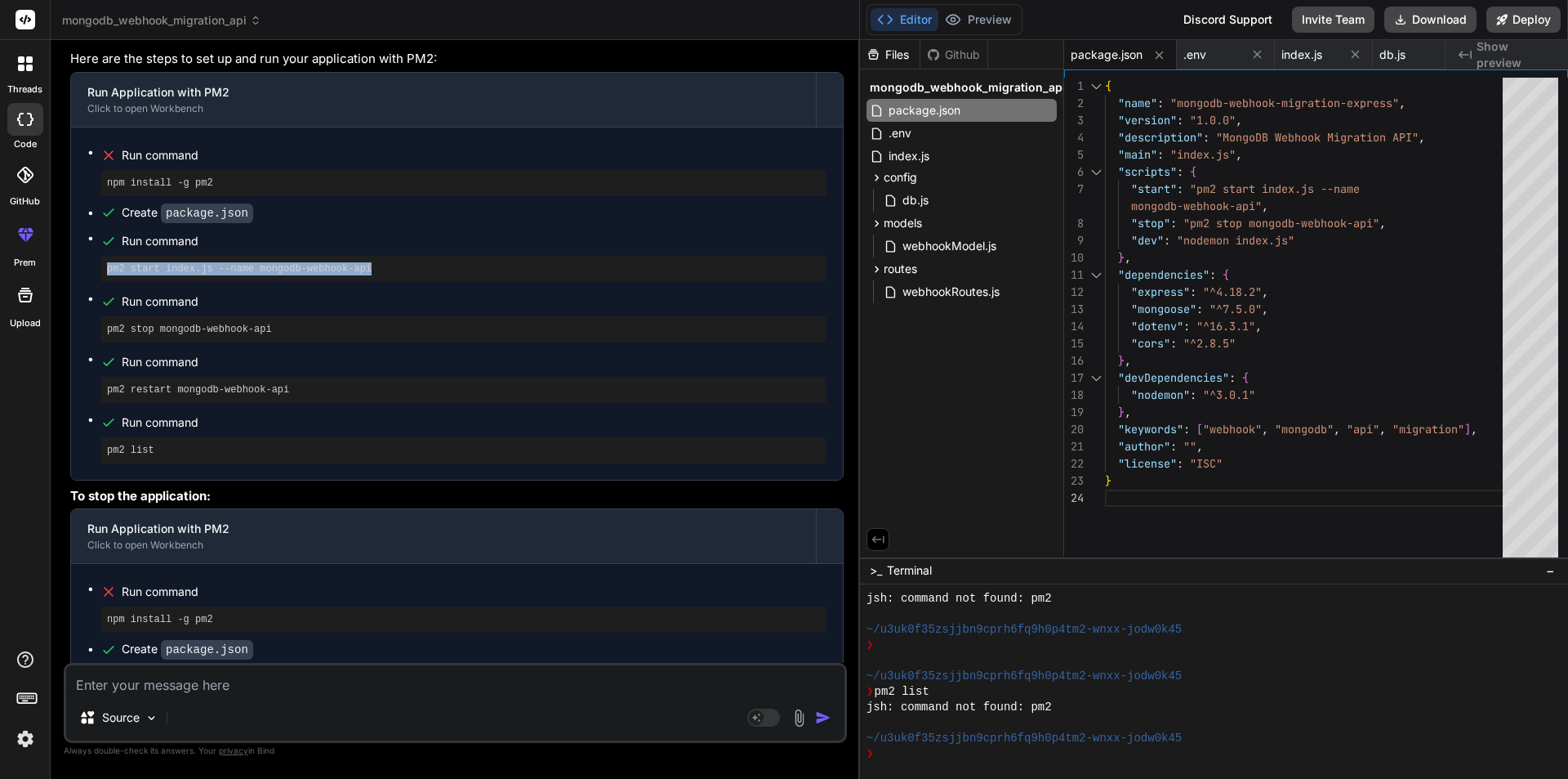
scroll to position [5904, 0]
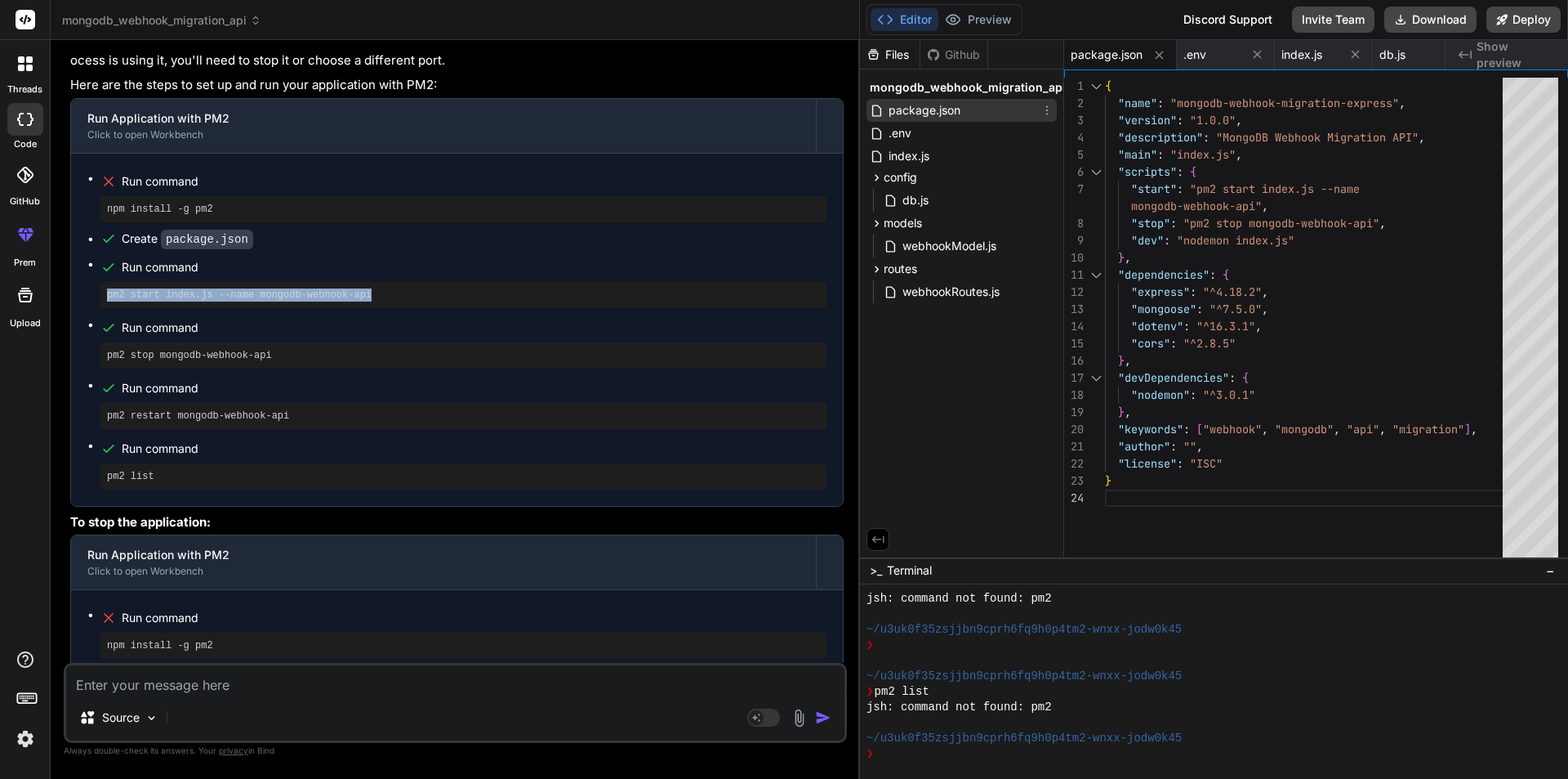
click at [940, 105] on span "package.json" at bounding box center [924, 110] width 75 height 19
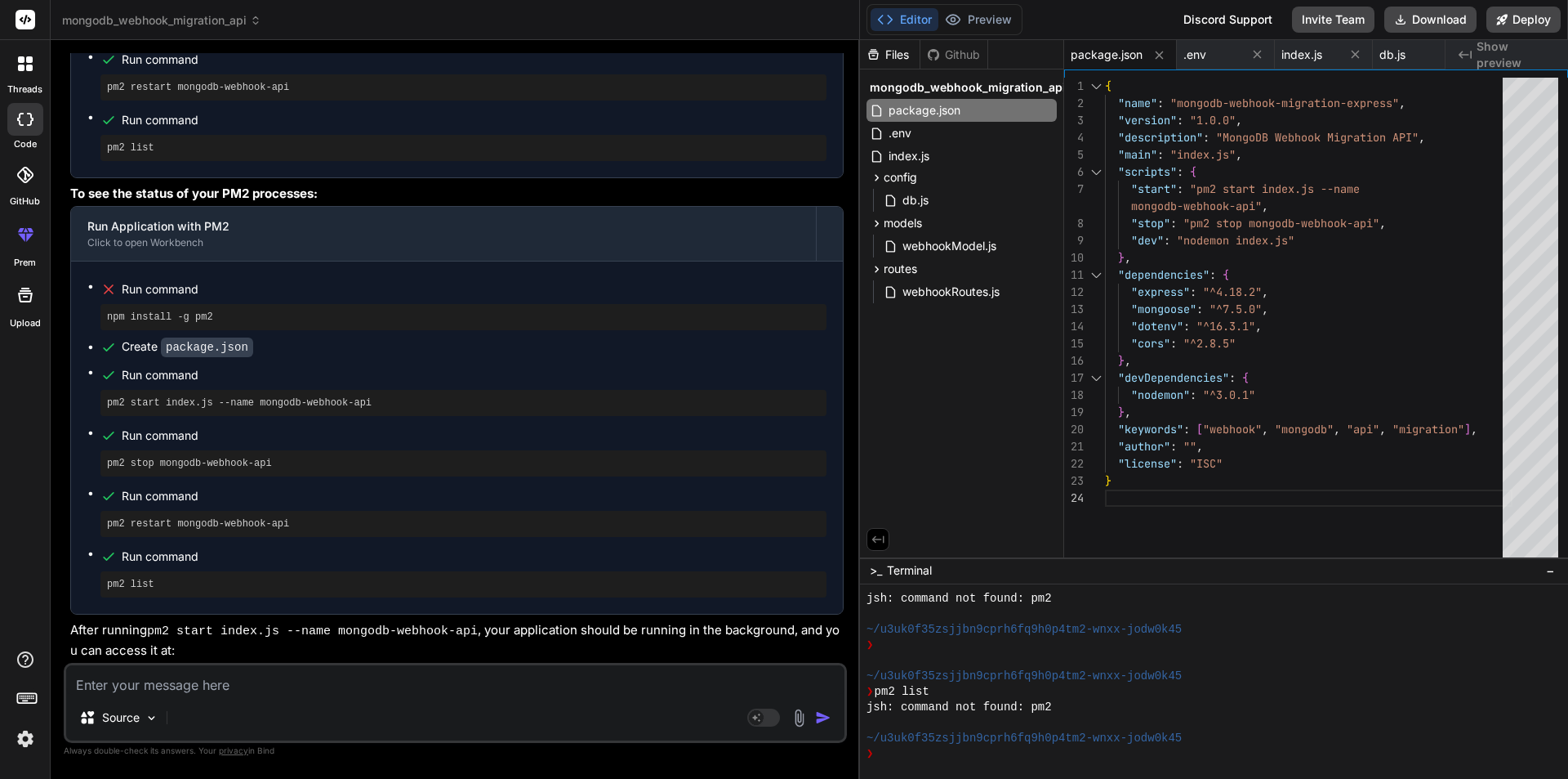
scroll to position [7155, 0]
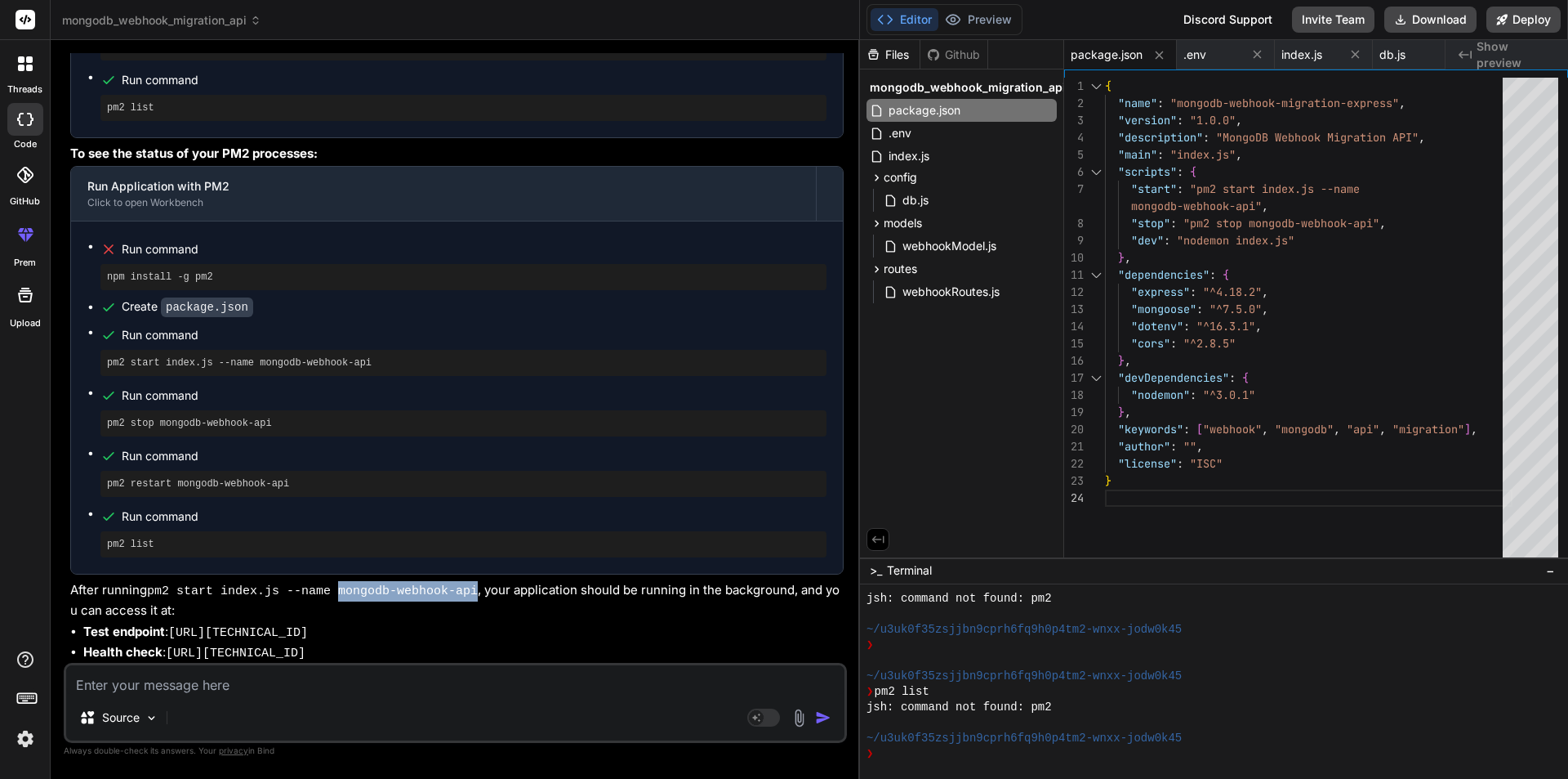
drag, startPoint x: 450, startPoint y: 596, endPoint x: 324, endPoint y: 592, distance: 126.1
click at [324, 592] on code "pm2 start index.js --name mongodb-webhook-api" at bounding box center [312, 591] width 331 height 14
copy code "mongodb-webhook-api"
click at [136, 680] on textarea at bounding box center [455, 679] width 779 height 29
paste textarea "mongodb-webhook-api"
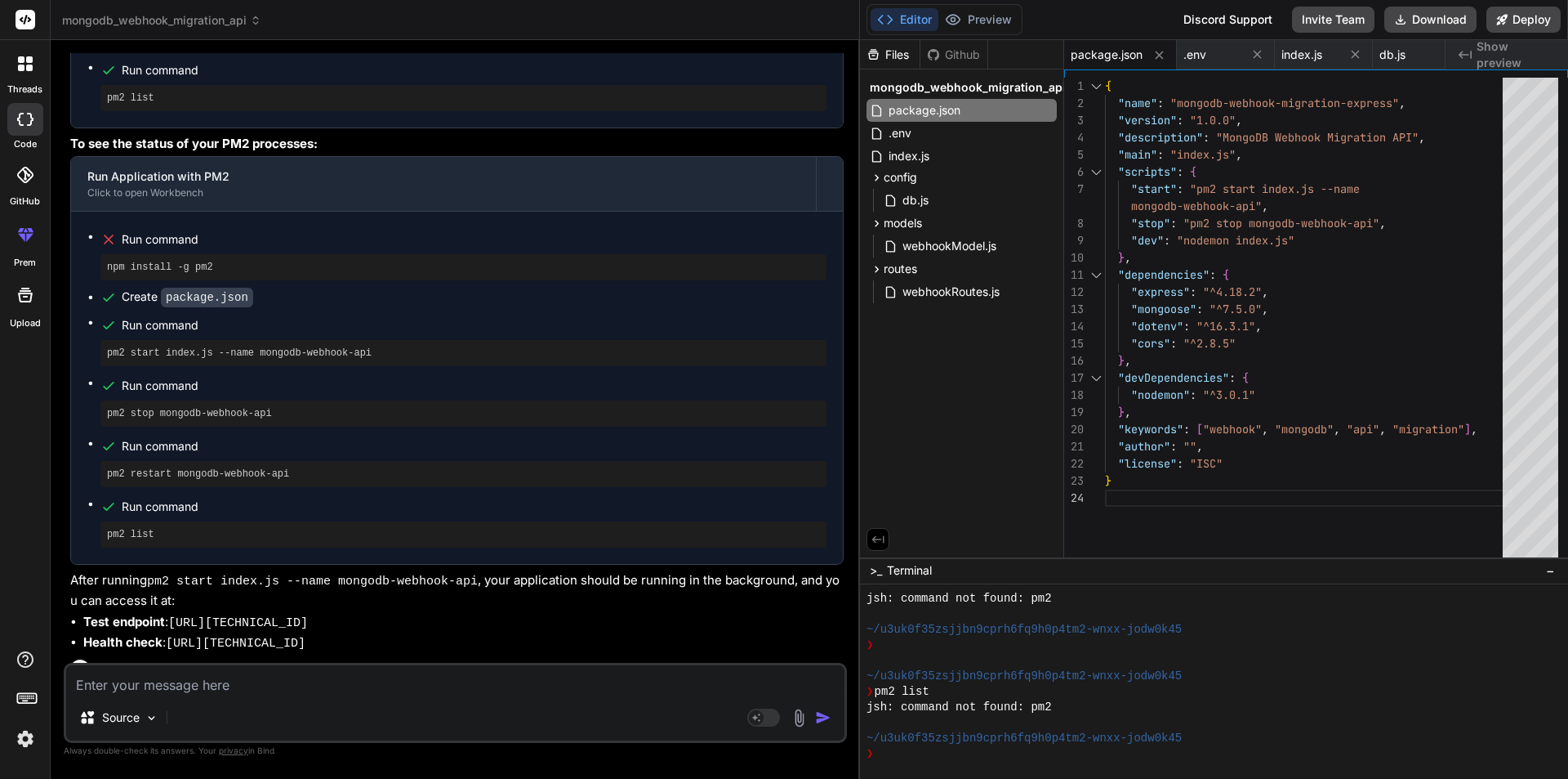
scroll to position [7324, 0]
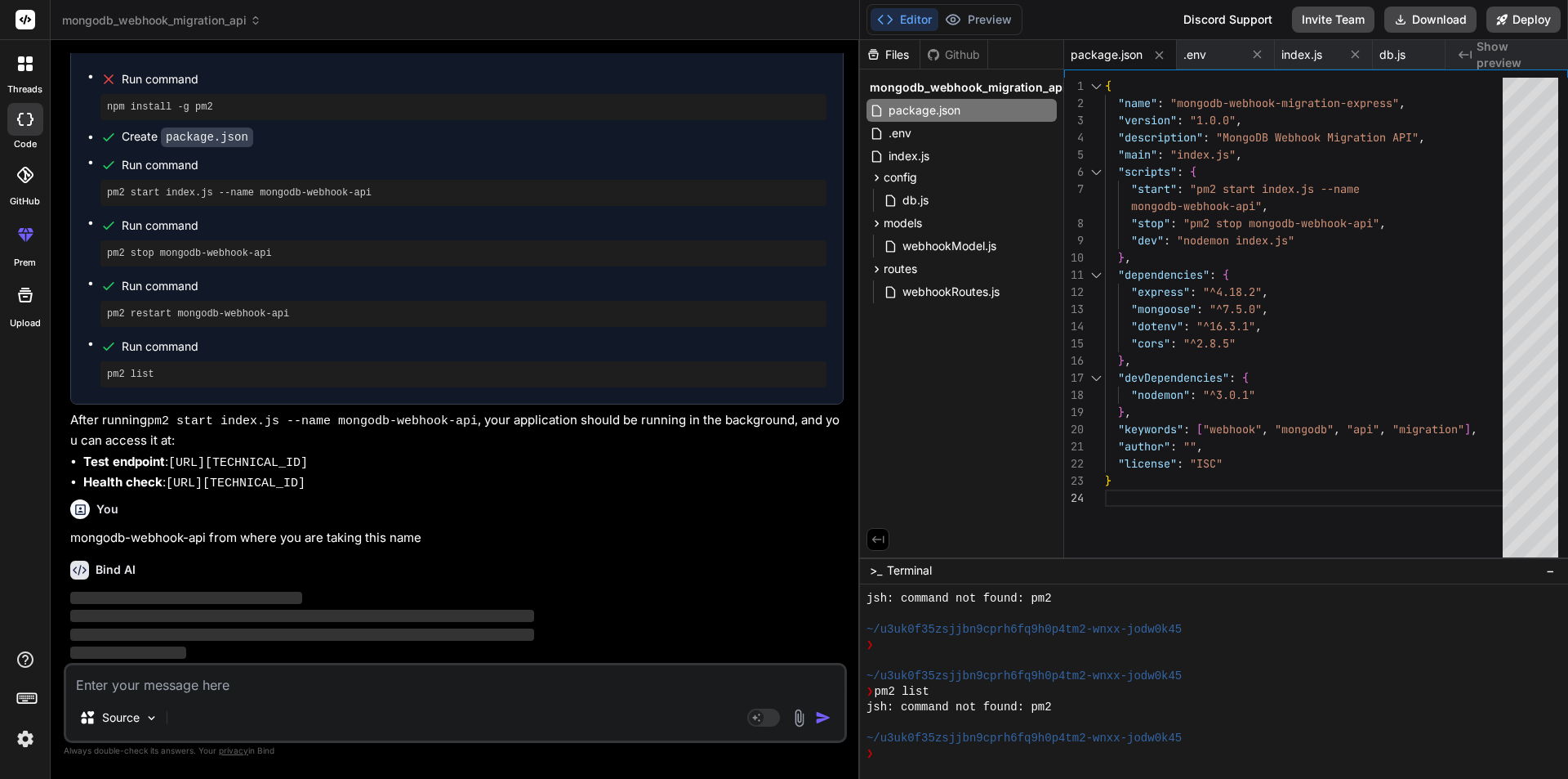
drag, startPoint x: 763, startPoint y: 462, endPoint x: 207, endPoint y: 462, distance: 556.0
click at [207, 462] on li "Test endpoint : [URL][TECHNICAL_ID]" at bounding box center [463, 462] width 760 height 20
copy code "//[TECHNICAL_ID]/V001/webhook01?secret=g23smr44&sysid=WB0389&qtype=greenboard"
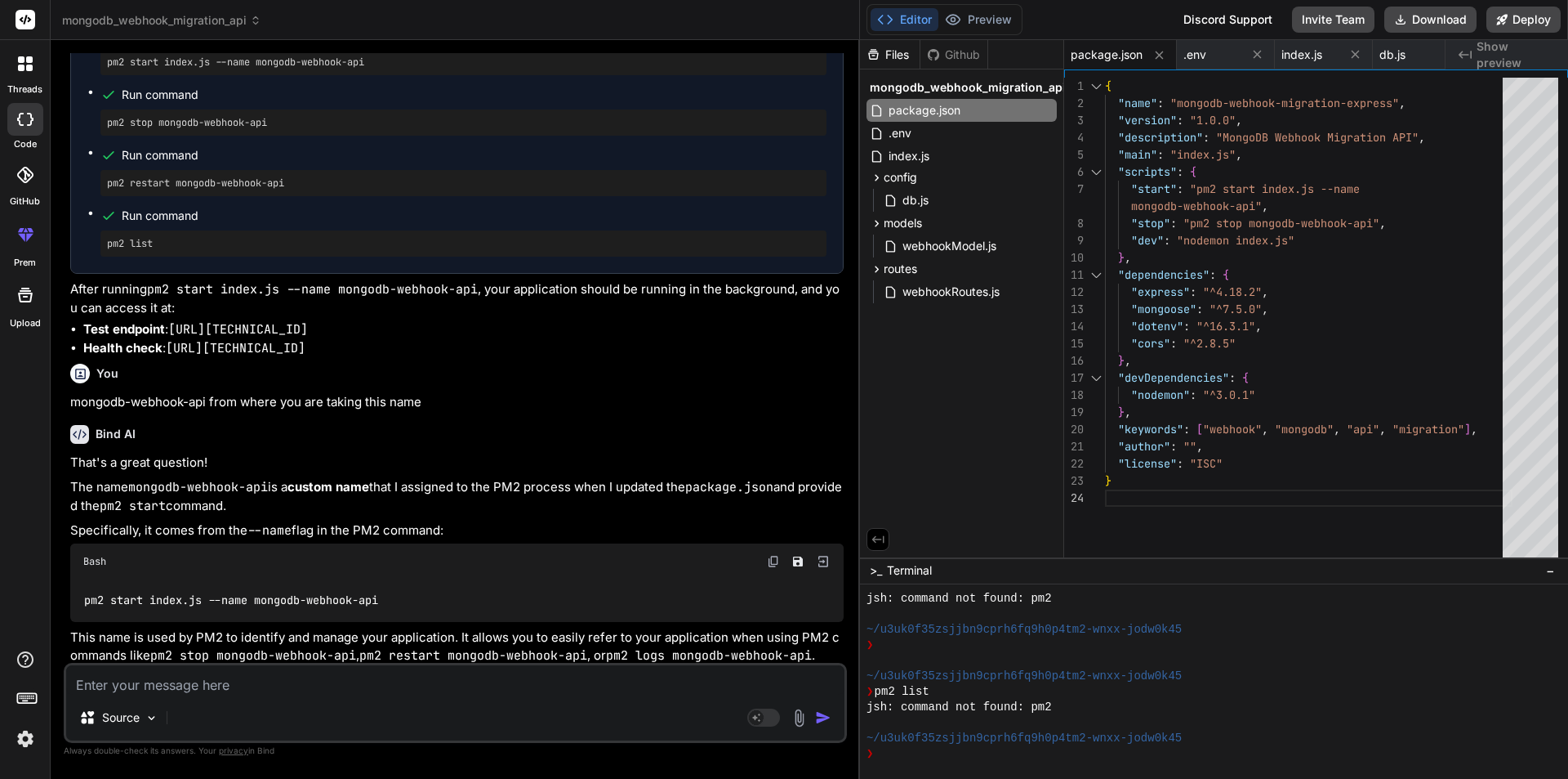
scroll to position [7498, 0]
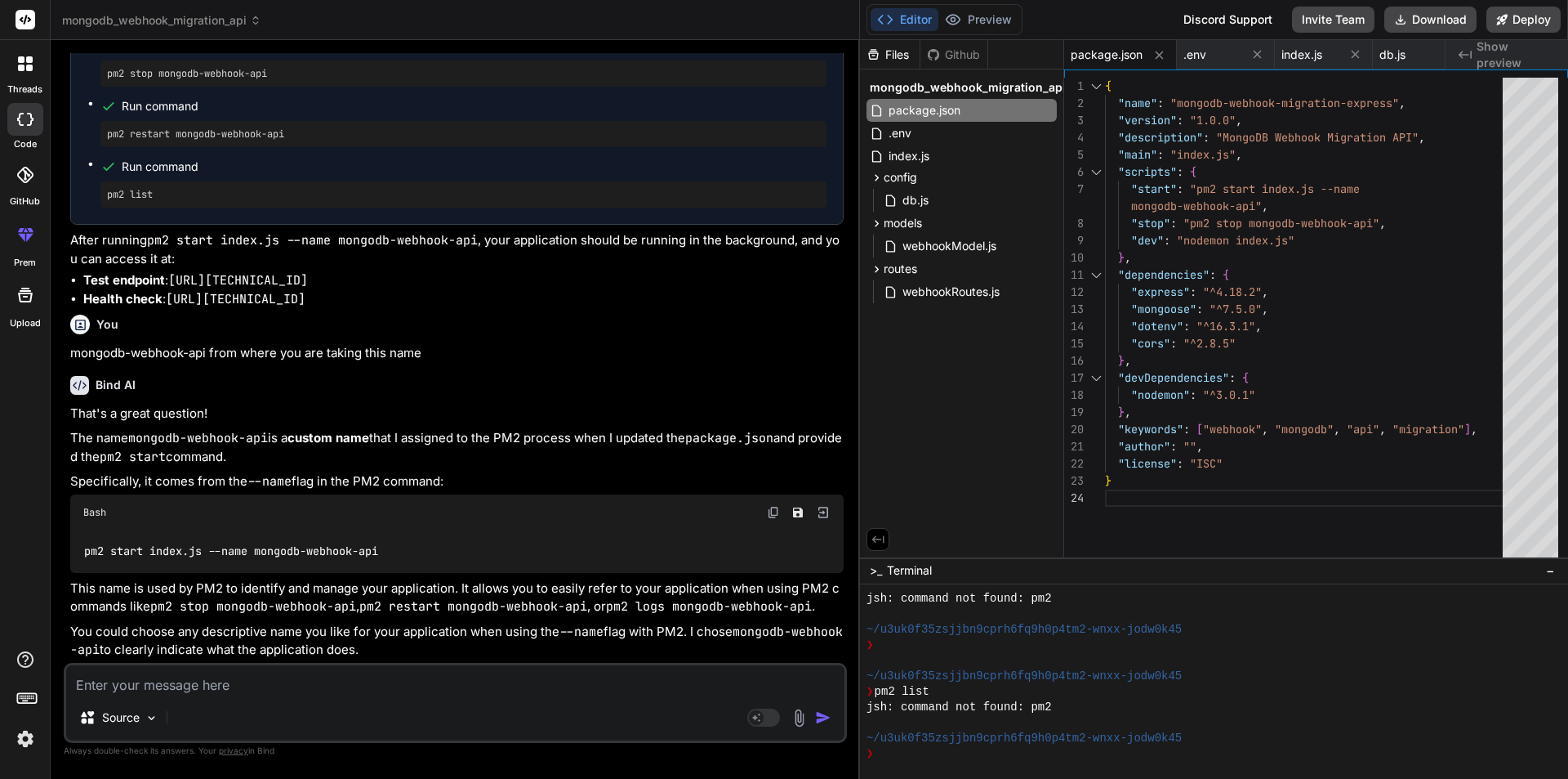
click at [219, 685] on textarea at bounding box center [455, 679] width 779 height 29
click at [280, 683] on textarea "ok done now its working fine" at bounding box center [455, 679] width 779 height 29
paste textarea "[URL][TECHNICAL_ID]"
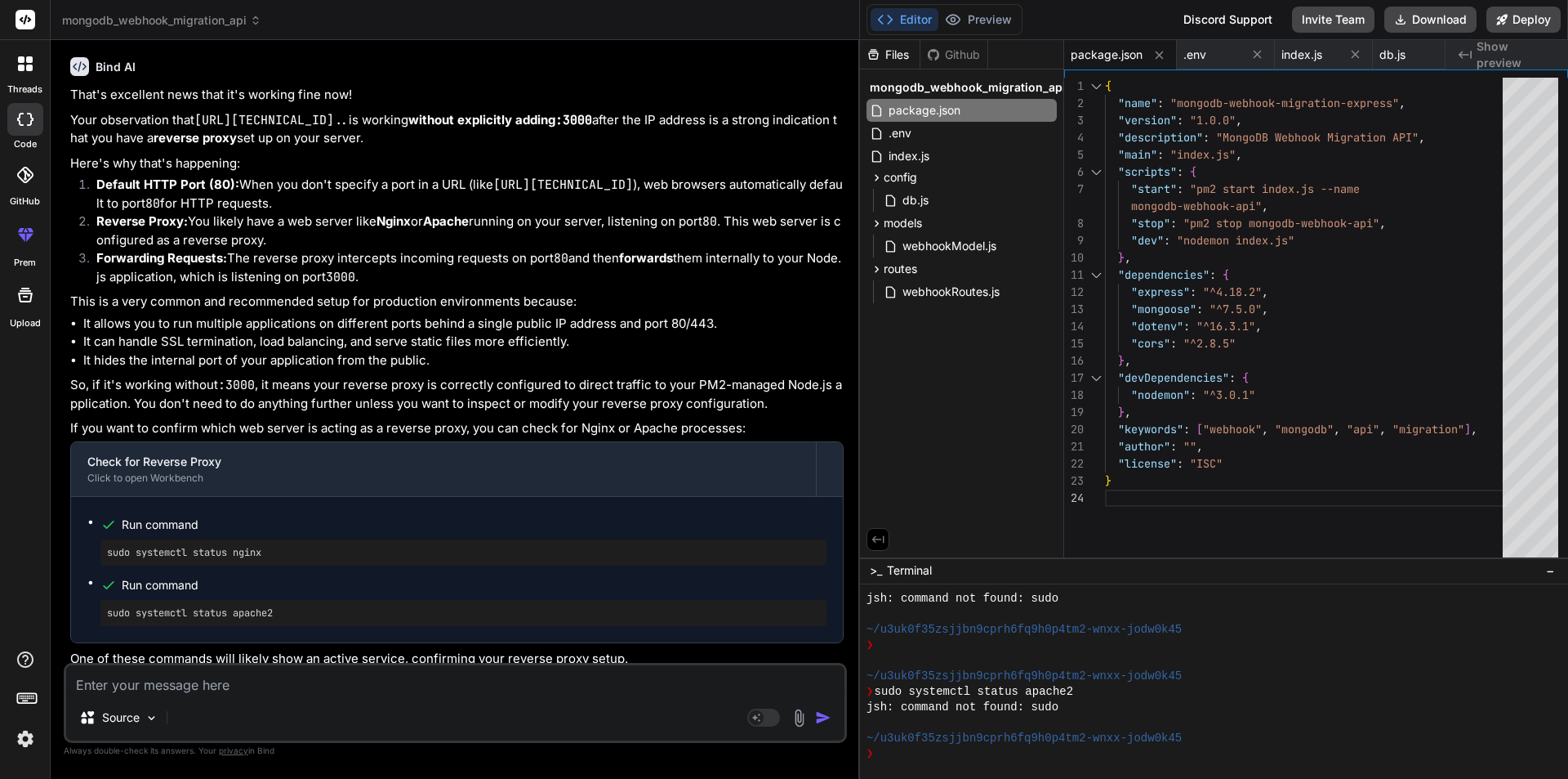
scroll to position [8197, 0]
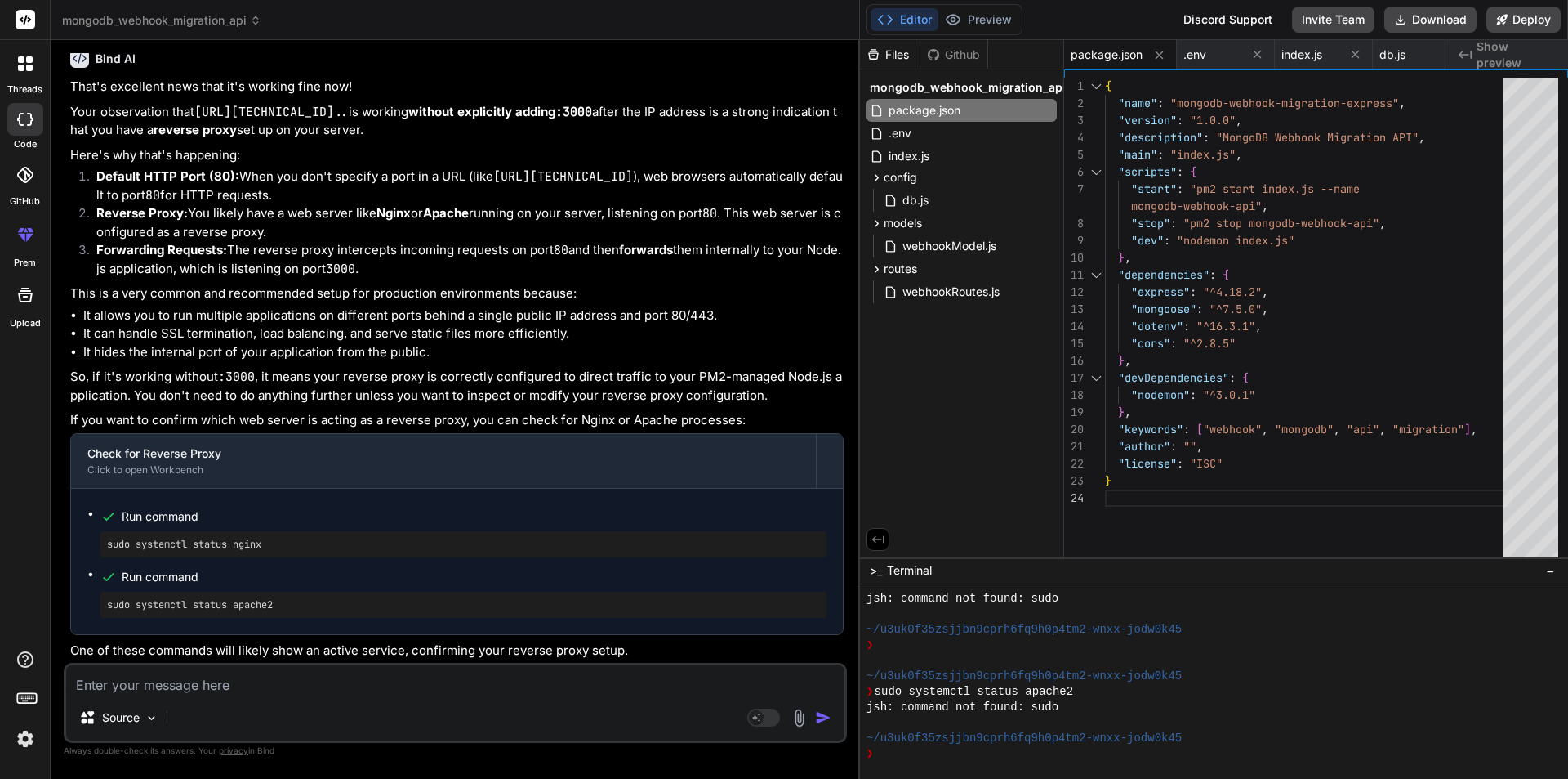
click at [170, 668] on textarea at bounding box center [455, 679] width 779 height 29
click at [647, 677] on textarea "now i want to show you one thing that previously my mongo db is showing resuklt…" at bounding box center [455, 679] width 779 height 29
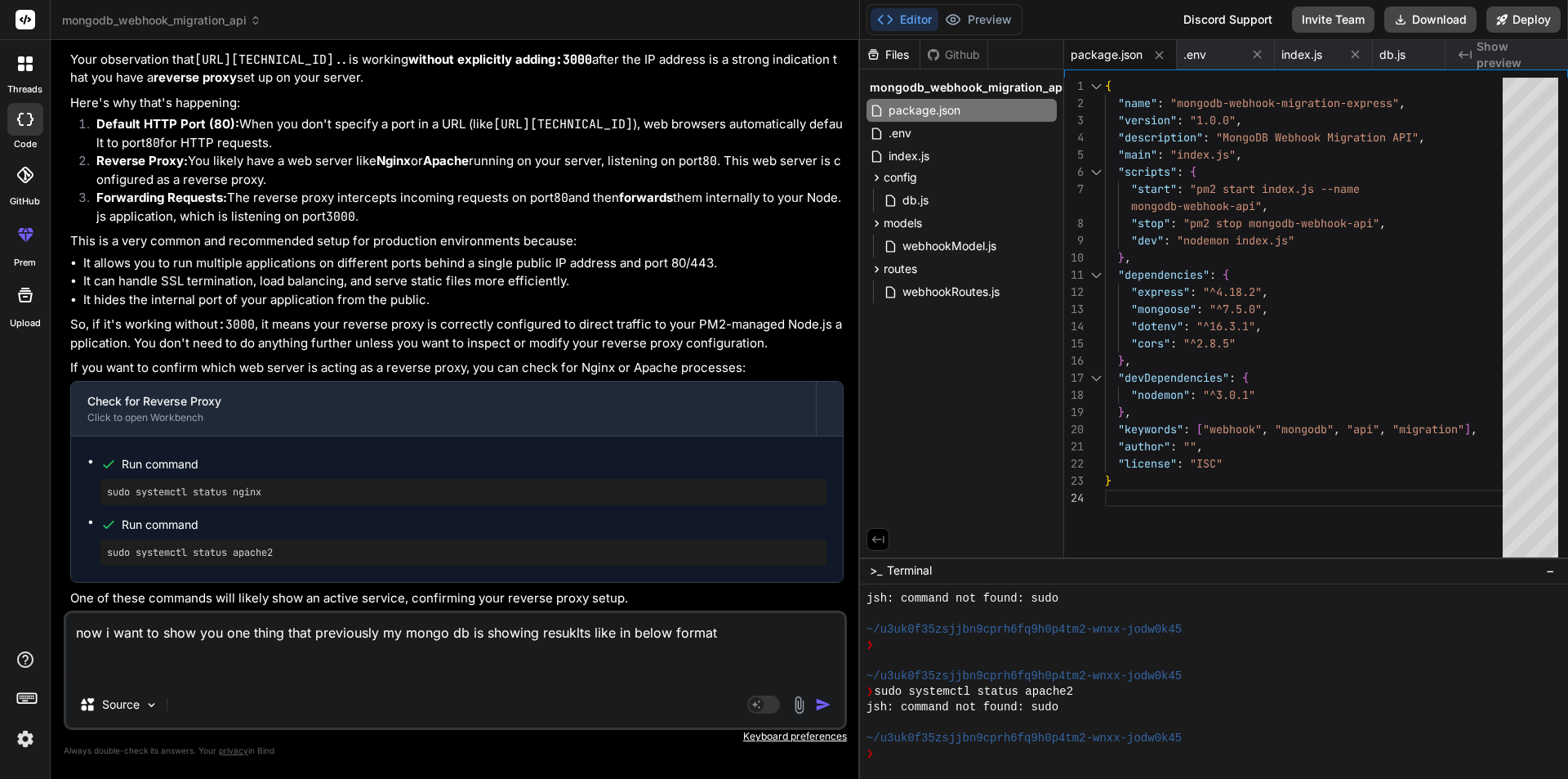
paste textarea "{ "MOR": { "$numberInt": "1703182800" }, "ge_json": { "CNAME": "", "sysid": "WB…"
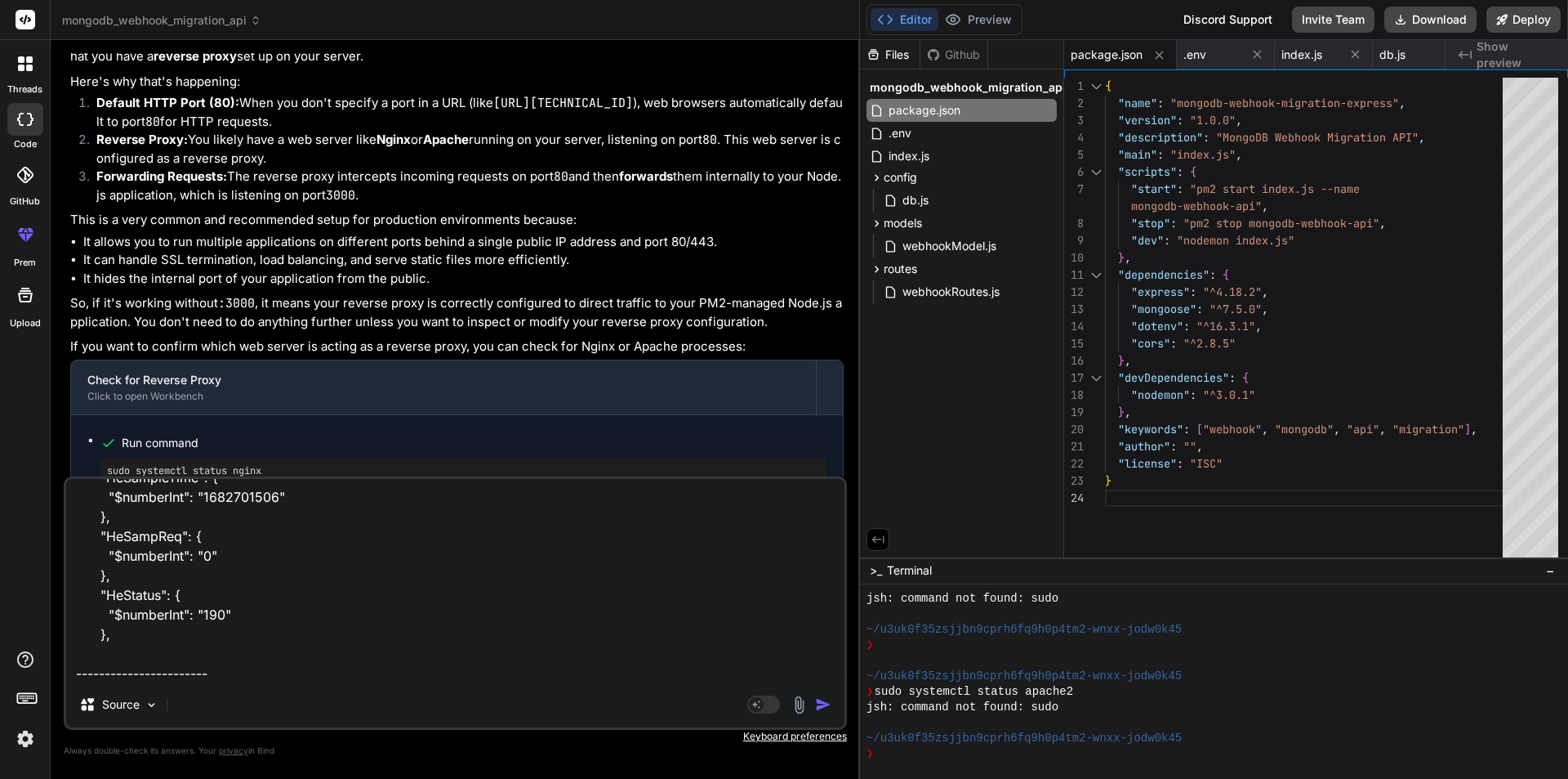
scroll to position [610, 0]
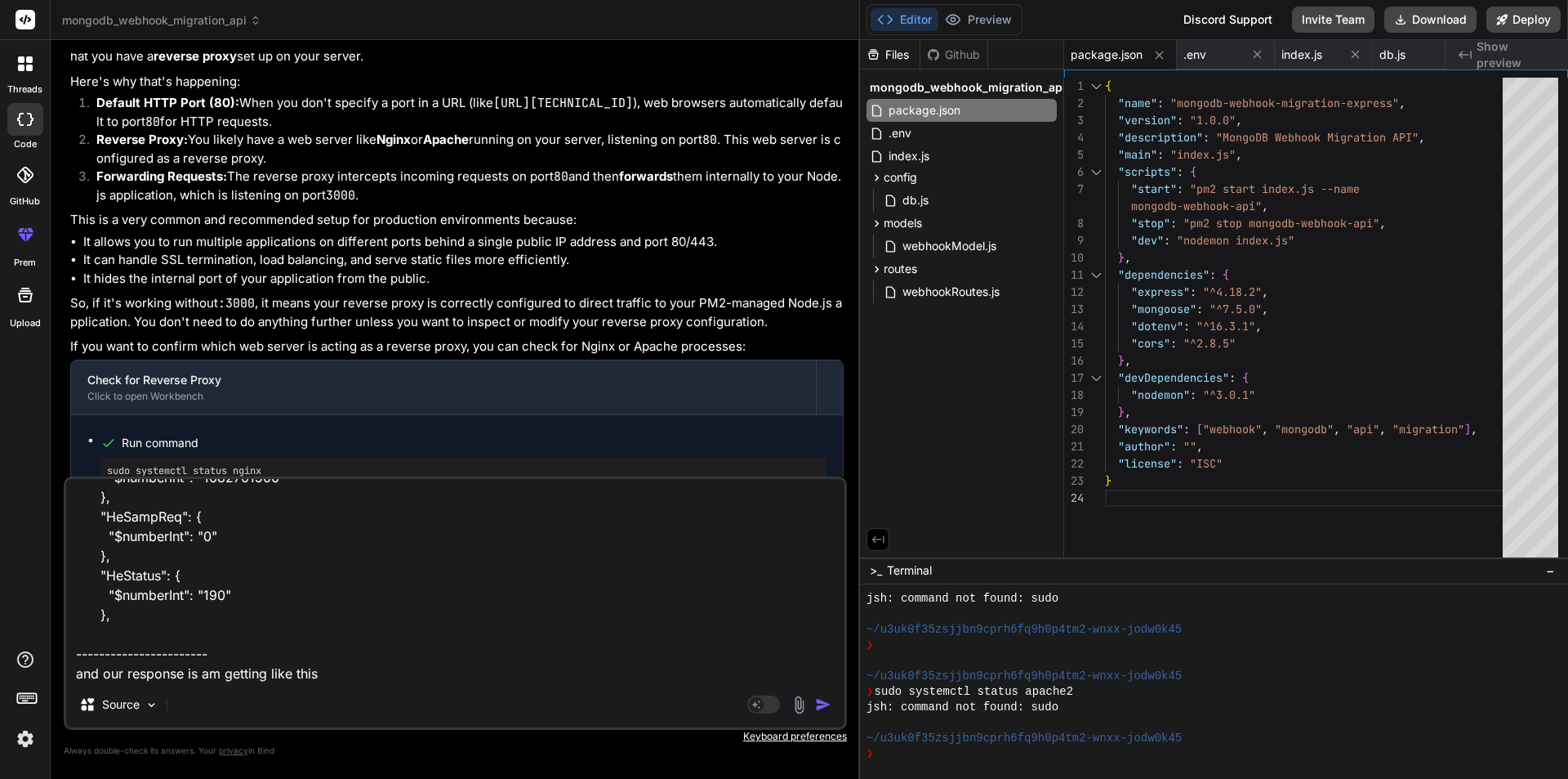
click at [342, 677] on textarea "now i want to show you one thing that previously my mongo db is showing resuklt…" at bounding box center [455, 580] width 779 height 203
paste textarea "[ { "MOR": 1703182800, "rduid": "rdu735", "ge_json": { "CNAME": "", "sysid": "W…"
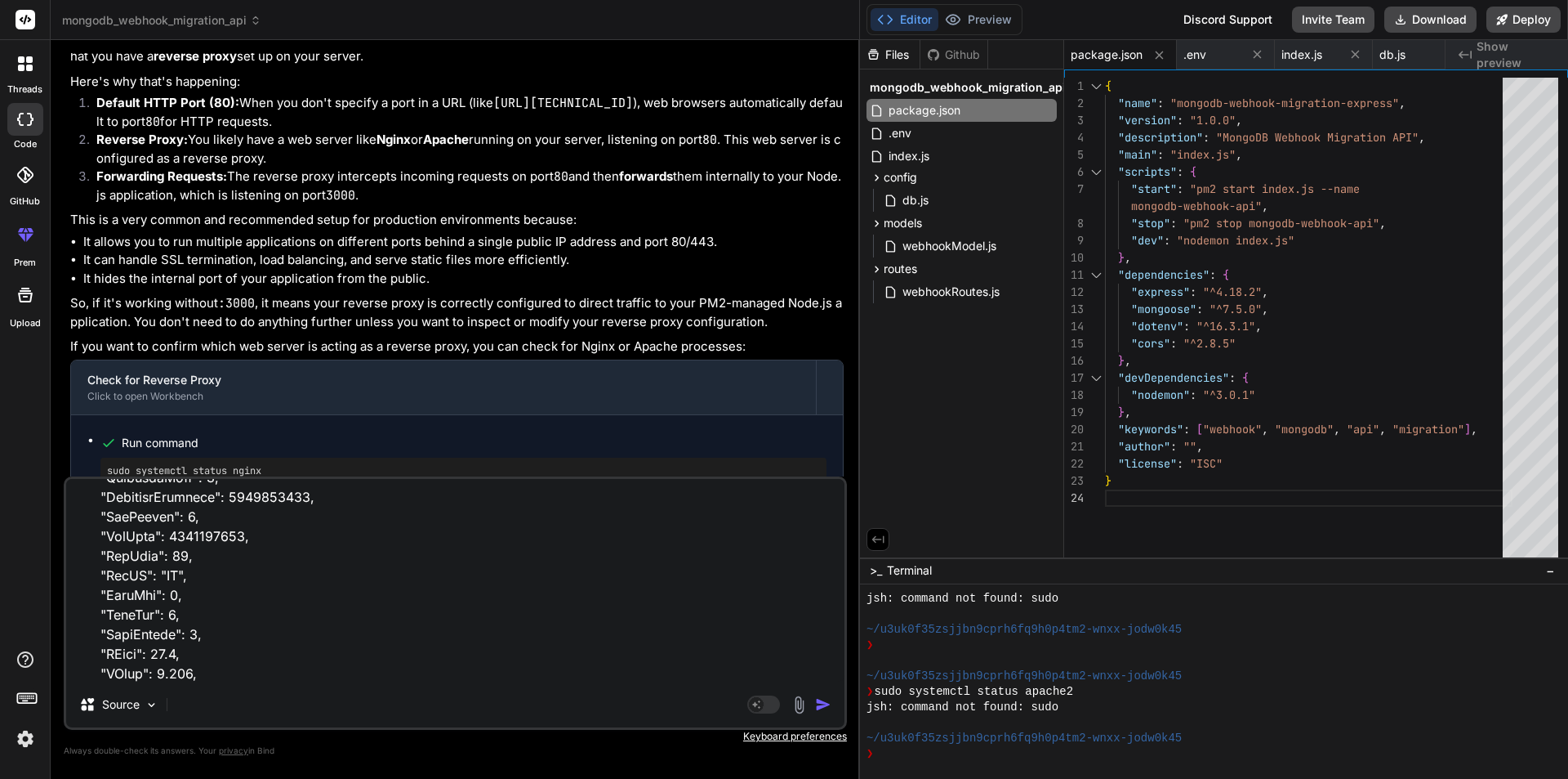
click at [820, 708] on img "button" at bounding box center [824, 704] width 17 height 17
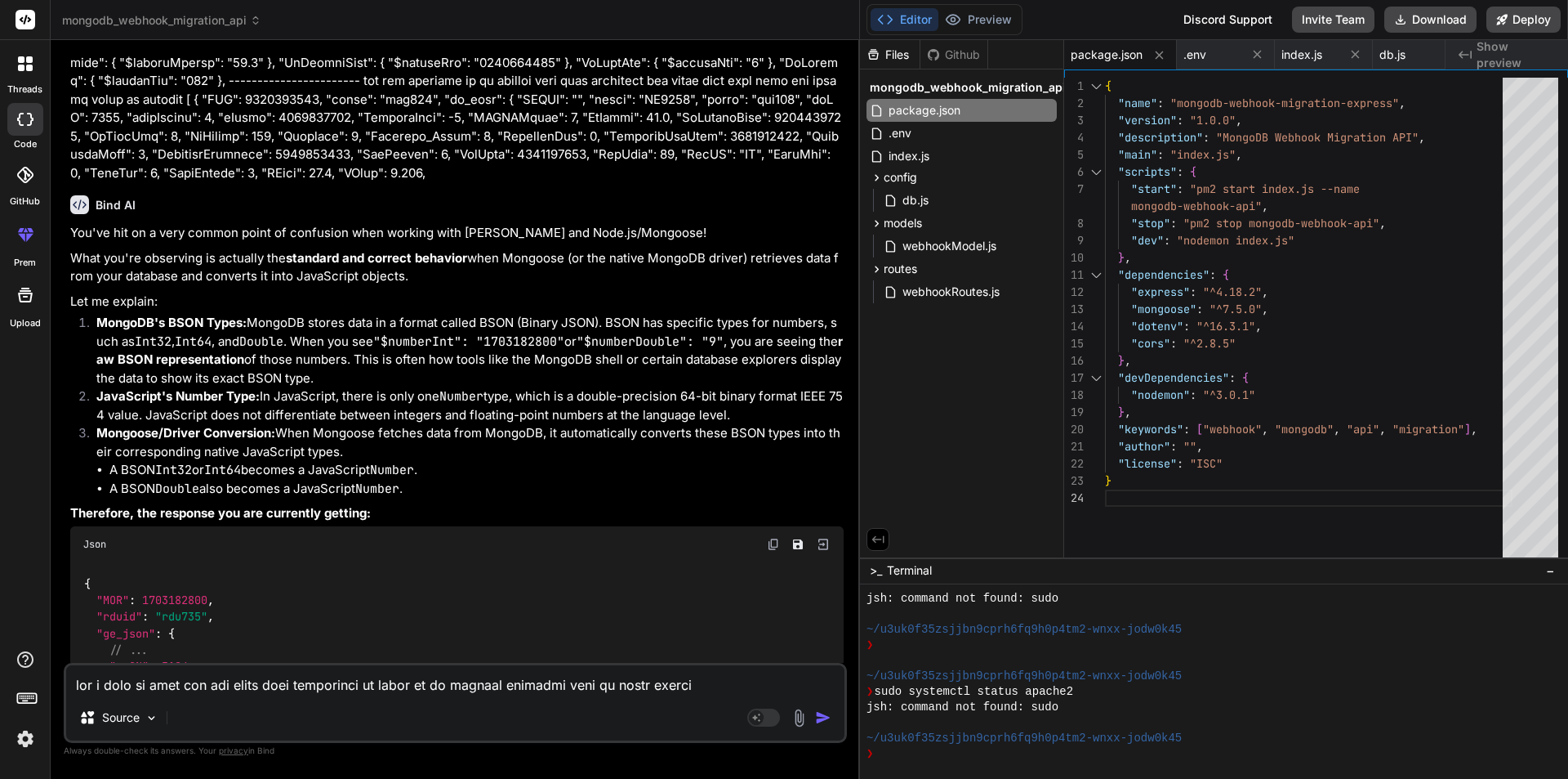
scroll to position [8738, 0]
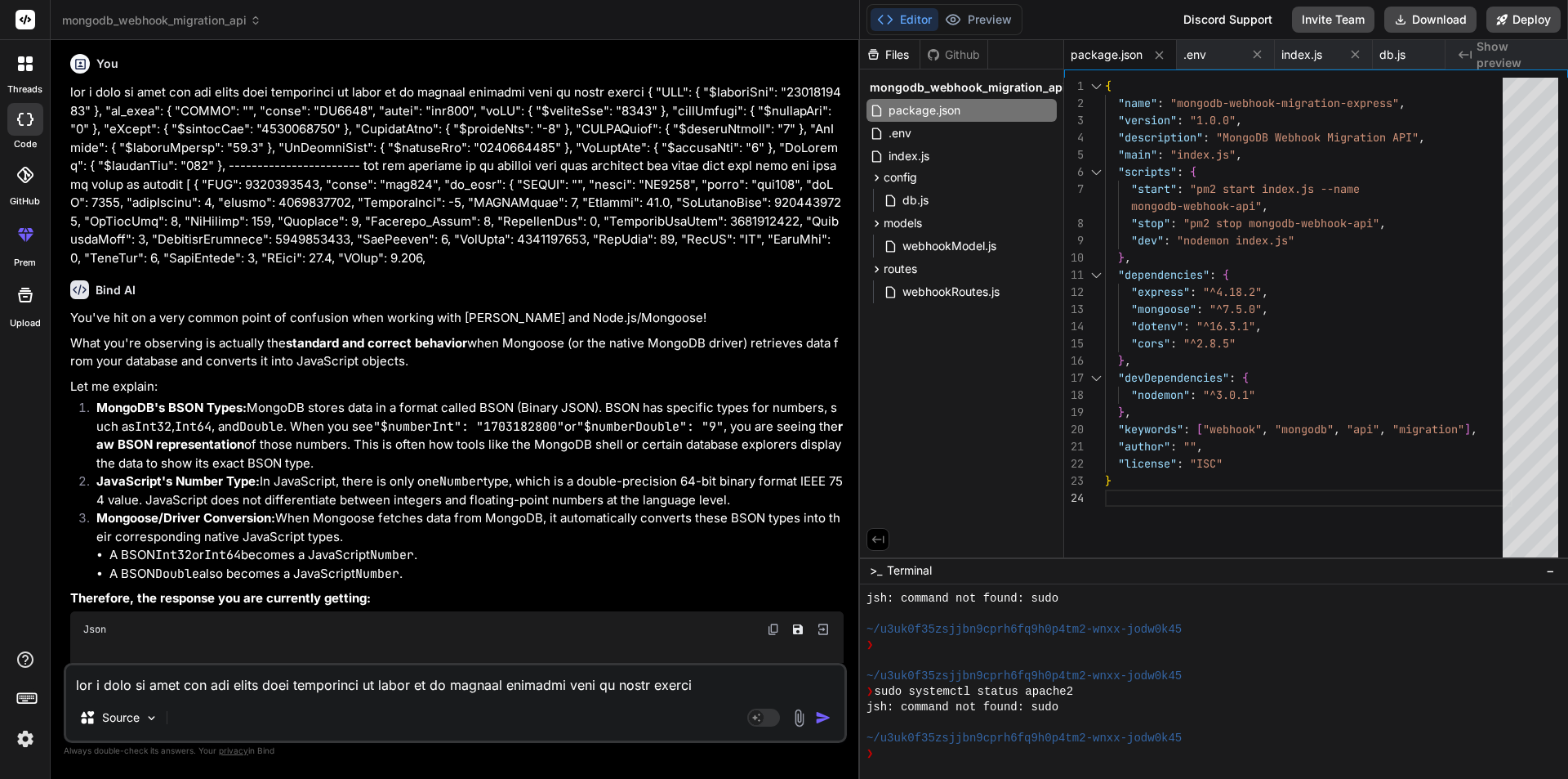
drag, startPoint x: 775, startPoint y: 649, endPoint x: 68, endPoint y: 379, distance: 756.8
click at [68, 379] on div "You hi Bind AI Hello! I'm Bind AI, ready to help you with any coding projects o…" at bounding box center [457, 358] width 780 height 610
copy div "You've hit on a very common point of confusion when working with [PERSON_NAME] …"
click at [445, 352] on div "Bind AI You've hit on a very common point of confusion when working with MongoD…" at bounding box center [457, 631] width 774 height 727
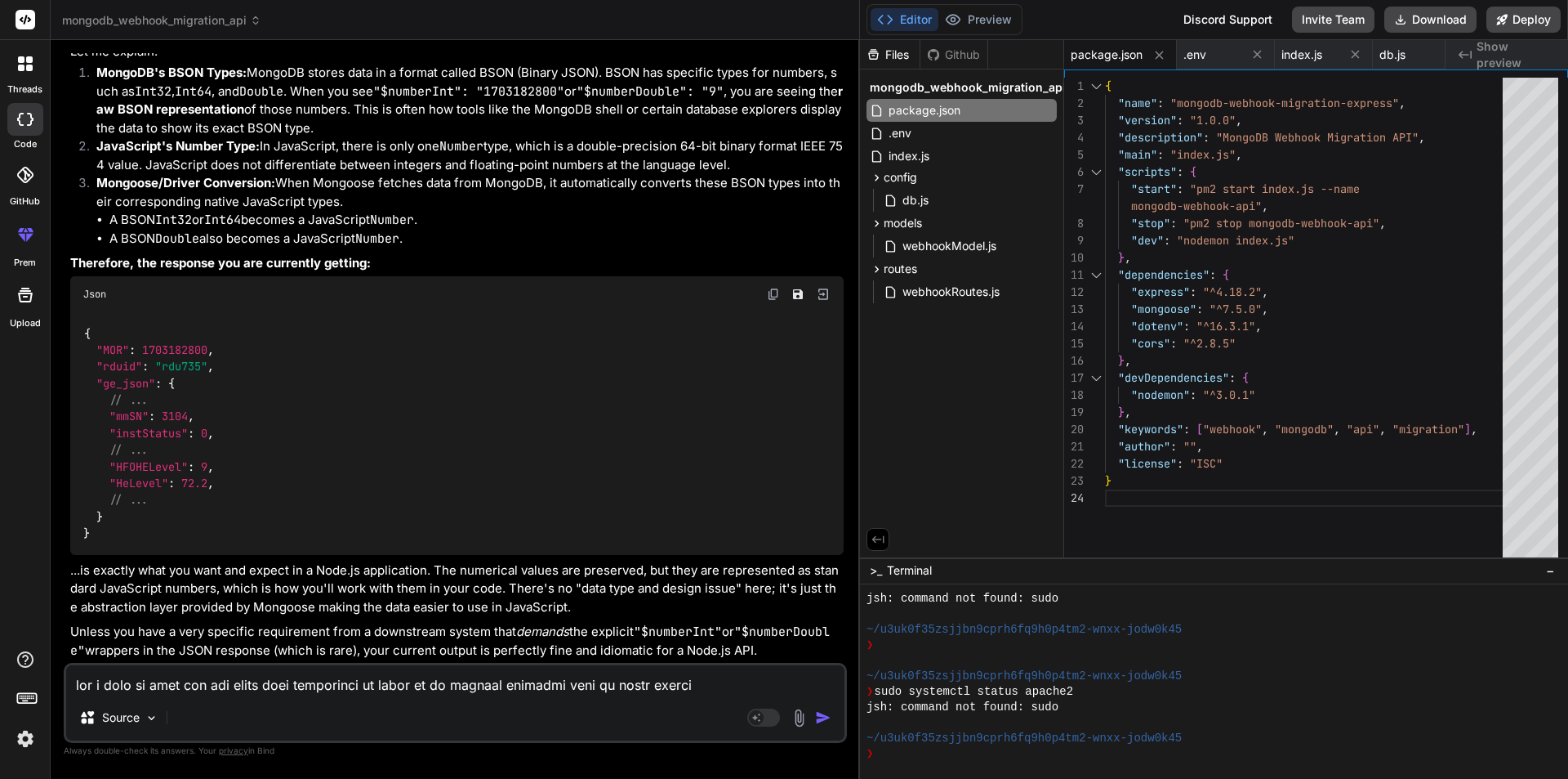
scroll to position [9147, 0]
click at [200, 684] on textarea at bounding box center [455, 679] width 779 height 29
click at [700, 681] on textarea "ok as we discussed previously i have to migrate multiple mongo api to this and …" at bounding box center [455, 679] width 779 height 29
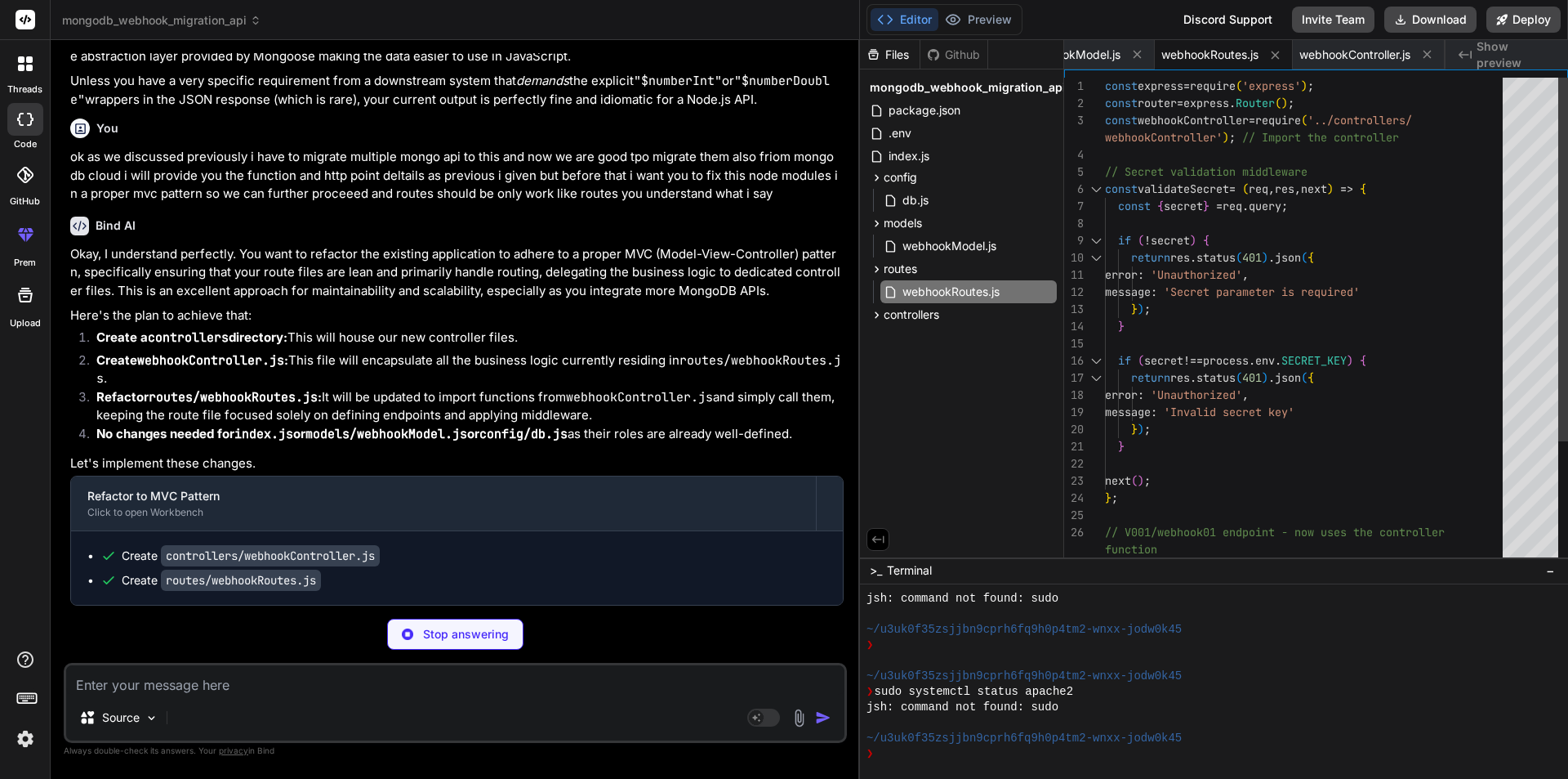
scroll to position [4021, 0]
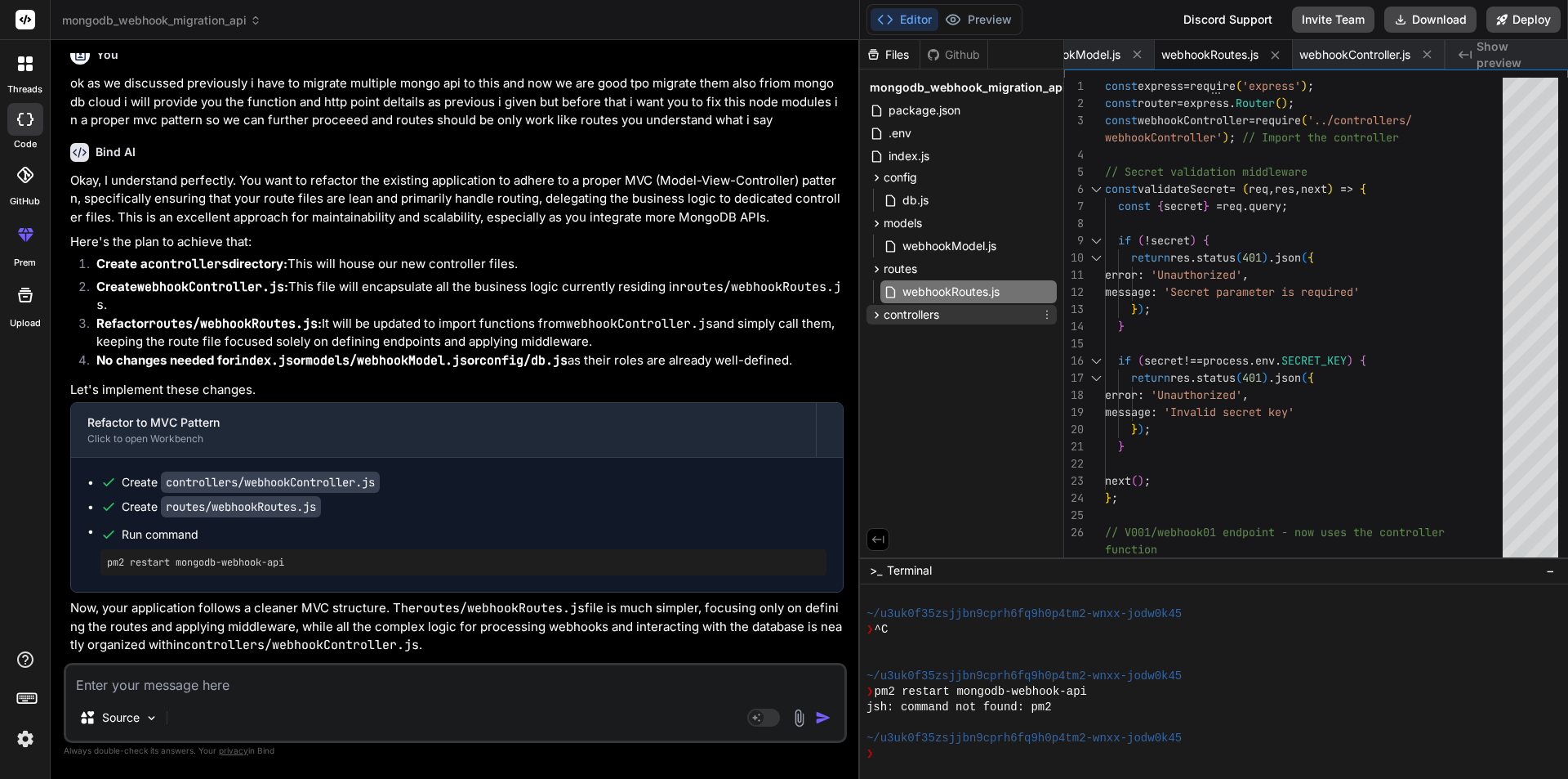
click at [897, 311] on span "controllers" at bounding box center [911, 315] width 55 height 17
click at [923, 340] on span "webhookController.js" at bounding box center [958, 337] width 115 height 19
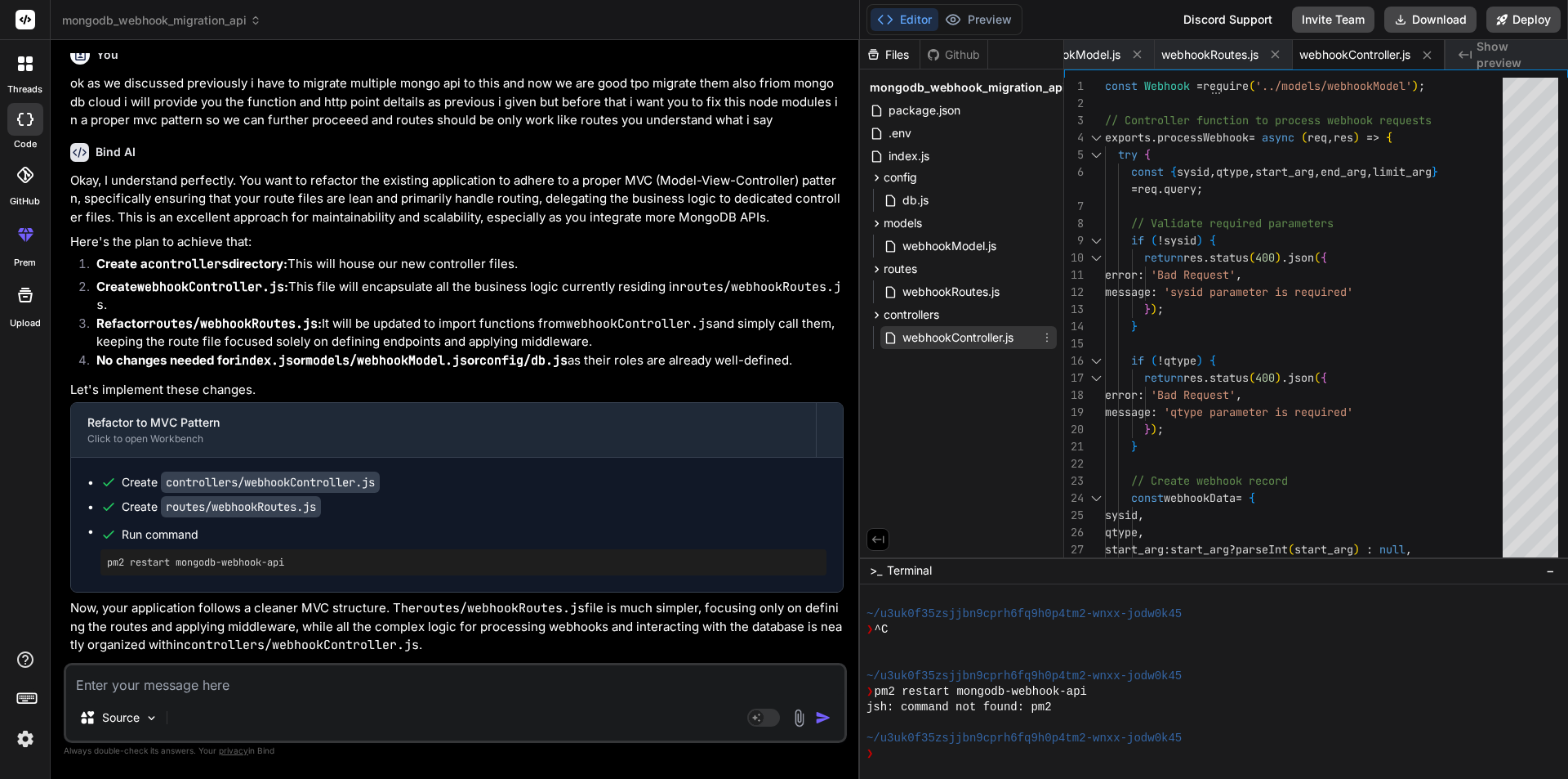
click at [1048, 338] on icon at bounding box center [1047, 338] width 13 height 13
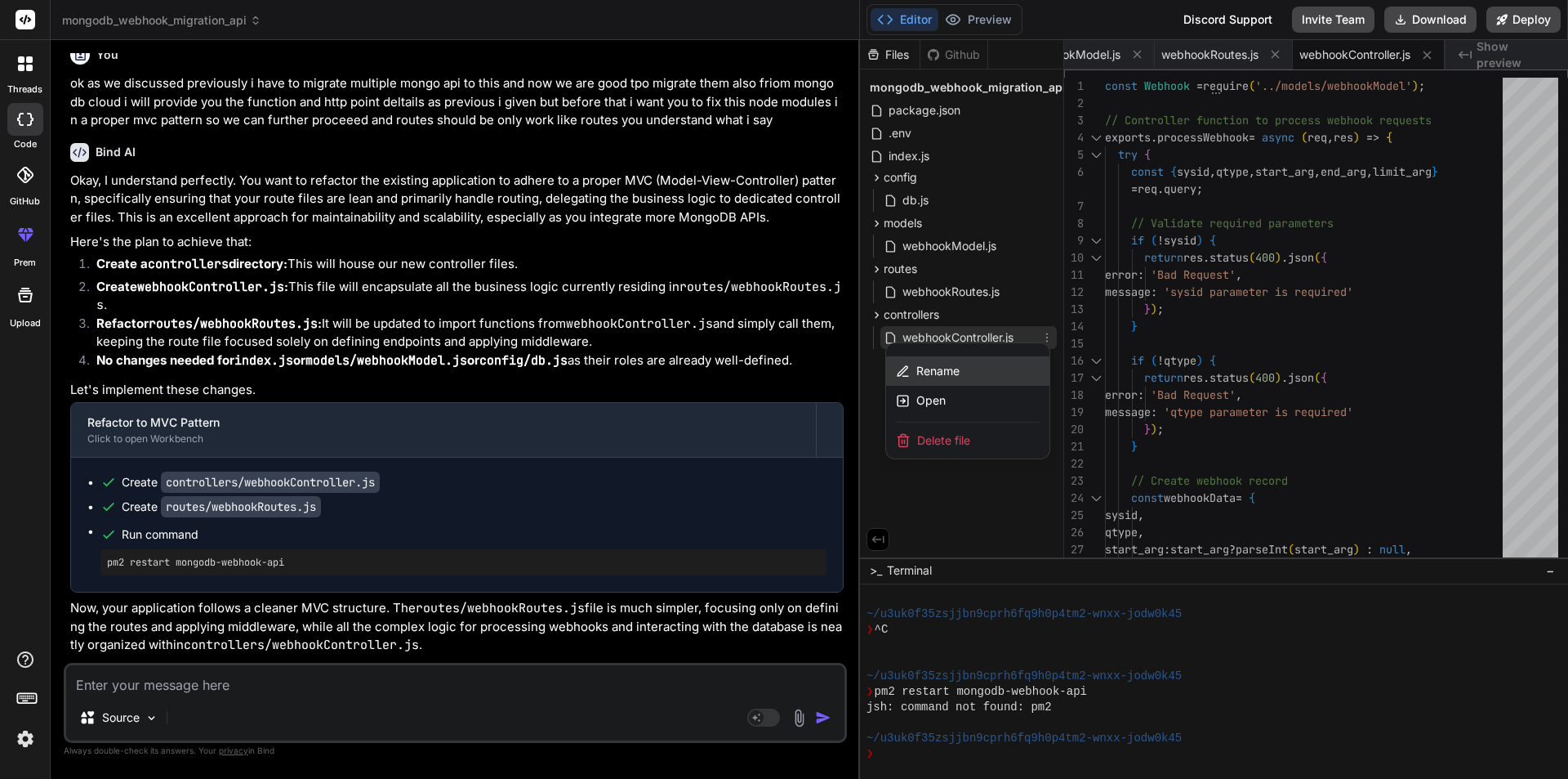
click at [932, 367] on span "Rename" at bounding box center [938, 371] width 44 height 17
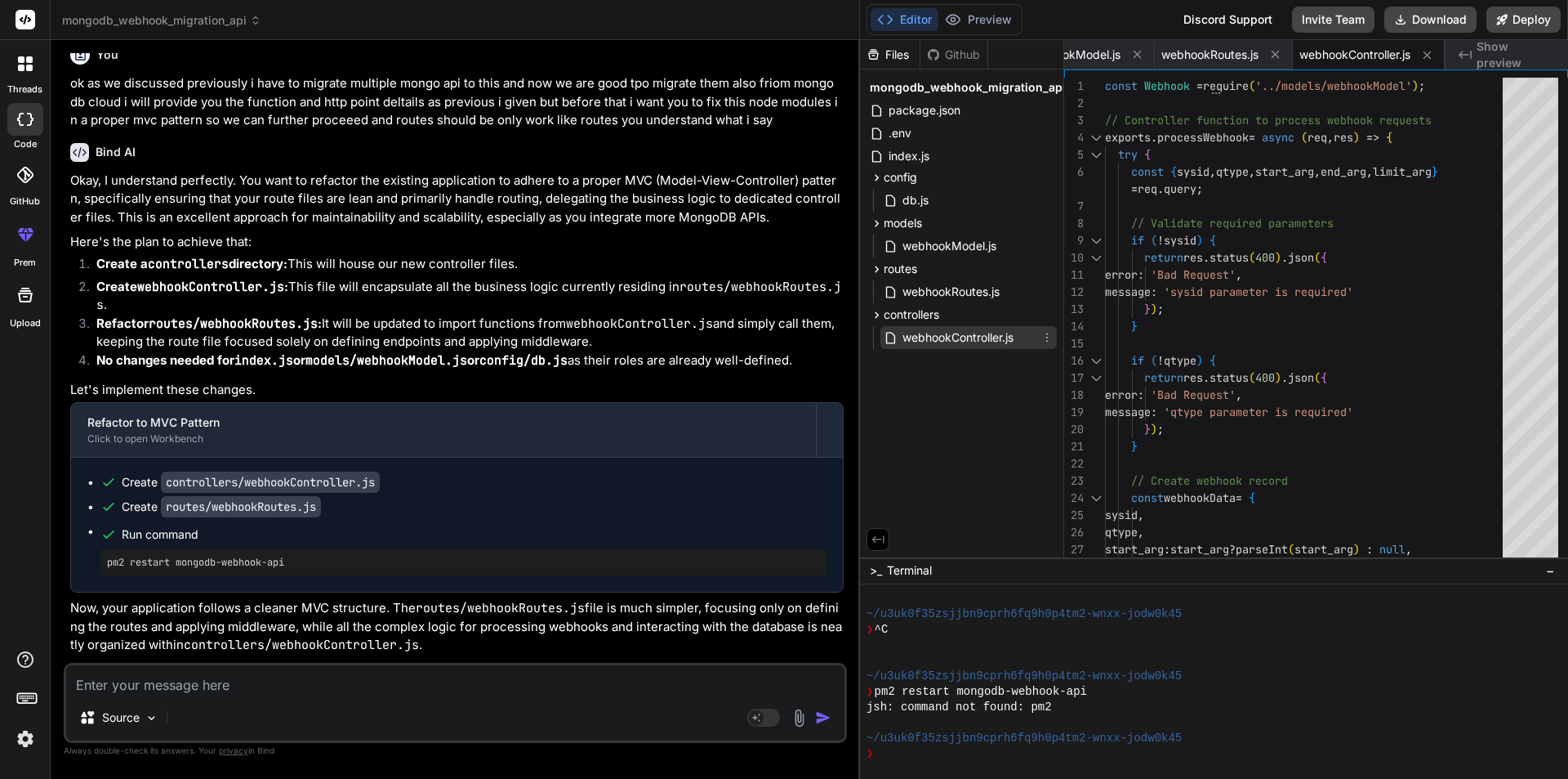
click at [1049, 338] on icon at bounding box center [1047, 338] width 13 height 13
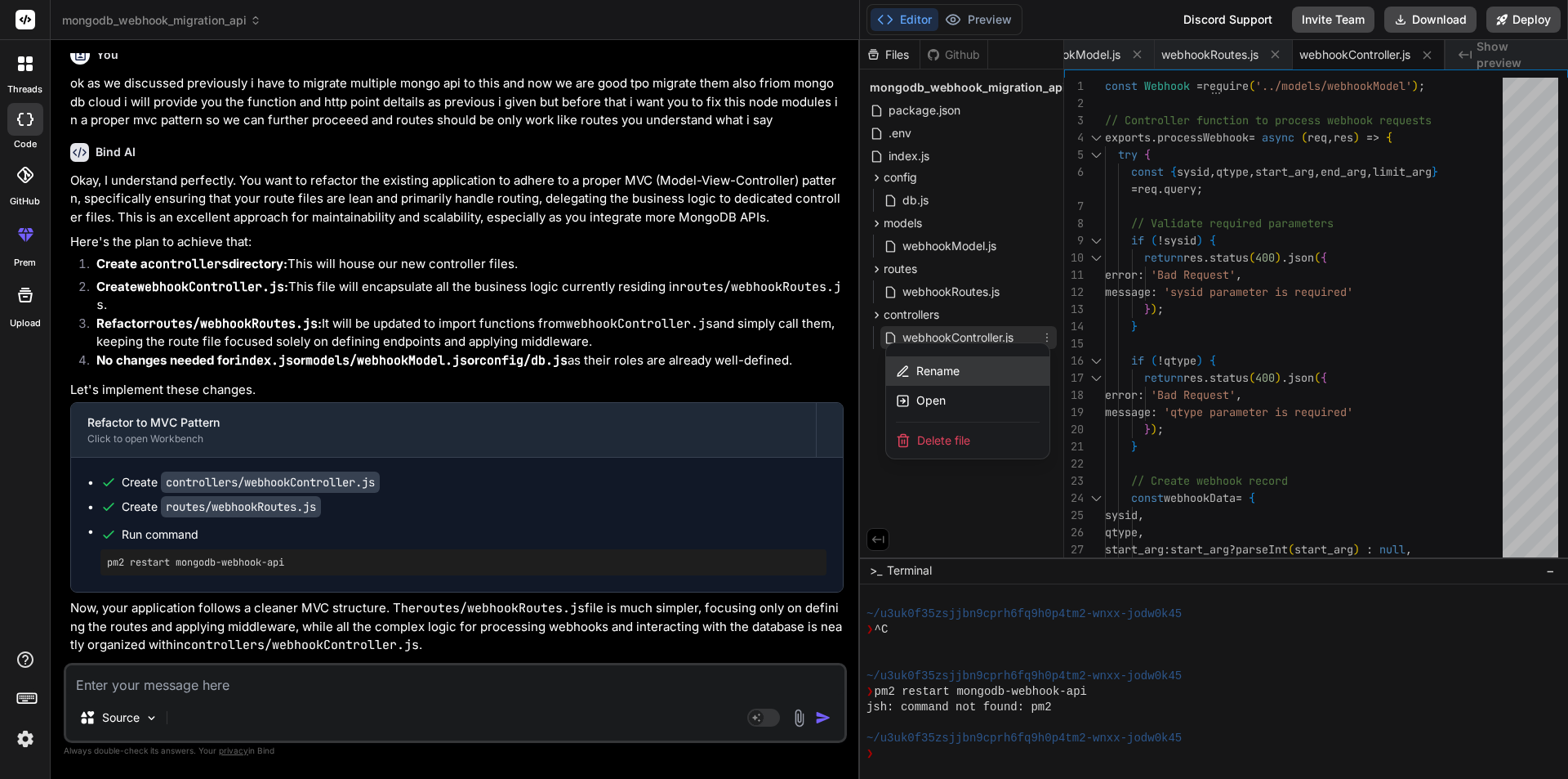
click at [942, 367] on span "Rename" at bounding box center [938, 371] width 44 height 17
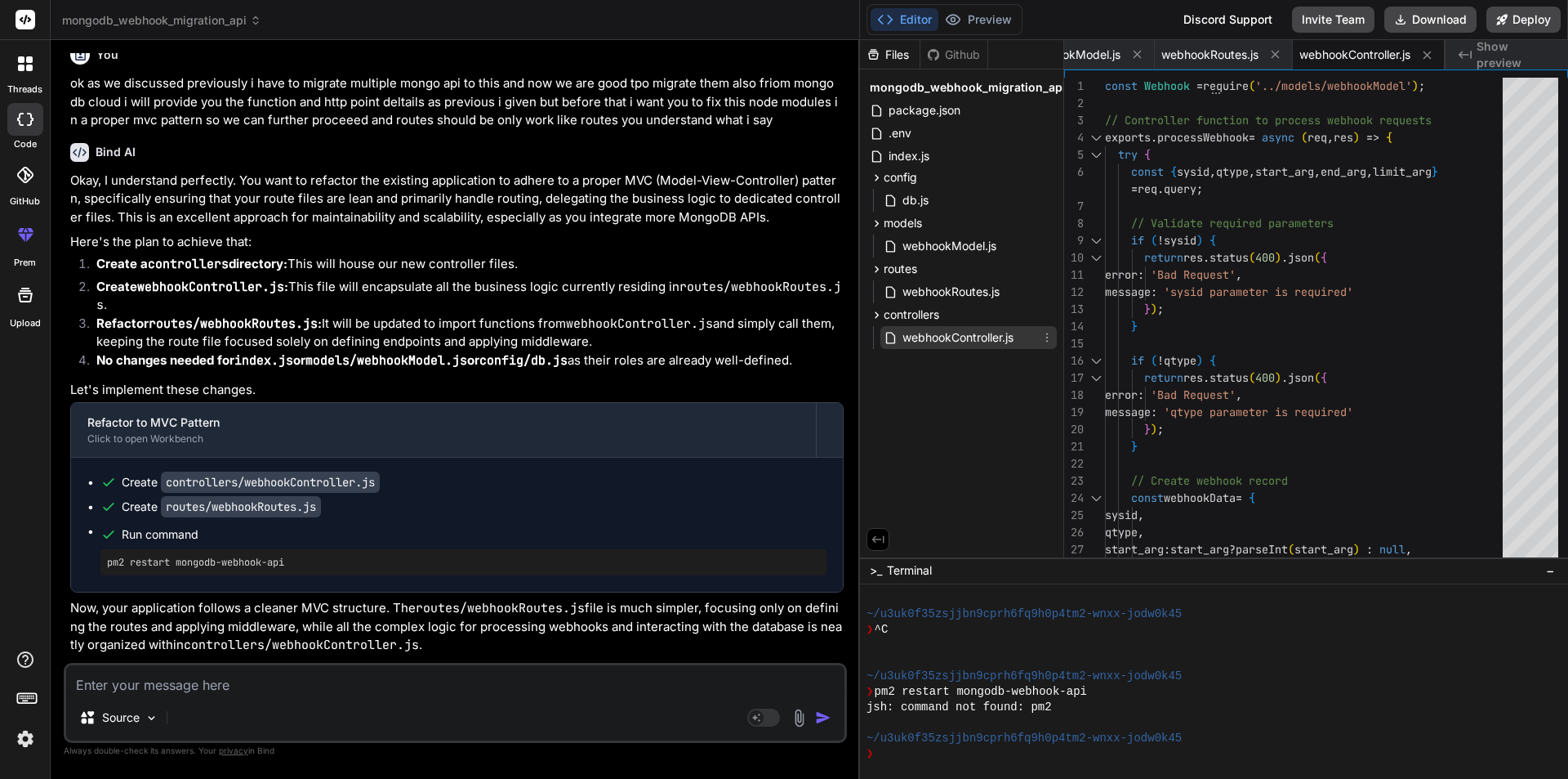
click at [1007, 336] on span "webhookController.js" at bounding box center [958, 337] width 115 height 19
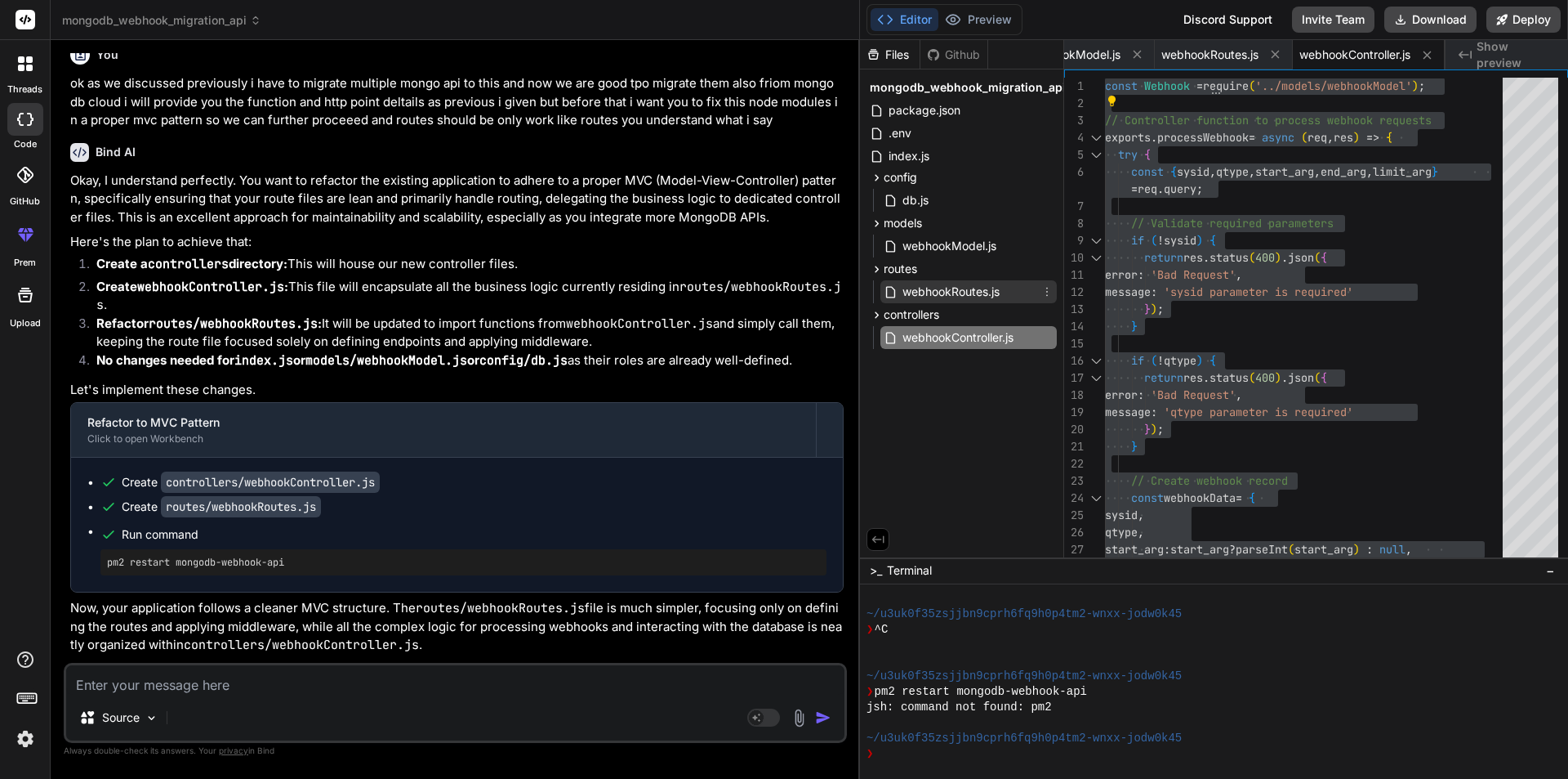
click at [921, 287] on span "webhookRoutes.js" at bounding box center [951, 291] width 100 height 19
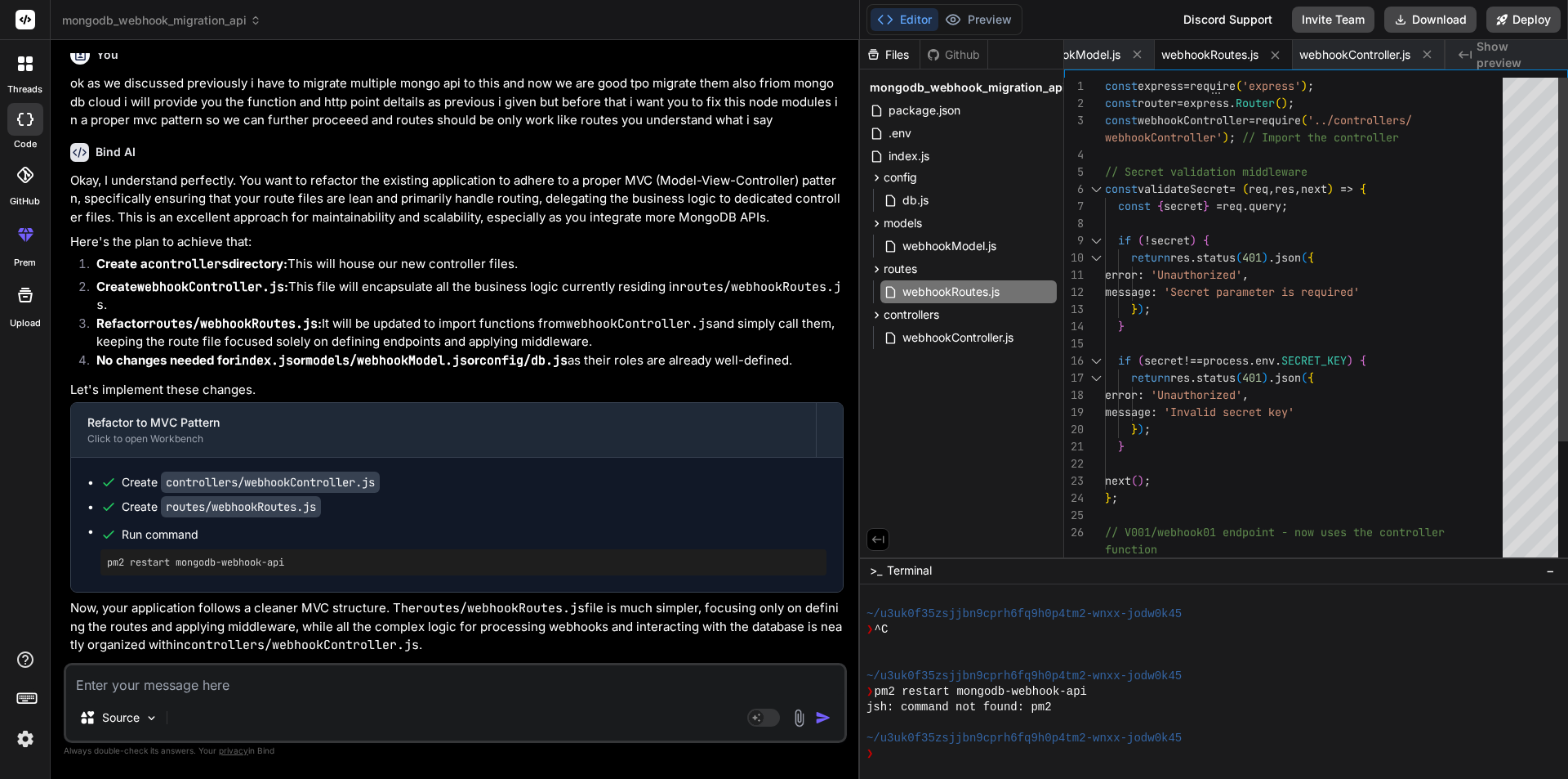
click at [1394, 342] on div "next ( ) ; error : 'Unauthorized' , message : 'Invalid secret key' } ) ; } if (…" at bounding box center [1308, 404] width 408 height 652
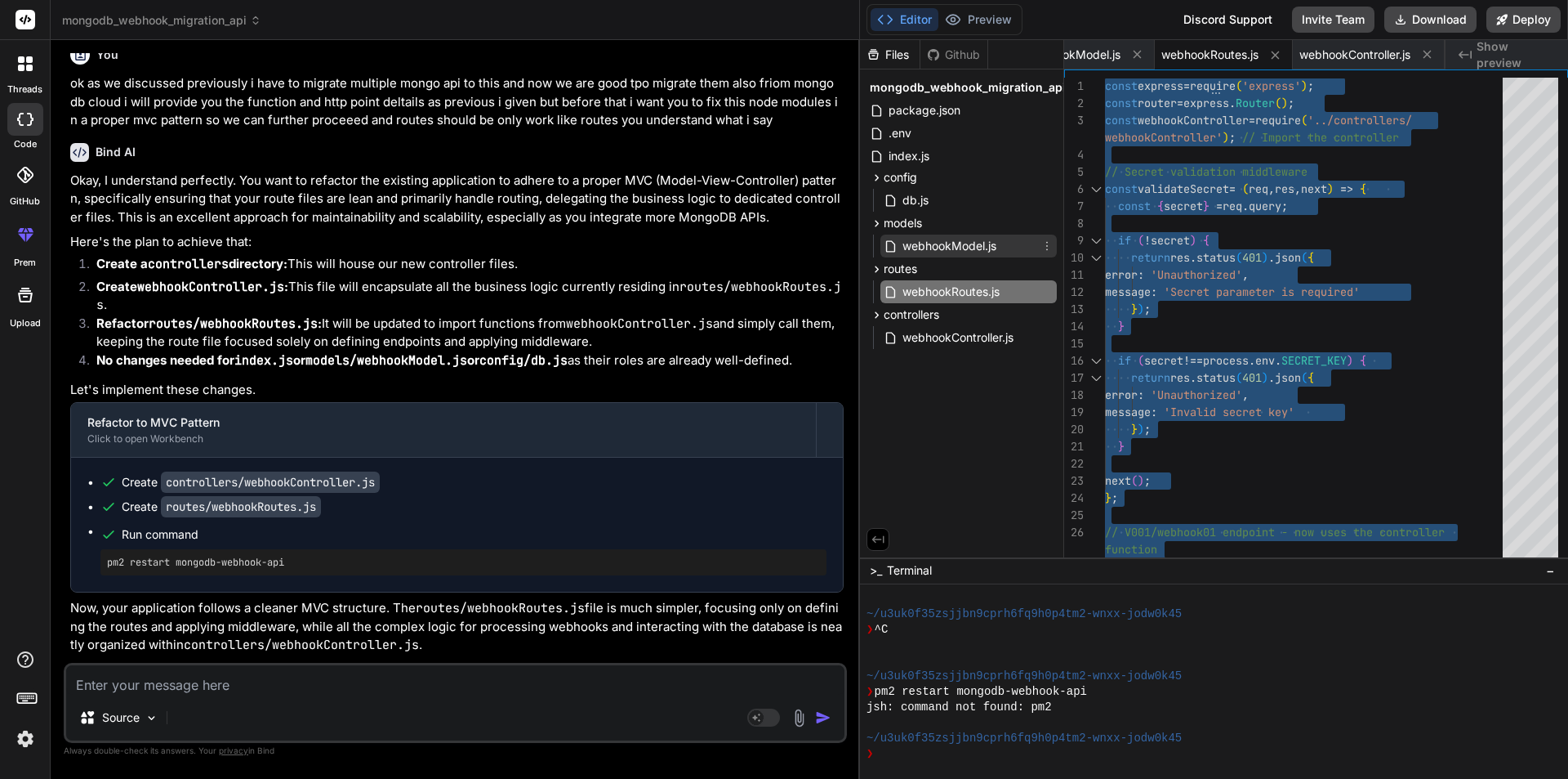
click at [920, 248] on span "webhookModel.js" at bounding box center [949, 245] width 97 height 19
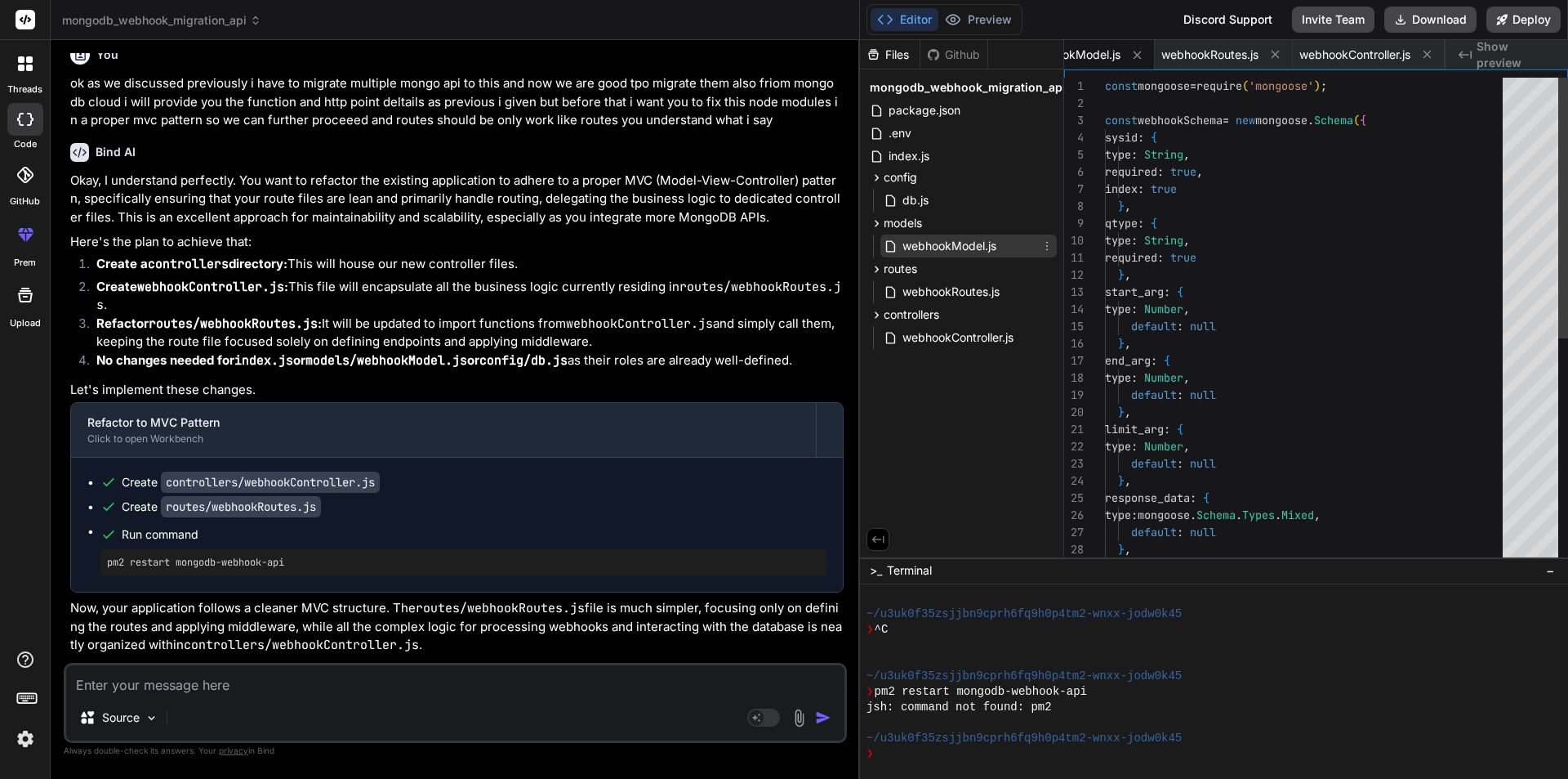
scroll to position [0, 407]
click at [1385, 338] on div "default : null type : Number , default : null } , limit_arg : { type : Number ,…" at bounding box center [1308, 533] width 408 height 910
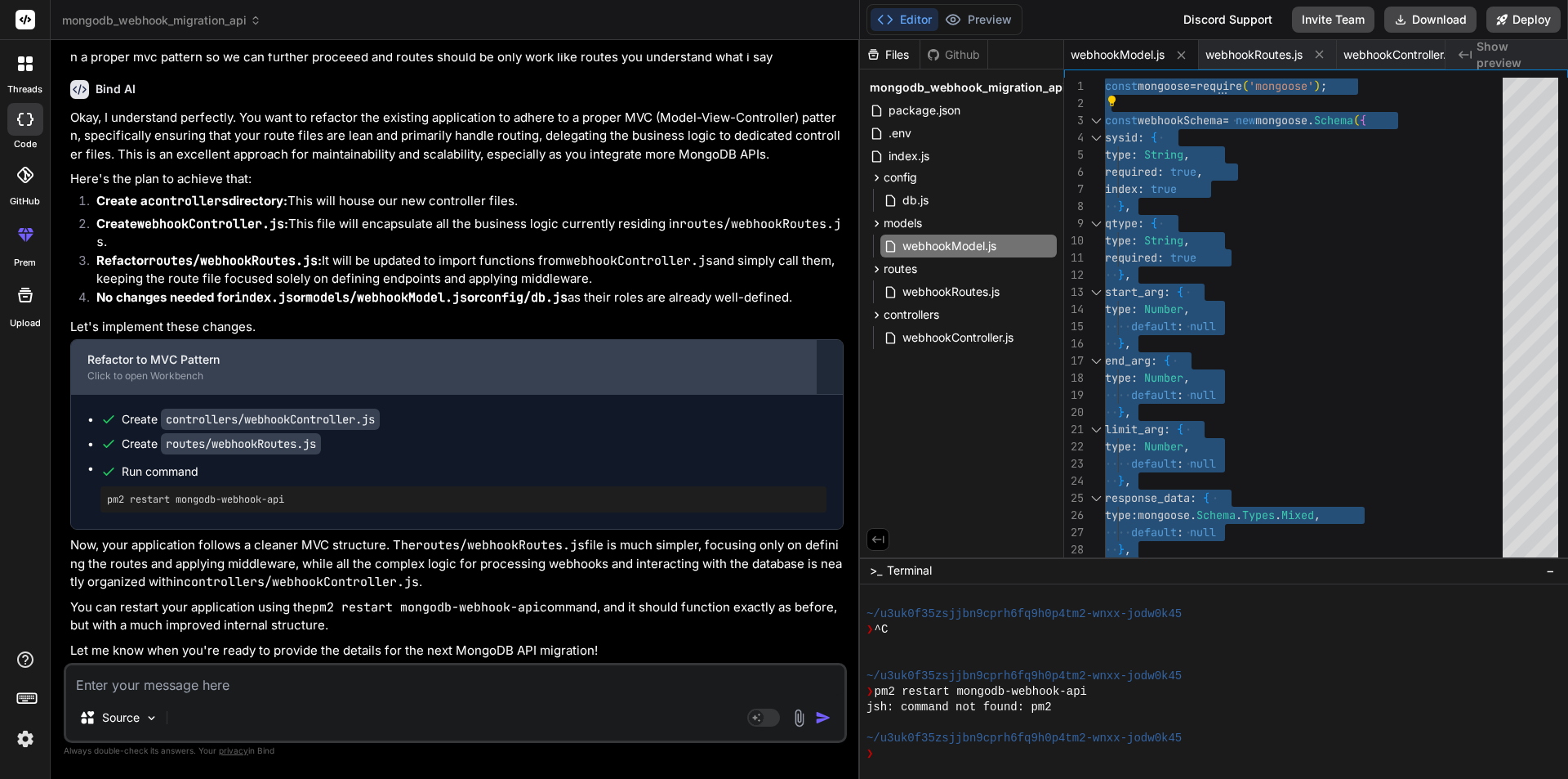
scroll to position [9835, 0]
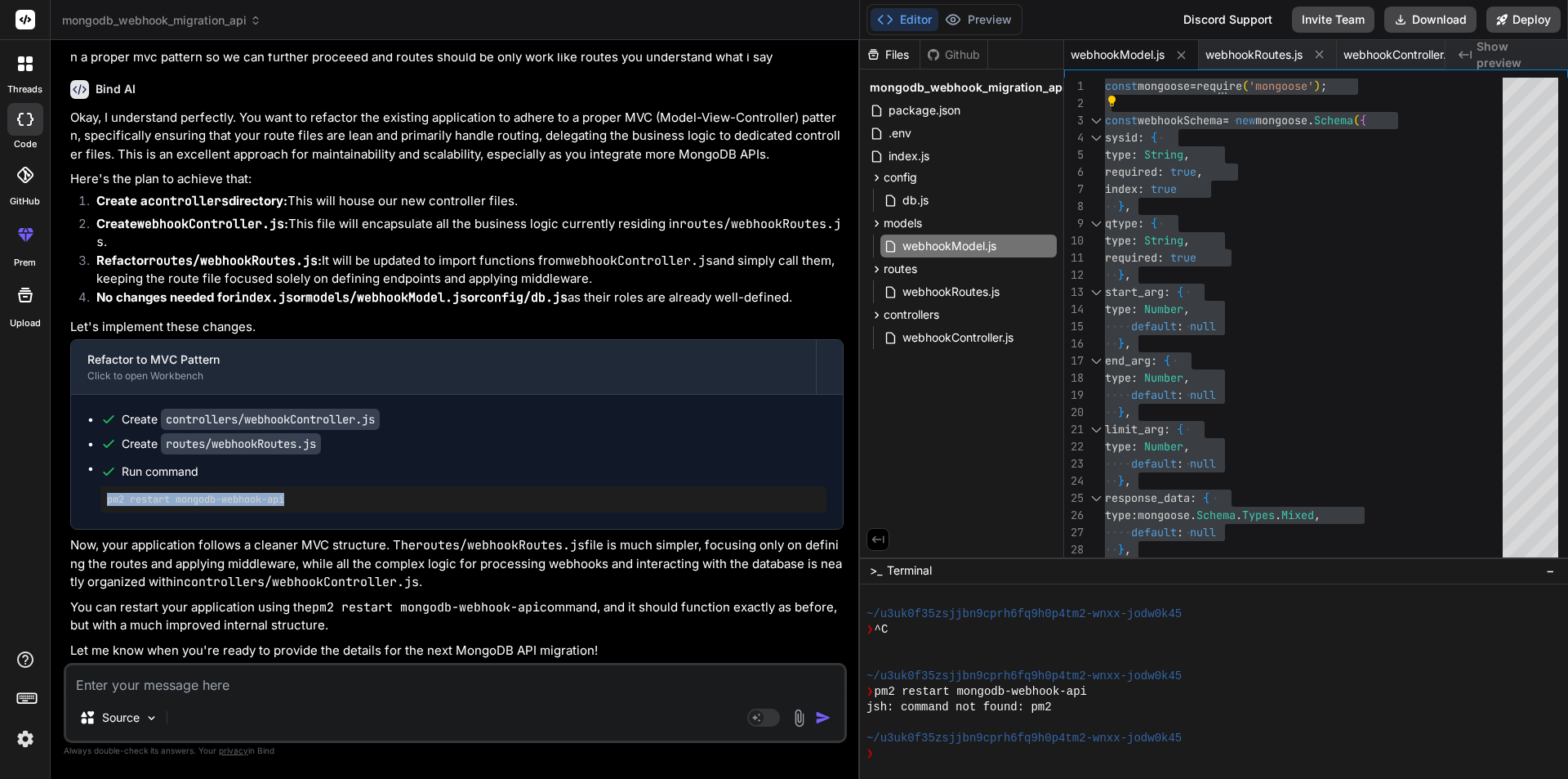
drag, startPoint x: 296, startPoint y: 495, endPoint x: 105, endPoint y: 501, distance: 191.1
click at [105, 501] on div "pm2 restart mongodb-webhook-api" at bounding box center [463, 498] width 726 height 26
copy pre "pm2 restart mongodb-webhook-api"
click at [159, 691] on textarea at bounding box center [455, 679] width 779 height 29
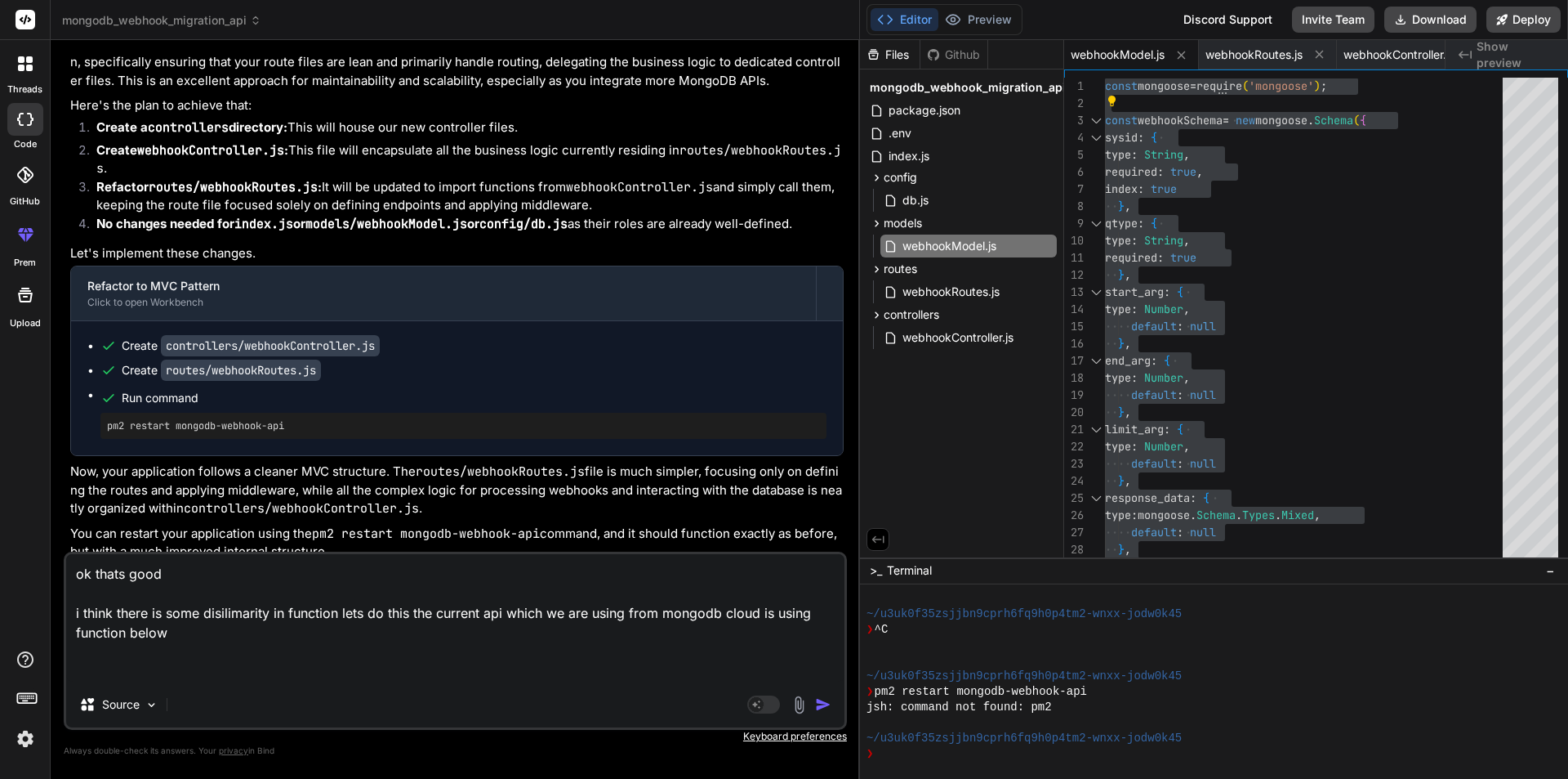
paste textarea "V001_webhook01"
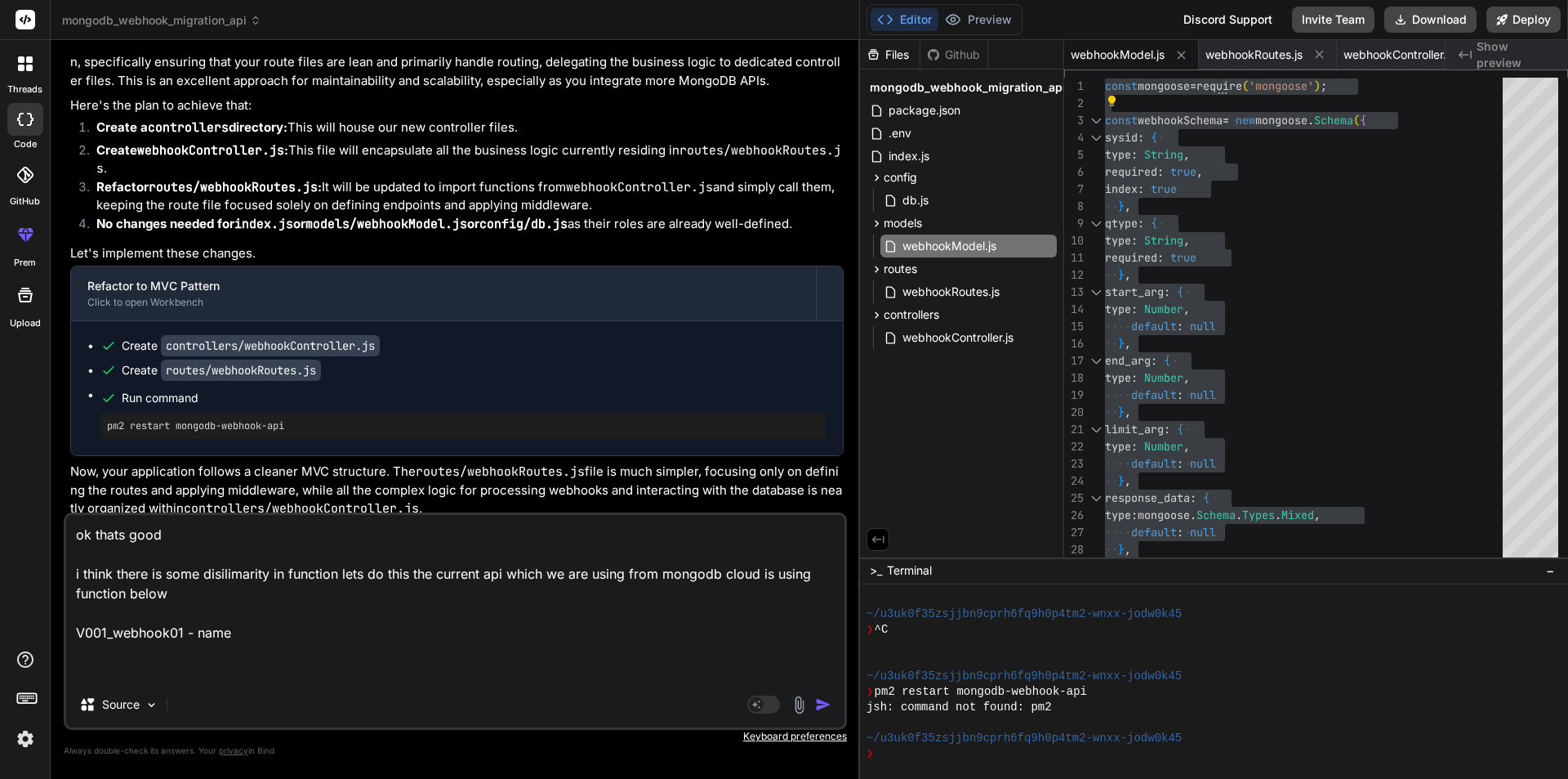
paste textarea "// This function is the webhook's request handler. exports = function(payload, …"
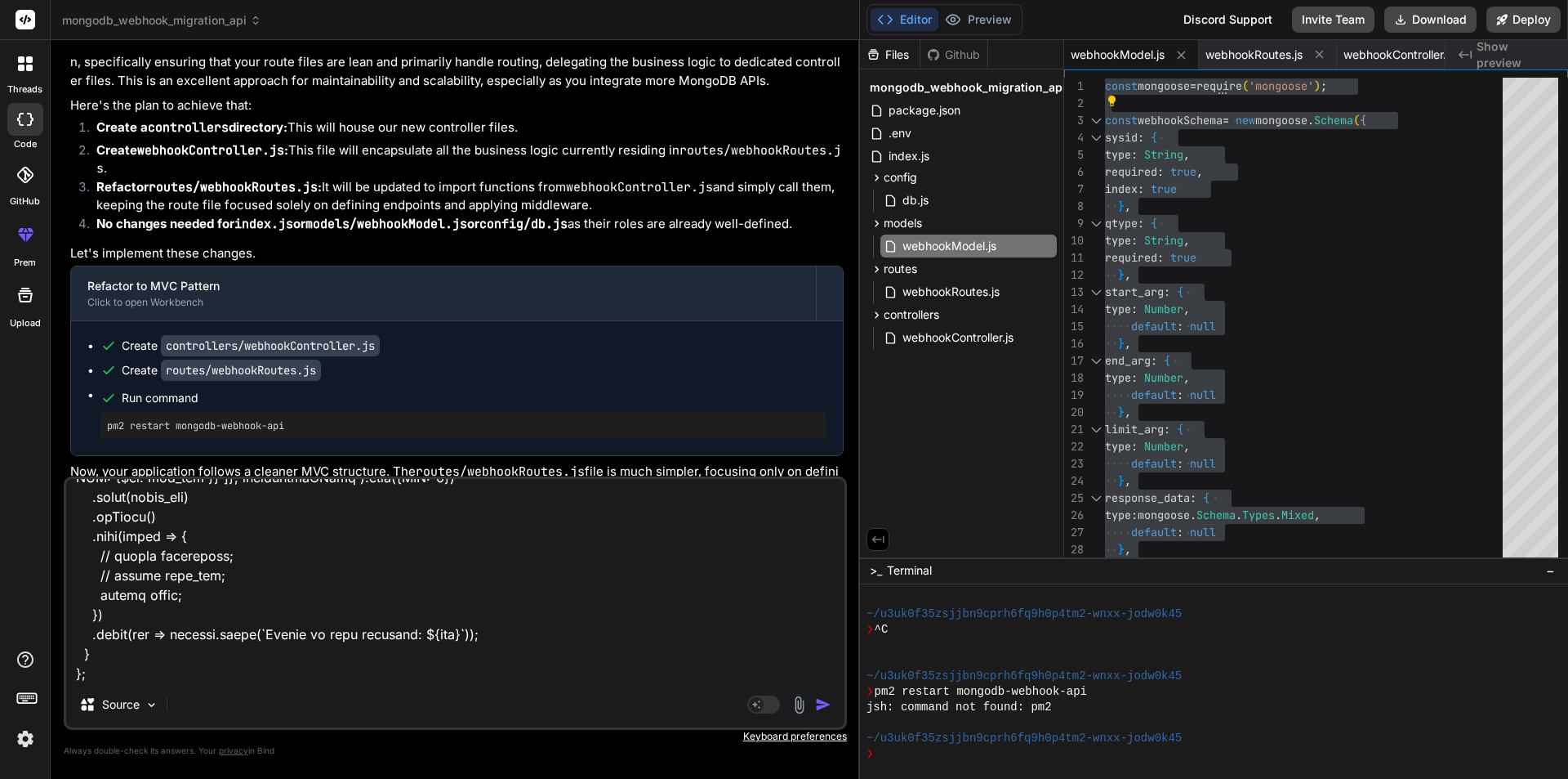
scroll to position [2943, 0]
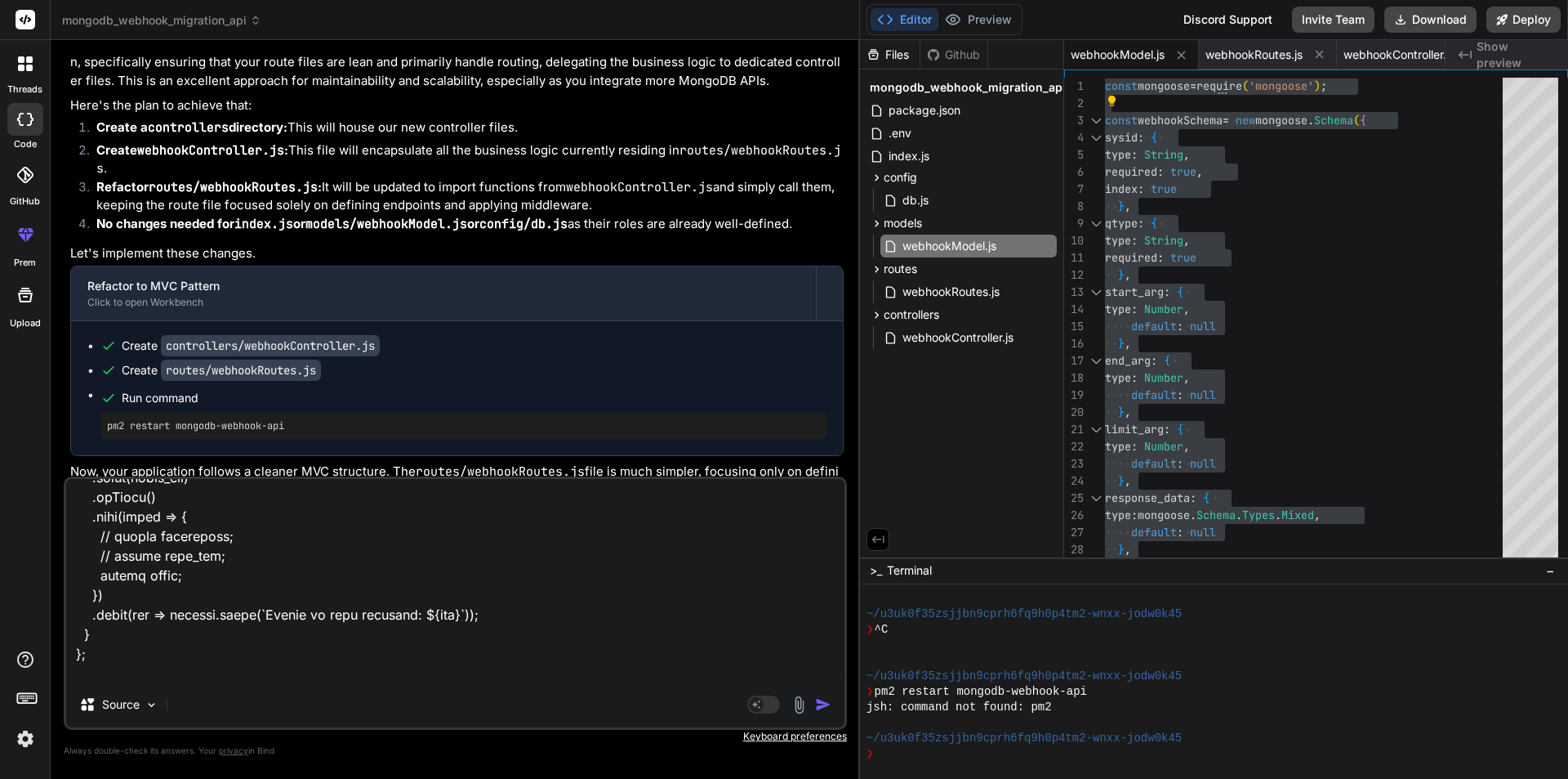
click at [824, 702] on img "button" at bounding box center [824, 704] width 17 height 17
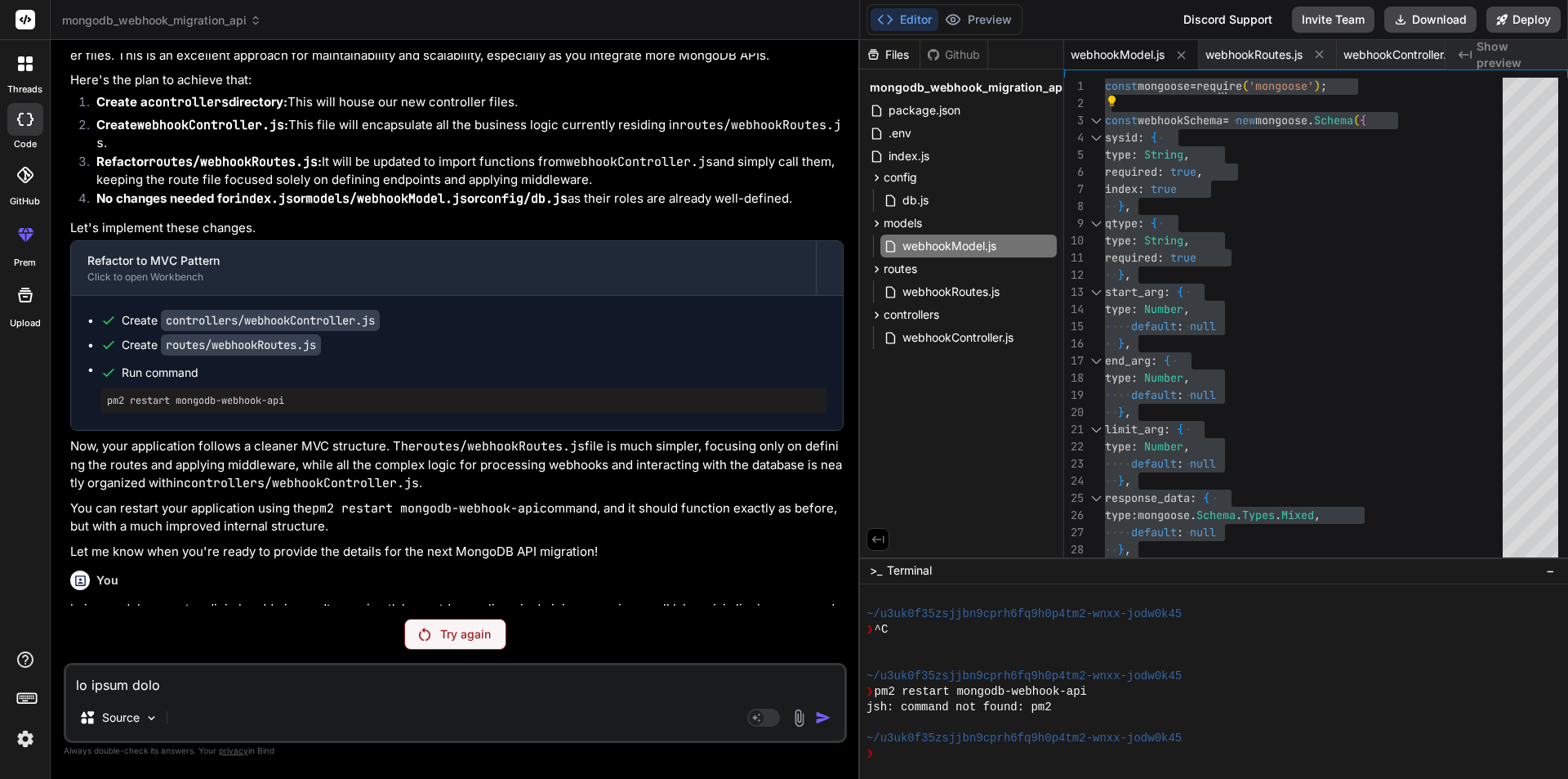
scroll to position [9848, 0]
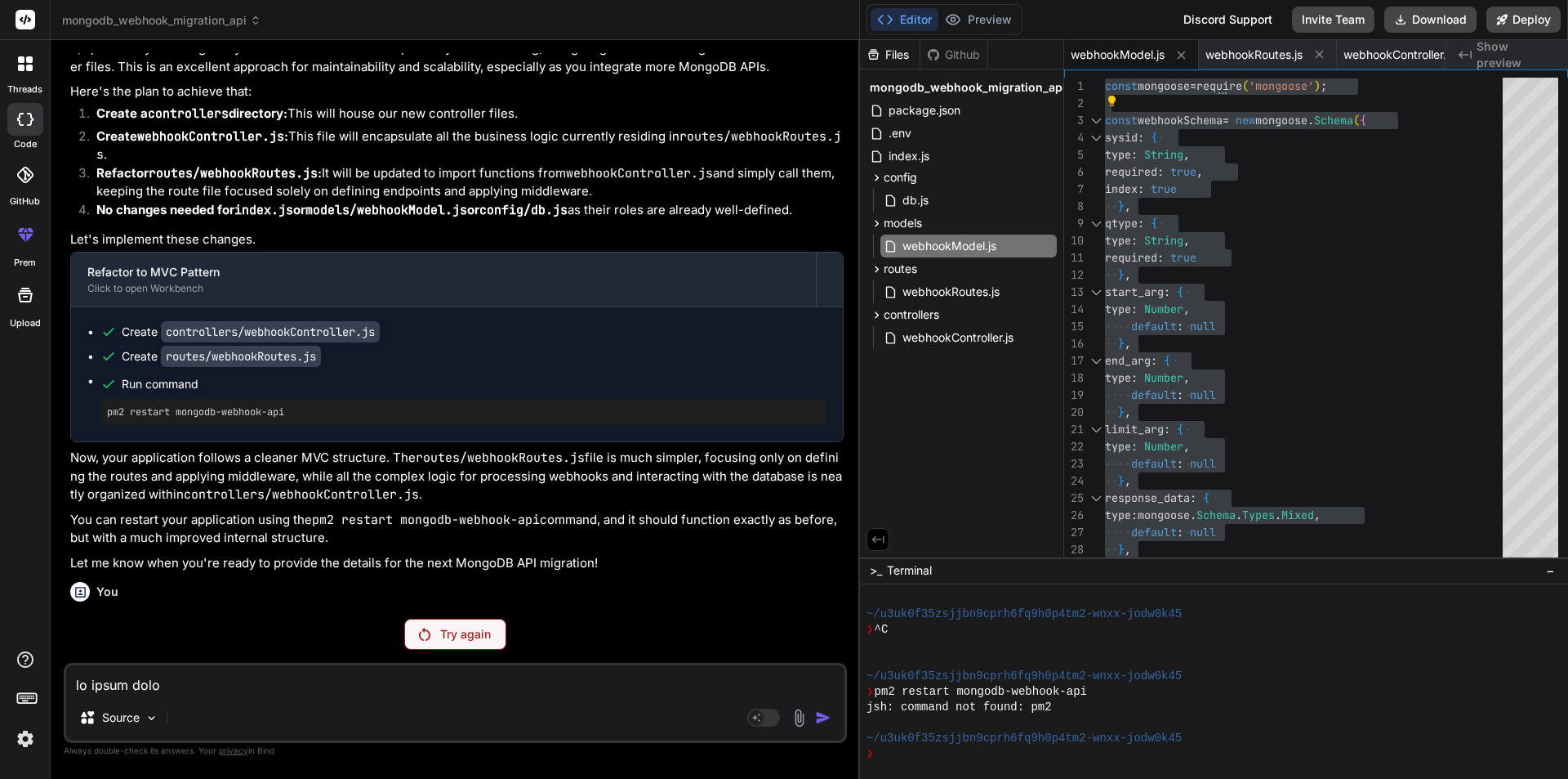
click at [456, 640] on p "Try again" at bounding box center [465, 634] width 50 height 17
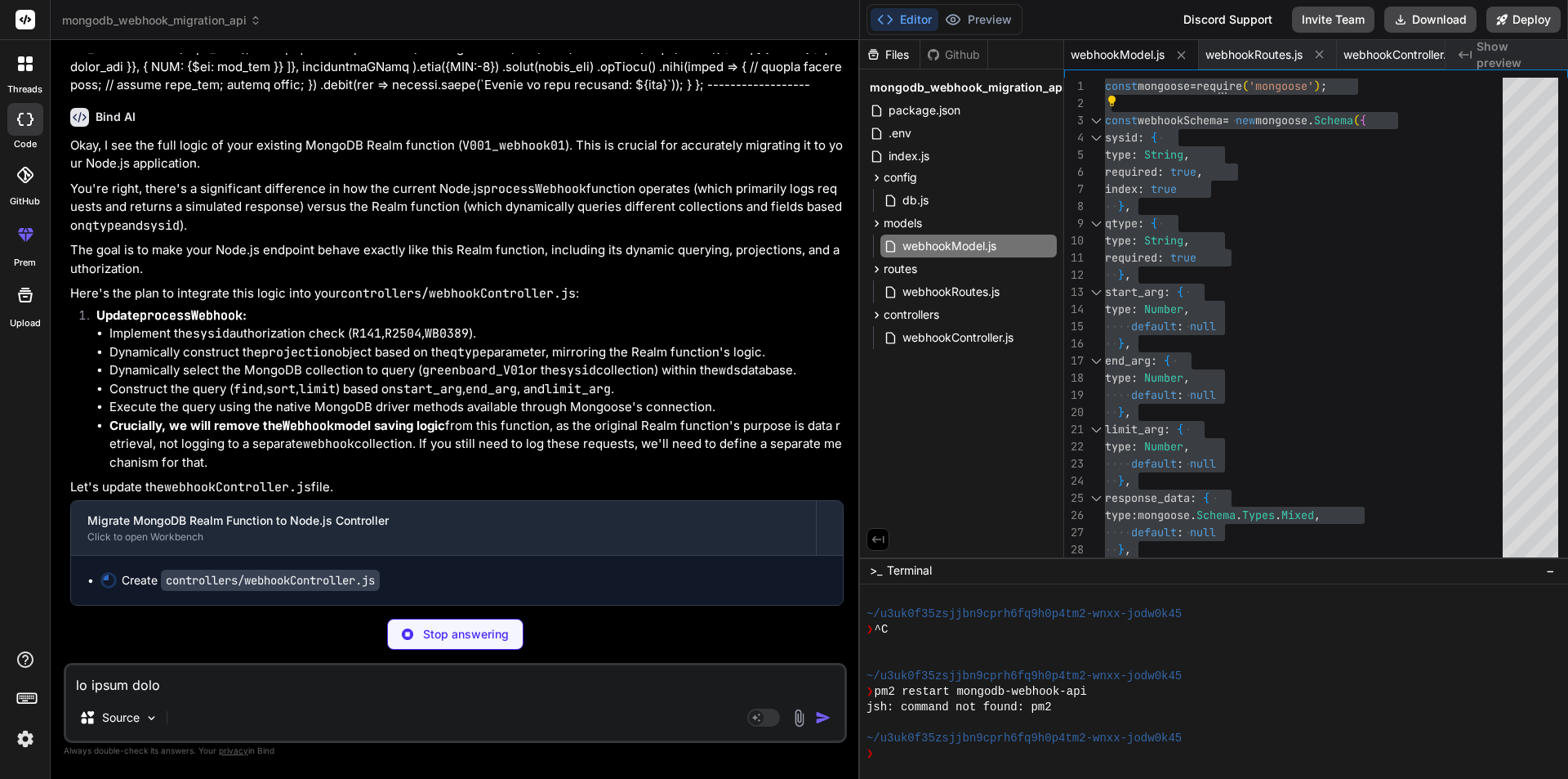
scroll to position [10571, 0]
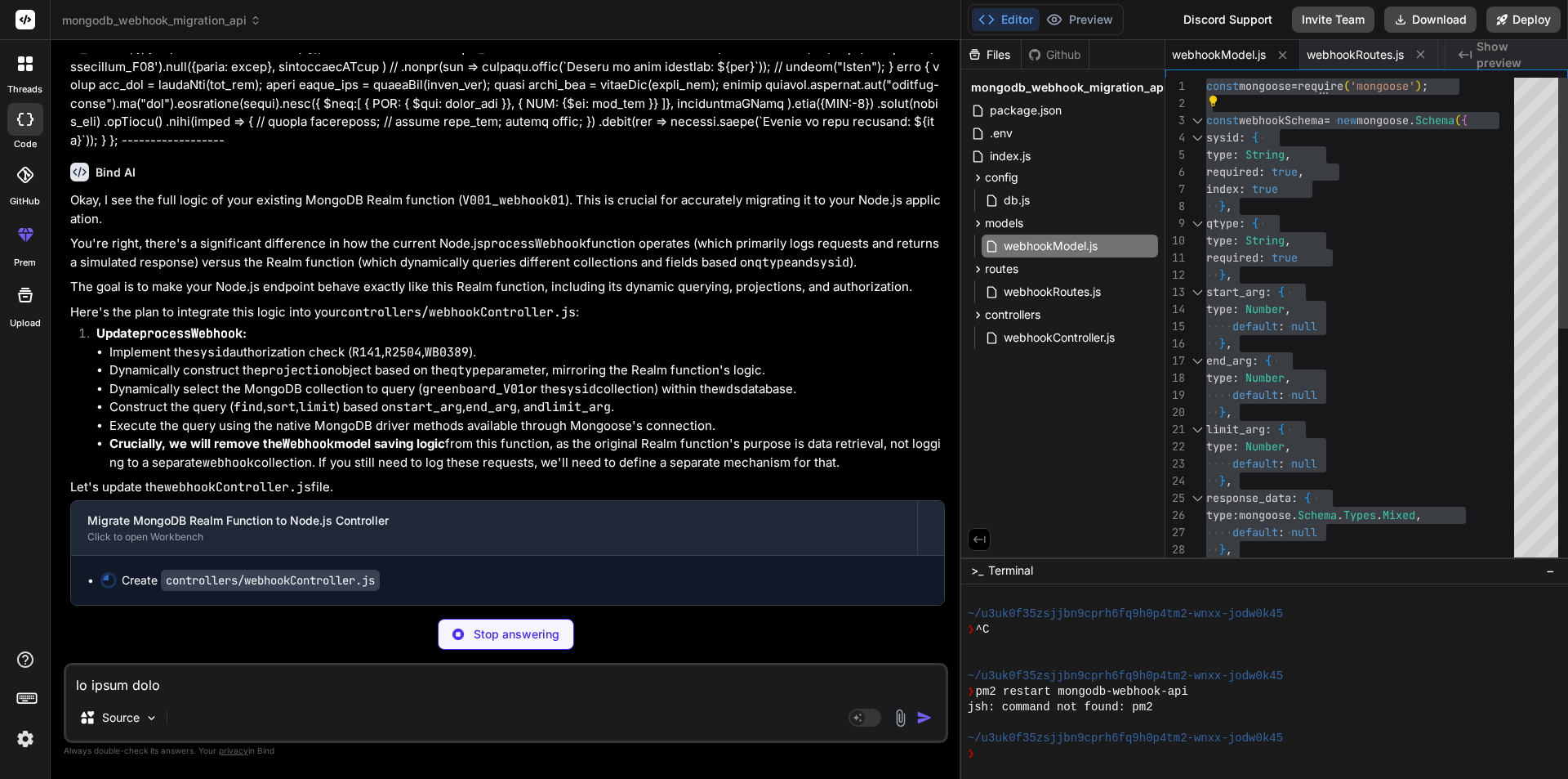
drag, startPoint x: 859, startPoint y: 183, endPoint x: 1078, endPoint y: 233, distance: 224.6
click at [1316, 246] on div "mongodb_webhook_migration_api Created with Pixso. Bind AI Web Search Created wi…" at bounding box center [809, 390] width 1517 height 779
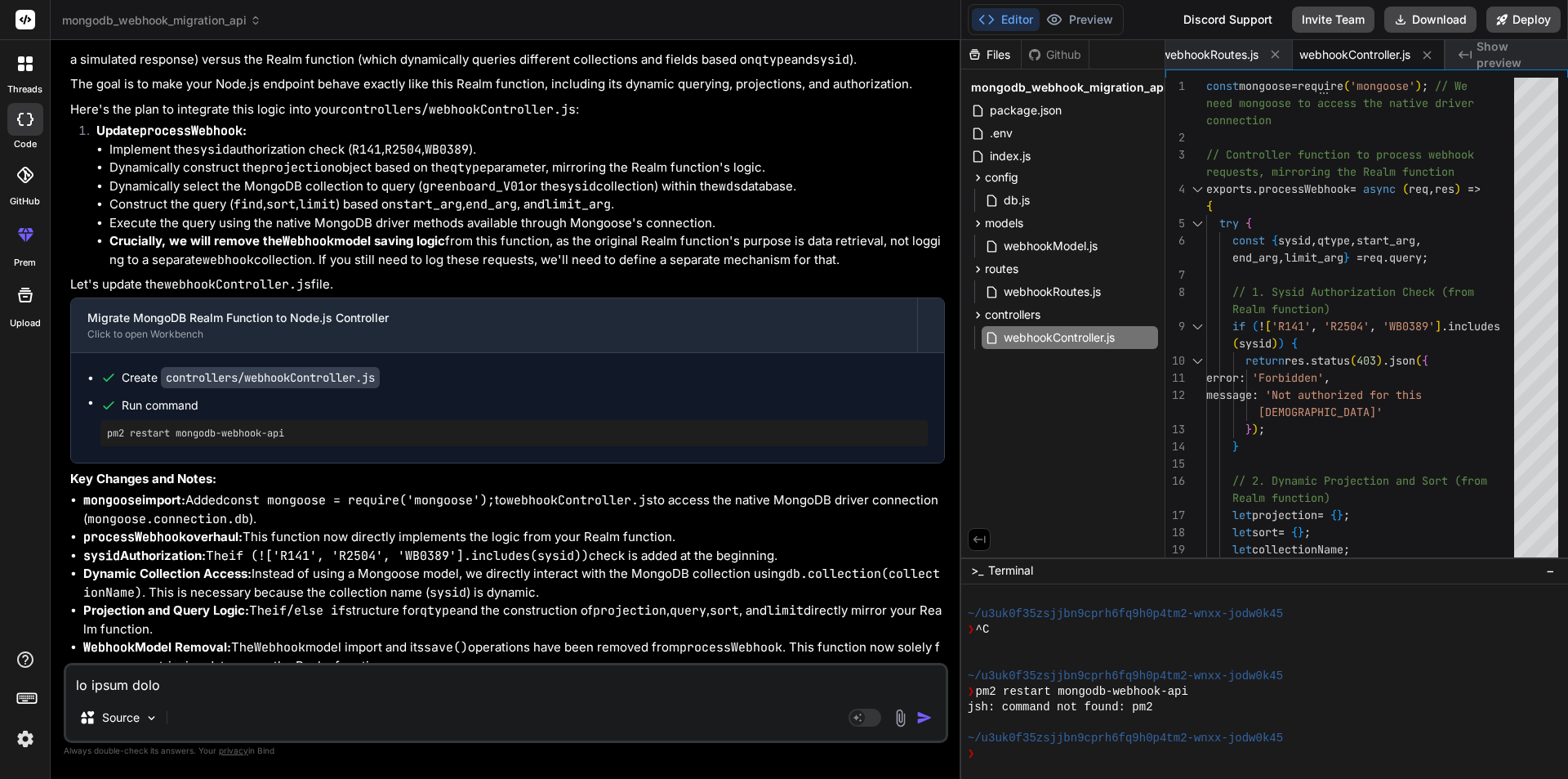
scroll to position [10888, 0]
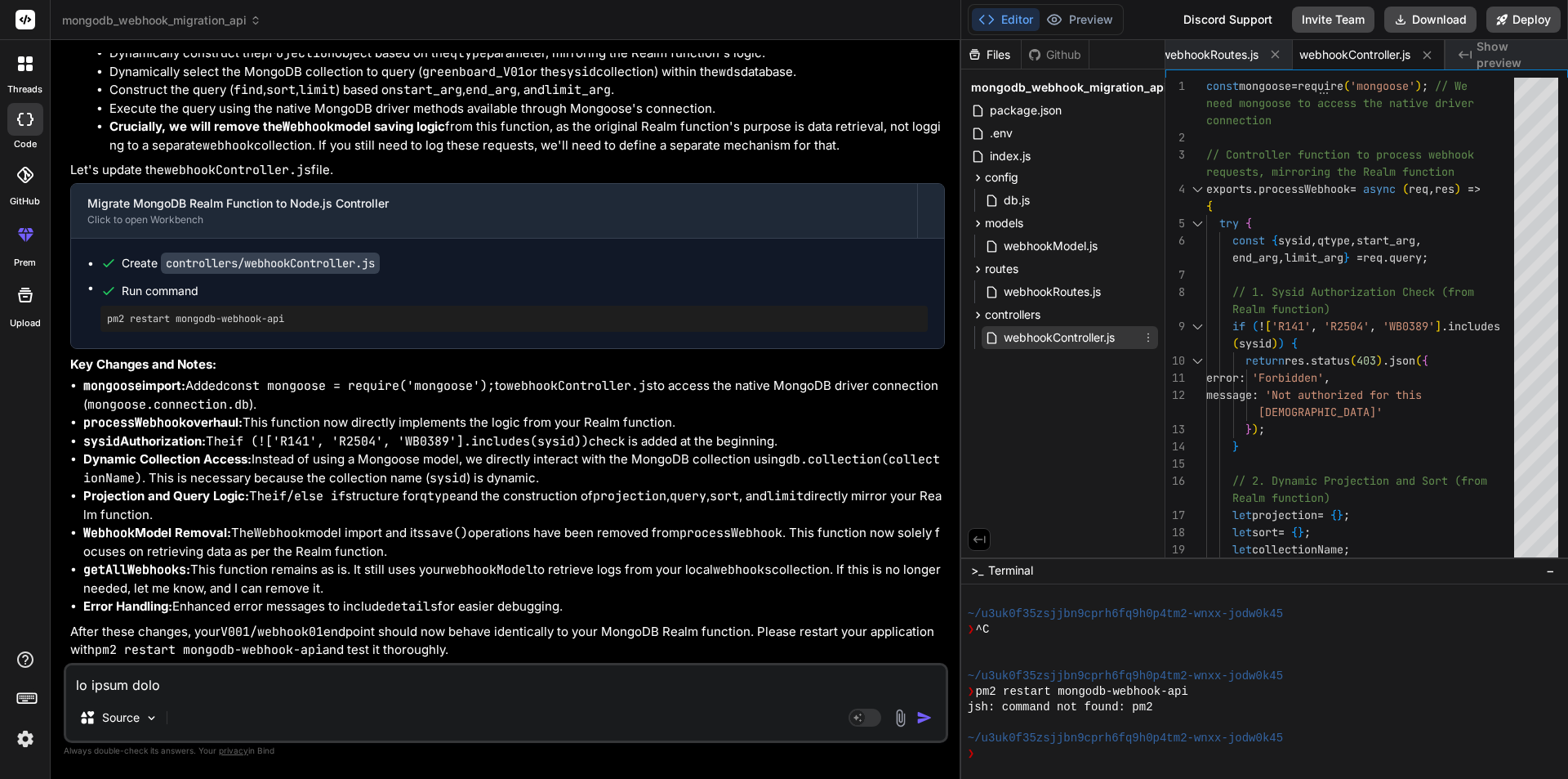
click at [1056, 339] on span "webhookController.js" at bounding box center [1059, 337] width 115 height 19
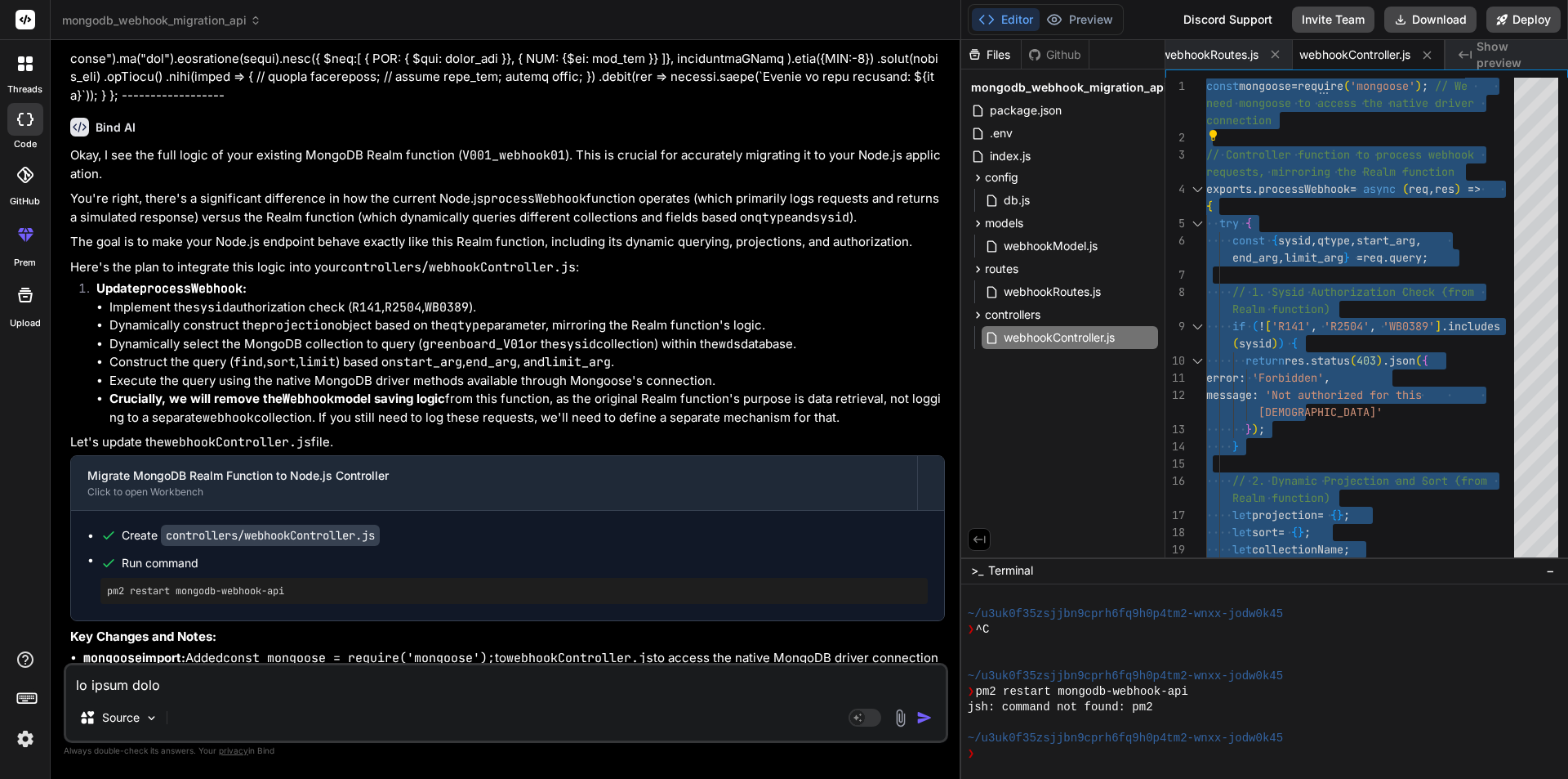
scroll to position [10888, 0]
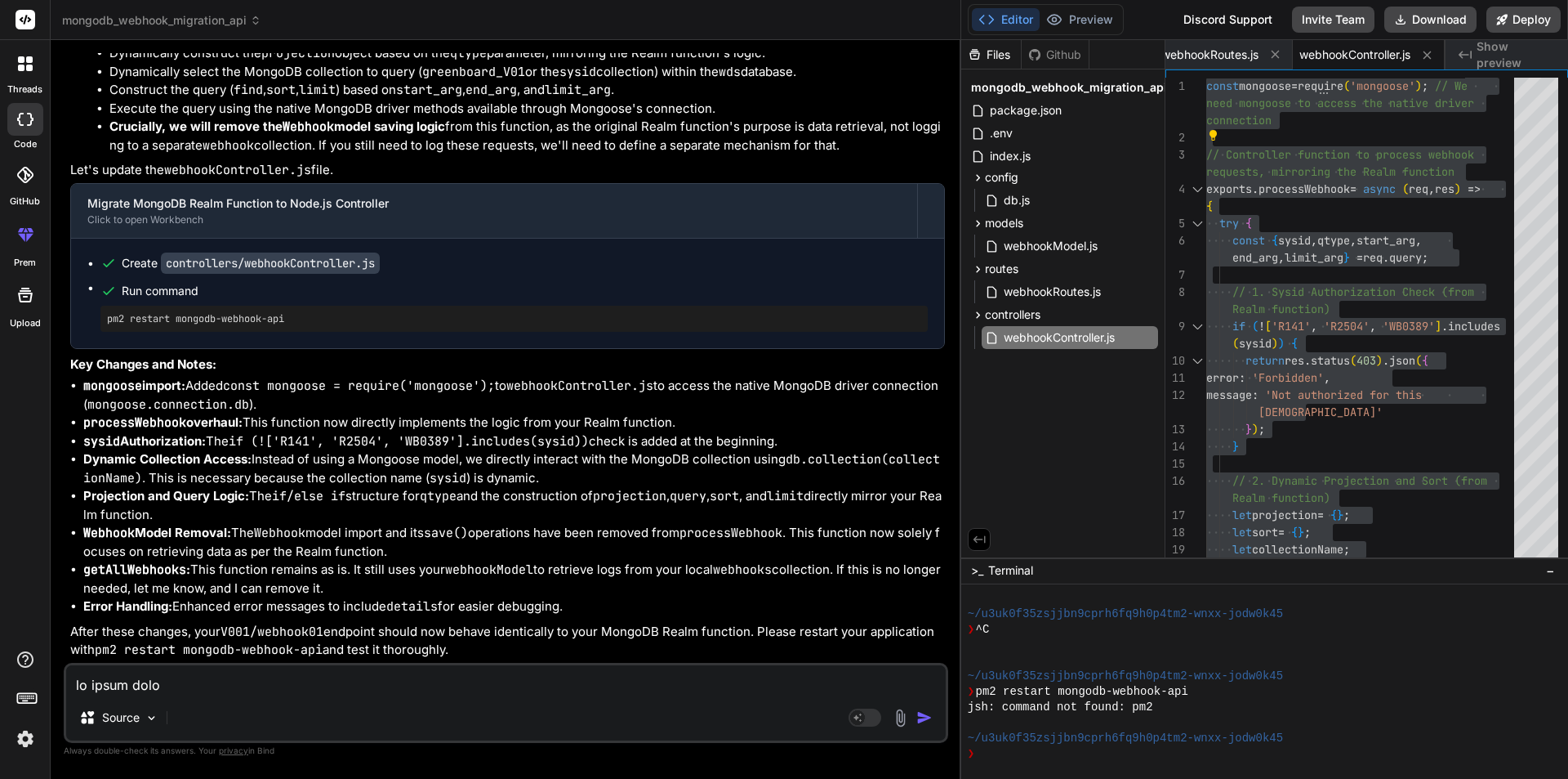
click at [155, 678] on textarea at bounding box center [506, 679] width 880 height 29
paste textarea "[URL][DOMAIN_NAME]"
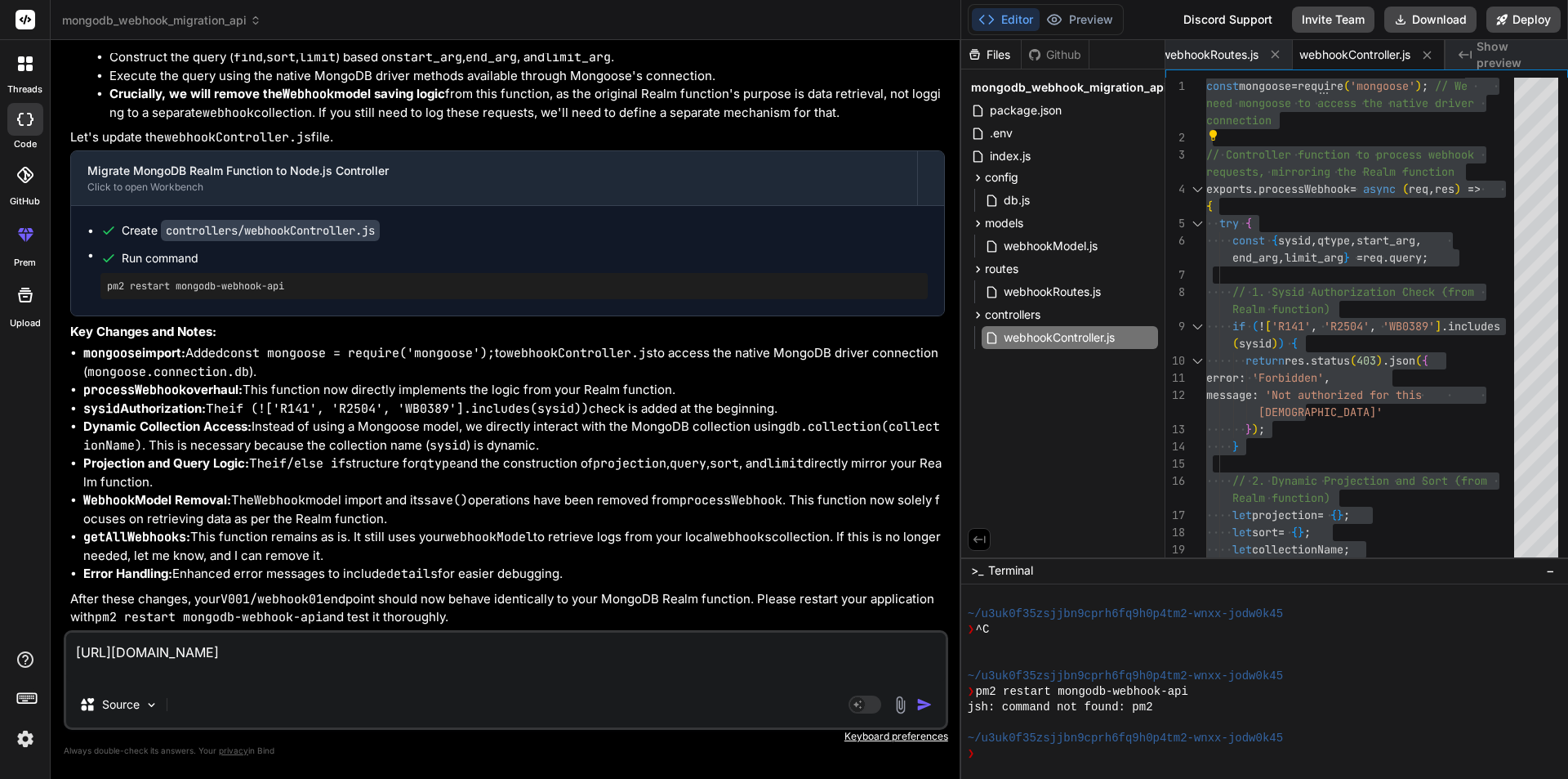
click at [921, 660] on textarea "[URL][DOMAIN_NAME]" at bounding box center [506, 657] width 880 height 49
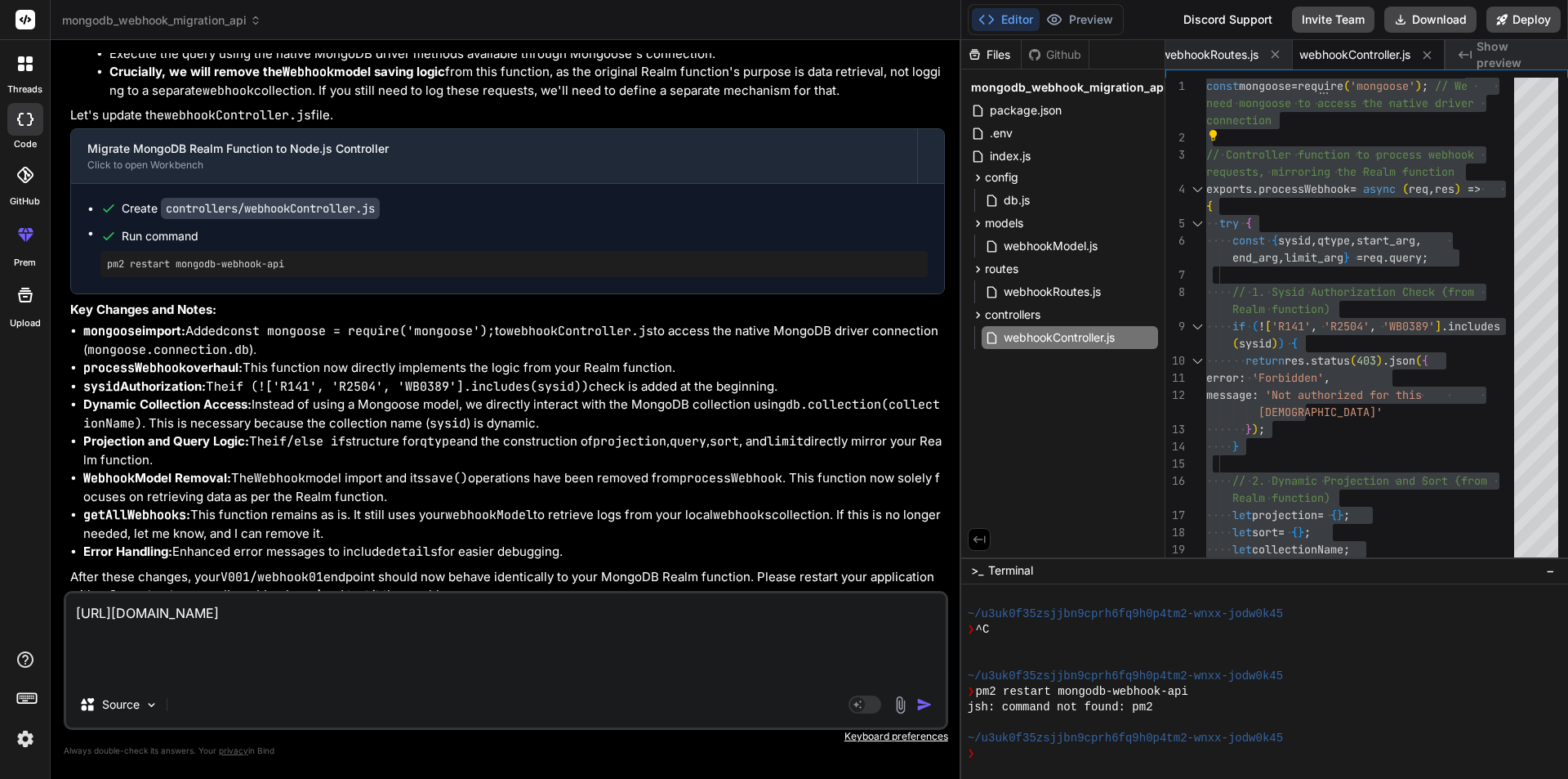
paste textarea "[{"MOR":{"$numberInt":"1703182800"},"ge_json":{"CNAME":"","sysid":"WB0389","rdu…"
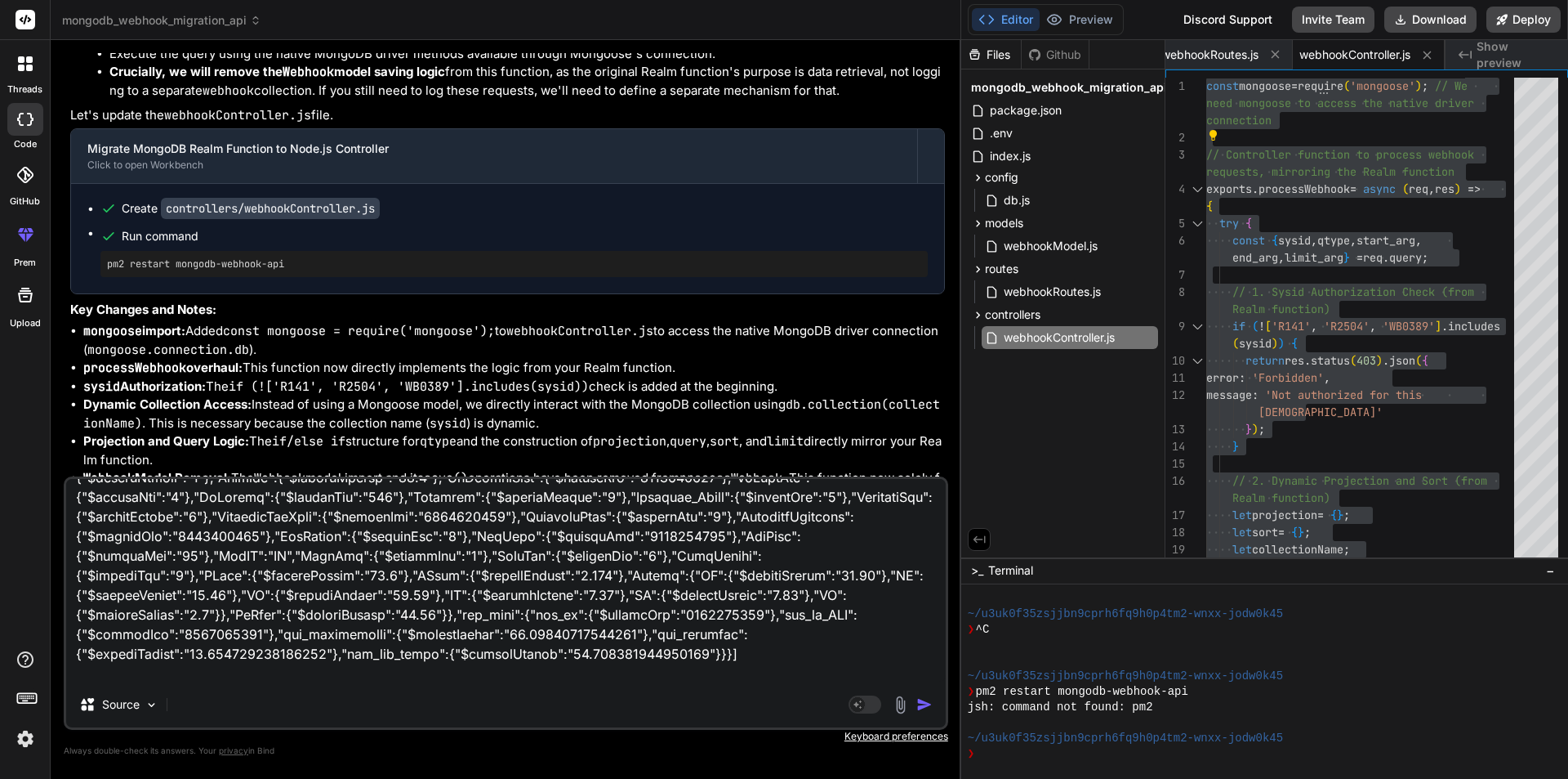
scroll to position [139, 0]
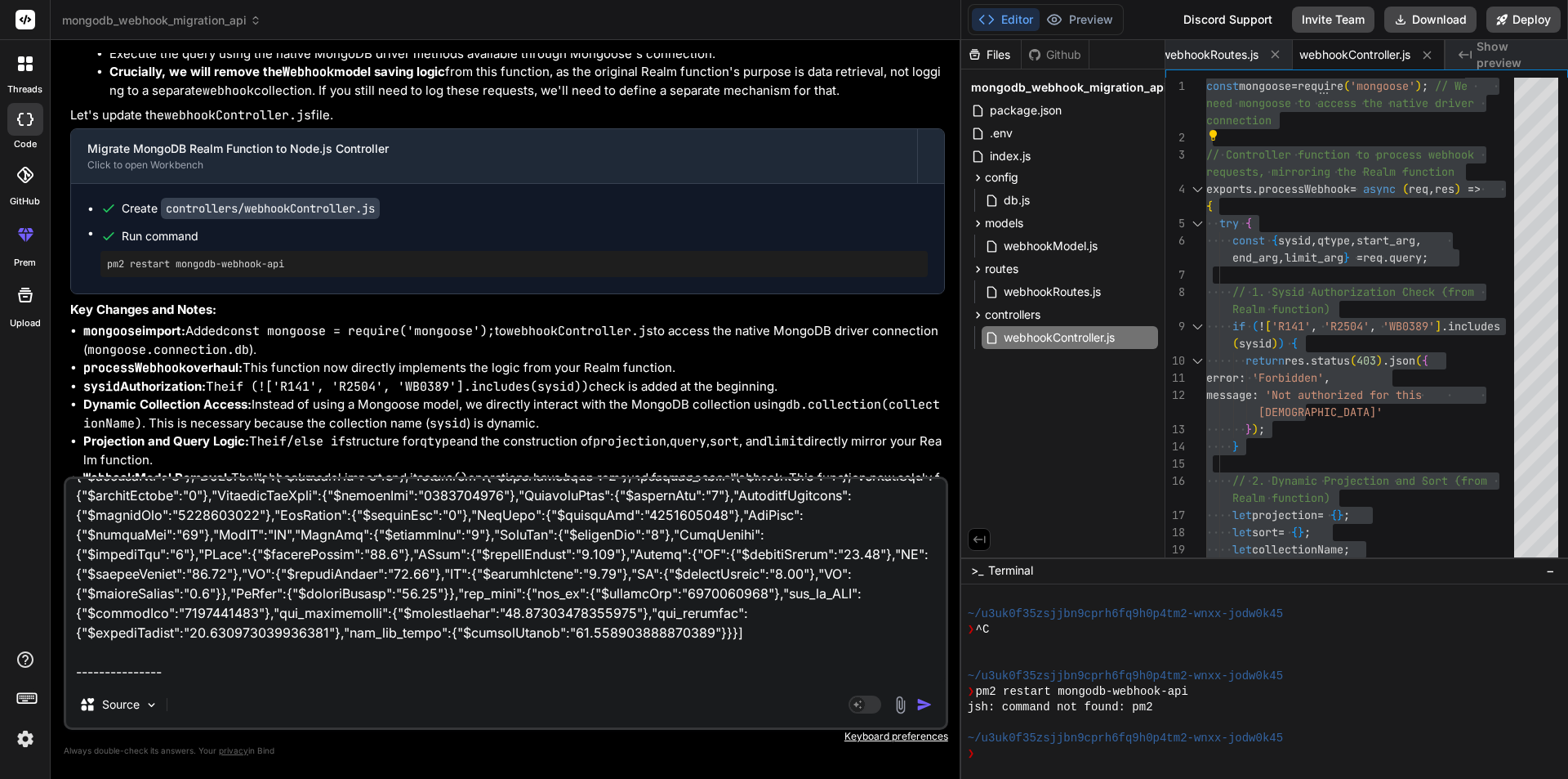
click at [184, 676] on textarea at bounding box center [506, 580] width 880 height 203
paste textarea "[URL][TECHNICAL_ID]"
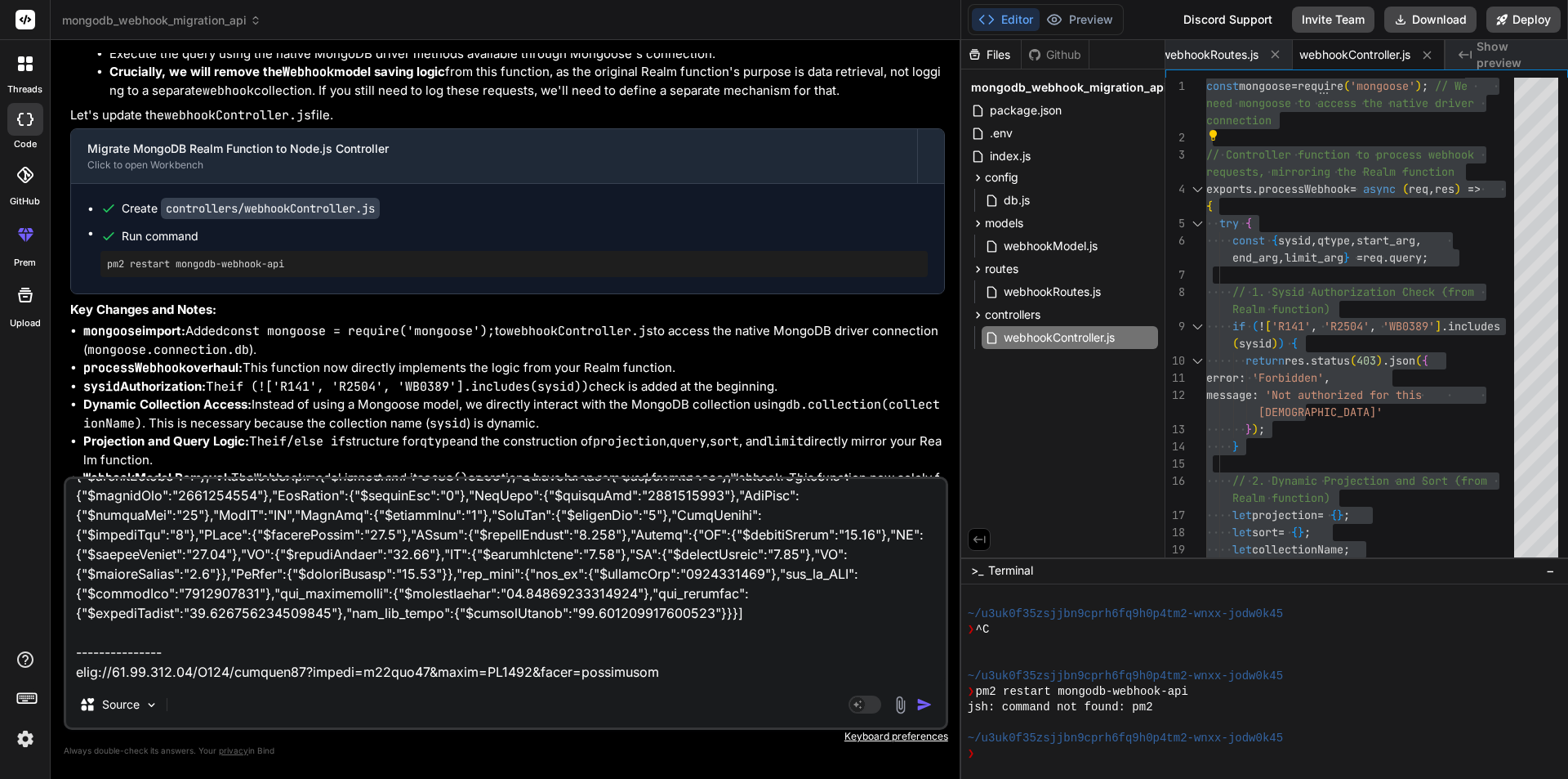
scroll to position [258, 0]
click at [648, 646] on textarea at bounding box center [506, 580] width 880 height 203
paste textarea "[{"MOR":1703182800,"rduid":"rdu735","ge_json":{"CNAME":"","sysid":"WB0389","rdu…"
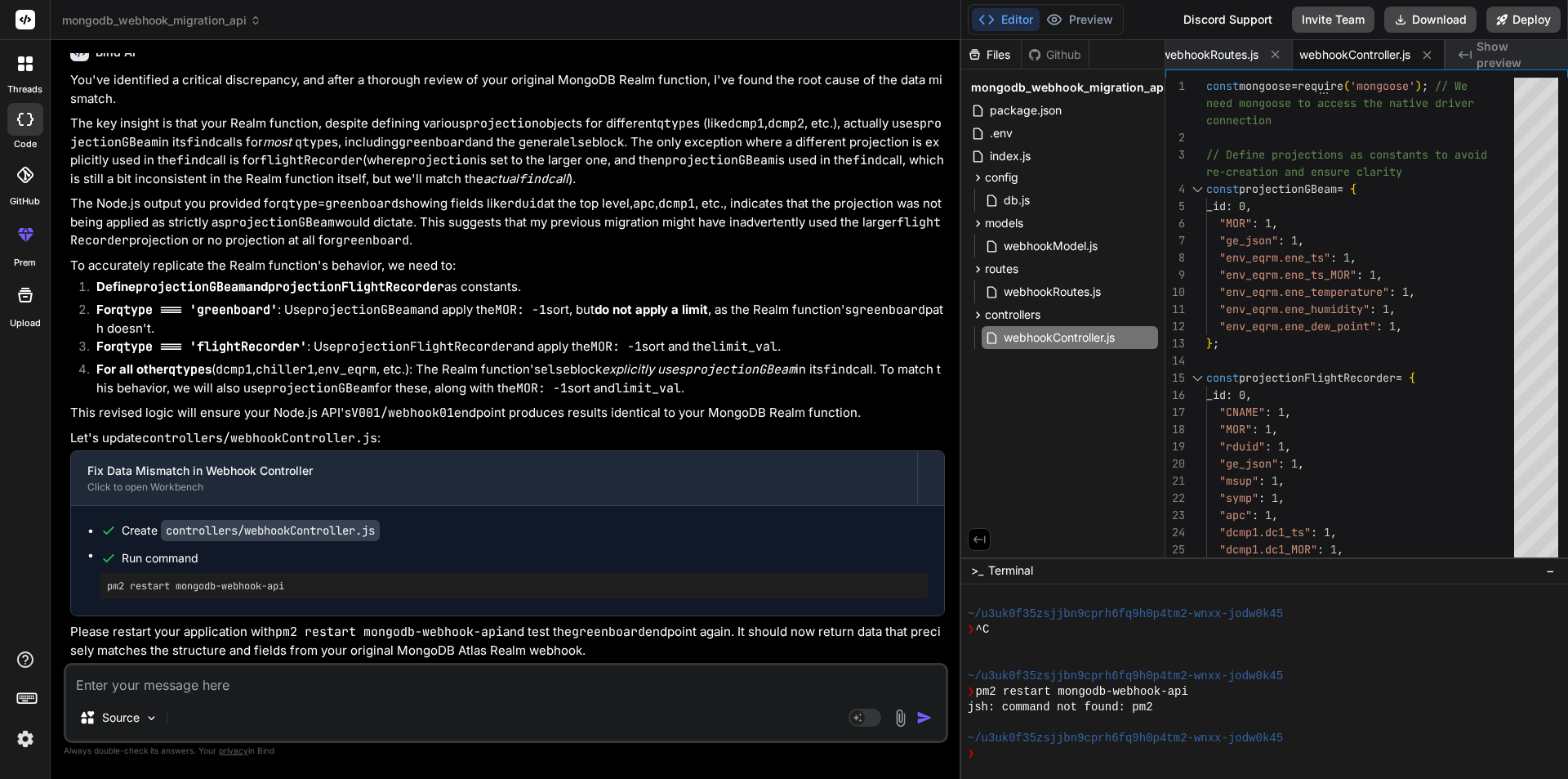
scroll to position [12165, 0]
click at [1065, 340] on span "webhookController.js" at bounding box center [1059, 337] width 115 height 19
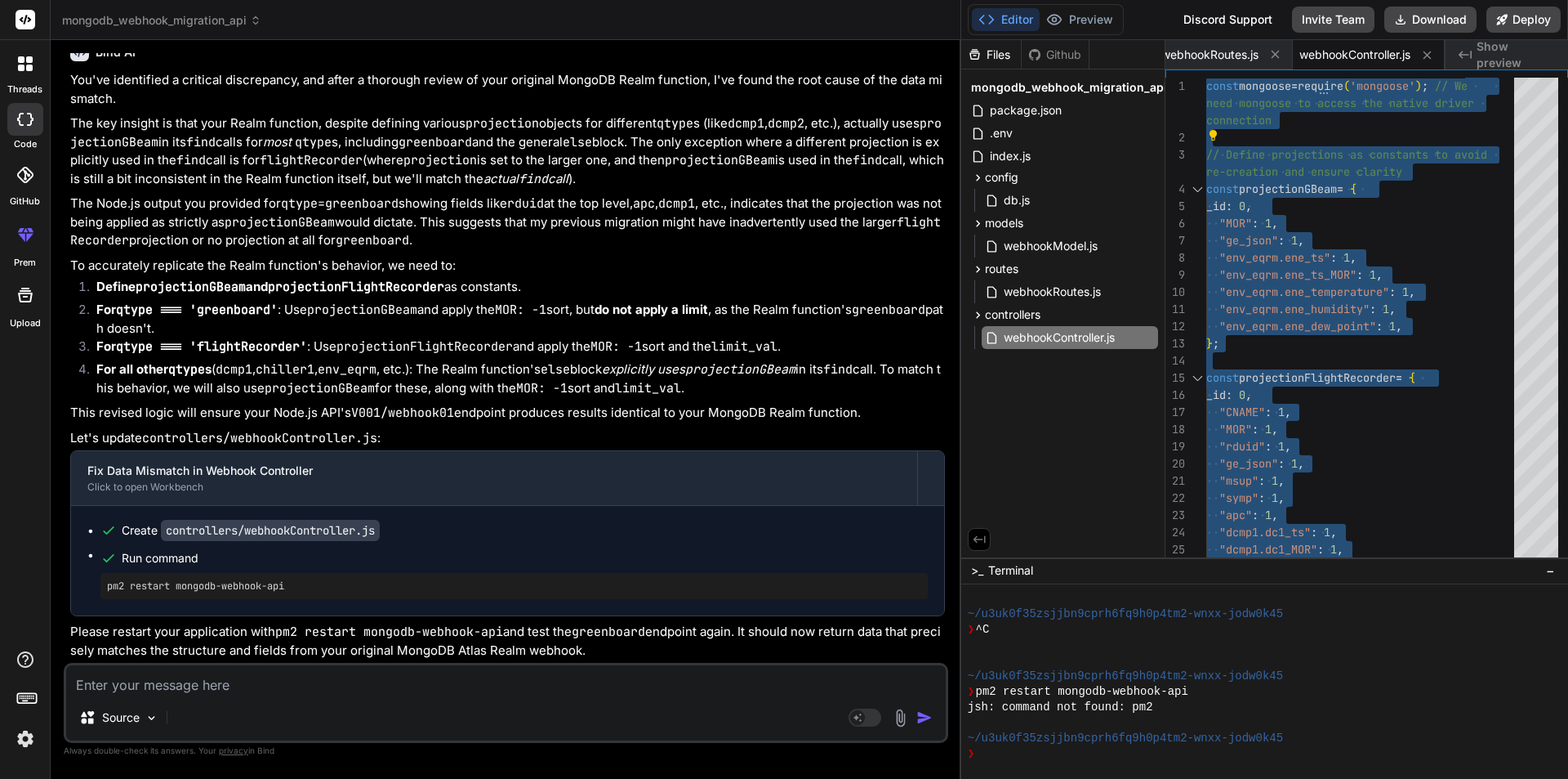
click at [112, 683] on textarea at bounding box center [506, 679] width 880 height 29
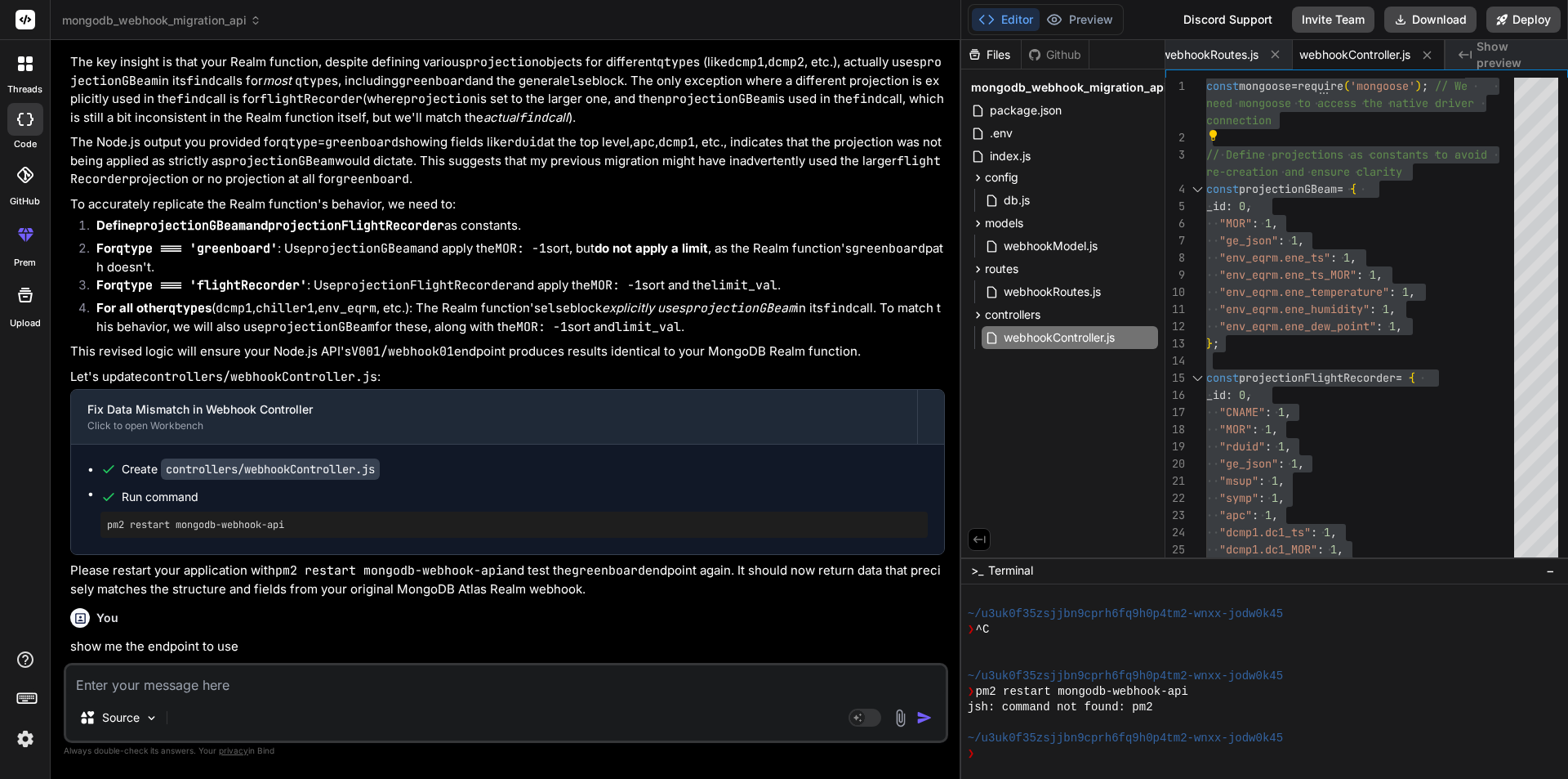
scroll to position [12333, 0]
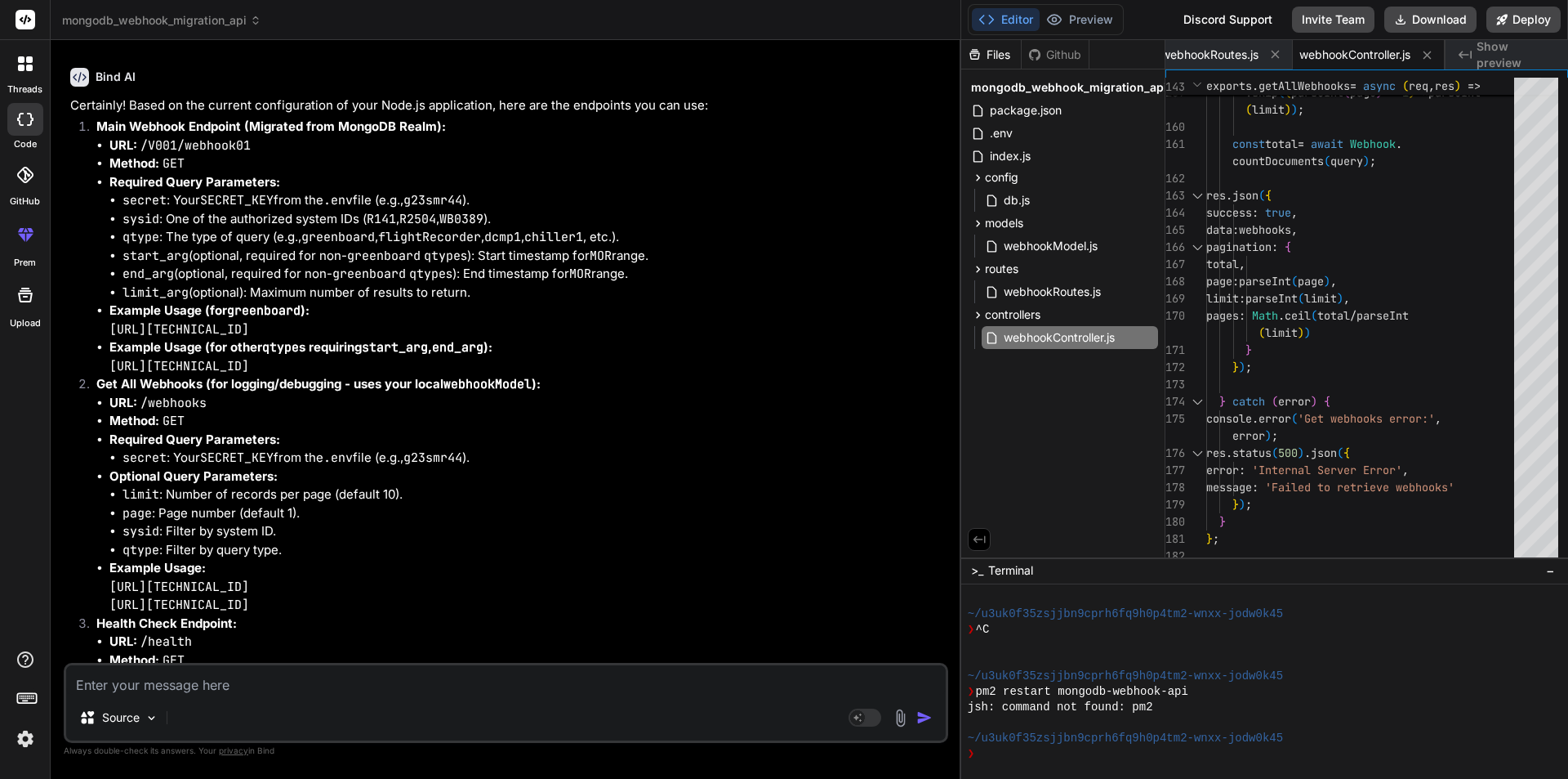
scroll to position [12917, 0]
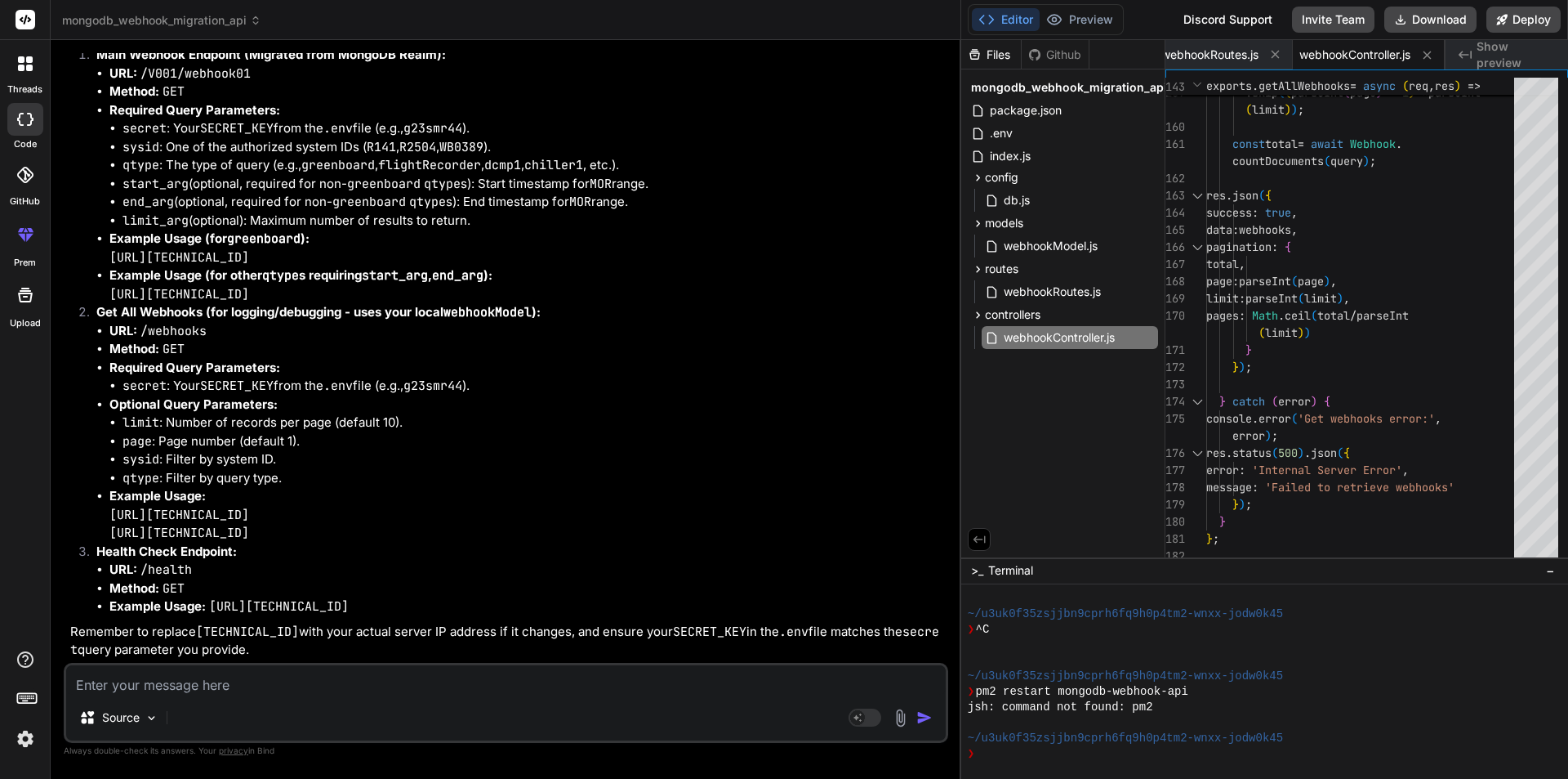
drag, startPoint x: 712, startPoint y: 239, endPoint x: 107, endPoint y: 238, distance: 605.0
click at [107, 238] on ul "URL: /V001/webhook01 Method: GET Required Query Parameters: secret : Your SECRE…" at bounding box center [520, 184] width 848 height 240
copy code "[URL][TECHNICAL_ID]"
click at [168, 687] on textarea at bounding box center [506, 679] width 880 height 29
click at [1029, 134] on div ".env" at bounding box center [1062, 132] width 190 height 23
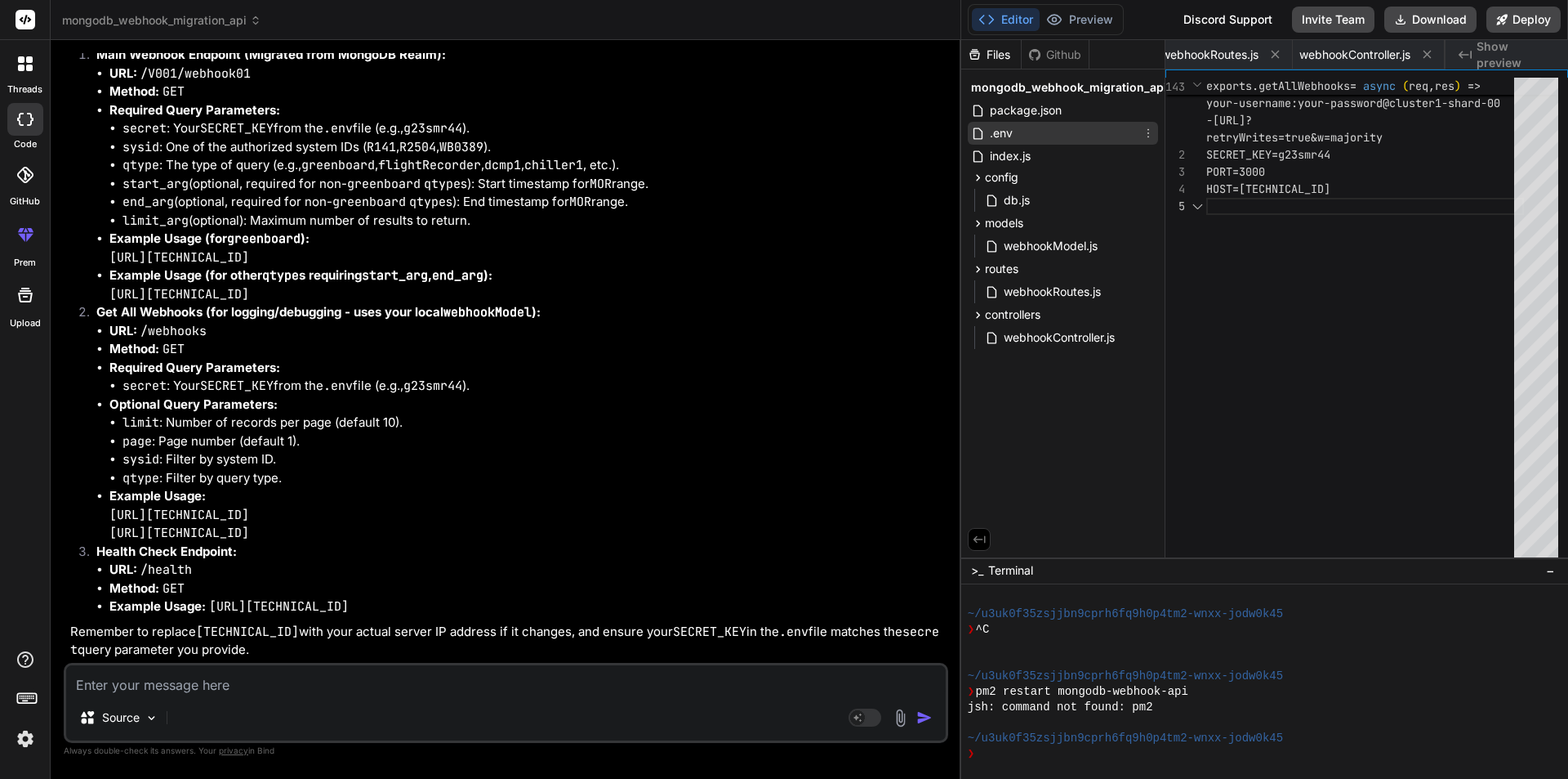
scroll to position [0, 113]
click at [1002, 191] on span "db.js" at bounding box center [1016, 199] width 29 height 19
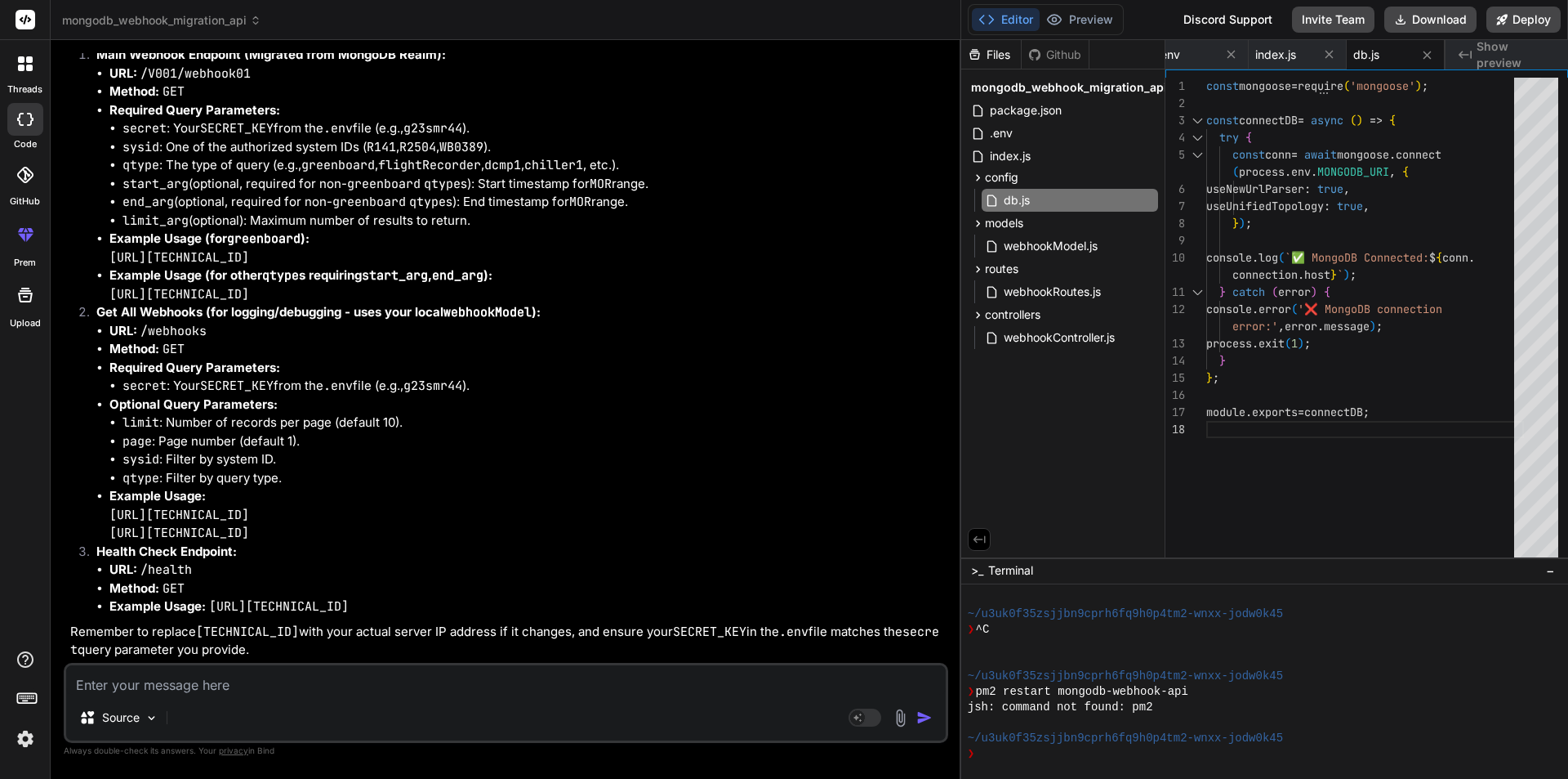
click at [151, 689] on textarea at bounding box center [506, 679] width 880 height 29
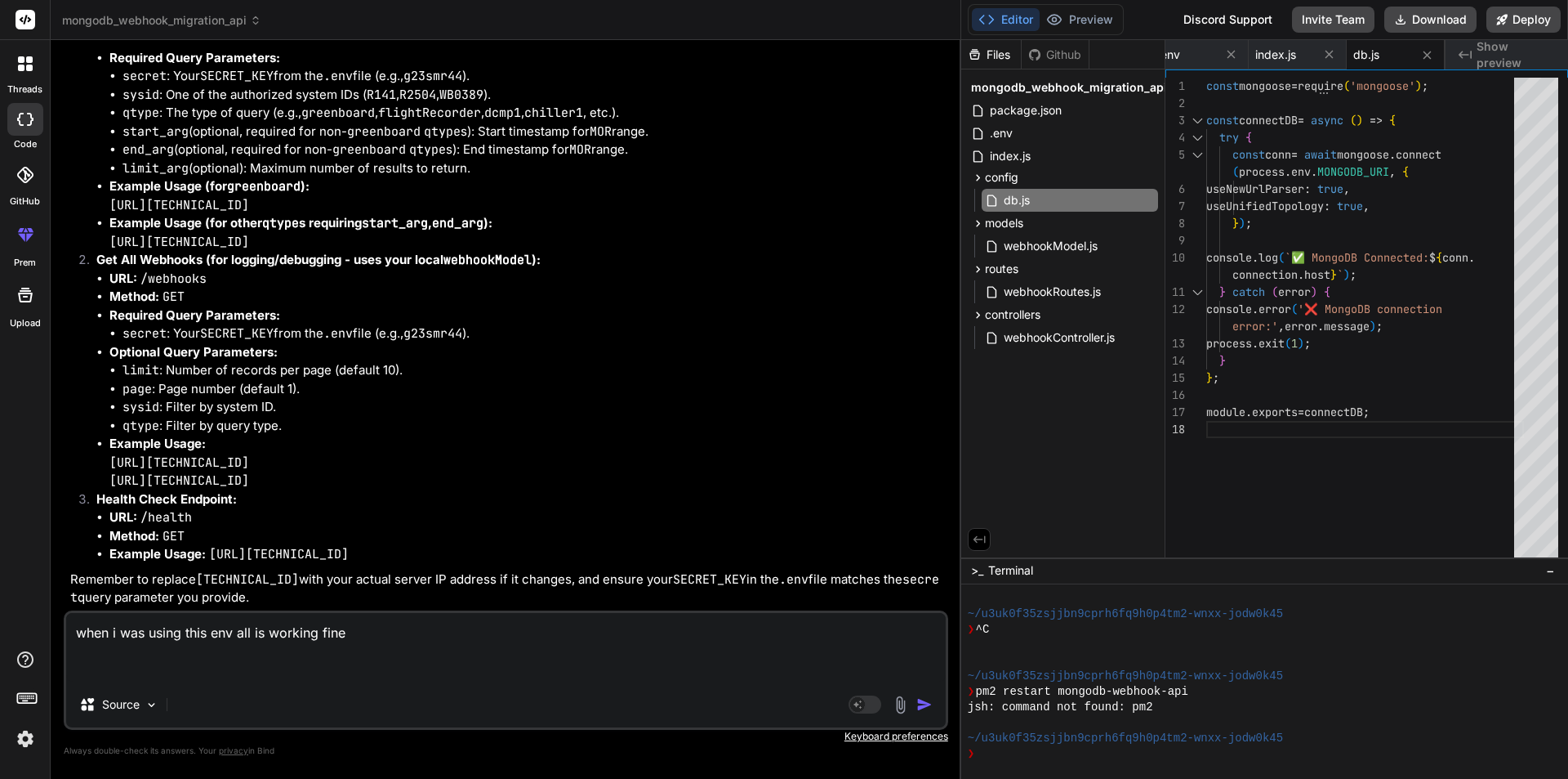
paste textarea "# Replace with your actual MongoDB Atlas connection string # Example: mongodb+s…"
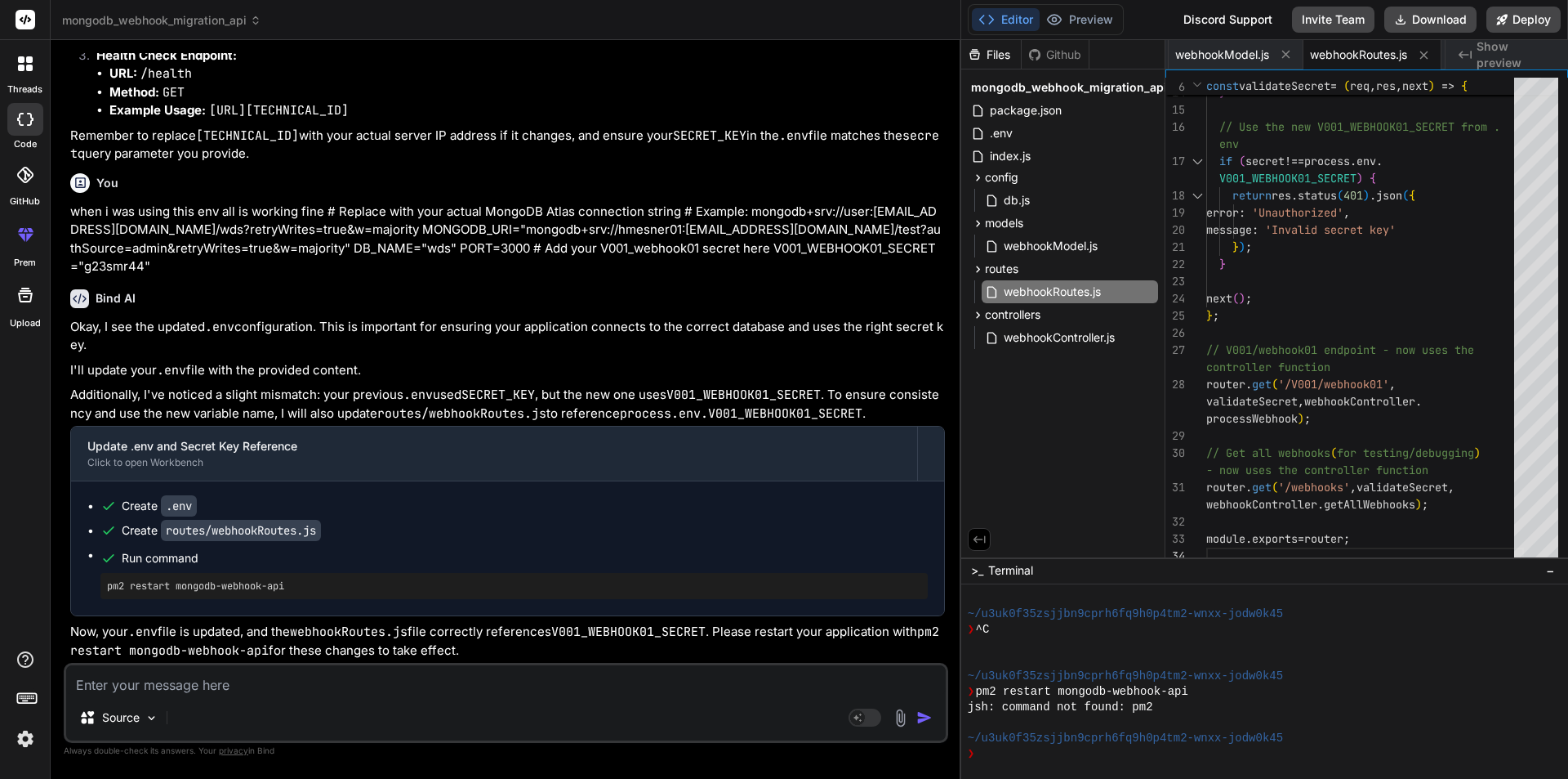
scroll to position [13413, 0]
click at [1035, 141] on div ".env" at bounding box center [1062, 132] width 190 height 23
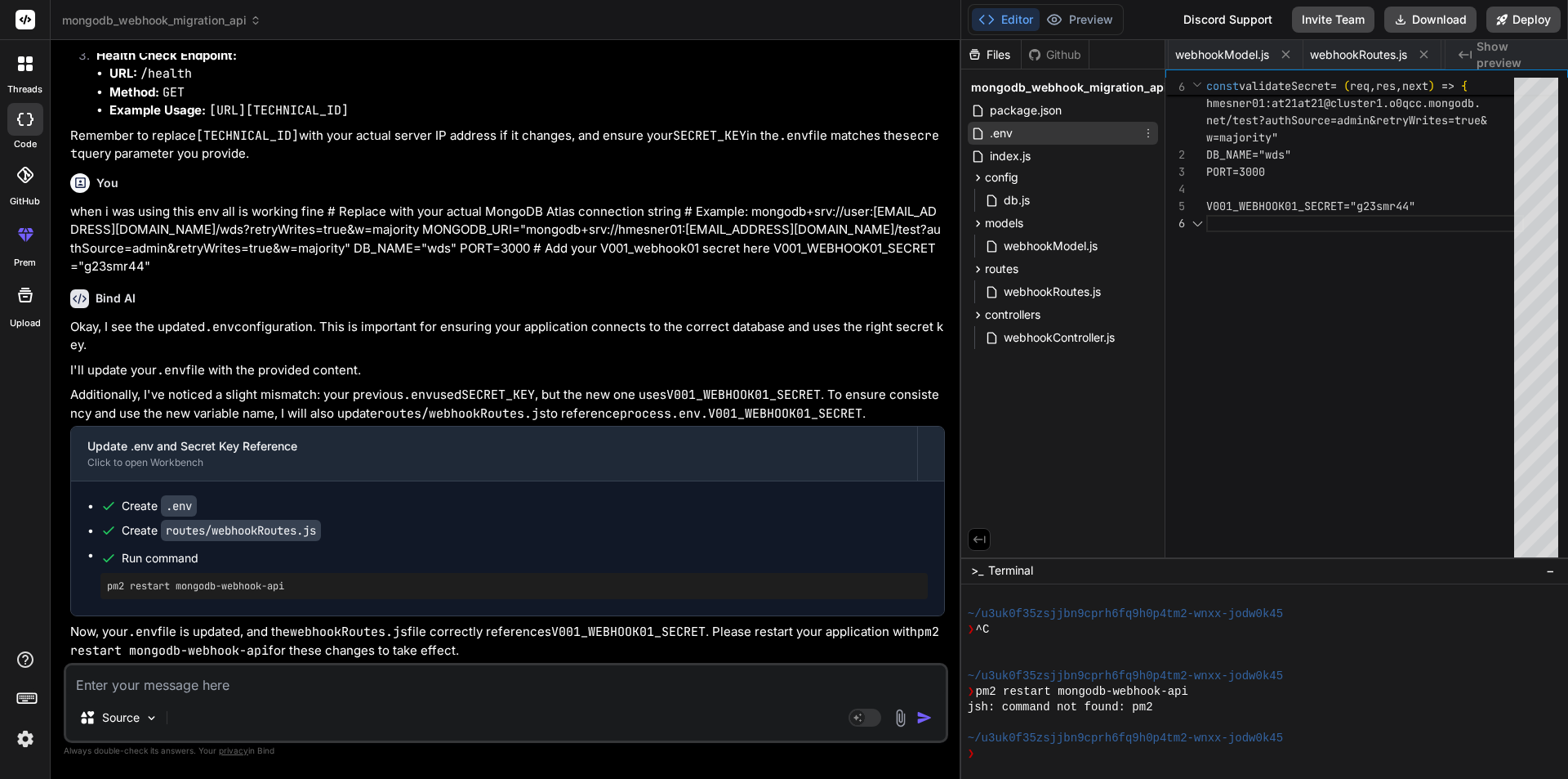
scroll to position [0, 113]
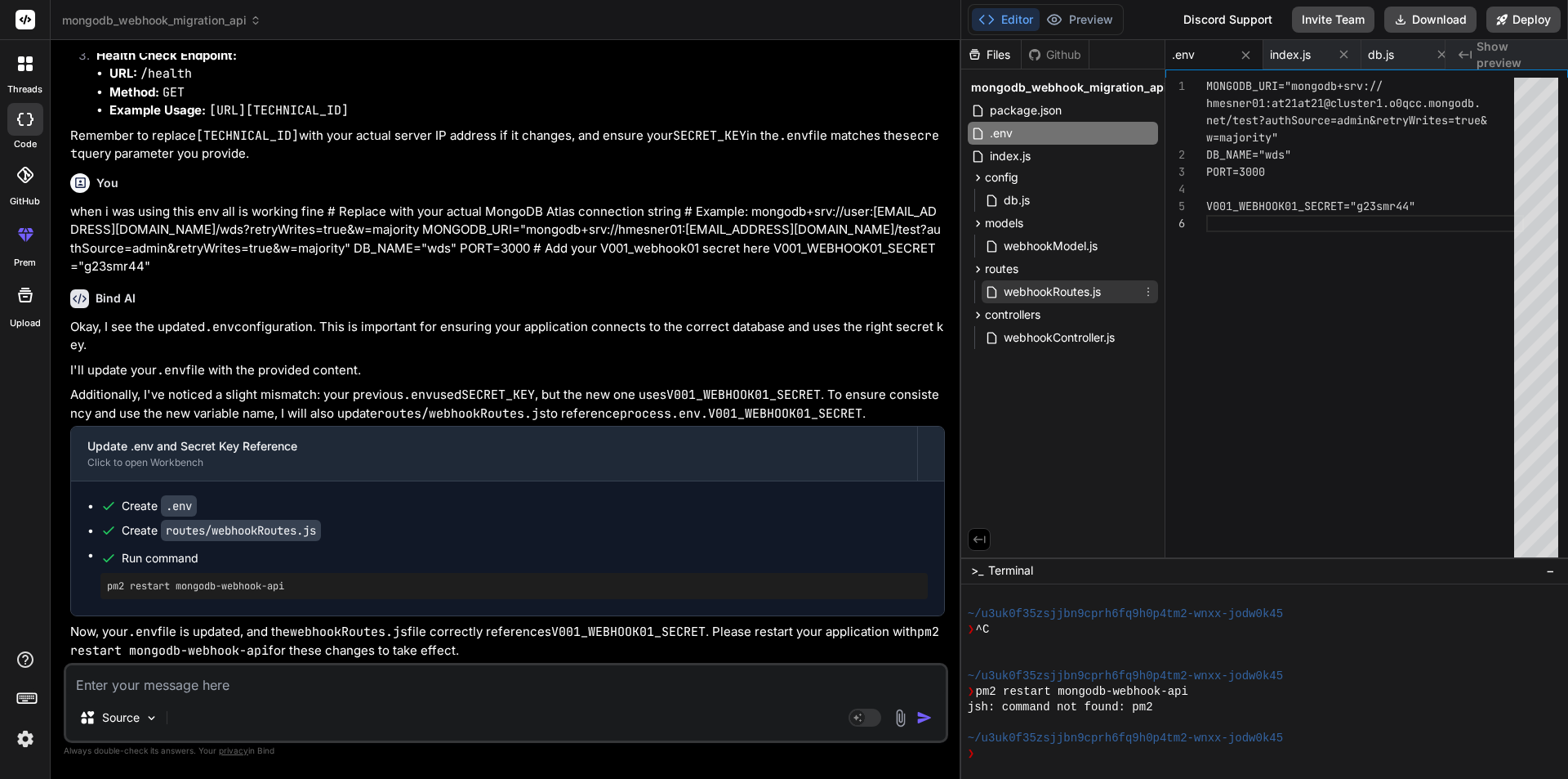
click at [1072, 296] on span "webhookRoutes.js" at bounding box center [1052, 291] width 100 height 19
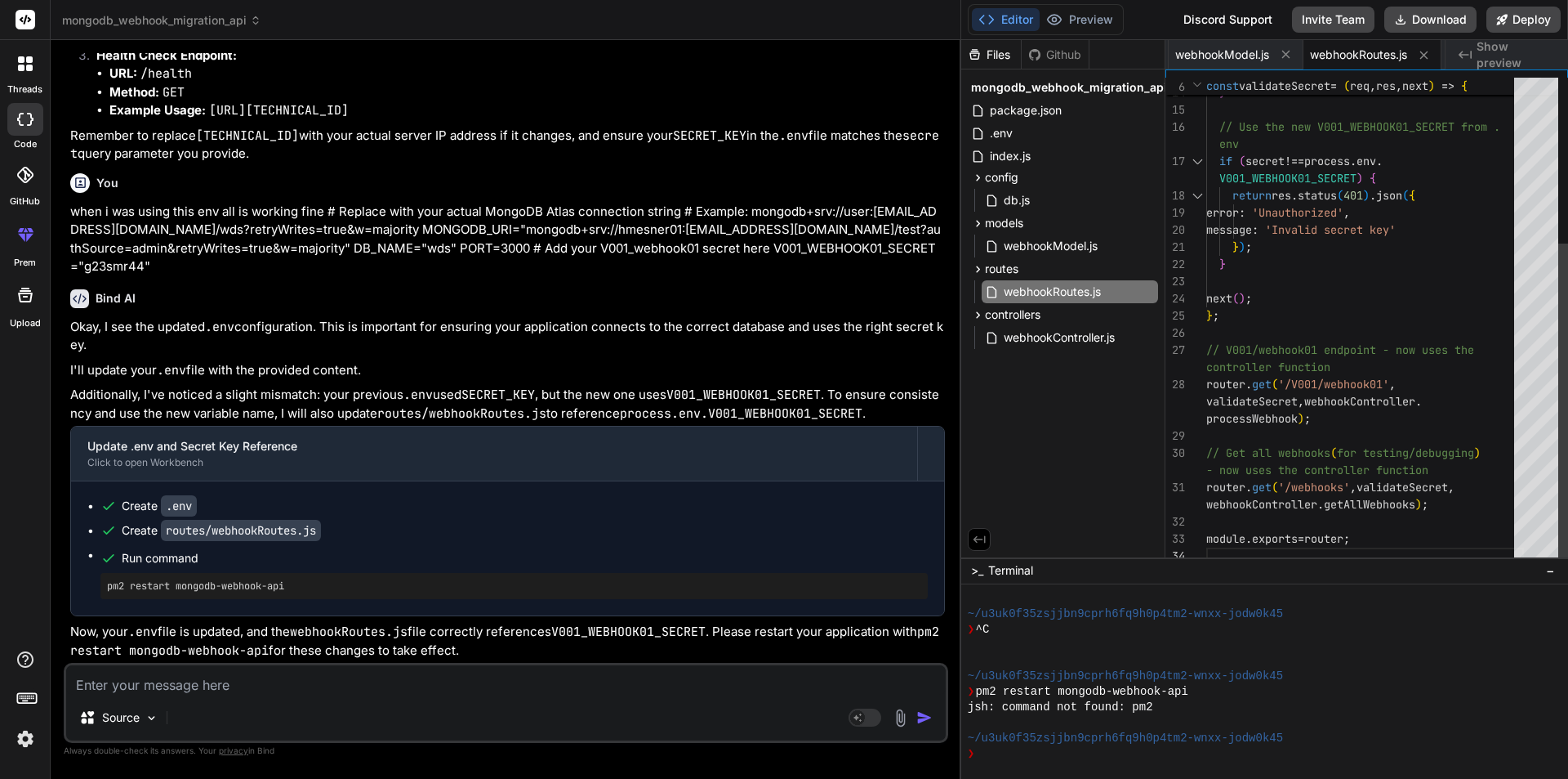
scroll to position [0, 0]
click at [1415, 303] on div "} ) ; } // Use the new V001_WEBHOOK01_SECRET from . env if ( secret !== process…" at bounding box center [1365, 195] width 317 height 738
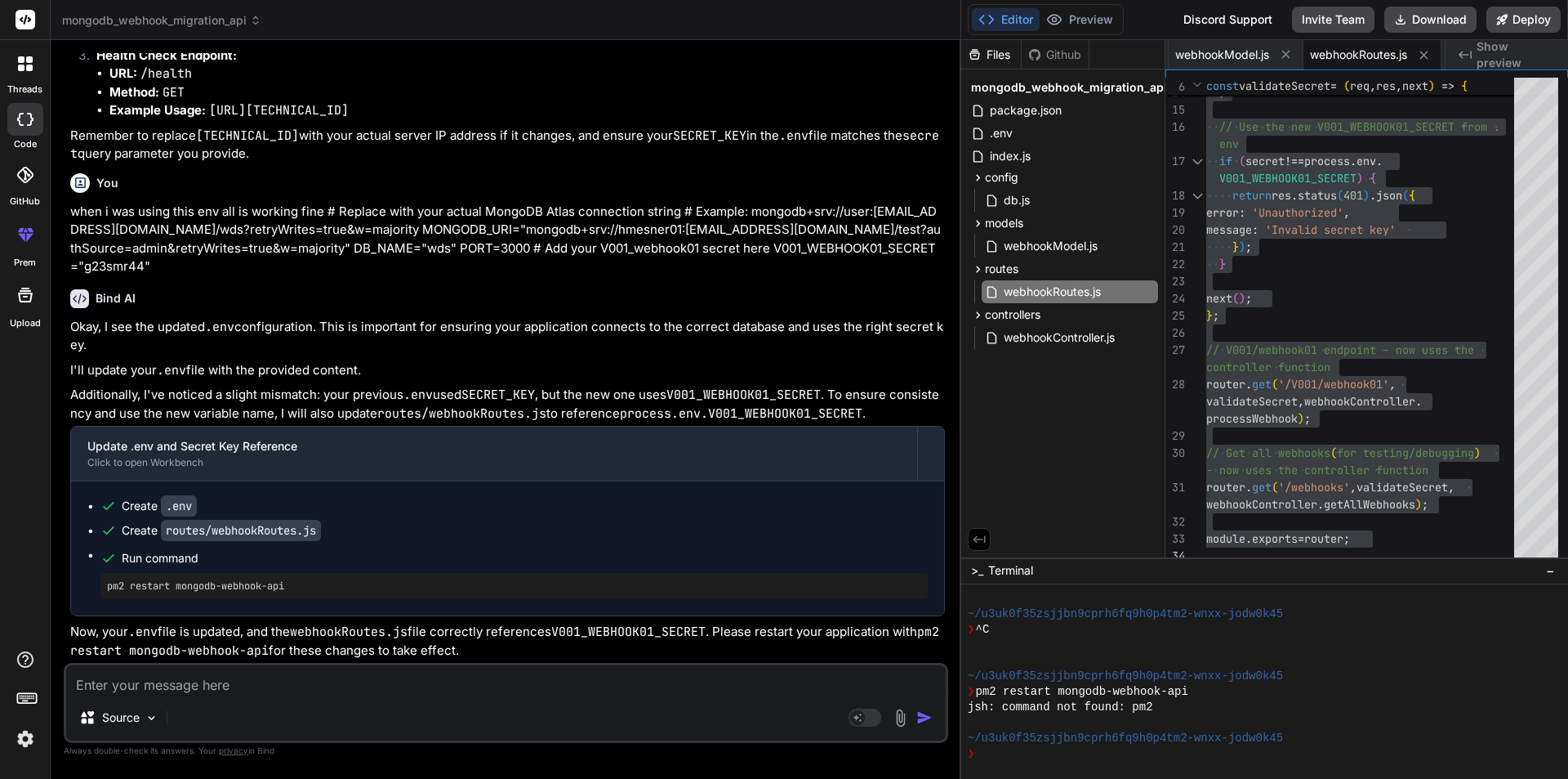
click at [132, 686] on textarea at bounding box center [506, 679] width 880 height 29
paste textarea "[ { "MOR": 1703182800, "rduid": "rdu735", "ge_json": { "CNAME": "", "sysid": "W…"
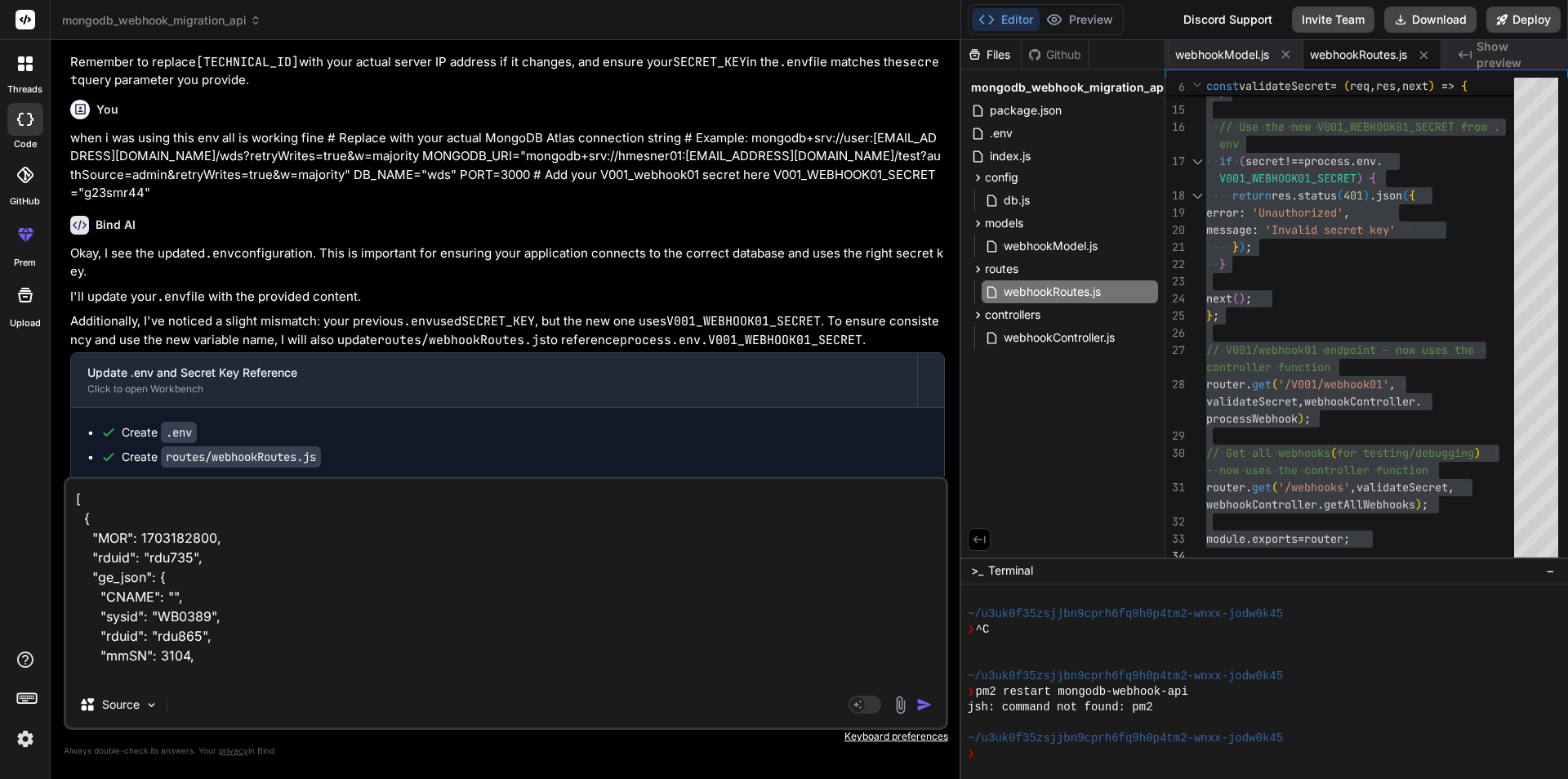
scroll to position [21, 0]
paste textarea "[ { "MOR": { "$numberInt": "1703182800" }, "ge_json": { "CNAME": "", "sysid": "…"
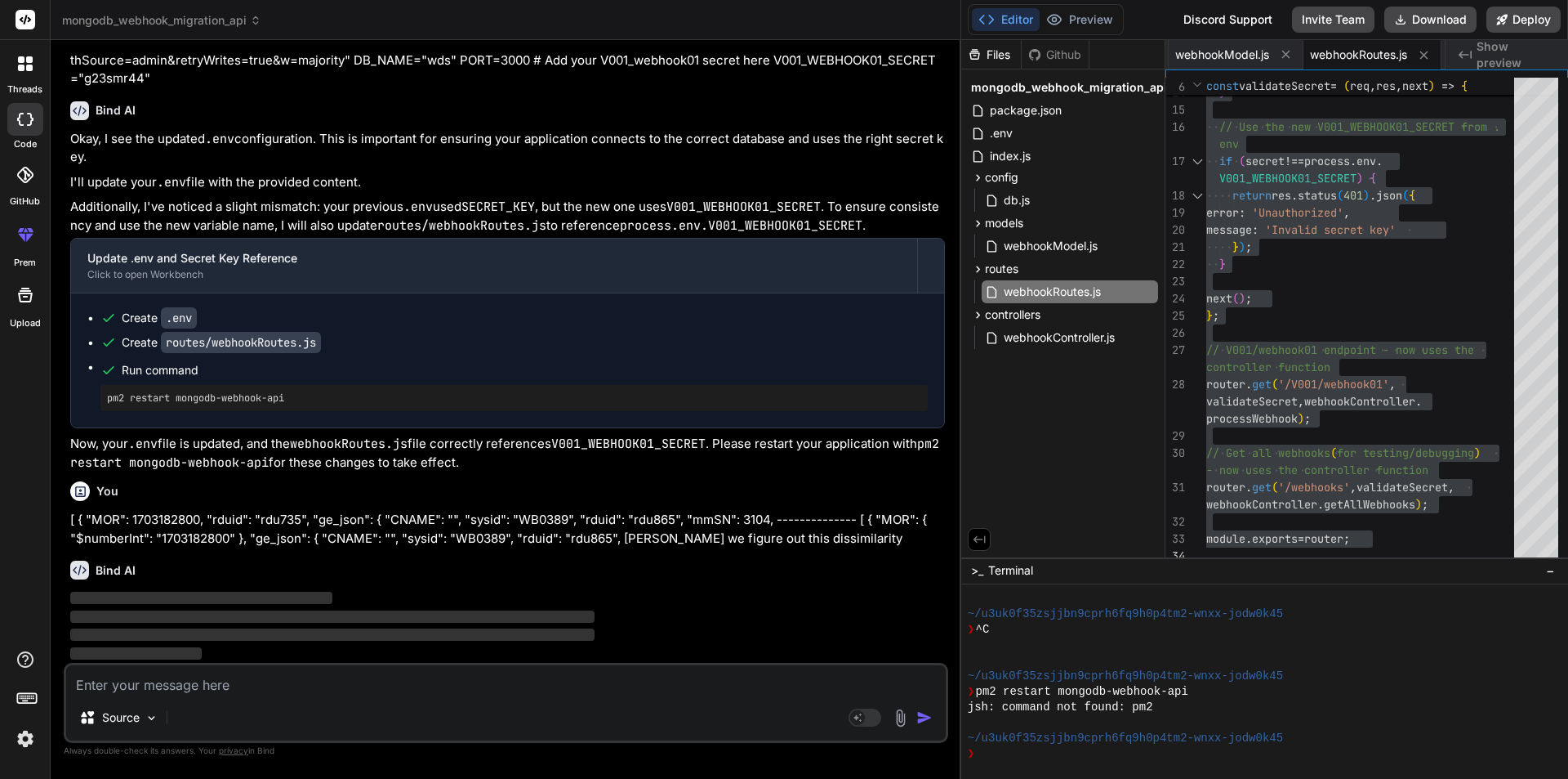
scroll to position [13601, 0]
click at [1366, 286] on div "} ) ; } // Use the new V001_WEBHOOK01_SECRET from . env if ( secret !== process…" at bounding box center [1365, 195] width 317 height 738
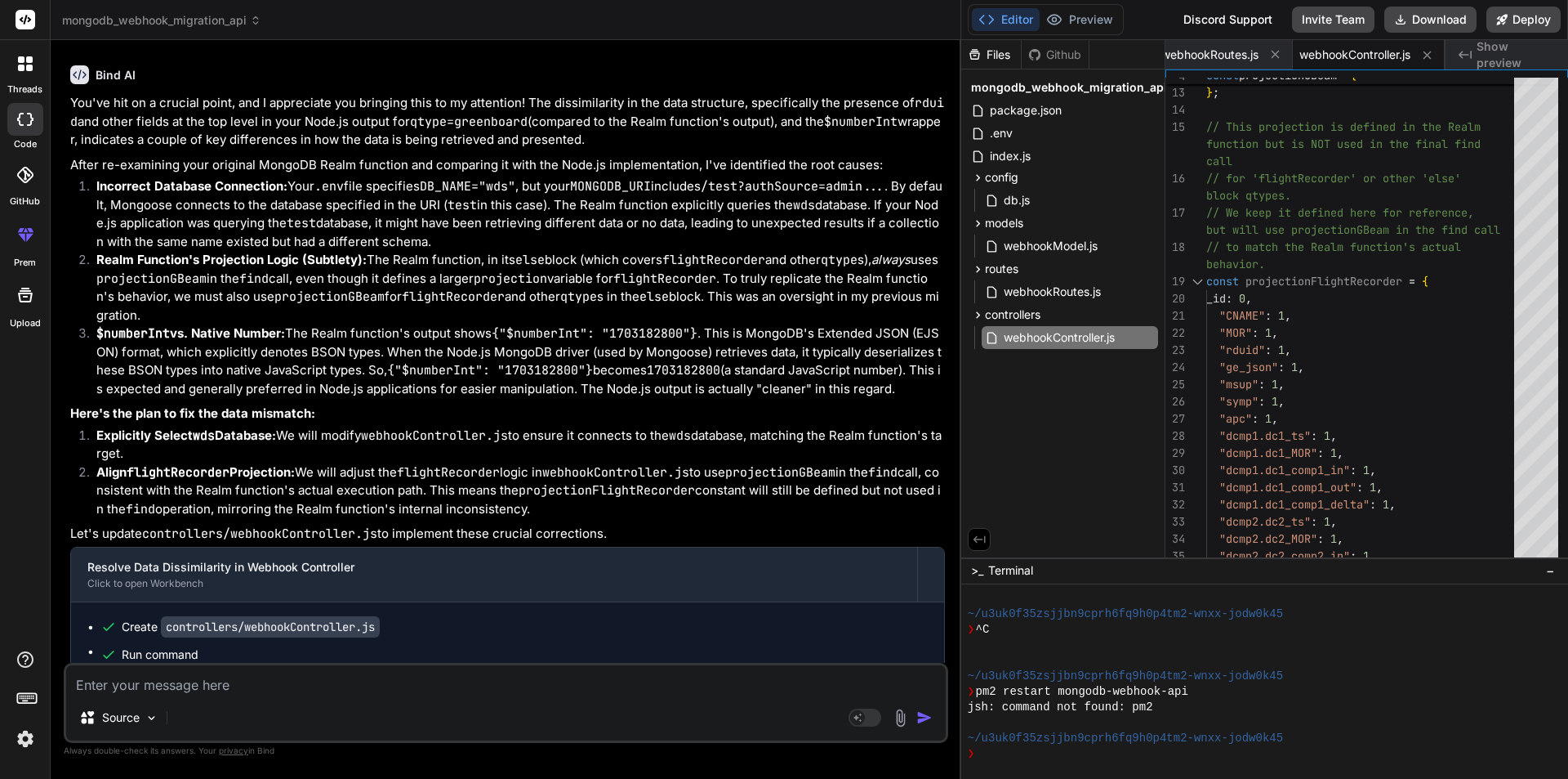
scroll to position [14350, 0]
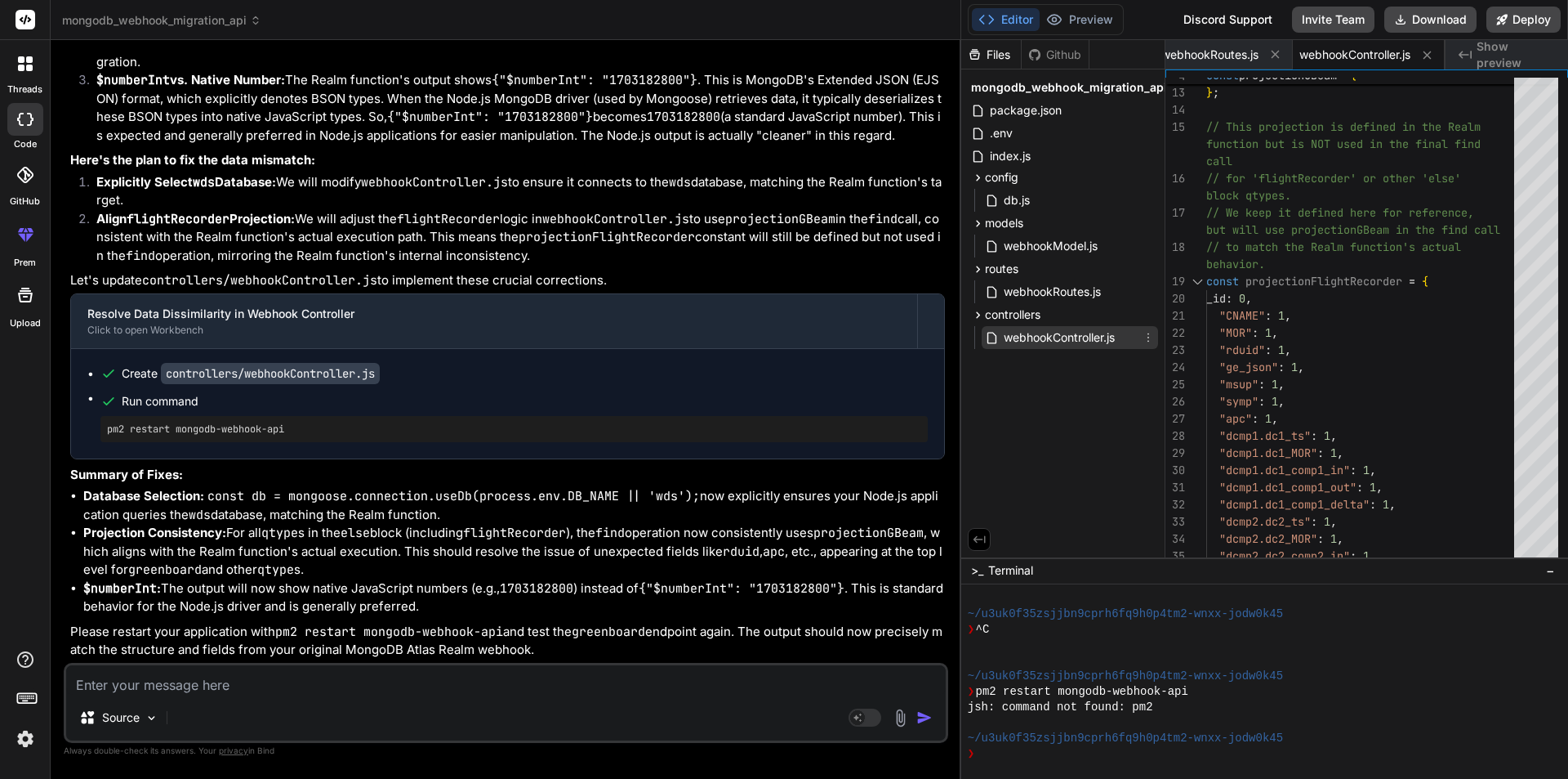
click at [1062, 336] on span "webhookController.js" at bounding box center [1059, 337] width 115 height 19
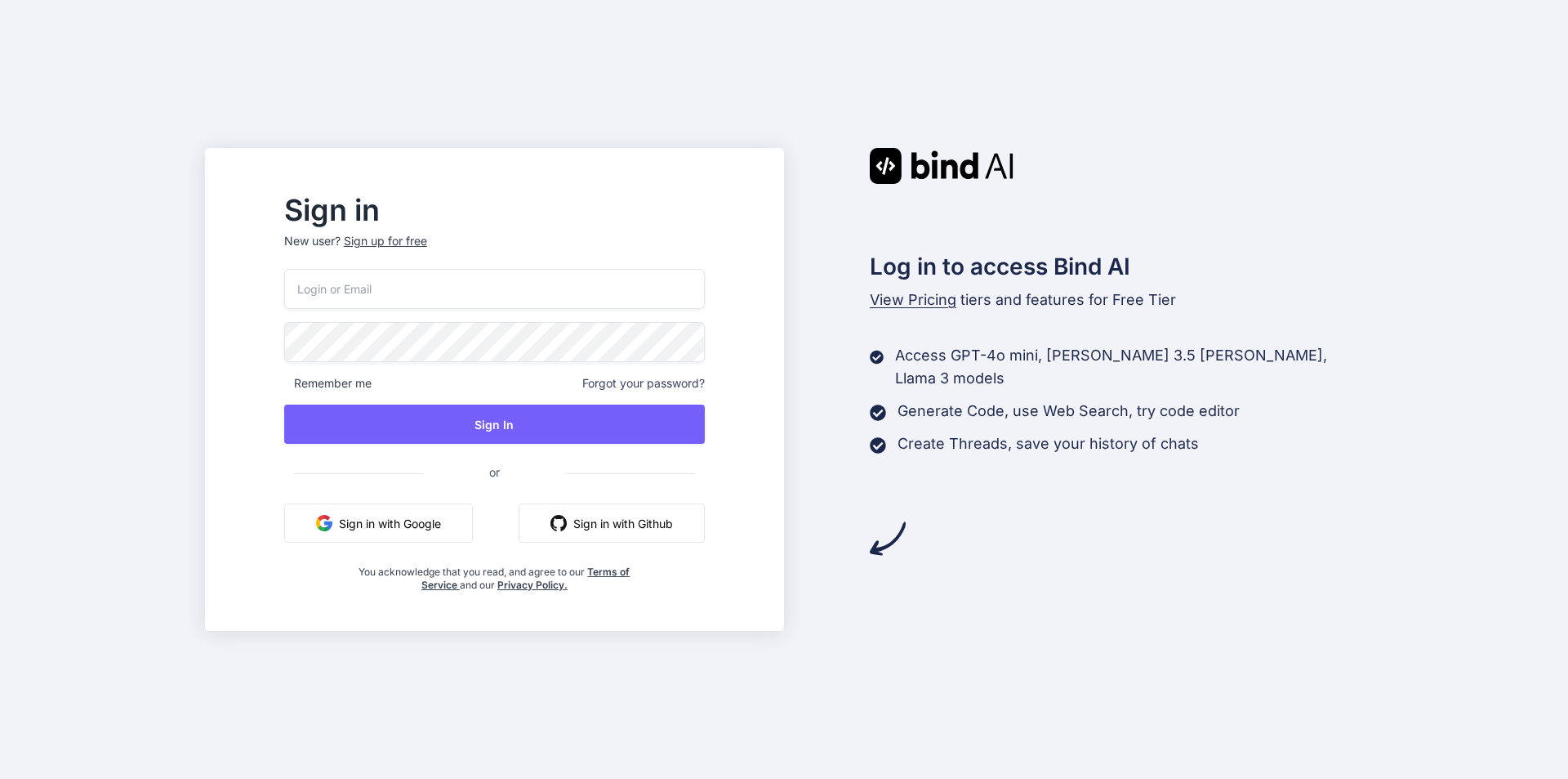
click at [408, 292] on input "email" at bounding box center [494, 289] width 420 height 40
click at [427, 243] on p "New user? Sign up for free" at bounding box center [494, 250] width 420 height 36
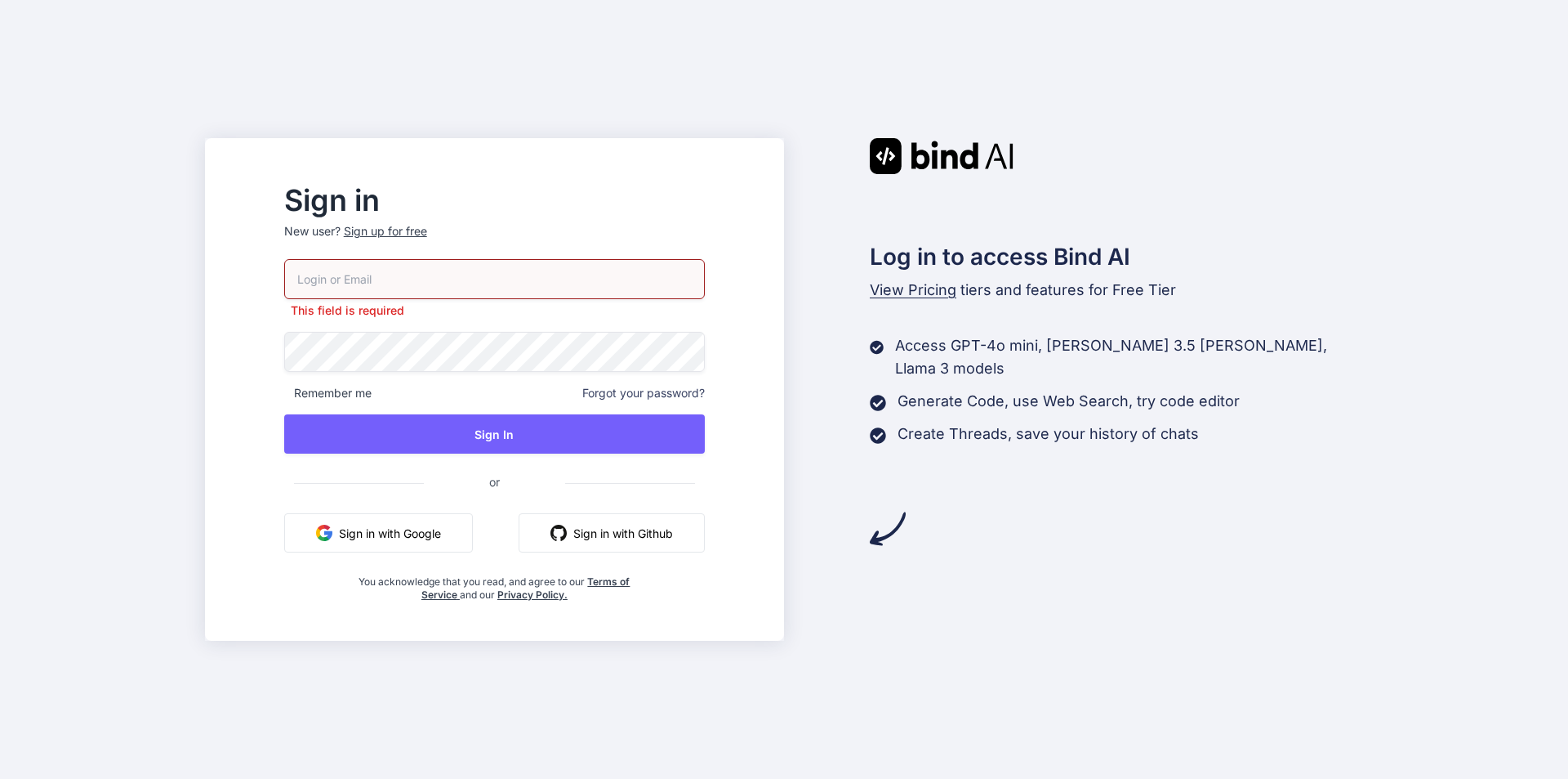
click at [427, 230] on div "Sign up for free" at bounding box center [385, 231] width 83 height 17
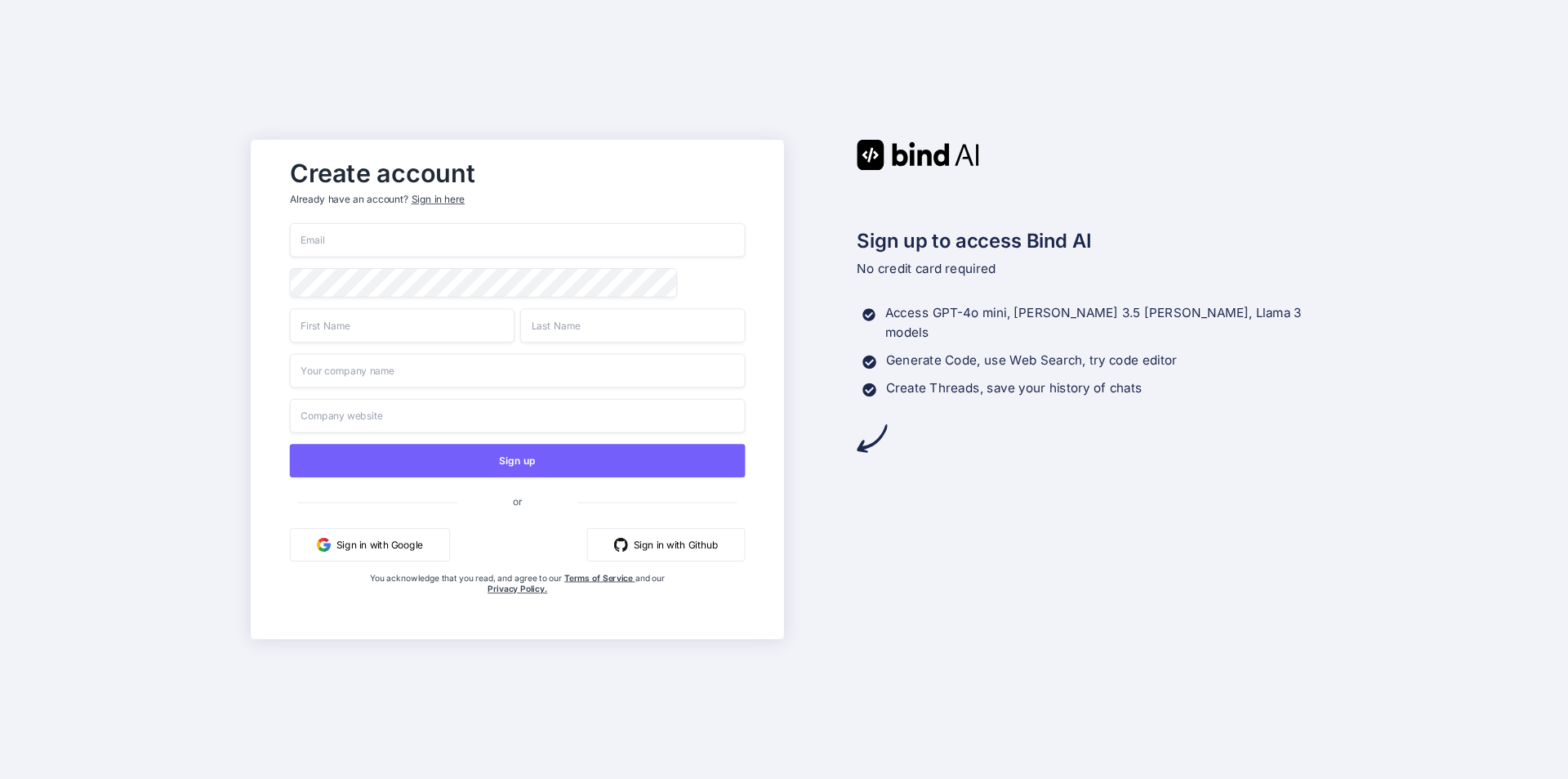
click at [424, 238] on input "email" at bounding box center [517, 240] width 455 height 34
type input "[EMAIL_ADDRESS][DOMAIN_NAME]"
type input "xyz"
type input "[DOMAIN_NAME]"
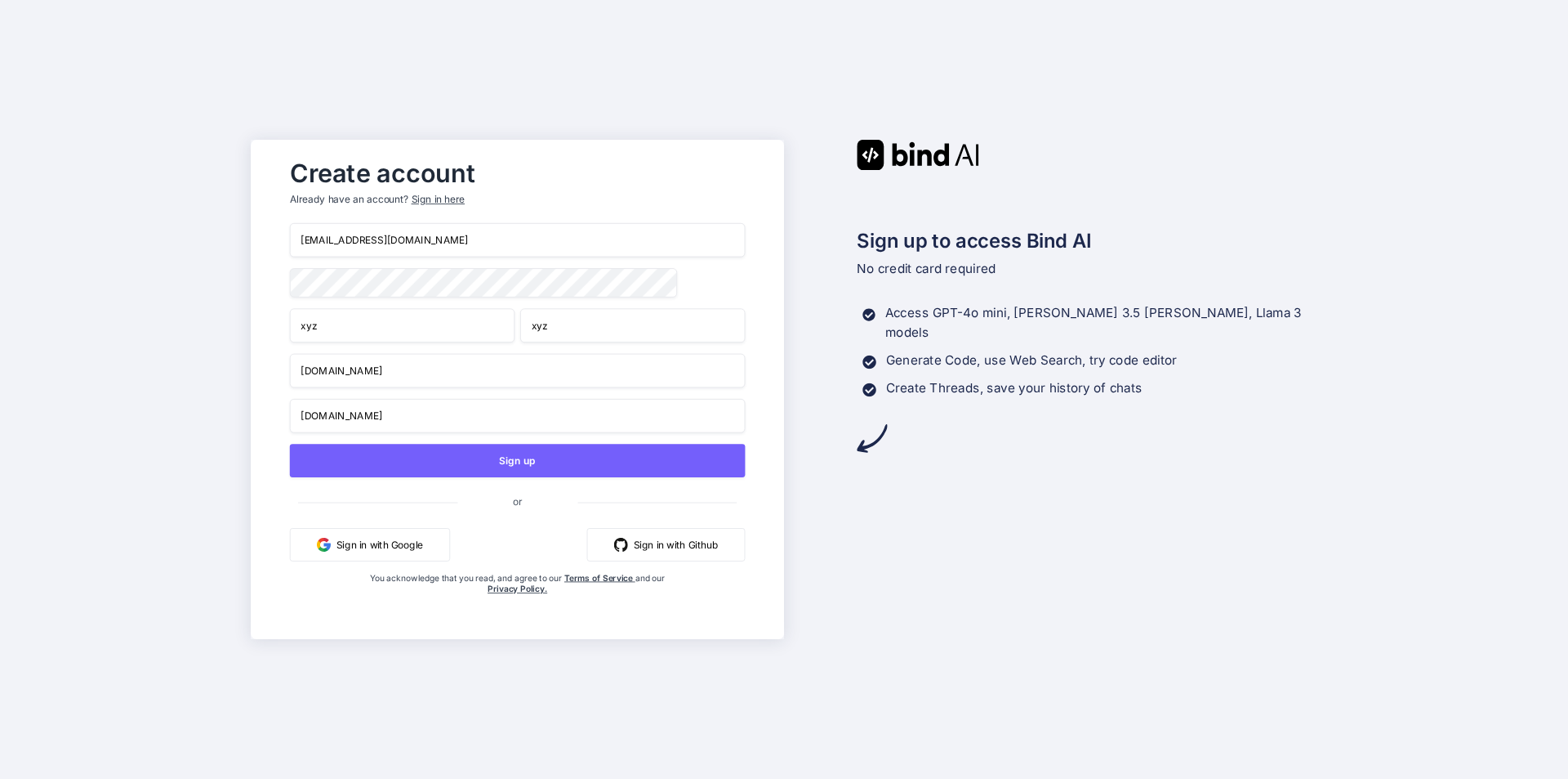
type input "[DOMAIN_NAME]"
click at [396, 374] on input "[DOMAIN_NAME]" at bounding box center [517, 370] width 455 height 34
type input "xyz"
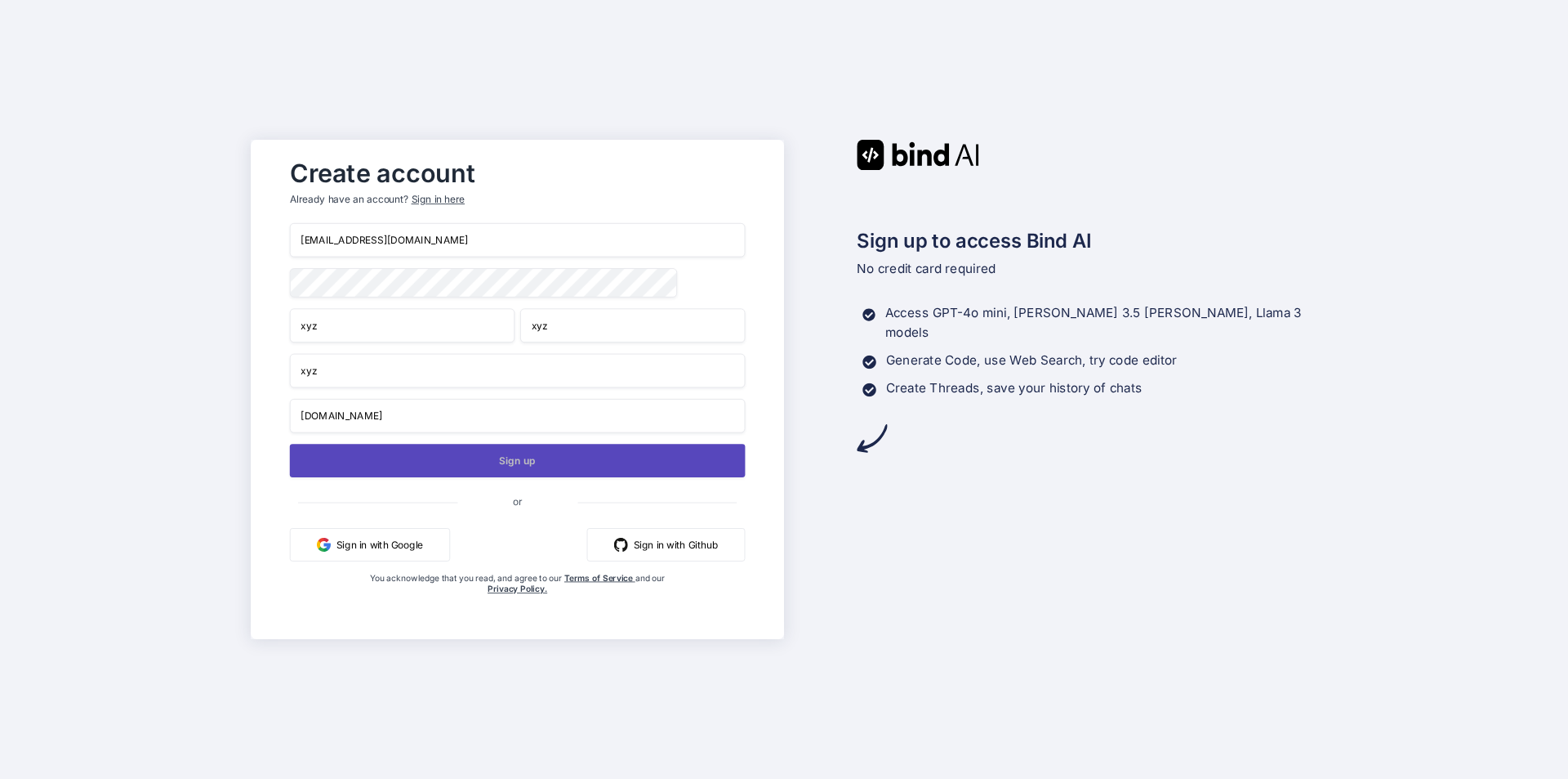
click at [451, 462] on button "Sign up" at bounding box center [517, 461] width 455 height 34
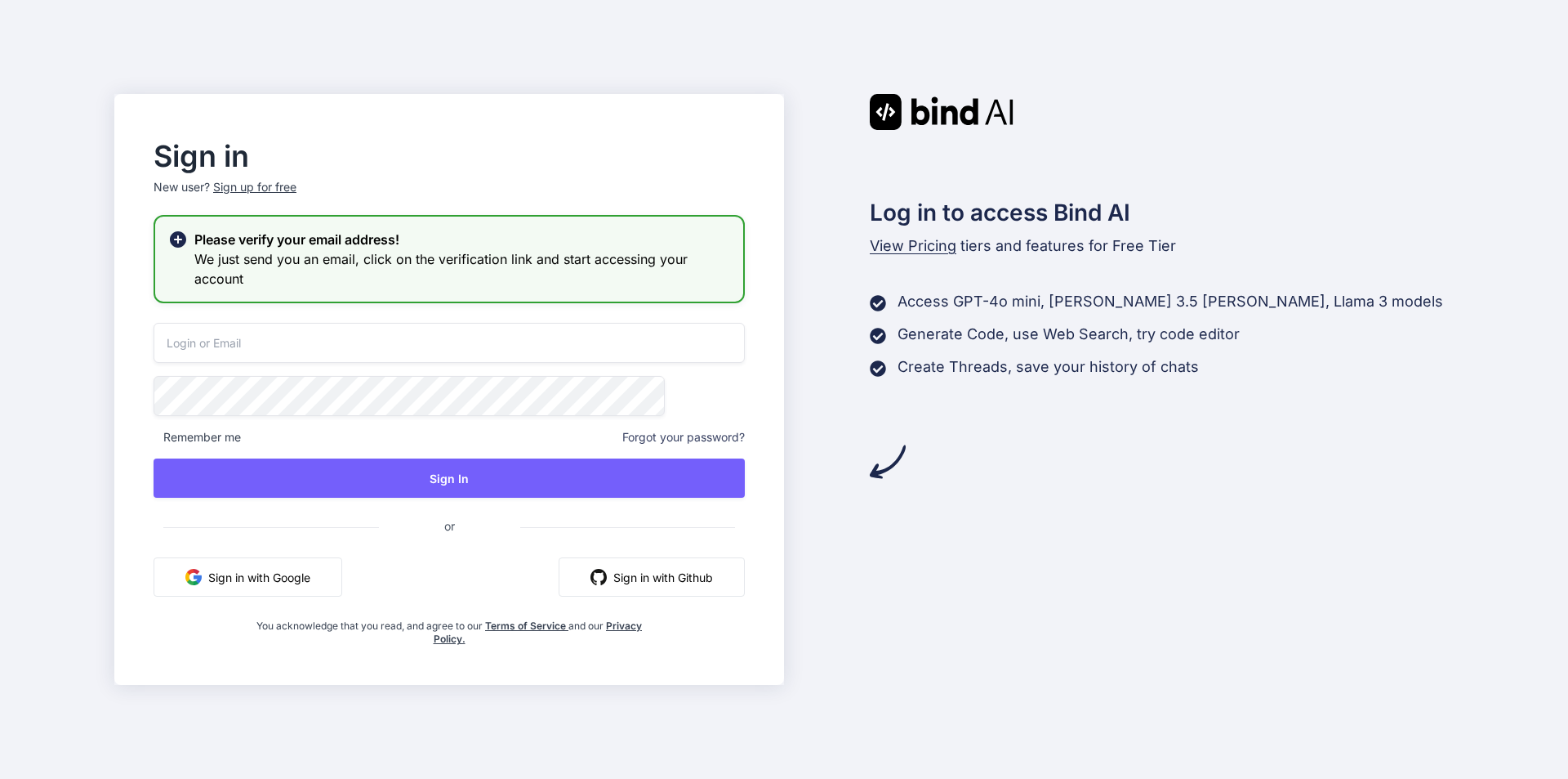
click at [387, 343] on input "email" at bounding box center [449, 343] width 591 height 40
type input "[EMAIL_ADDRESS][DOMAIN_NAME]"
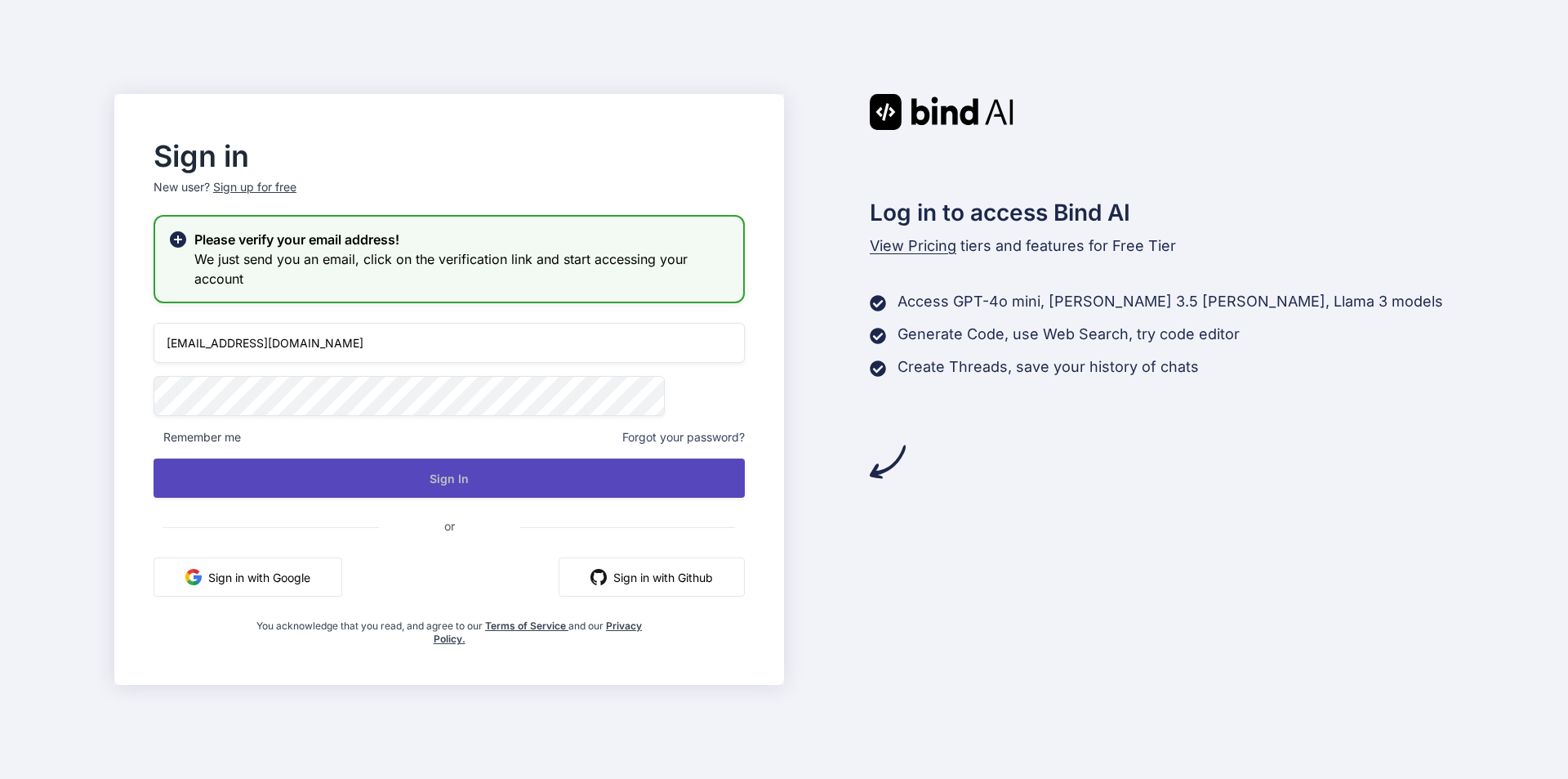
click at [367, 473] on button "Sign In" at bounding box center [449, 477] width 591 height 39
